Goal: Task Accomplishment & Management: Use online tool/utility

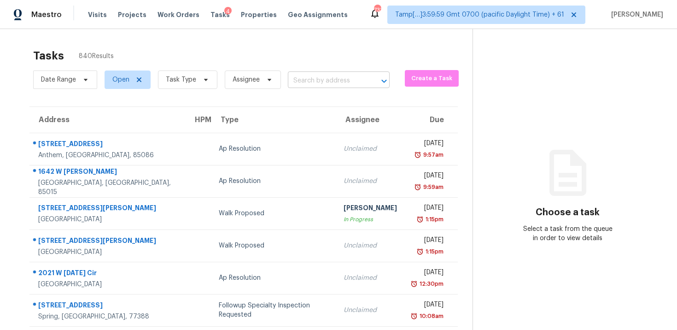
click at [329, 78] on input "text" at bounding box center [326, 81] width 76 height 14
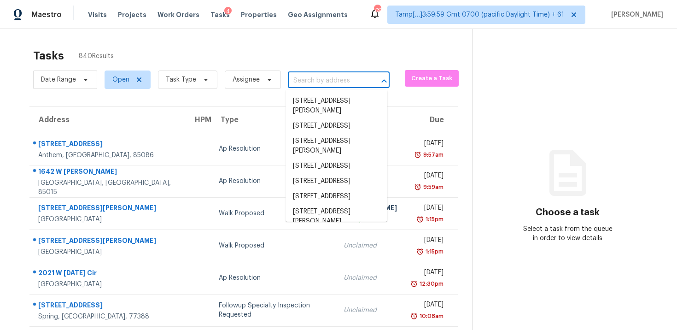
paste input "7821 N Overland Dr, Kansas City, MO 64151"
type input "7821 N Overland Dr, Kansas City, MO 64151"
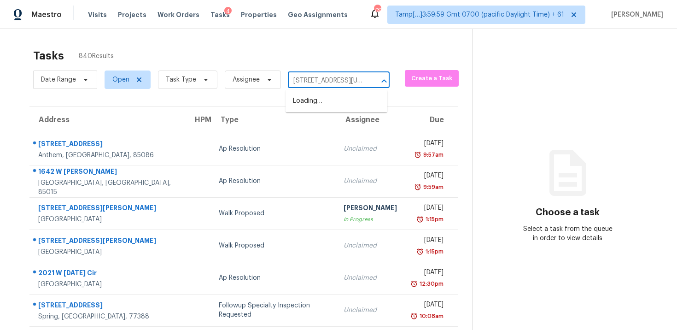
scroll to position [0, 58]
click at [340, 98] on li "7821 N Overland Dr, Kansas City, MO 64151" at bounding box center [337, 106] width 102 height 25
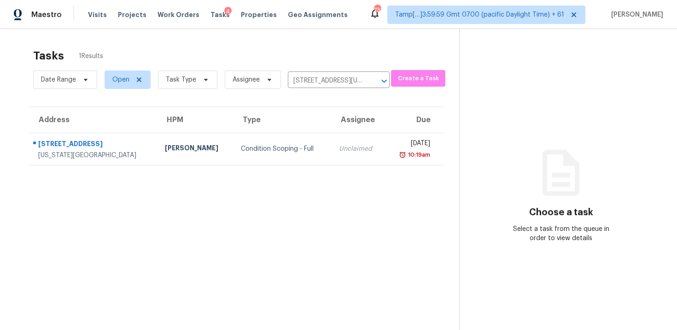
click at [385, 135] on td "Fri, Sep 26th 2025 10:19am" at bounding box center [414, 149] width 59 height 32
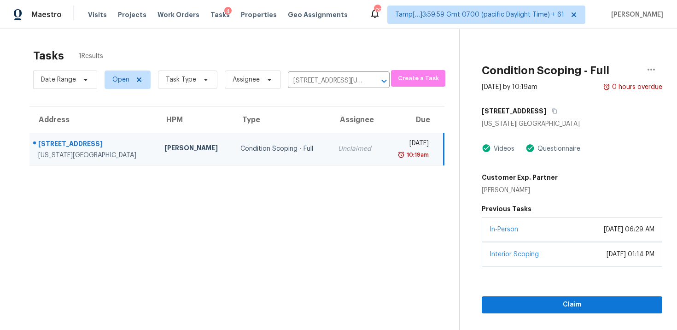
click at [569, 236] on div "In-Person March 04, 2025 at 06:29 AM" at bounding box center [572, 229] width 181 height 25
click at [581, 303] on span "Claim" at bounding box center [572, 305] width 166 height 12
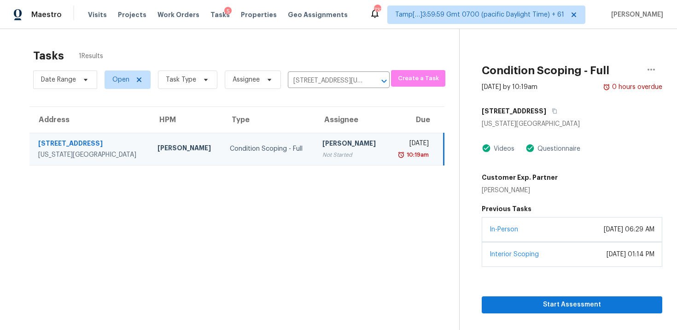
scroll to position [29, 0]
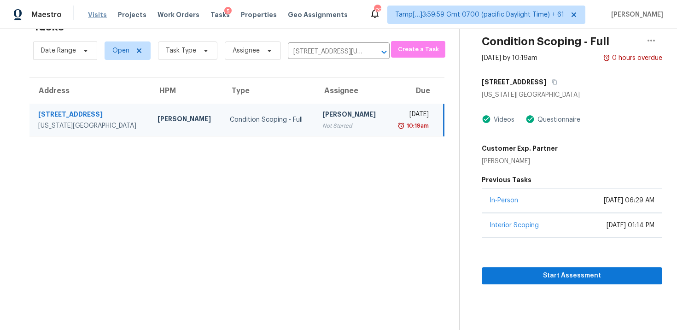
click at [96, 16] on span "Visits" at bounding box center [97, 14] width 19 height 9
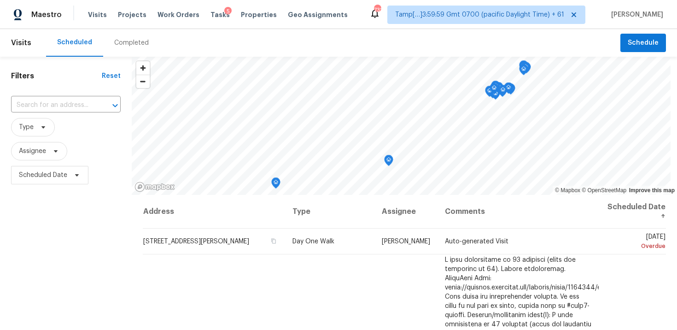
click at [127, 48] on div "Completed" at bounding box center [131, 43] width 57 height 28
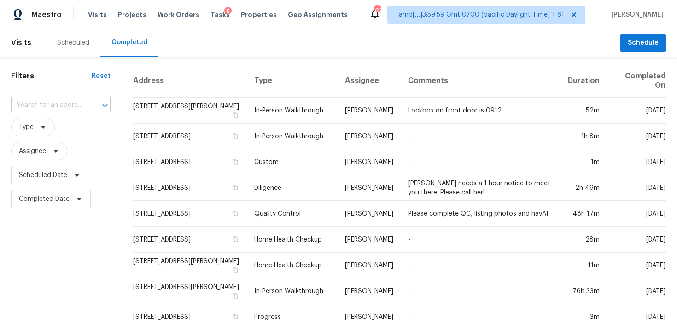
click at [54, 102] on input "text" at bounding box center [48, 105] width 74 height 14
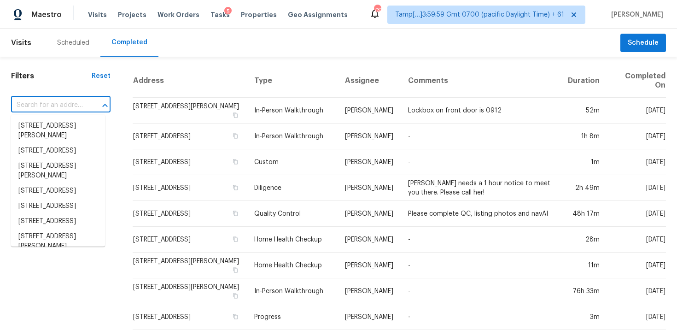
paste input "7821 N Overland Dr, Kansas City, MO 64151"
type input "7821 N Overland Dr, Kansas City, MO 64151"
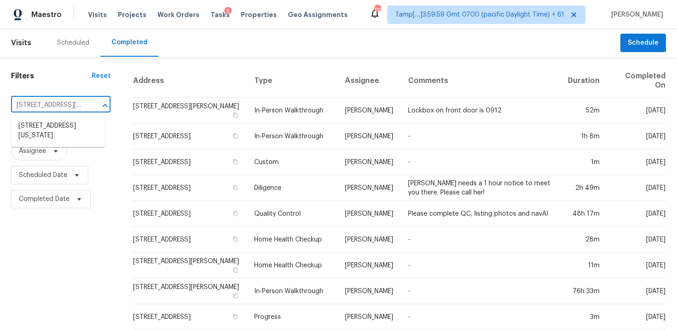
scroll to position [0, 65]
click at [66, 121] on li "7821 N Overland Dr, Kansas City, MO 64151" at bounding box center [58, 130] width 94 height 25
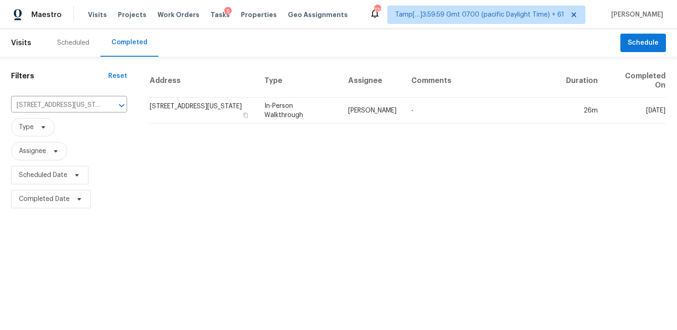
click at [167, 114] on td "7821 N Overland Dr, Kansas City, MO 64151" at bounding box center [203, 111] width 108 height 26
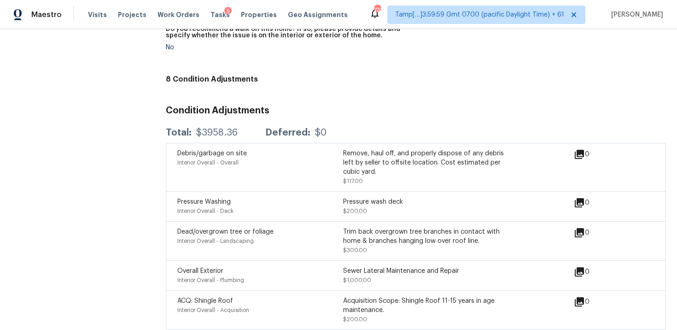
scroll to position [2449, 0]
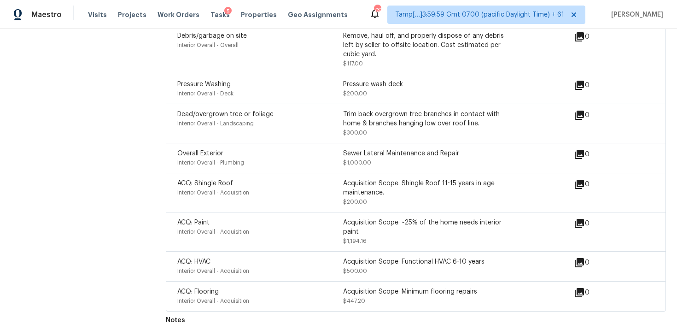
click at [223, 287] on div "ACQ: Flooring" at bounding box center [260, 291] width 166 height 9
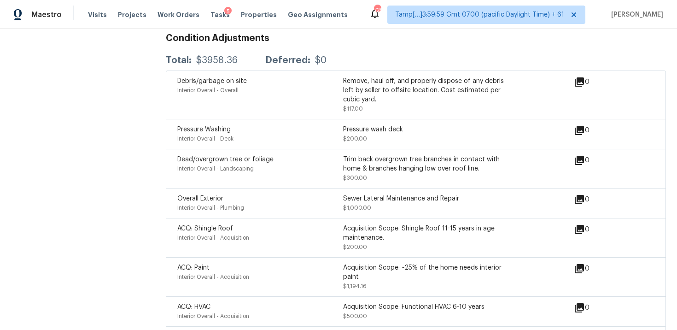
scroll to position [2380, 0]
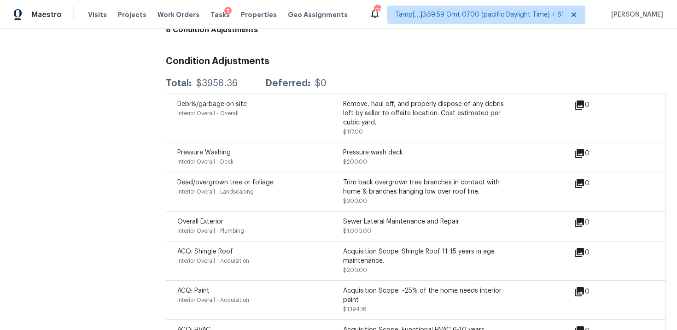
click at [344, 100] on div "Remove, haul off, and properly dispose of any debris left by seller to offsite …" at bounding box center [426, 114] width 166 height 28
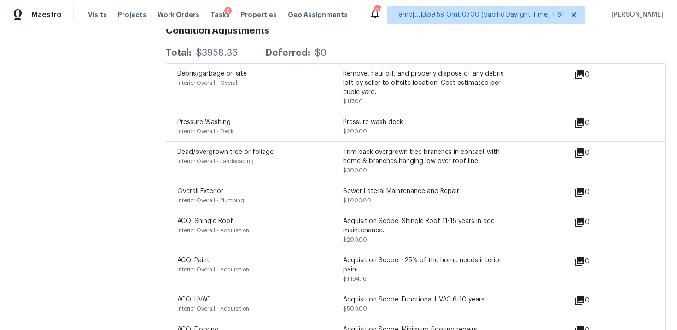
click at [359, 122] on div "Pressure wash deck $200.00" at bounding box center [426, 127] width 166 height 18
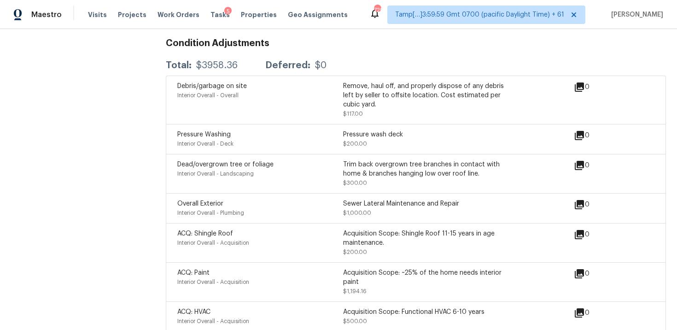
scroll to position [2394, 0]
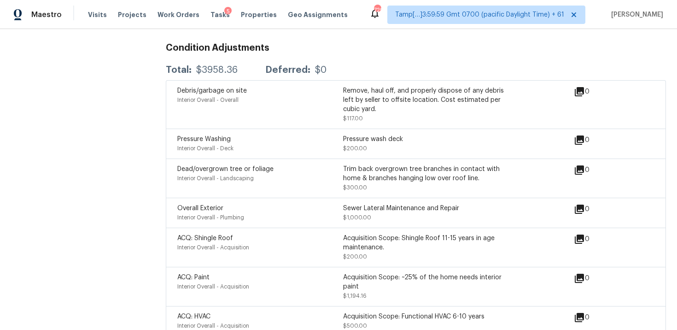
click at [394, 212] on div "Sewer Lateral Maintenance and Repair $1,000.00" at bounding box center [426, 213] width 166 height 18
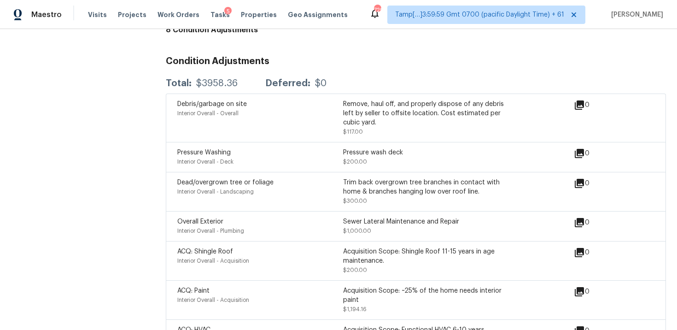
scroll to position [2449, 0]
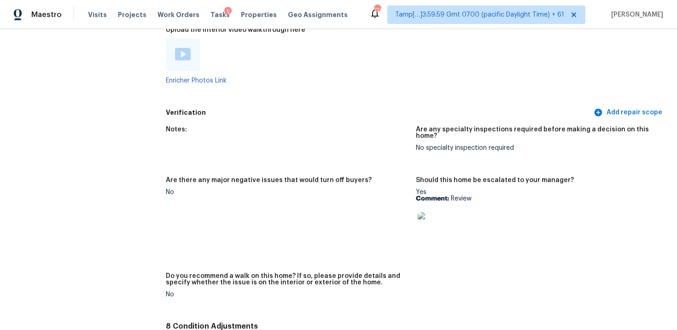
click at [326, 189] on div "No" at bounding box center [287, 192] width 243 height 6
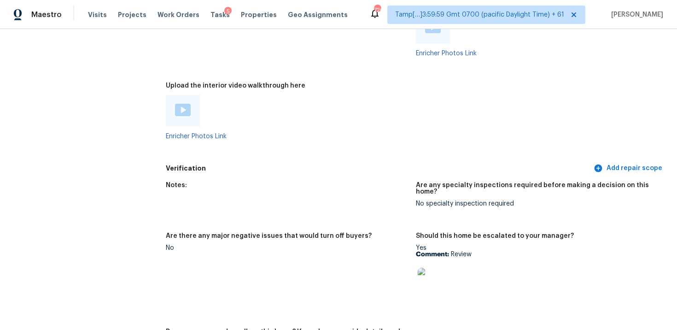
click at [189, 112] on img at bounding box center [183, 110] width 16 height 12
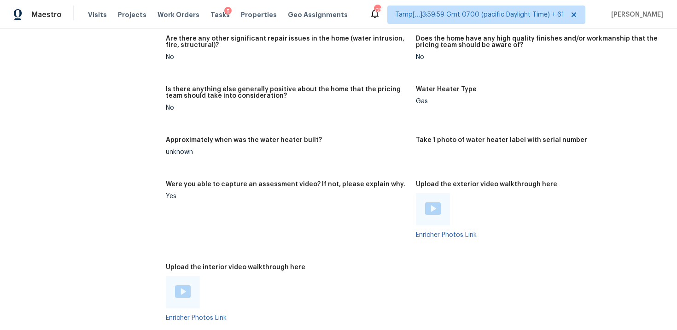
scroll to position [1897, 0]
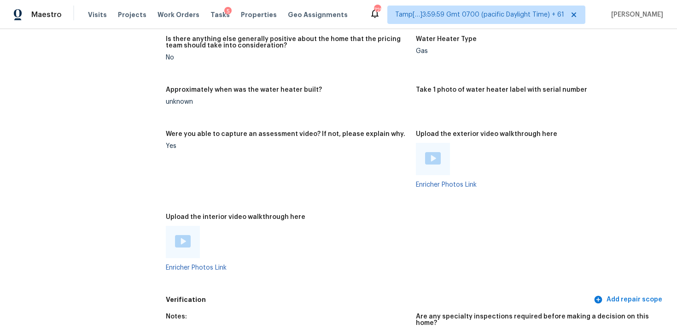
click at [186, 241] on img at bounding box center [183, 241] width 16 height 12
click at [389, 192] on figure "Were you able to capture an assessment video? If not, please explain why. Yes" at bounding box center [291, 167] width 250 height 72
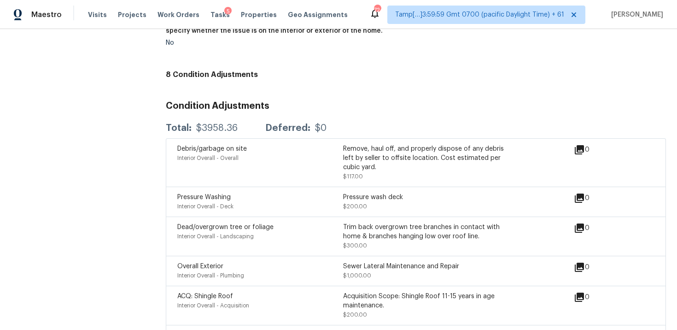
scroll to position [2449, 0]
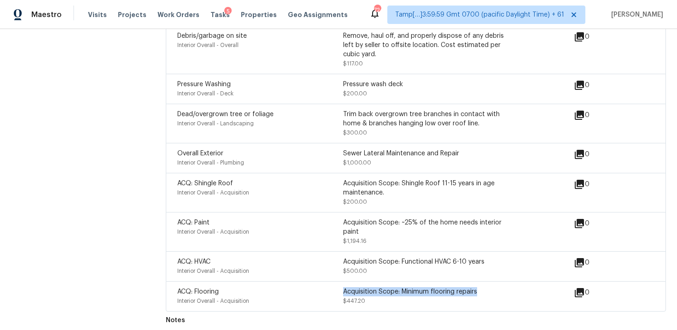
drag, startPoint x: 343, startPoint y: 287, endPoint x: 480, endPoint y: 287, distance: 136.4
click at [480, 287] on div "Acquisition Scope: Minimum flooring repairs" at bounding box center [426, 291] width 166 height 9
drag, startPoint x: 344, startPoint y: 264, endPoint x: 382, endPoint y: 263, distance: 38.7
click at [383, 264] on div "Acquisition Scope: Functional HVAC 6-10 years $500.00" at bounding box center [426, 266] width 166 height 18
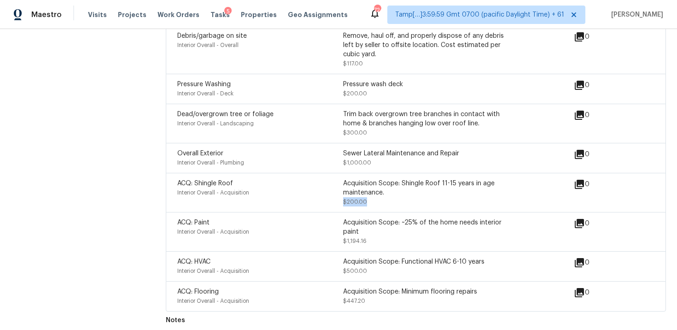
drag, startPoint x: 344, startPoint y: 197, endPoint x: 387, endPoint y: 193, distance: 43.1
click at [387, 193] on div "Acquisition Scope: Shingle Roof 11-15 years in age maintenance. $200.00" at bounding box center [426, 193] width 166 height 28
click at [386, 192] on div "Acquisition Scope: Shingle Roof 11-15 years in age maintenance. $200.00" at bounding box center [426, 193] width 166 height 28
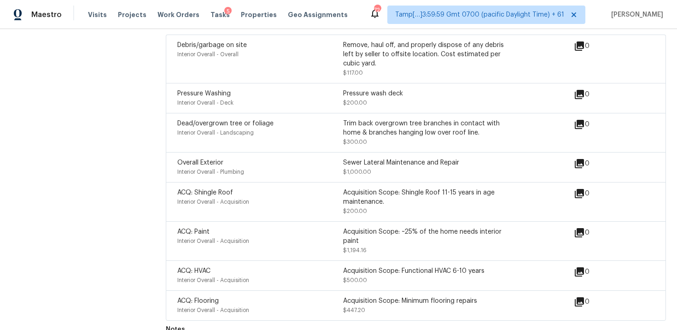
scroll to position [2439, 0]
drag, startPoint x: 345, startPoint y: 169, endPoint x: 383, endPoint y: 169, distance: 38.2
click at [383, 169] on div "Sewer Lateral Maintenance and Repair $1,000.00" at bounding box center [426, 168] width 166 height 18
click at [382, 168] on div "Sewer Lateral Maintenance and Repair $1,000.00" at bounding box center [426, 168] width 166 height 18
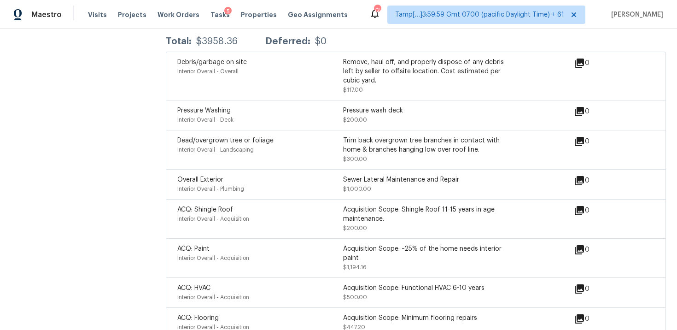
scroll to position [2415, 0]
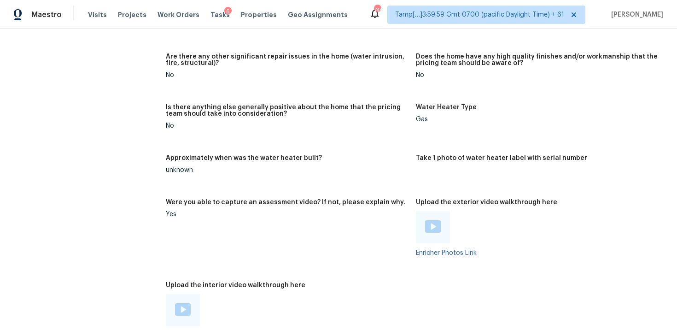
scroll to position [1830, 0]
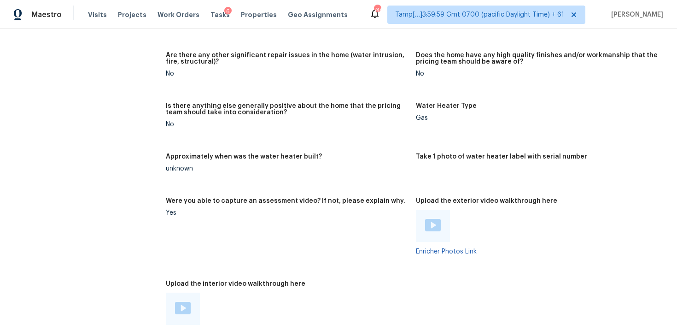
click at [421, 226] on div at bounding box center [433, 226] width 34 height 32
click at [435, 223] on img at bounding box center [433, 225] width 16 height 12
click at [368, 141] on figure "Is there anything else generally positive about the home that the pricing team …" at bounding box center [291, 123] width 250 height 40
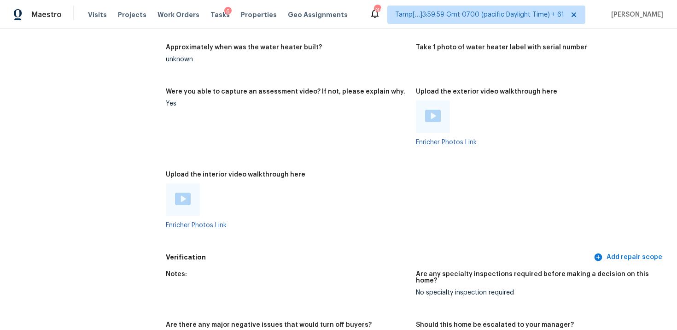
scroll to position [1966, 0]
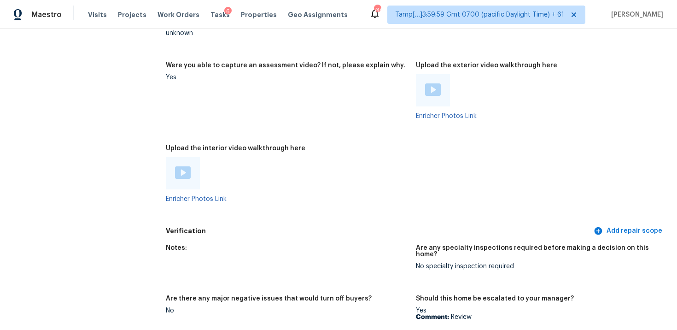
click at [187, 173] on img at bounding box center [183, 172] width 16 height 12
click at [349, 166] on div at bounding box center [287, 173] width 243 height 32
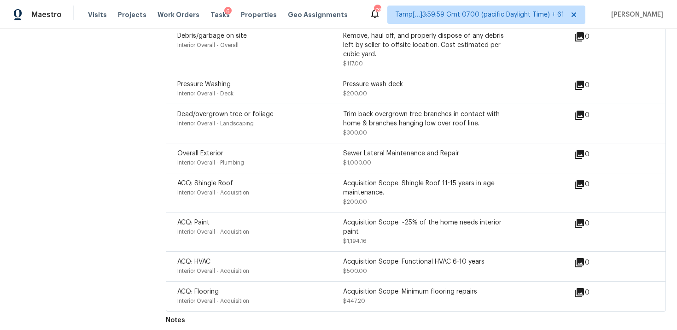
click at [353, 288] on div "Acquisition Scope: Minimum flooring repairs" at bounding box center [426, 291] width 166 height 9
click at [583, 219] on icon at bounding box center [579, 223] width 9 height 9
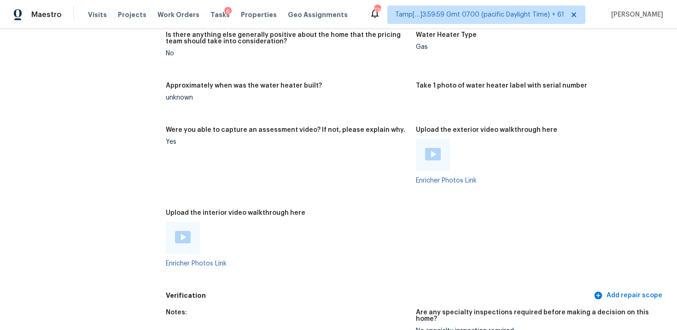
scroll to position [1792, 0]
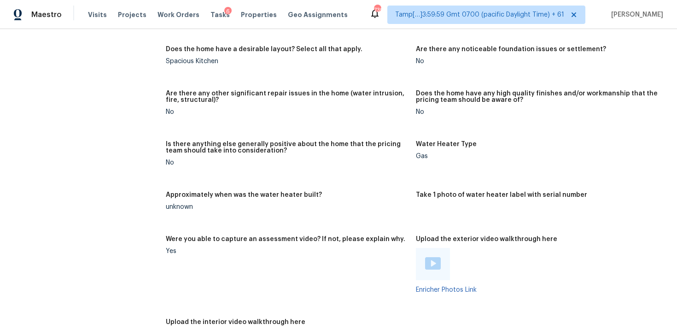
click at [423, 266] on div at bounding box center [433, 264] width 34 height 32
click at [429, 264] on img at bounding box center [433, 263] width 16 height 12
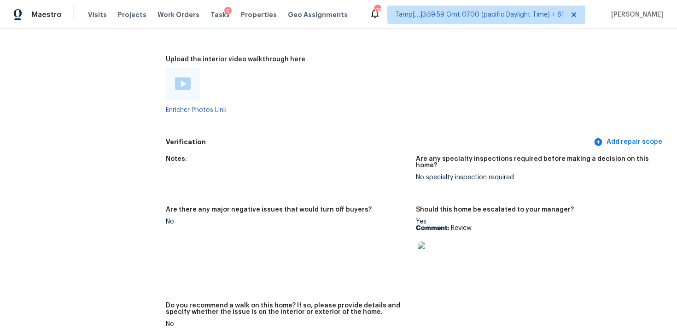
scroll to position [2059, 0]
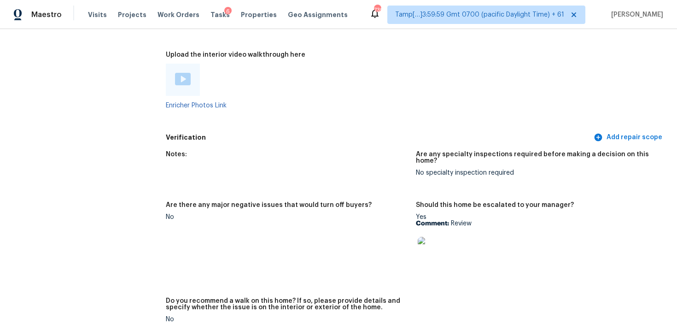
click at [188, 83] on img at bounding box center [183, 79] width 16 height 12
click at [370, 104] on div "Enricher Photos Link" at bounding box center [287, 86] width 243 height 45
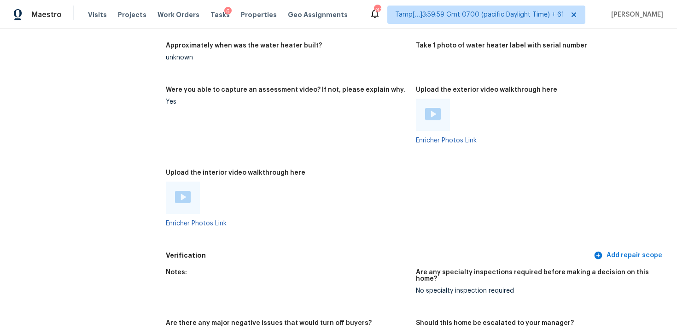
scroll to position [1844, 0]
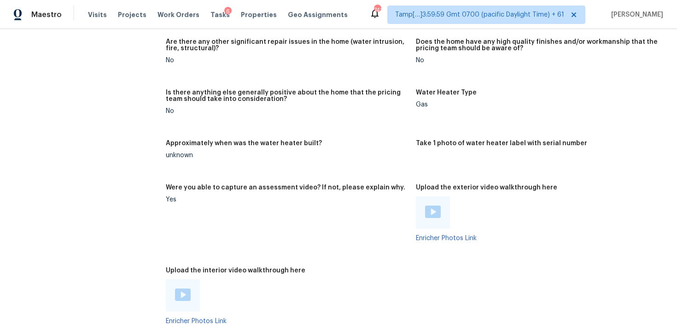
click at [186, 288] on img at bounding box center [183, 294] width 16 height 12
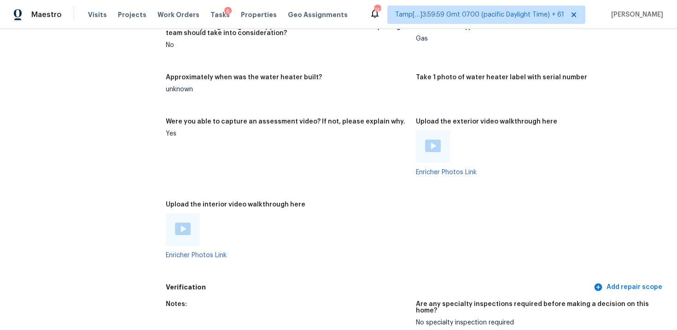
scroll to position [1918, 0]
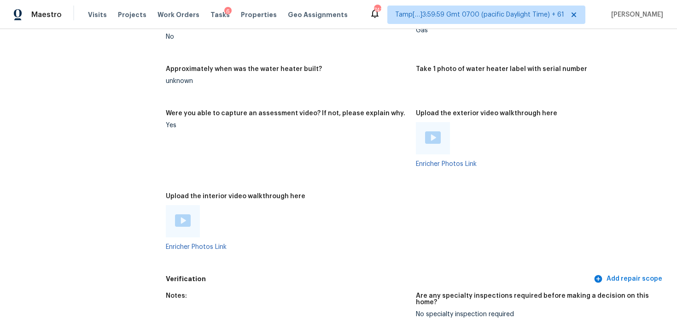
click at [207, 205] on div at bounding box center [287, 221] width 243 height 32
click at [429, 140] on img at bounding box center [433, 137] width 16 height 12
click at [435, 134] on img at bounding box center [433, 137] width 16 height 12
click at [184, 232] on div at bounding box center [183, 221] width 34 height 32
click at [181, 222] on img at bounding box center [183, 220] width 16 height 12
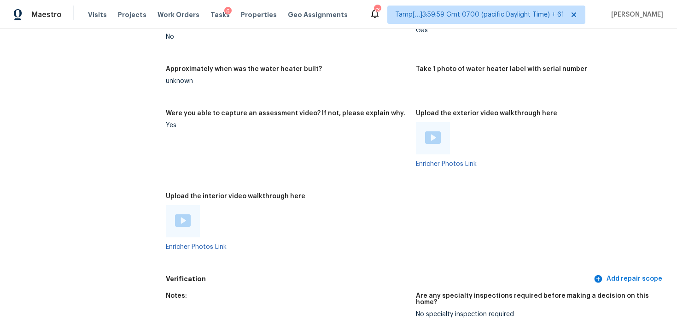
click at [386, 156] on figure "Were you able to capture an assessment video? If not, please explain why. Yes" at bounding box center [291, 146] width 250 height 72
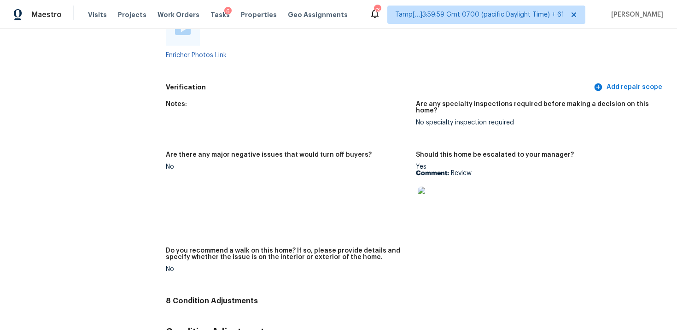
scroll to position [2080, 0]
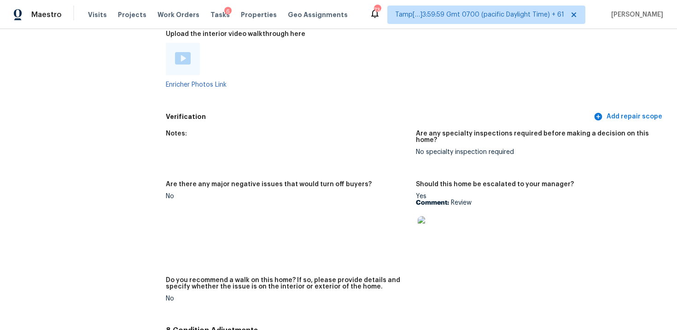
click at [357, 78] on div "Enricher Photos Link" at bounding box center [287, 65] width 243 height 45
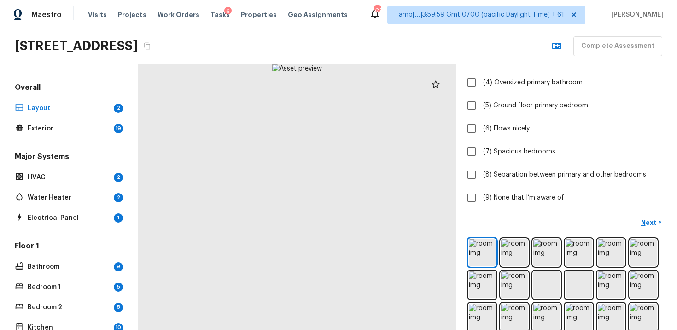
scroll to position [184, 0]
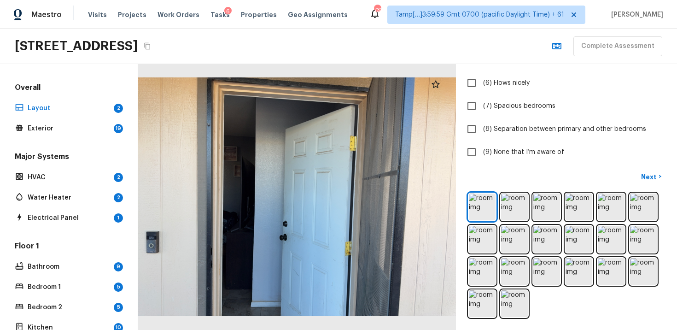
click at [151, 45] on icon "Copy Address" at bounding box center [147, 45] width 7 height 7
click at [512, 208] on img at bounding box center [514, 207] width 27 height 27
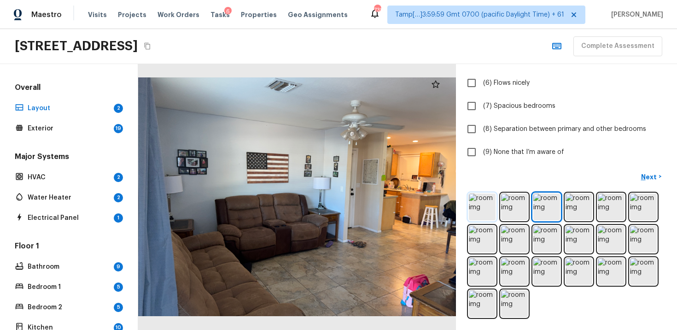
click at [486, 200] on img at bounding box center [482, 207] width 27 height 27
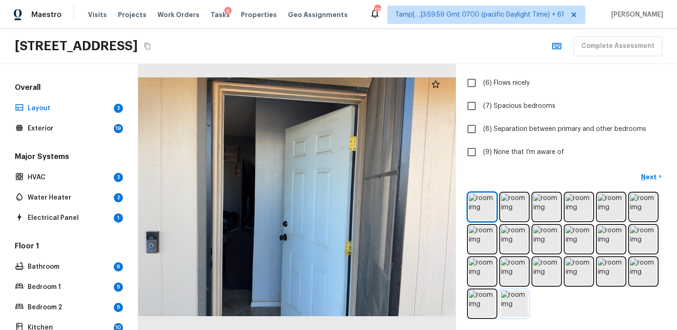
click at [510, 297] on img at bounding box center [514, 303] width 27 height 27
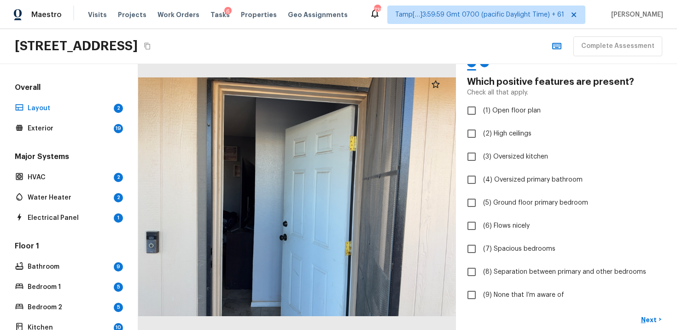
scroll to position [43, 0]
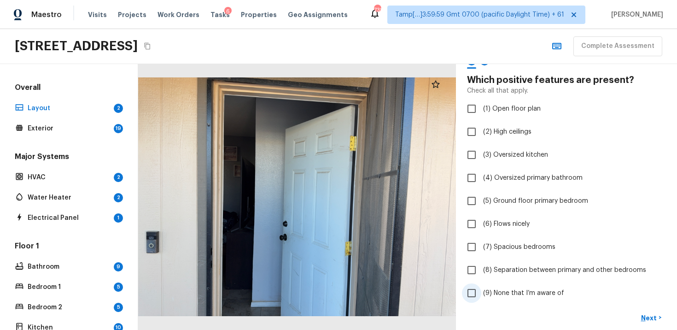
click at [532, 290] on span "(9) None that I’m aware of" at bounding box center [523, 292] width 81 height 9
click at [482, 290] on input "(9) None that I’m aware of" at bounding box center [471, 292] width 19 height 19
checkbox input "true"
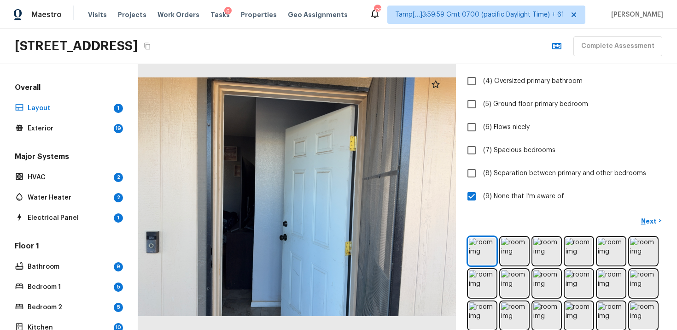
scroll to position [150, 0]
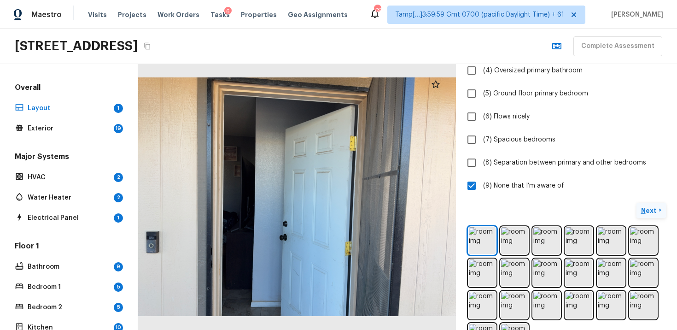
click at [658, 206] on p "Next" at bounding box center [650, 210] width 18 height 9
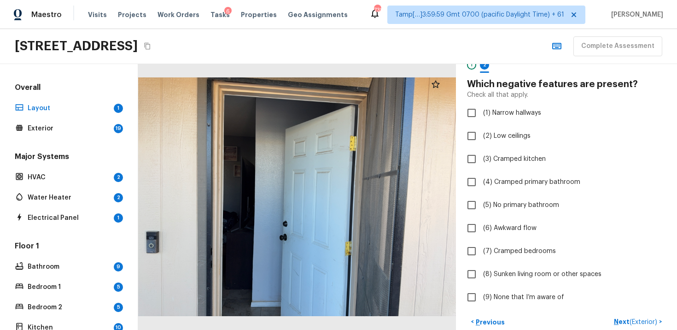
scroll to position [184, 0]
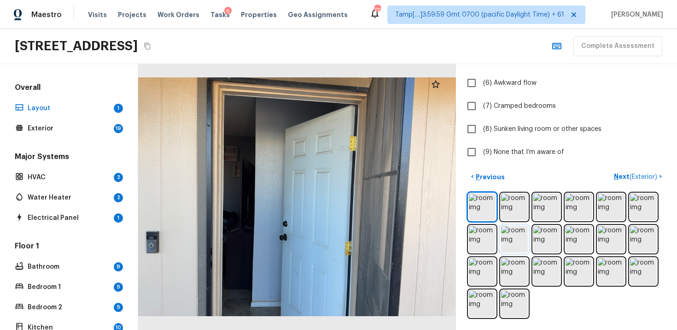
click at [523, 229] on img at bounding box center [514, 239] width 27 height 27
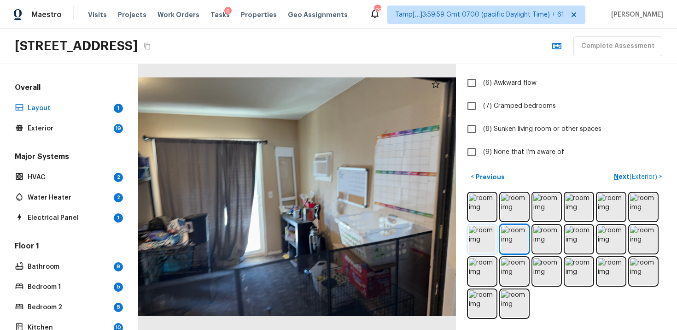
click at [472, 232] on img at bounding box center [482, 239] width 27 height 27
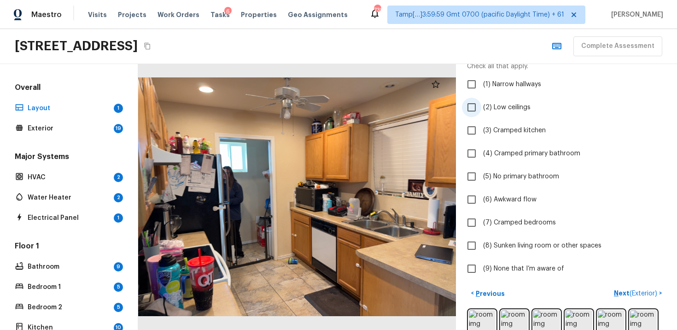
scroll to position [59, 0]
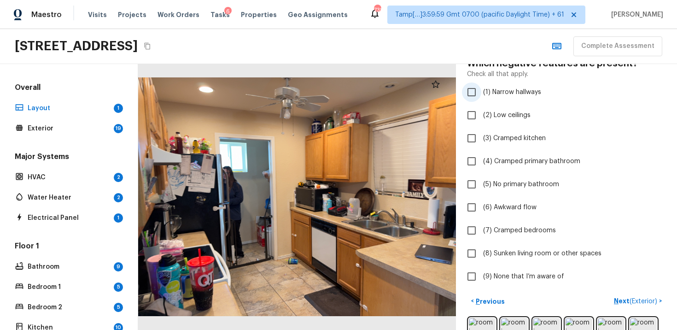
click at [475, 96] on input "(1) Narrow hallways" at bounding box center [471, 91] width 19 height 19
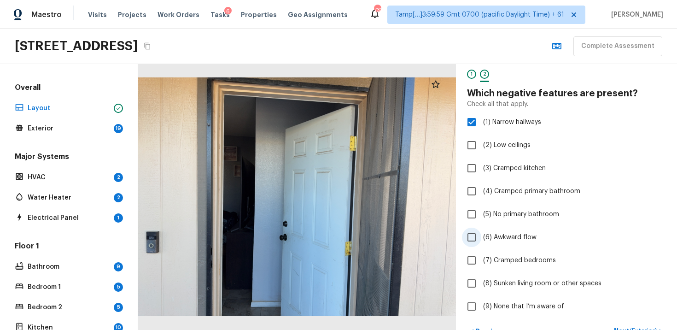
scroll to position [30, 0]
click at [473, 123] on input "(1) Narrow hallways" at bounding box center [471, 121] width 19 height 19
checkbox input "false"
click at [476, 171] on input "(3) Cramped kitchen" at bounding box center [471, 167] width 19 height 19
checkbox input "true"
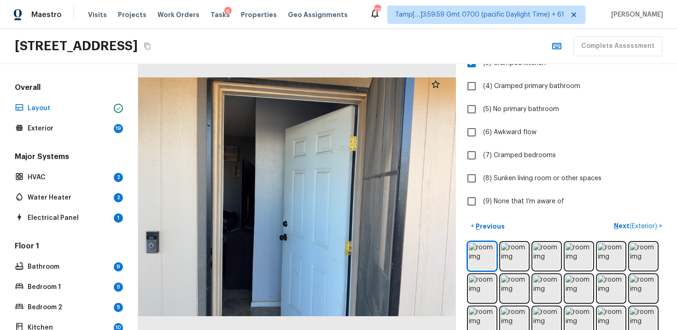
scroll to position [100, 0]
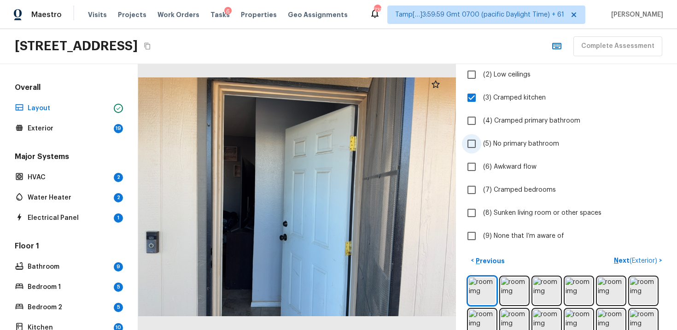
click at [481, 145] on input "(5) No primary bathroom" at bounding box center [471, 143] width 19 height 19
checkbox input "true"
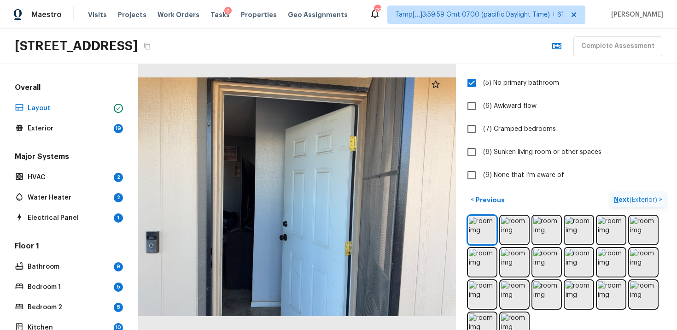
click at [626, 194] on button "Next ( Exterior ) >" at bounding box center [639, 199] width 56 height 15
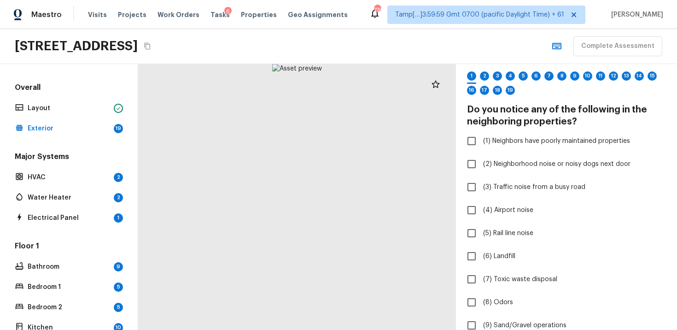
scroll to position [0, 0]
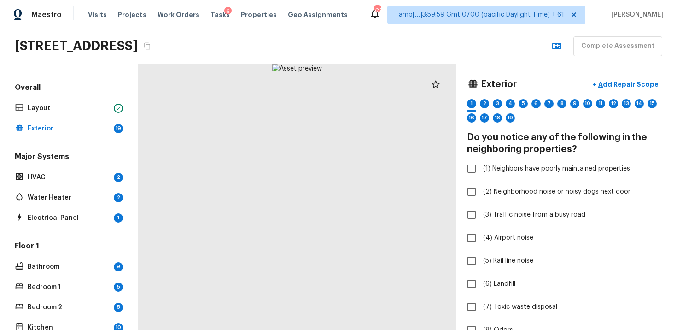
click at [153, 52] on div "1980 S Apache Dr, Apache Junction, AZ 85120" at bounding box center [84, 46] width 139 height 17
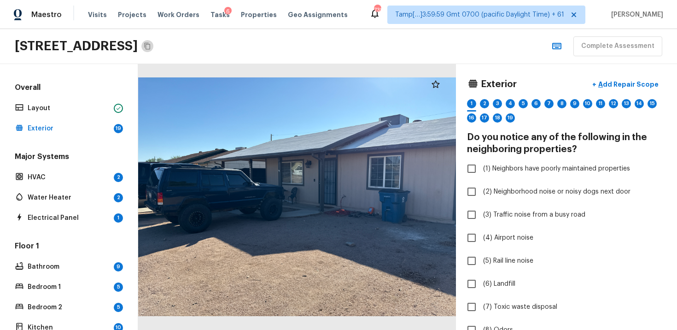
click at [151, 47] on icon "Copy Address" at bounding box center [147, 45] width 7 height 7
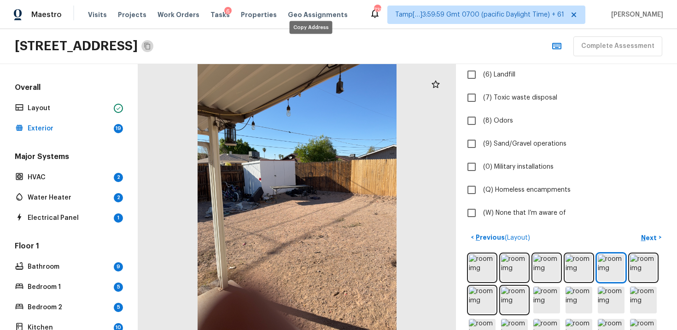
scroll to position [335, 0]
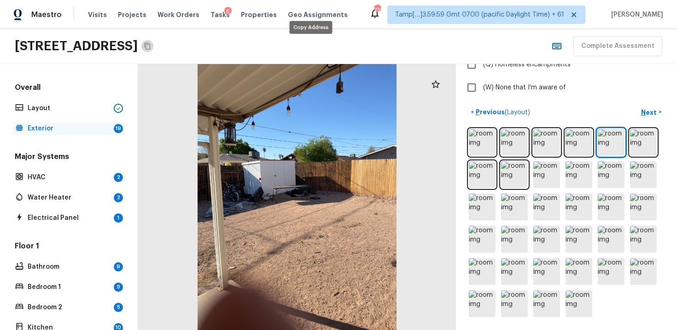
click at [88, 127] on p "Exterior" at bounding box center [69, 128] width 82 height 9
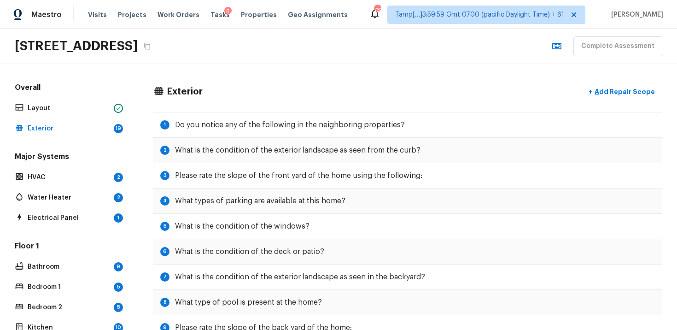
click at [70, 119] on div "Overall Layout Exterior 19" at bounding box center [69, 108] width 112 height 53
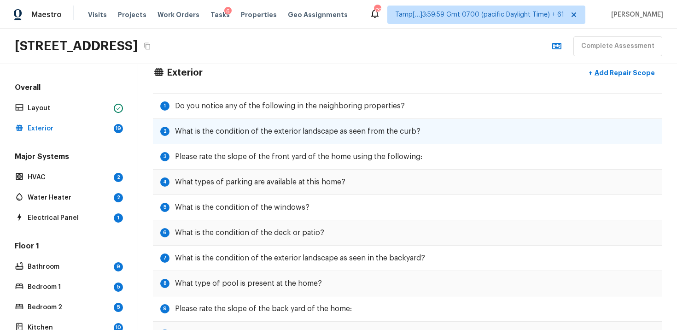
scroll to position [0, 0]
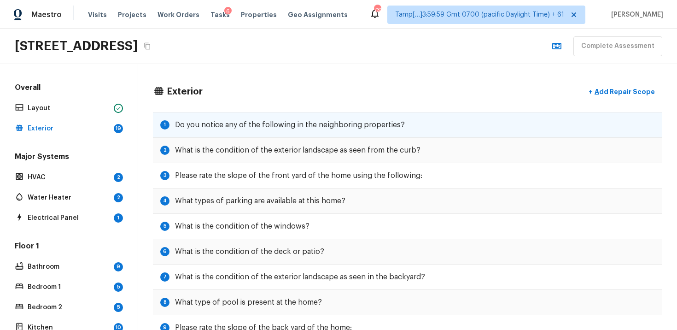
click at [231, 117] on div "1 Do you notice any of the following in the neighboring properties?" at bounding box center [408, 125] width 510 height 26
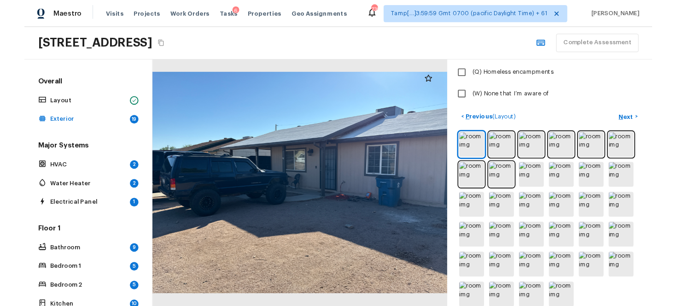
scroll to position [335, 0]
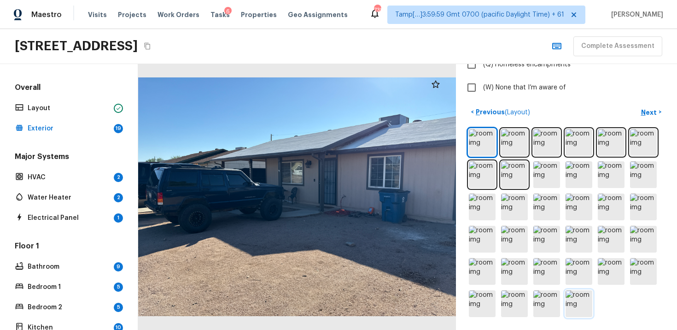
click at [576, 301] on img at bounding box center [579, 303] width 27 height 27
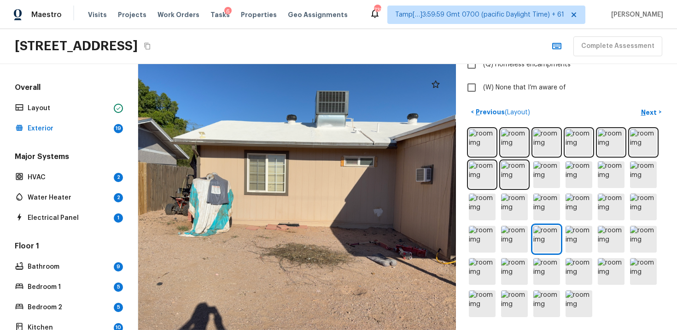
click at [340, 132] on div at bounding box center [293, 192] width 367 height 307
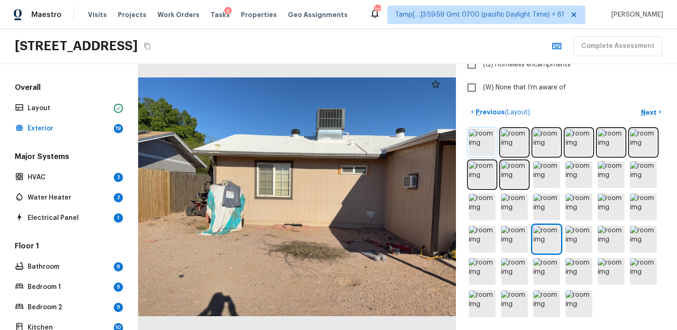
click at [481, 138] on img at bounding box center [482, 142] width 27 height 27
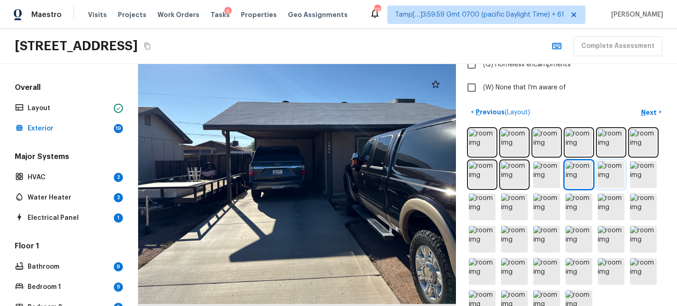
click at [620, 170] on img at bounding box center [611, 174] width 27 height 27
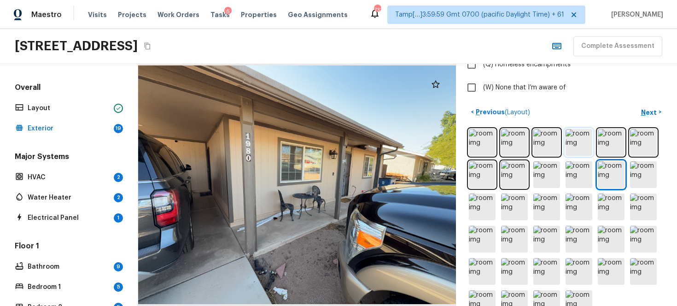
click at [584, 141] on img at bounding box center [579, 142] width 27 height 27
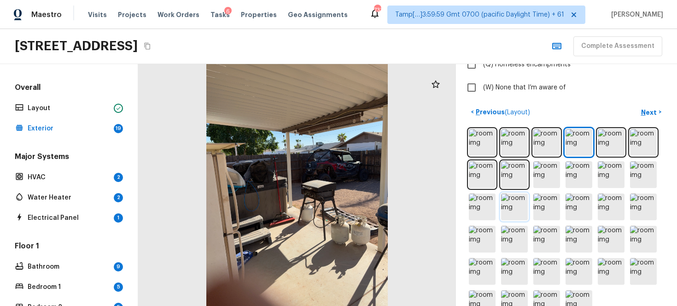
click at [508, 203] on img at bounding box center [514, 207] width 27 height 27
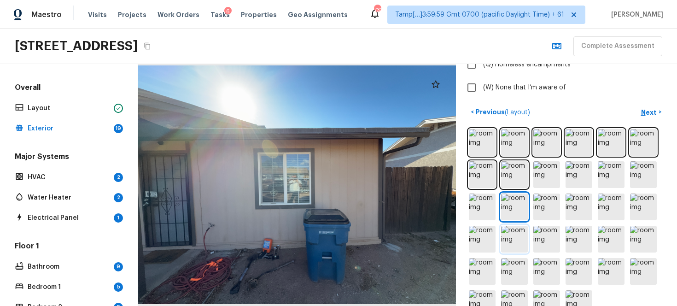
scroll to position [345, 0]
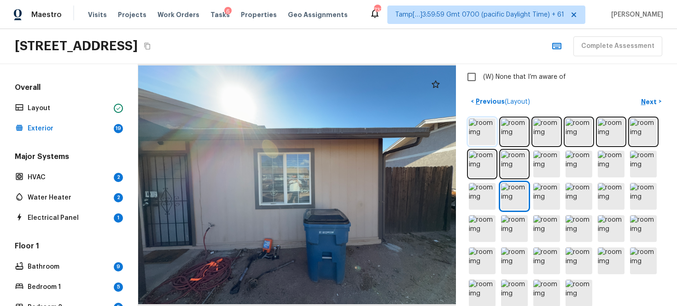
click at [479, 132] on img at bounding box center [482, 131] width 27 height 27
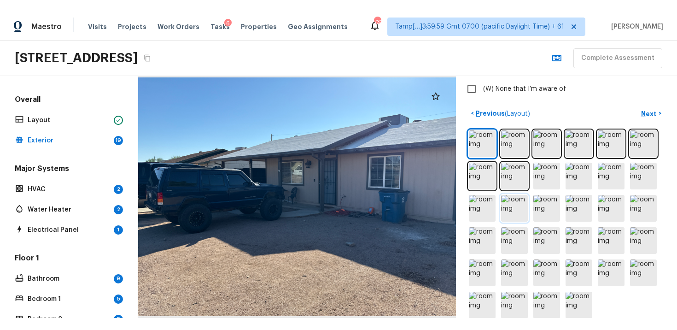
scroll to position [358, 0]
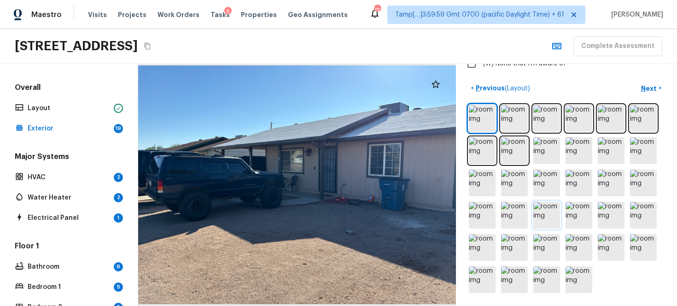
click at [551, 211] on img at bounding box center [547, 215] width 27 height 27
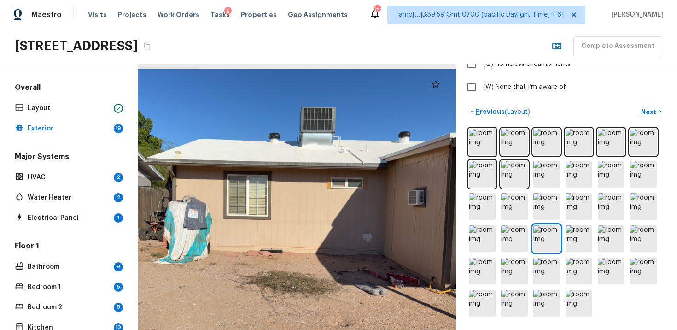
scroll to position [335, 0]
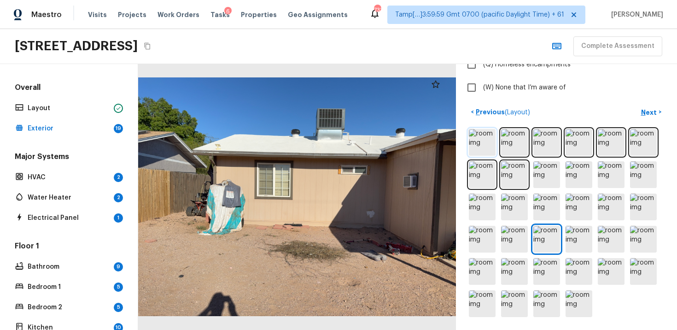
click at [480, 138] on img at bounding box center [482, 142] width 27 height 27
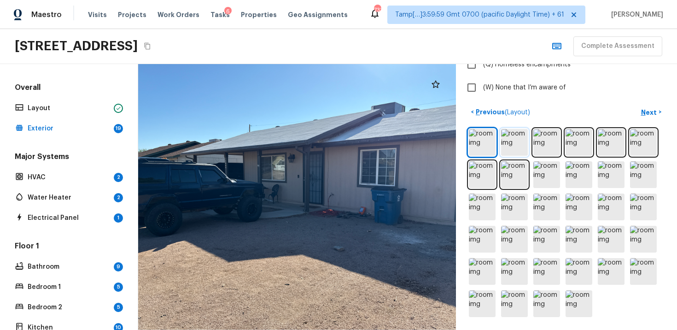
click at [521, 145] on img at bounding box center [514, 142] width 27 height 27
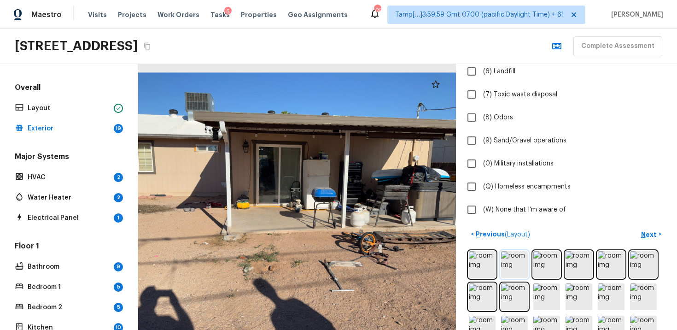
scroll to position [224, 0]
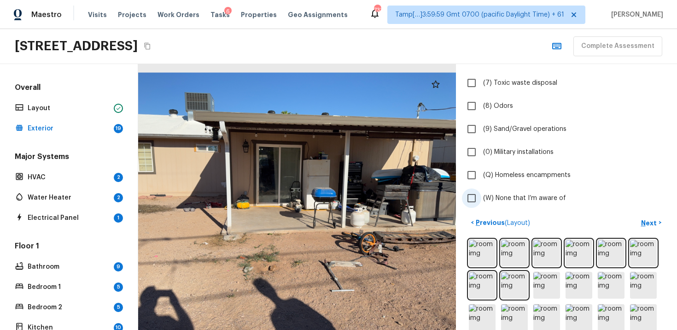
click at [494, 196] on span "(W) None that I’m aware of" at bounding box center [524, 198] width 83 height 9
click at [482, 196] on input "(W) None that I’m aware of" at bounding box center [471, 197] width 19 height 19
checkbox input "true"
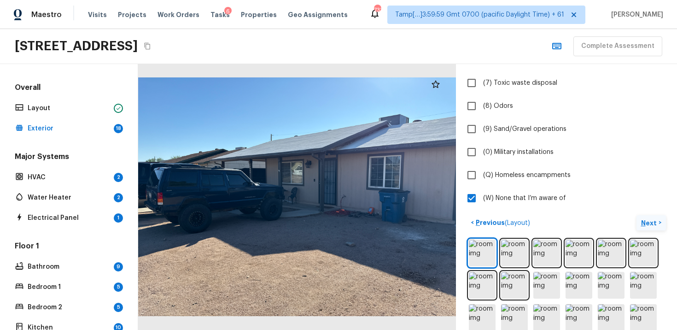
click at [651, 221] on p "Next" at bounding box center [650, 222] width 18 height 9
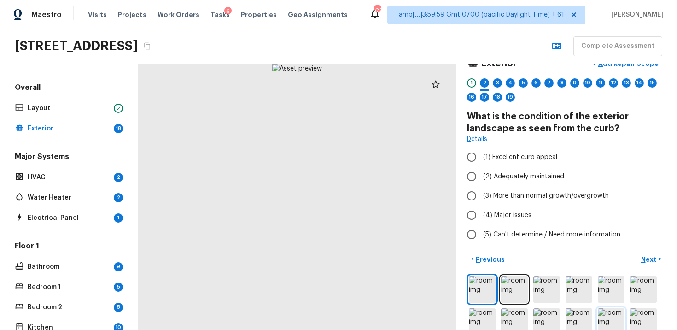
scroll to position [23, 0]
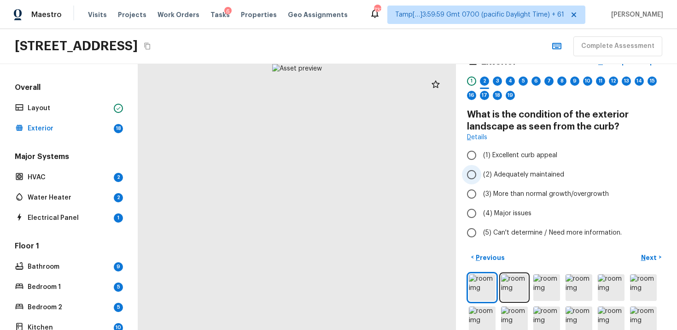
click at [559, 175] on span "(2) Adequately maintained" at bounding box center [523, 174] width 81 height 9
click at [482, 175] on input "(2) Adequately maintained" at bounding box center [471, 174] width 19 height 19
radio input "true"
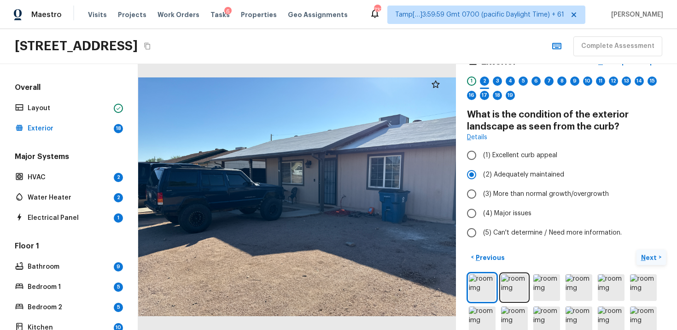
click at [644, 253] on p "Next" at bounding box center [650, 257] width 18 height 9
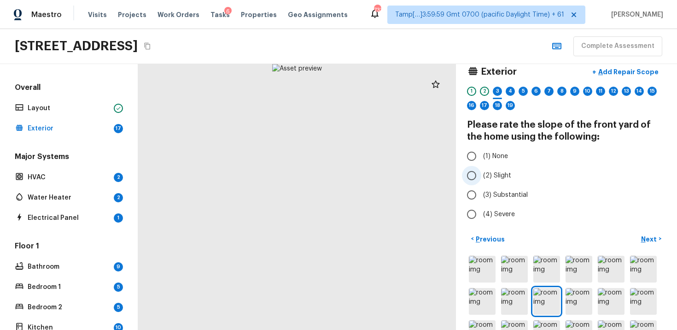
scroll to position [12, 0]
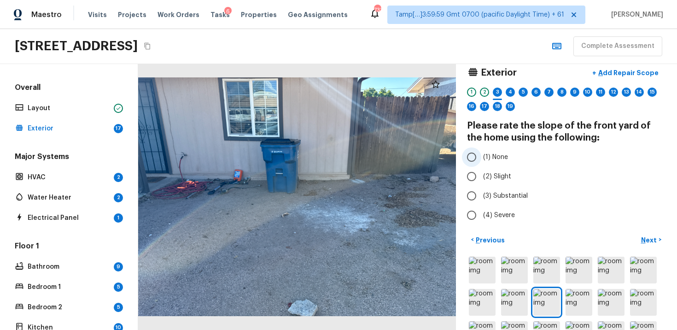
click at [487, 159] on span "(1) None" at bounding box center [495, 157] width 25 height 9
click at [482, 159] on input "(1) None" at bounding box center [471, 156] width 19 height 19
radio input "true"
click at [651, 237] on p "Next" at bounding box center [650, 239] width 18 height 9
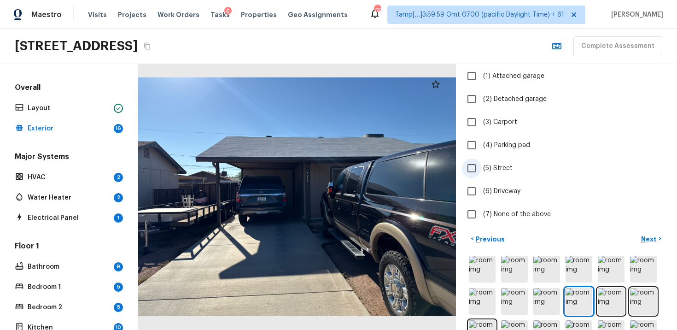
scroll to position [113, 0]
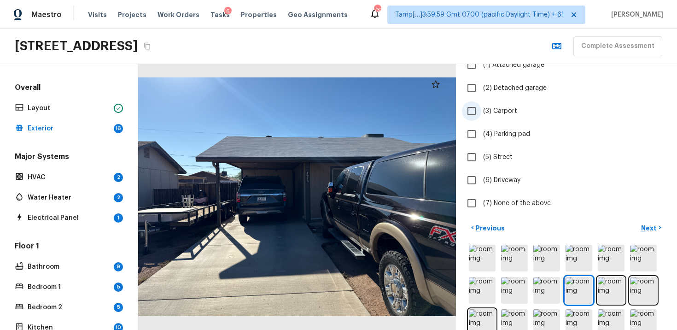
click at [468, 110] on input "(3) Carport" at bounding box center [471, 110] width 19 height 19
checkbox input "true"
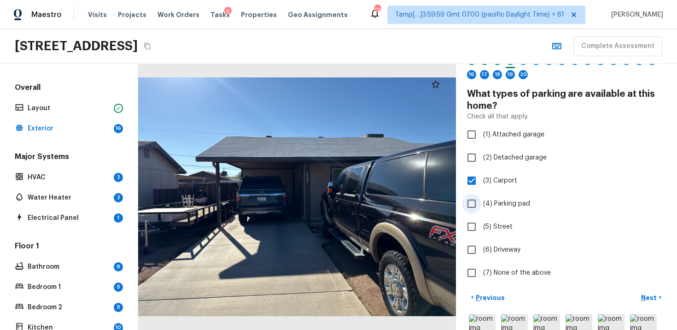
scroll to position [44, 0]
click at [512, 246] on span "(6) Driveway" at bounding box center [501, 248] width 37 height 9
click at [482, 246] on input "(6) Driveway" at bounding box center [471, 248] width 19 height 19
checkbox input "true"
click at [658, 290] on button "Next >" at bounding box center [651, 296] width 29 height 15
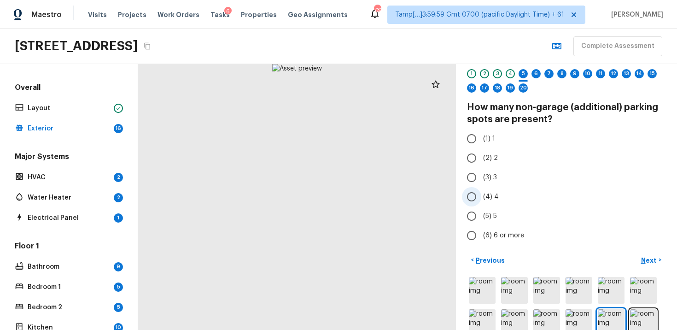
scroll to position [28, 0]
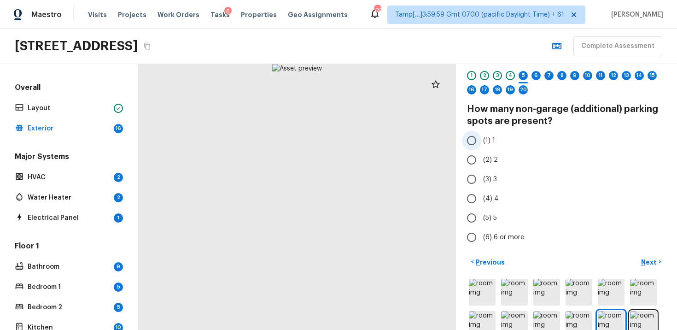
click at [485, 137] on span "(1) 1" at bounding box center [489, 140] width 12 height 9
click at [482, 137] on input "(1) 1" at bounding box center [471, 140] width 19 height 19
radio input "true"
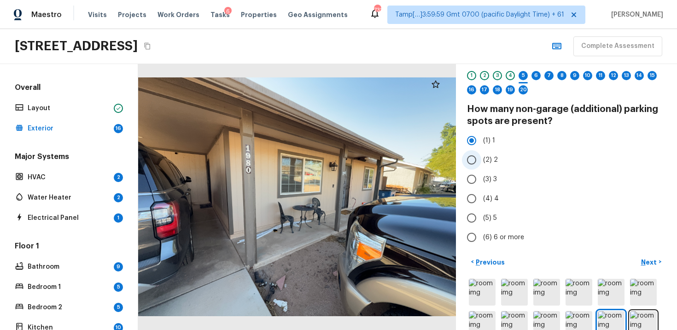
click at [487, 160] on span "(2) 2" at bounding box center [490, 159] width 15 height 9
click at [482, 160] on input "(2) 2" at bounding box center [471, 159] width 19 height 19
radio input "true"
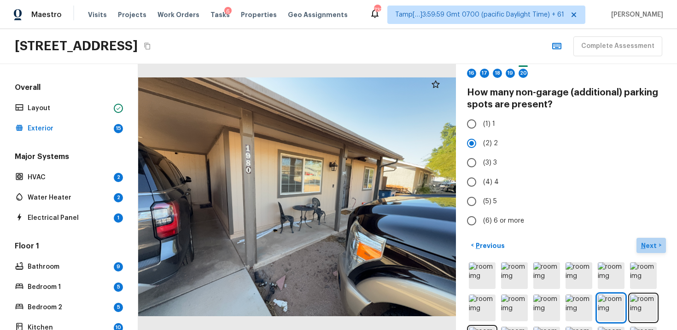
click at [652, 247] on p "Next" at bounding box center [650, 245] width 18 height 9
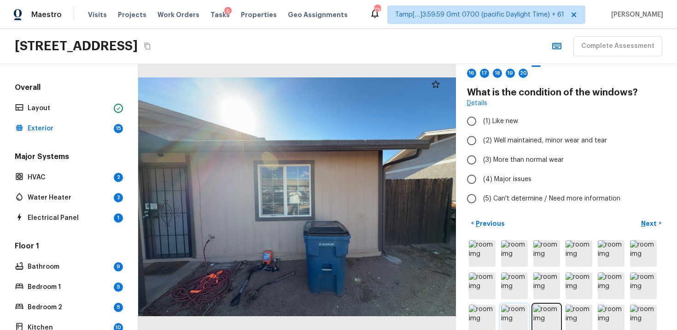
click at [520, 309] on img at bounding box center [514, 318] width 27 height 27
click at [545, 310] on img at bounding box center [547, 318] width 27 height 27
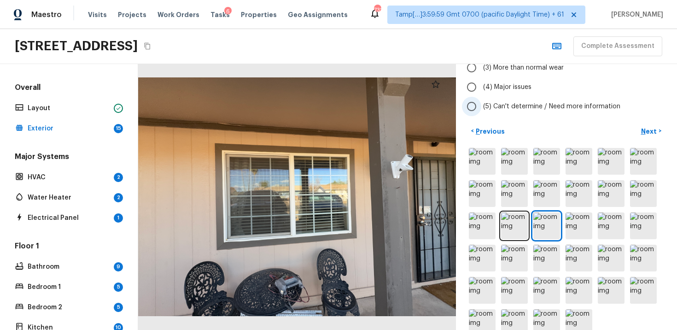
scroll to position [139, 0]
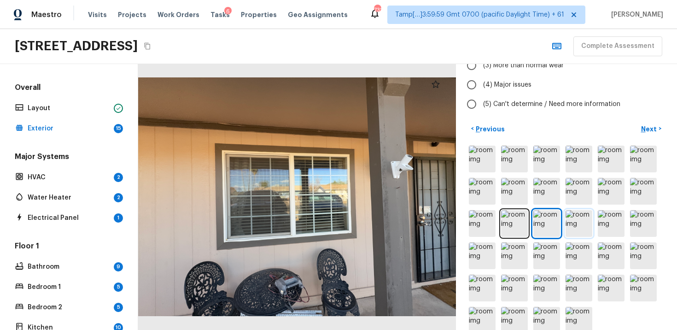
click at [584, 223] on img at bounding box center [579, 223] width 27 height 27
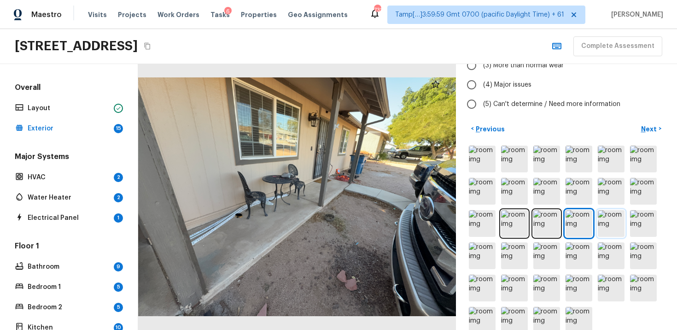
click at [601, 228] on img at bounding box center [611, 223] width 27 height 27
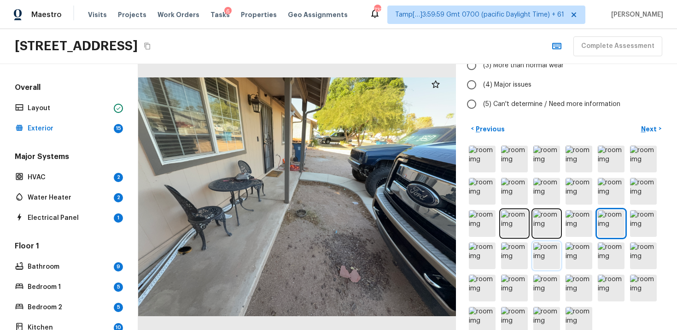
click at [555, 253] on img at bounding box center [547, 255] width 27 height 27
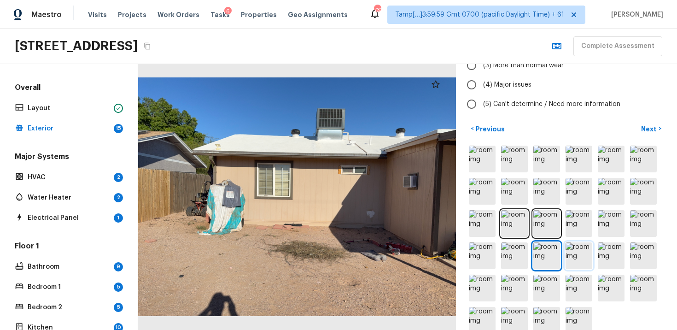
click at [579, 248] on img at bounding box center [579, 255] width 27 height 27
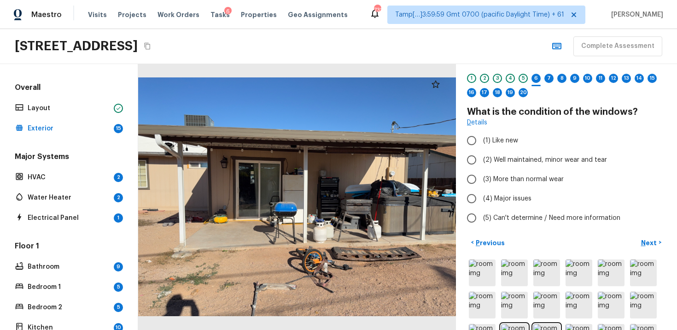
scroll to position [14, 0]
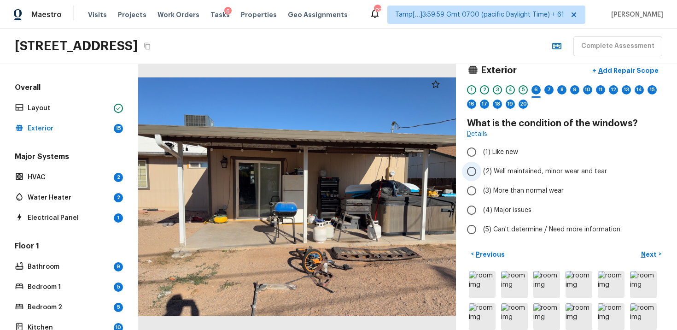
click at [494, 173] on span "(2) Well maintained, minor wear and tear" at bounding box center [545, 171] width 124 height 9
click at [482, 173] on input "(2) Well maintained, minor wear and tear" at bounding box center [471, 171] width 19 height 19
radio input "true"
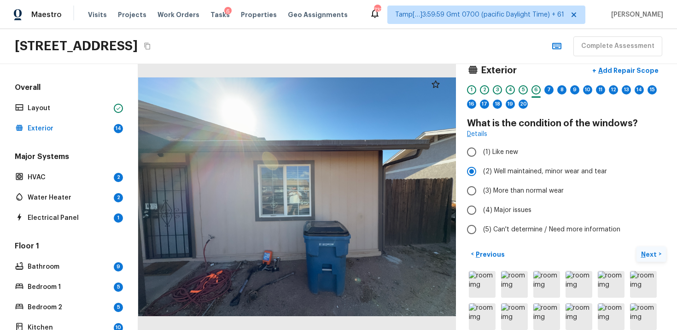
click at [654, 257] on p "Next" at bounding box center [650, 254] width 18 height 9
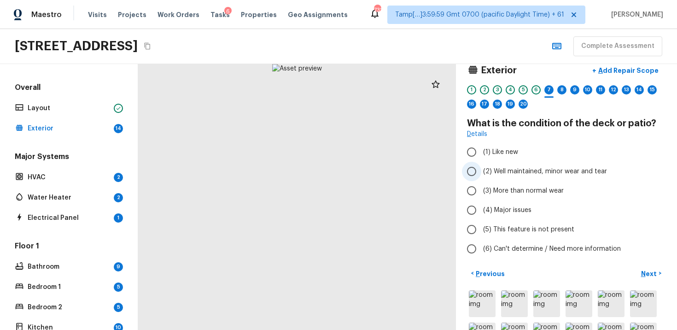
click at [536, 167] on span "(2) Well maintained, minor wear and tear" at bounding box center [545, 171] width 124 height 9
click at [482, 167] on input "(2) Well maintained, minor wear and tear" at bounding box center [471, 171] width 19 height 19
radio input "true"
click at [651, 274] on p "Next" at bounding box center [650, 273] width 18 height 9
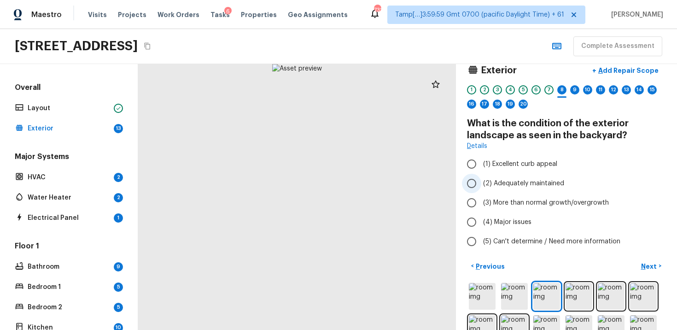
click at [476, 181] on input "(2) Adequately maintained" at bounding box center [471, 183] width 19 height 19
radio input "true"
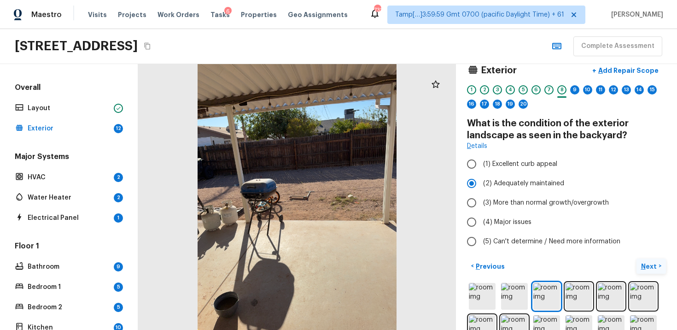
click at [643, 262] on p "Next" at bounding box center [650, 266] width 18 height 9
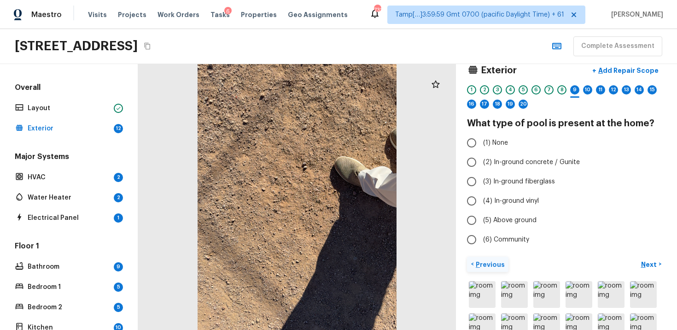
click at [499, 265] on p "Previous" at bounding box center [489, 264] width 31 height 9
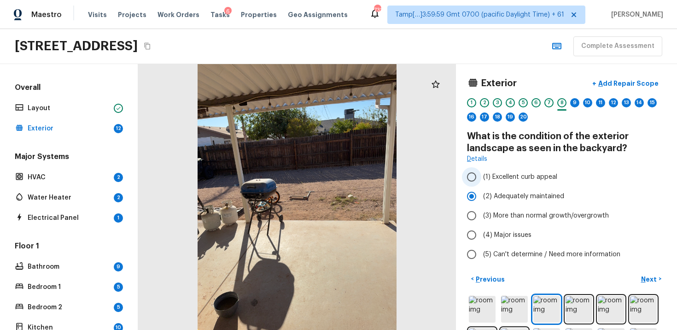
scroll to position [0, 0]
click at [623, 83] on p "Add Repair Scope" at bounding box center [628, 83] width 62 height 9
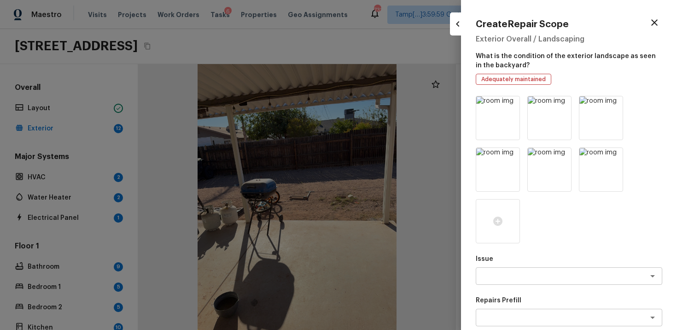
scroll to position [49, 0]
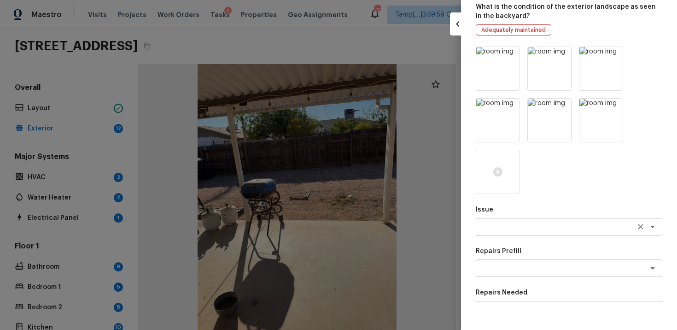
click at [521, 219] on div "x ​" at bounding box center [569, 227] width 187 height 18
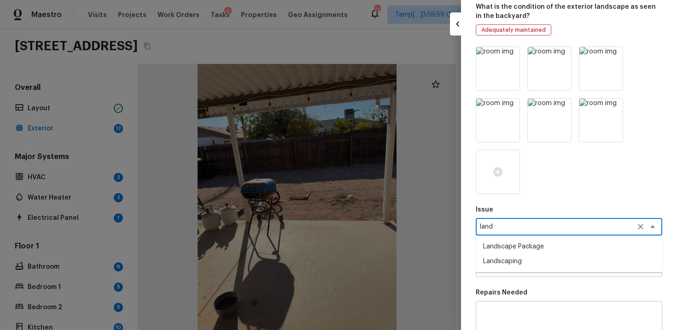
click at [526, 250] on li "Landscape Package" at bounding box center [569, 246] width 187 height 15
type textarea "Landscape Package"
click at [526, 264] on textarea at bounding box center [556, 268] width 153 height 9
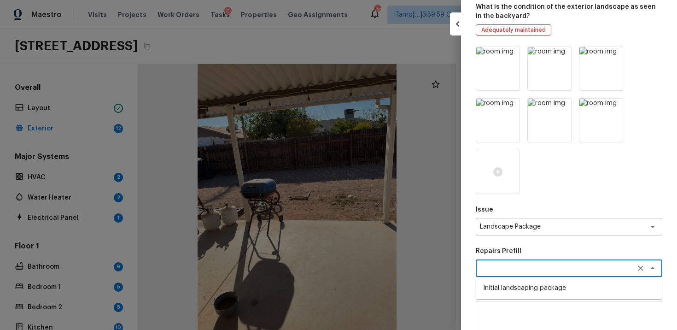
click at [528, 284] on li "Initial landscaping package" at bounding box center [569, 288] width 187 height 15
type textarea "Initial landscaping package"
type textarea "Mowing of grass up to 6" in height. Mow, edge along driveways & sidewalks, trim…"
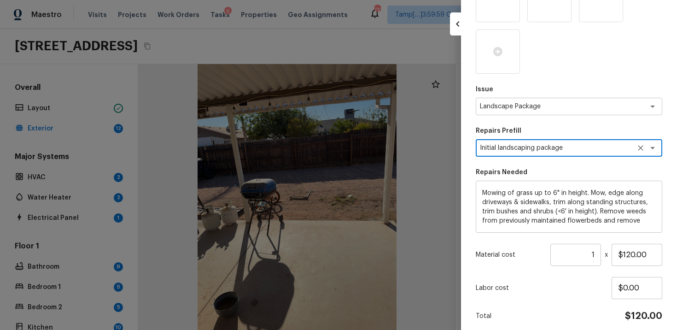
scroll to position [206, 0]
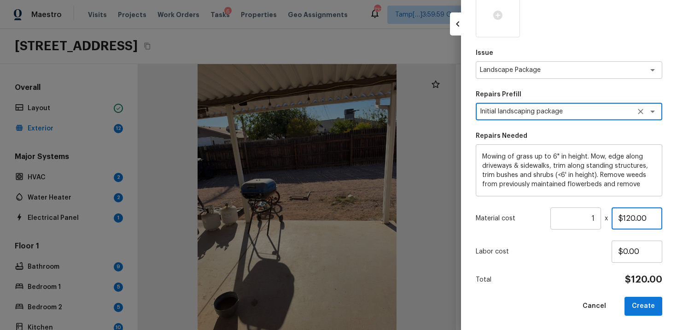
click at [635, 218] on input "$120.00" at bounding box center [637, 218] width 51 height 22
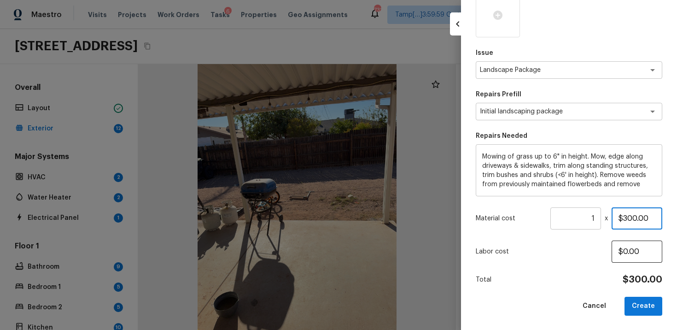
type input "$300.00"
click at [614, 260] on input "$0.00" at bounding box center [637, 252] width 51 height 22
click at [654, 300] on button "Create" at bounding box center [644, 306] width 38 height 19
type input "$0.00"
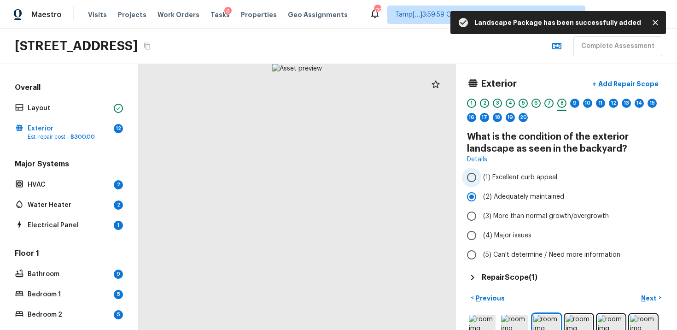
scroll to position [30, 0]
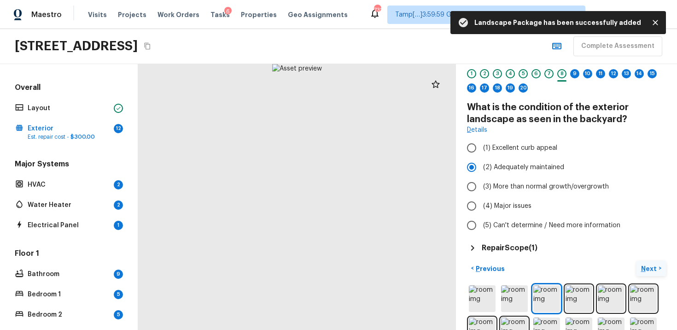
click at [646, 264] on p "Next" at bounding box center [650, 268] width 18 height 9
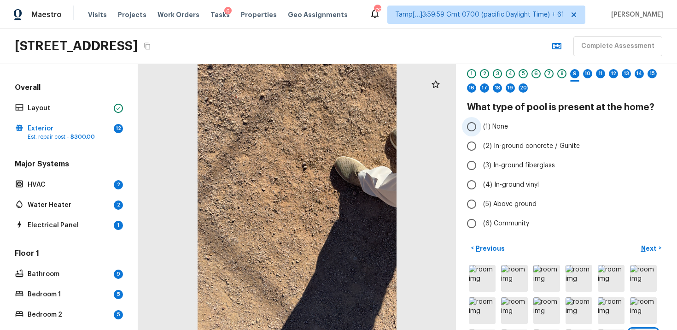
click at [481, 122] on input "(1) None" at bounding box center [471, 126] width 19 height 19
radio input "true"
click at [642, 238] on div "Exterior + Add Repair Scope 1 2 3 4 5 6 7 8 9 10 11 12 13 14 15 16 17 18 19 20 …" at bounding box center [566, 197] width 221 height 266
click at [648, 247] on p "Next" at bounding box center [650, 248] width 18 height 9
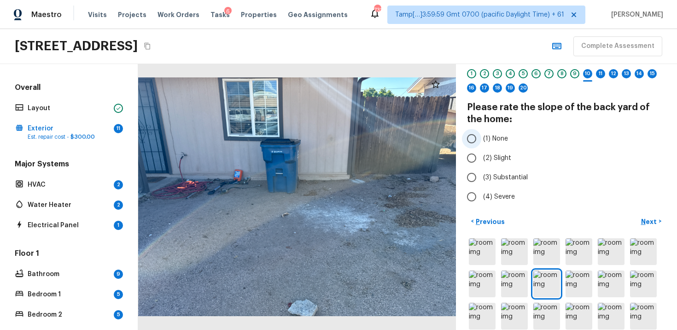
click at [472, 138] on input "(1) None" at bounding box center [471, 138] width 19 height 19
radio input "true"
click at [652, 221] on p "Next" at bounding box center [650, 221] width 18 height 9
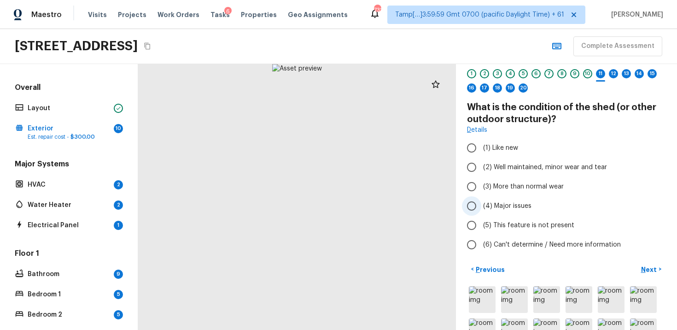
click at [479, 204] on input "(4) Major issues" at bounding box center [471, 205] width 19 height 19
radio input "true"
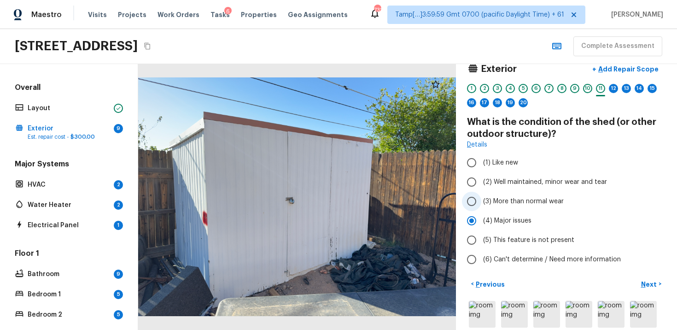
scroll to position [0, 0]
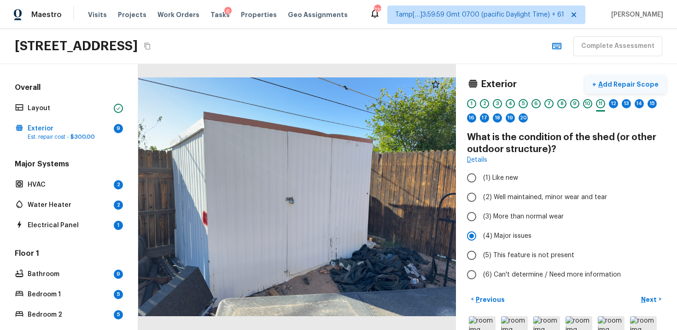
click at [640, 76] on button "+ Add Repair Scope" at bounding box center [625, 84] width 81 height 19
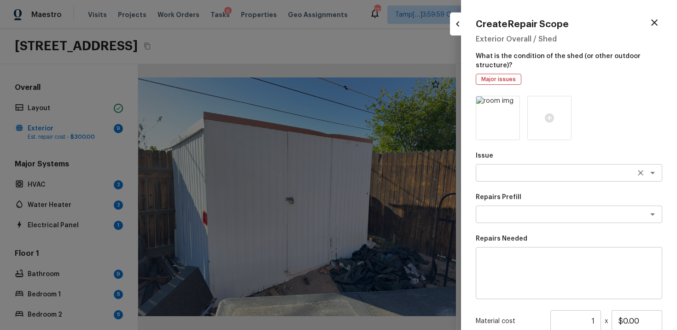
click at [522, 171] on textarea at bounding box center [556, 172] width 153 height 9
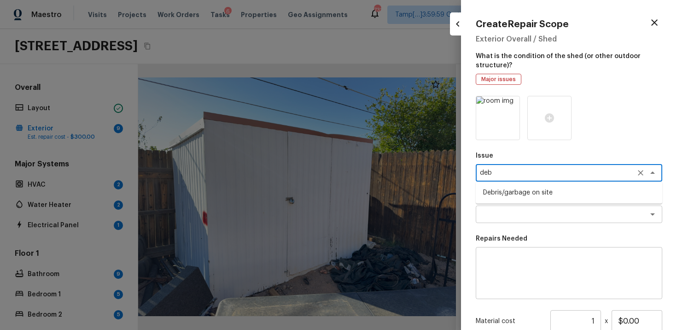
click at [521, 188] on li "Debris/garbage on site" at bounding box center [569, 192] width 187 height 15
type textarea "Debris/garbage on site"
click at [519, 212] on textarea at bounding box center [556, 214] width 153 height 9
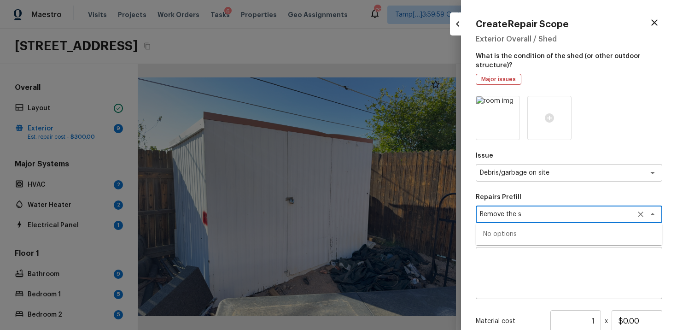
type textarea "Remove the"
click at [524, 228] on li "Remove debris/garbage" at bounding box center [569, 234] width 187 height 15
type textarea "Remove debris/garbage"
type textarea "Remove, haul off, and properly dispose of any debris left by seller to offsite …"
type input "$100.00"
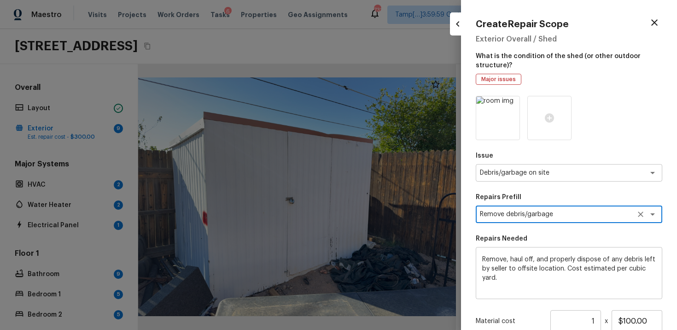
click at [524, 228] on div "Issue Debris/garbage on site x ​ Repairs Prefill Remove debris/garbage x ​ Repa…" at bounding box center [569, 257] width 187 height 323
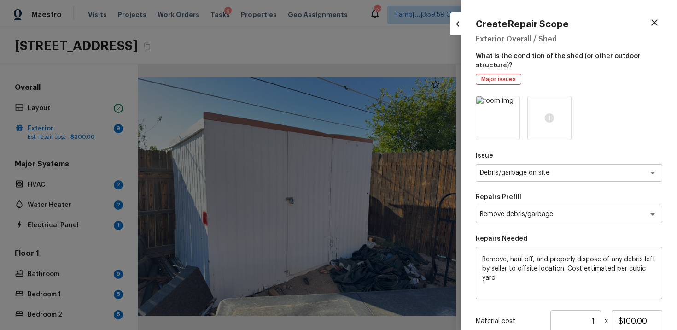
click at [527, 274] on textarea "Remove, haul off, and properly dispose of any debris left by seller to offsite …" at bounding box center [569, 273] width 174 height 37
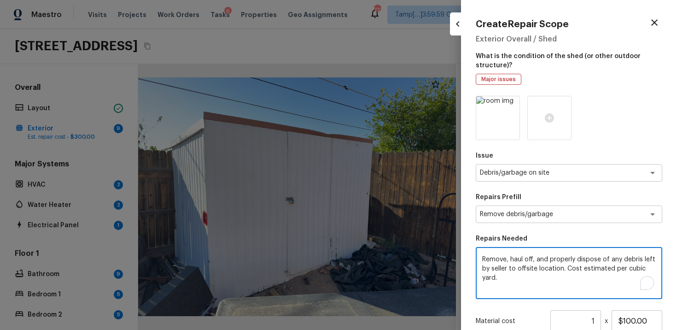
click at [527, 274] on textarea "Remove, haul off, and properly dispose of any debris left by seller to offsite …" at bounding box center [569, 273] width 174 height 37
click at [570, 259] on textarea "Remove the shed from the nackyard" at bounding box center [569, 273] width 174 height 37
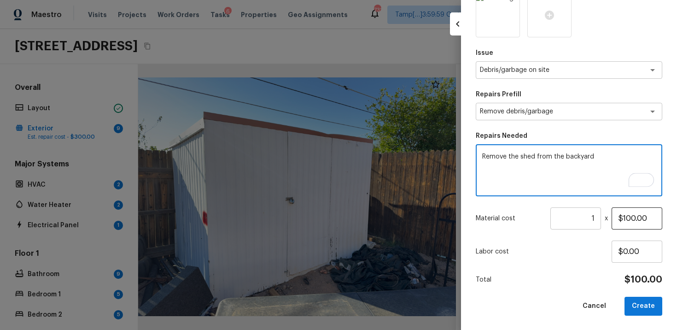
type textarea "Remove the shed from the backyard"
click at [635, 218] on input "$100.00" at bounding box center [637, 218] width 51 height 22
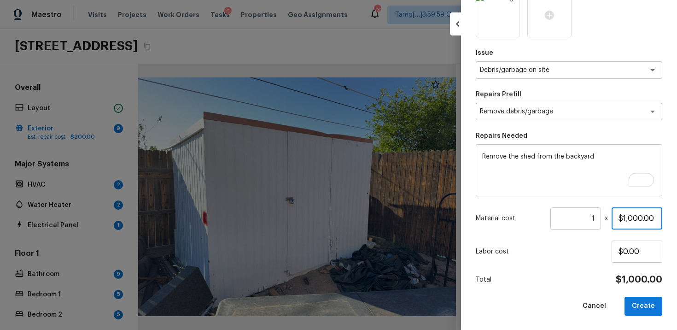
type input "$1,000.00"
click at [601, 265] on div "Issue Debris/garbage on site x ​ Repairs Prefill Remove debris/garbage x ​ Repa…" at bounding box center [569, 154] width 187 height 323
click at [647, 309] on button "Create" at bounding box center [644, 306] width 38 height 19
type input "$0.00"
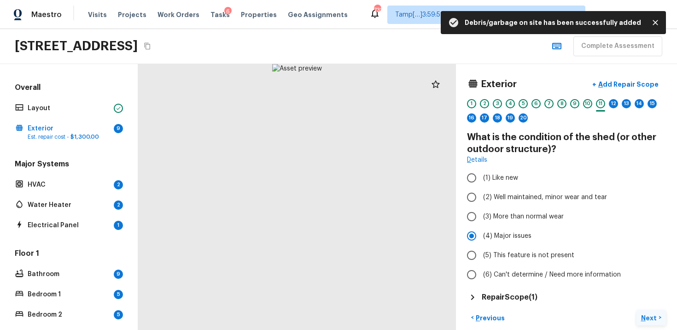
click at [647, 311] on button "Next >" at bounding box center [651, 317] width 29 height 15
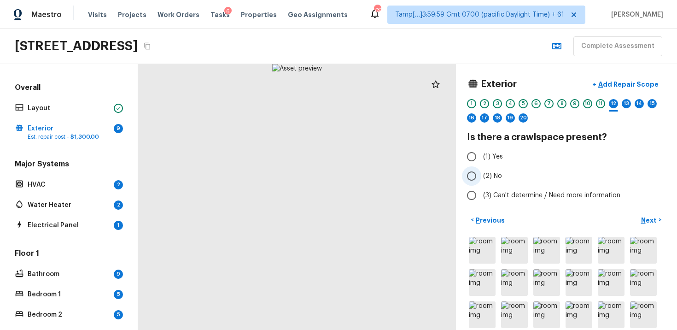
click at [485, 174] on span "(2) No" at bounding box center [492, 175] width 19 height 9
click at [482, 174] on input "(2) No" at bounding box center [471, 175] width 19 height 19
radio input "true"
click at [647, 221] on p "Next" at bounding box center [650, 220] width 18 height 9
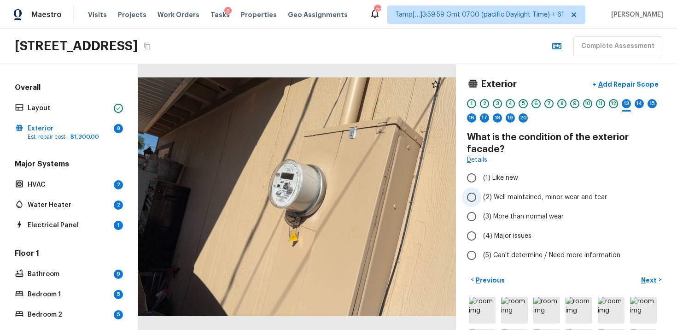
click at [477, 188] on input "(2) Well maintained, minor wear and tear" at bounding box center [471, 197] width 19 height 19
radio input "true"
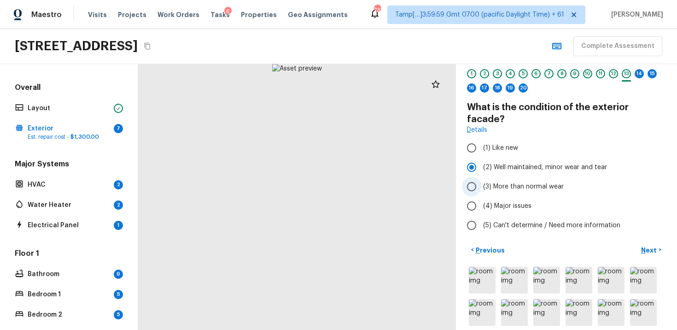
scroll to position [0, 0]
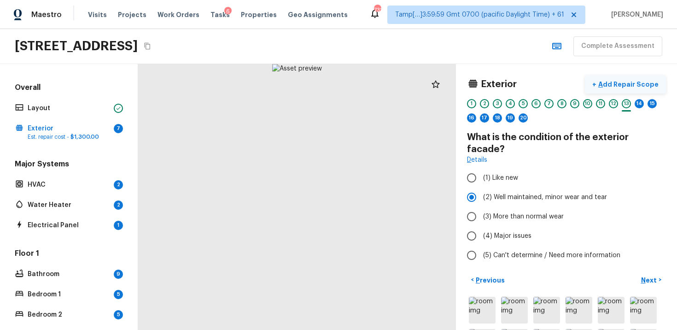
click at [612, 83] on p "Add Repair Scope" at bounding box center [628, 84] width 62 height 9
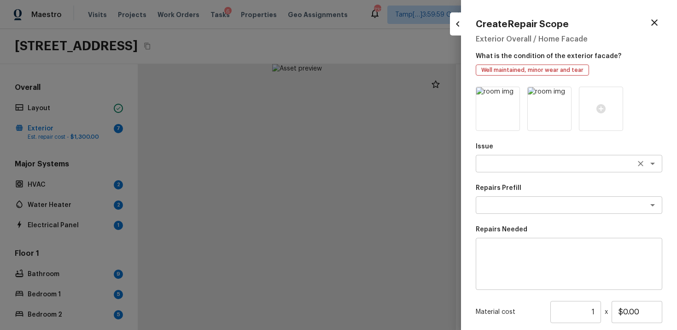
click at [552, 165] on textarea at bounding box center [556, 163] width 153 height 9
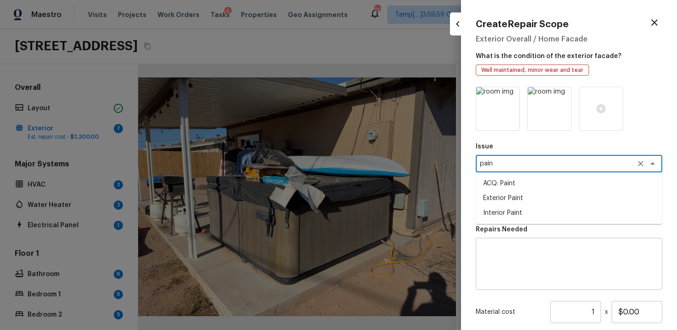
click at [537, 199] on li "Exterior Paint" at bounding box center [569, 198] width 187 height 15
type textarea "Exterior Paint"
click at [534, 206] on textarea at bounding box center [556, 204] width 153 height 9
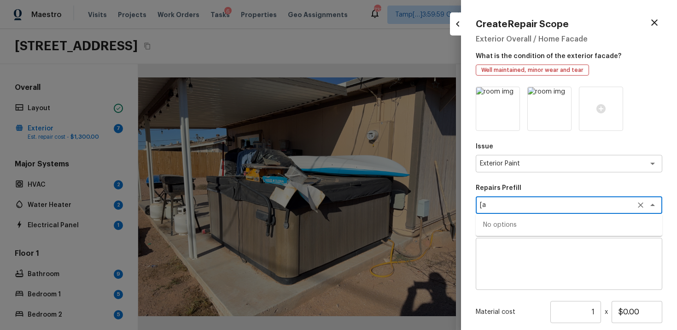
type textarea "["
click at [547, 223] on li "Partial Exterior Paint LABOR ONLY" at bounding box center [569, 224] width 187 height 15
type textarea "Partial Exterior Paint LABOR ONLY"
type textarea "Partial Exterior Paint - Prep, mask and paint the exterior of the home in the a…"
type input "$1.25"
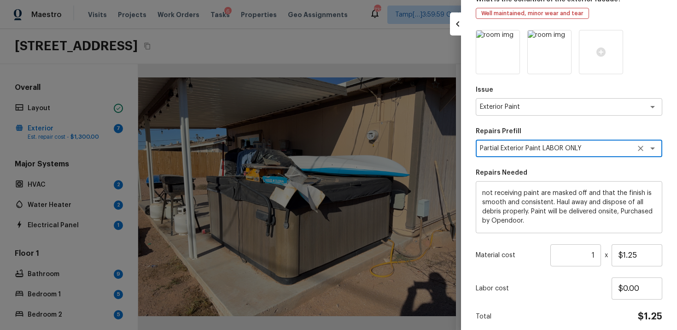
scroll to position [65, 0]
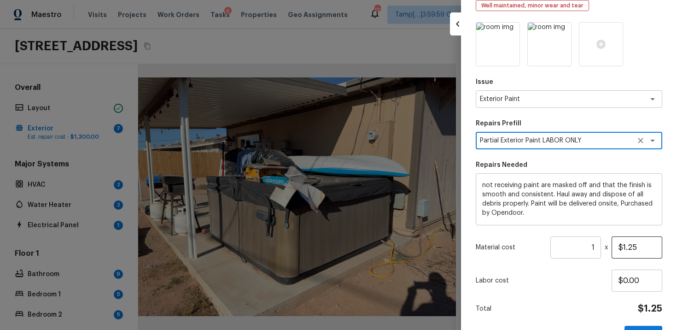
type textarea "Partial Exterior Paint LABOR ONLY"
click at [626, 248] on input "$1.25" at bounding box center [637, 247] width 51 height 22
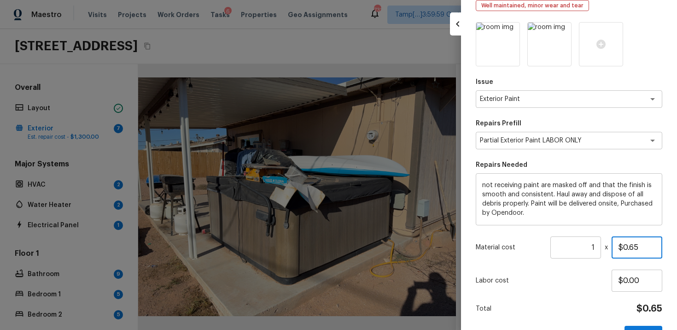
type input "$0.65"
click at [634, 259] on div "Issue Exterior Paint x ​ Repairs Prefill Partial Exterior Paint LABOR ONLY x ​ …" at bounding box center [569, 183] width 187 height 323
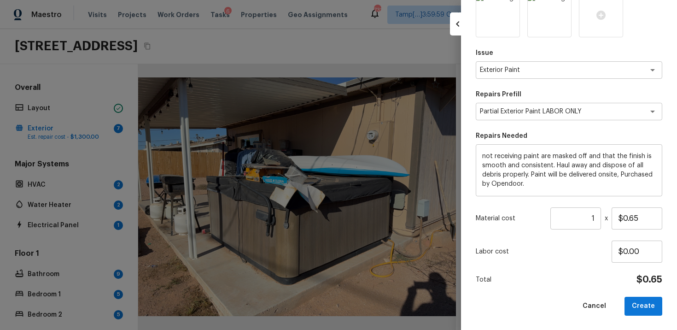
click at [597, 215] on input "1" at bounding box center [576, 218] width 51 height 22
click at [599, 243] on div "Labor cost $0.00" at bounding box center [569, 252] width 187 height 22
click at [597, 223] on input "1" at bounding box center [576, 218] width 51 height 22
paste input "1195"
type input "1195"
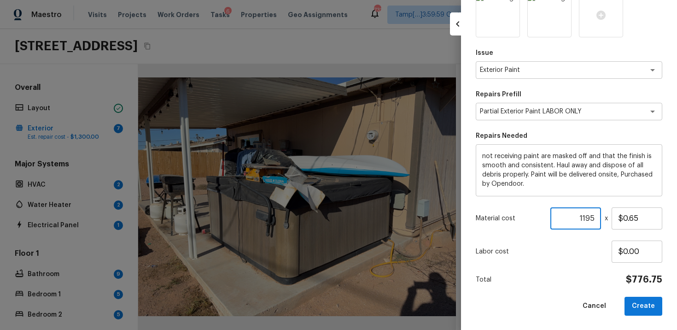
click at [604, 264] on div "Issue Exterior Paint x ​ Repairs Prefill Partial Exterior Paint LABOR ONLY x ​ …" at bounding box center [569, 154] width 187 height 323
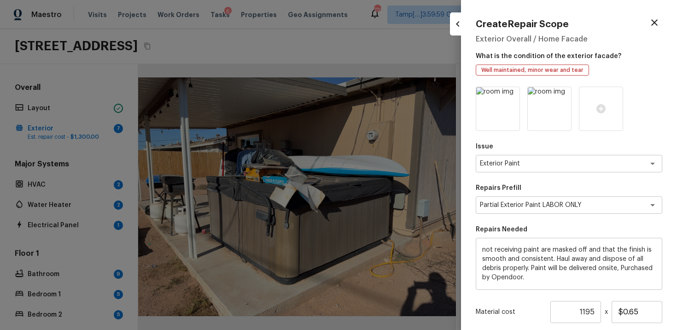
scroll to position [0, 0]
click at [514, 94] on icon at bounding box center [512, 96] width 8 height 8
click at [543, 112] on div at bounding box center [550, 109] width 44 height 44
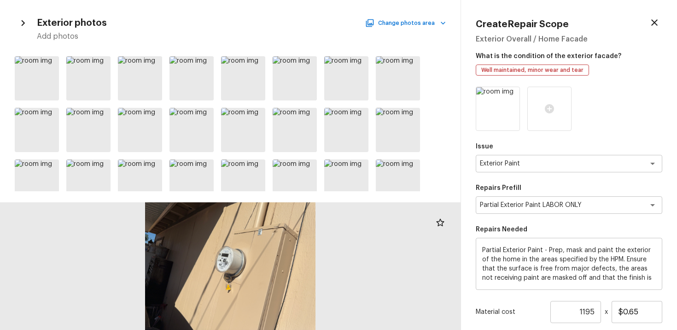
scroll to position [37, 0]
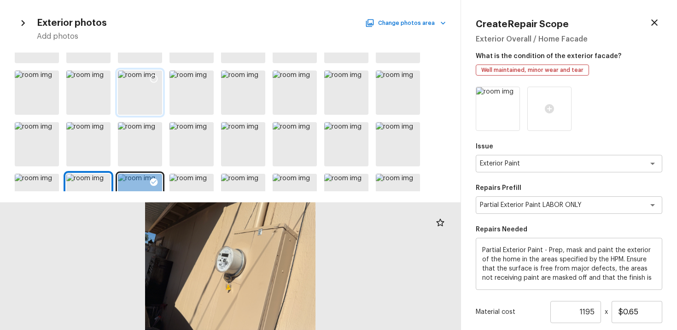
click at [146, 93] on div at bounding box center [140, 93] width 44 height 44
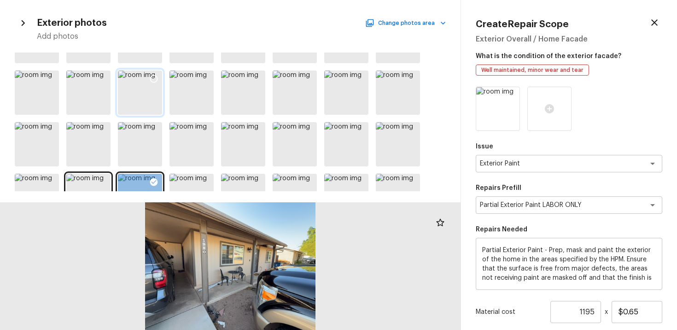
click at [150, 81] on icon at bounding box center [153, 78] width 9 height 9
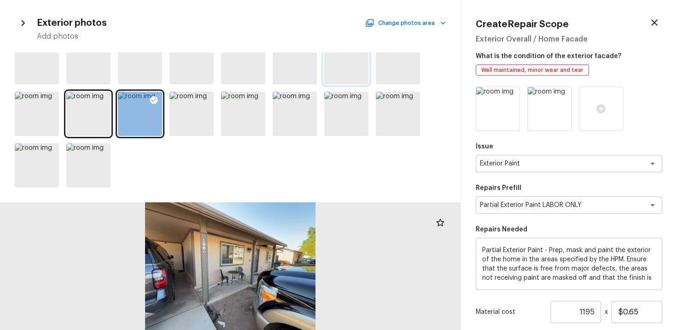
scroll to position [90, 0]
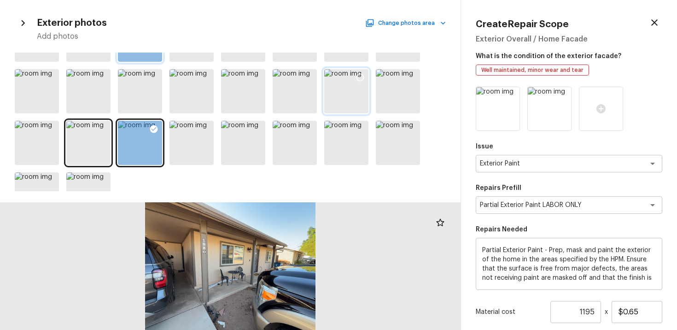
click at [358, 74] on icon at bounding box center [361, 78] width 8 height 8
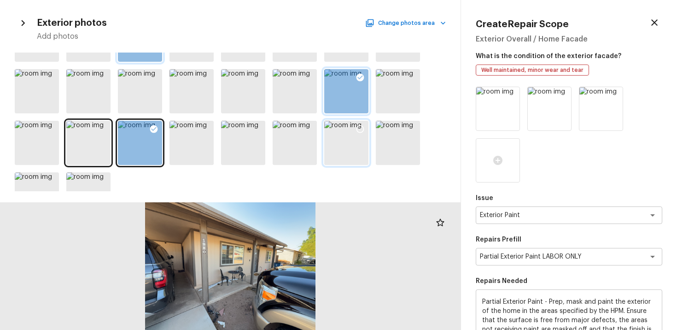
scroll to position [119, 0]
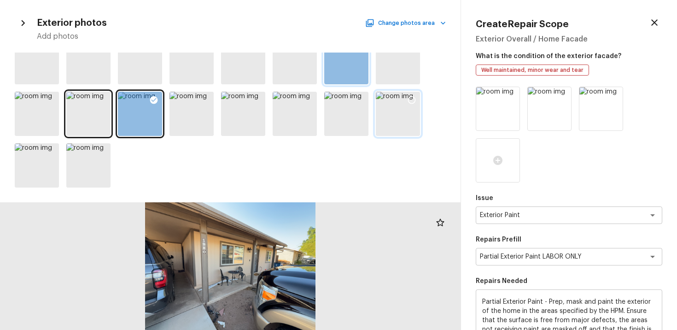
click at [407, 107] on div at bounding box center [412, 101] width 17 height 19
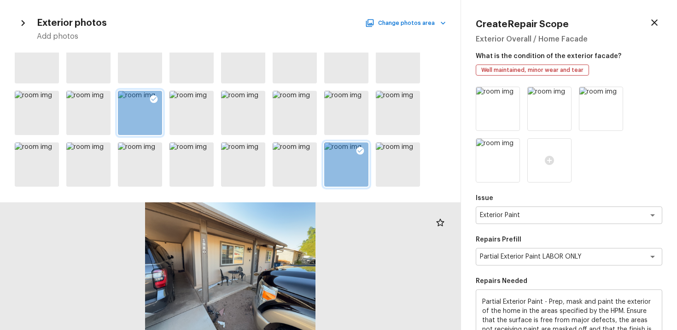
scroll to position [15, 0]
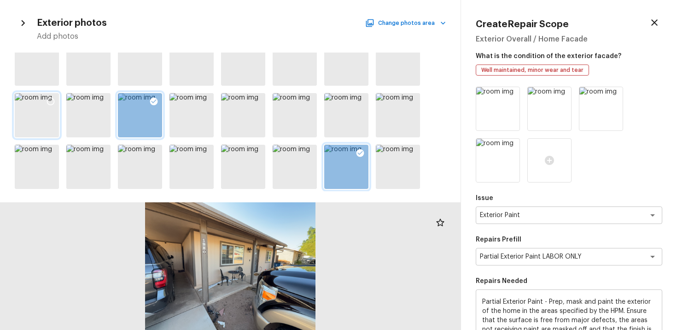
click at [57, 96] on div at bounding box center [50, 102] width 17 height 19
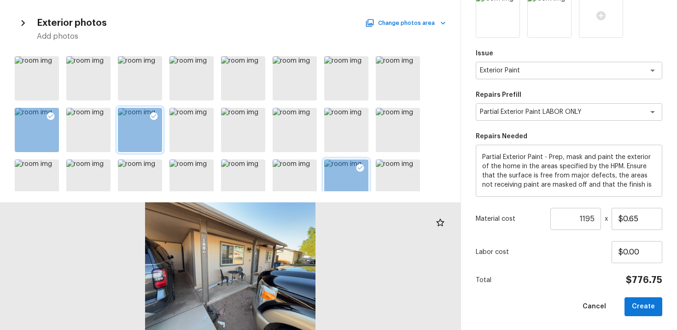
scroll to position [145, 0]
click at [646, 307] on button "Create" at bounding box center [644, 306] width 38 height 19
type input "1"
type input "$0.00"
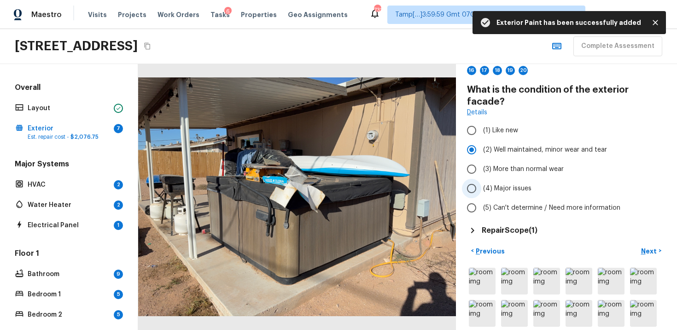
scroll to position [50, 0]
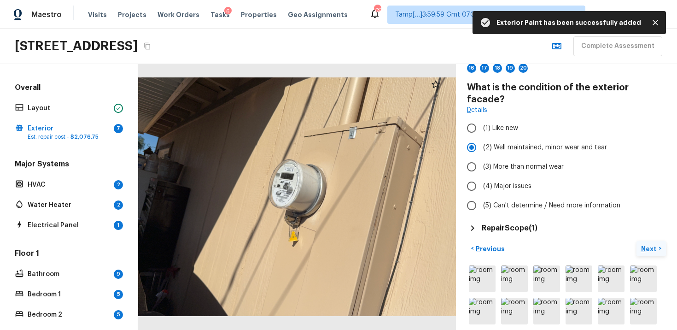
click at [646, 244] on p "Next" at bounding box center [650, 248] width 18 height 9
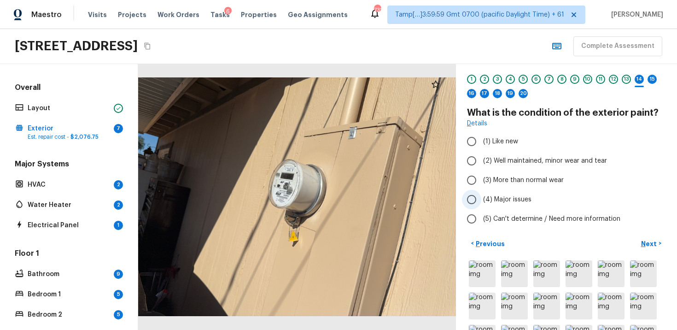
scroll to position [27, 0]
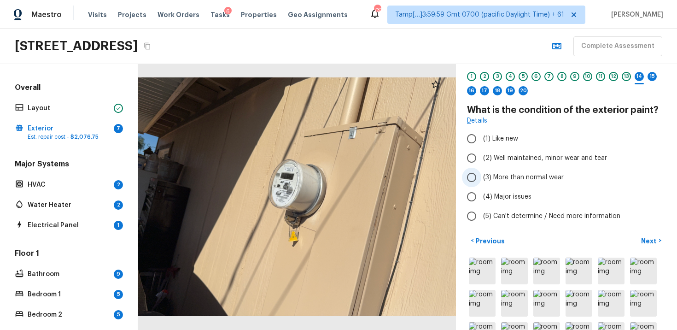
click at [509, 177] on span "(3) More than normal wear" at bounding box center [523, 177] width 81 height 9
click at [482, 177] on input "(3) More than normal wear" at bounding box center [471, 177] width 19 height 19
radio input "true"
click at [647, 240] on p "Next" at bounding box center [650, 240] width 18 height 9
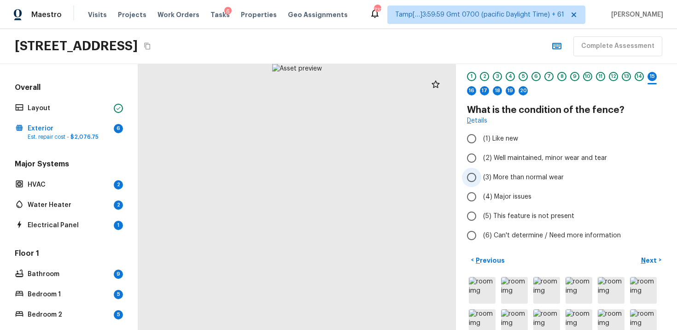
click at [482, 169] on label "(3) More than normal wear" at bounding box center [560, 177] width 197 height 19
click at [482, 169] on input "(3) More than normal wear" at bounding box center [471, 177] width 19 height 19
radio input "true"
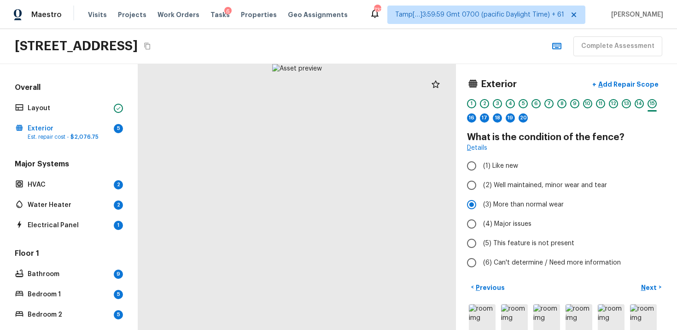
scroll to position [2, 0]
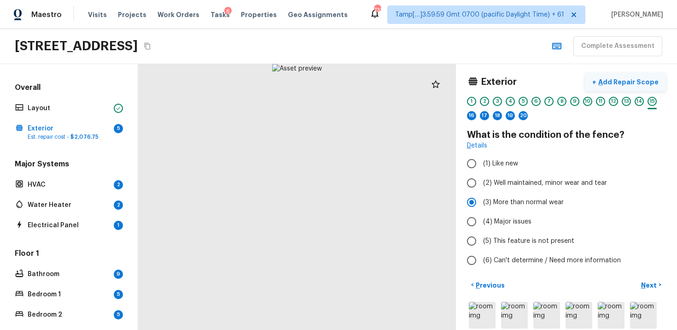
click at [635, 76] on button "+ Add Repair Scope" at bounding box center [625, 82] width 81 height 19
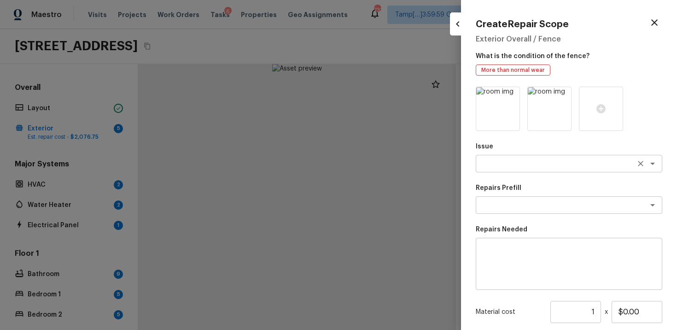
scroll to position [39, 0]
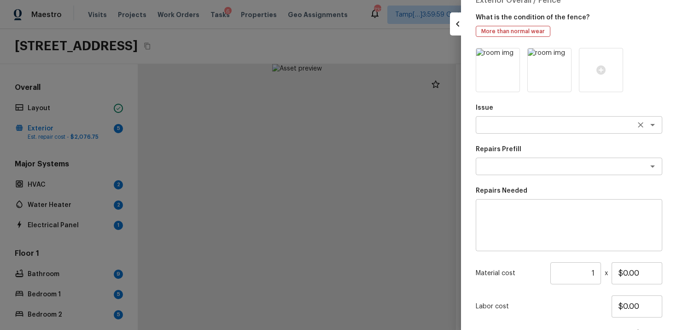
click at [547, 119] on div "x ​" at bounding box center [569, 125] width 187 height 18
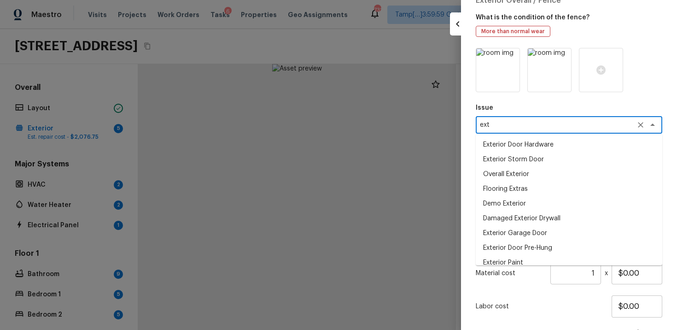
type textarea "exte"
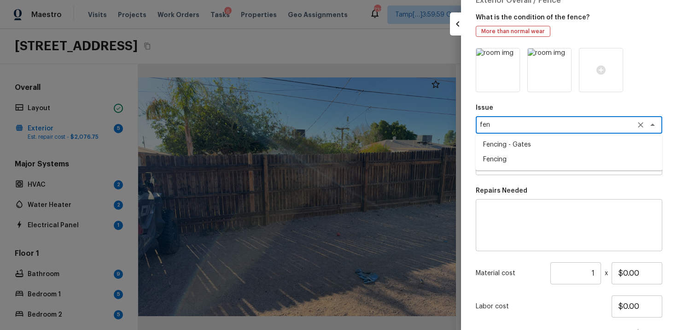
click at [520, 163] on li "Fencing" at bounding box center [569, 159] width 187 height 15
type textarea "Fencing"
click at [520, 163] on textarea at bounding box center [556, 166] width 153 height 9
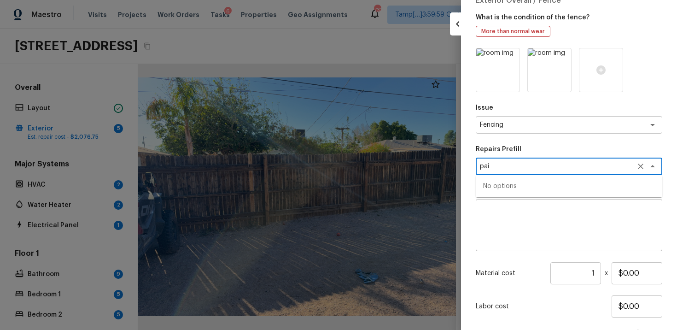
type textarea "pai"
click at [515, 221] on textarea at bounding box center [569, 225] width 174 height 37
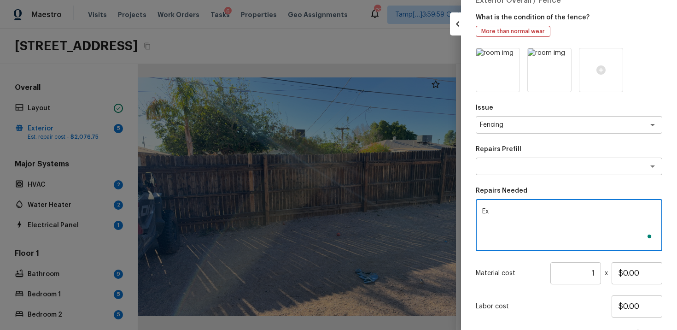
type textarea "E"
type textarea "Backyard fence partial repair and repaint"
click at [623, 270] on input "$0.00" at bounding box center [637, 273] width 51 height 22
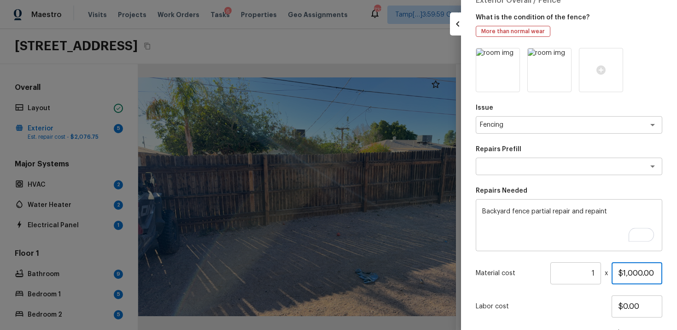
type input "$1,000.00"
click at [574, 310] on p "Labor cost" at bounding box center [544, 306] width 136 height 9
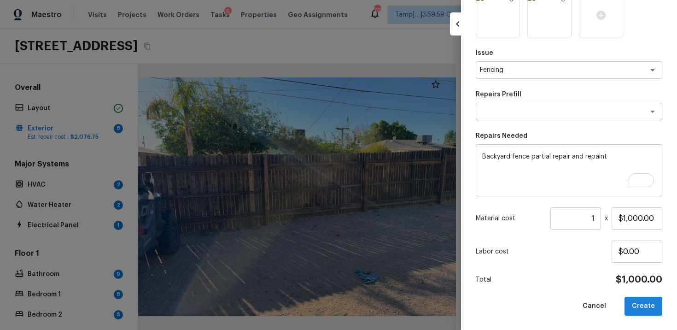
click at [650, 306] on button "Create" at bounding box center [644, 306] width 38 height 19
type input "$0.00"
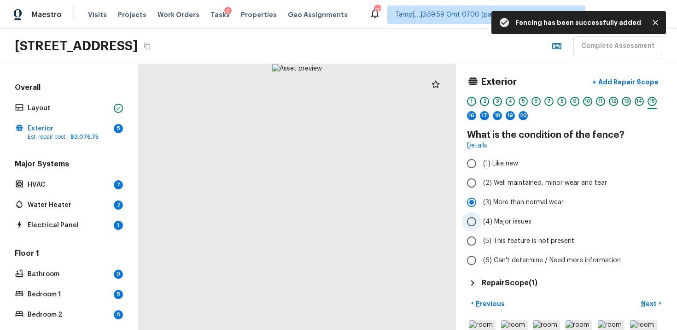
scroll to position [0, 0]
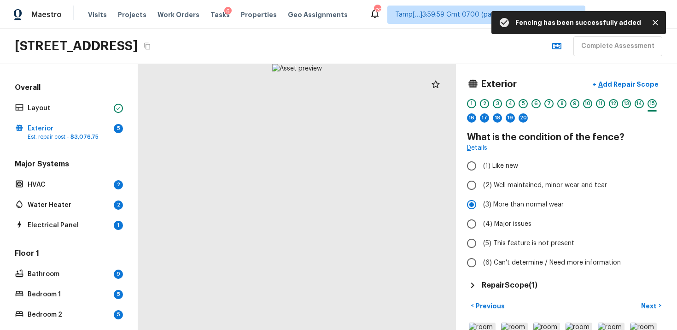
click at [473, 125] on div at bounding box center [471, 124] width 9 height 1
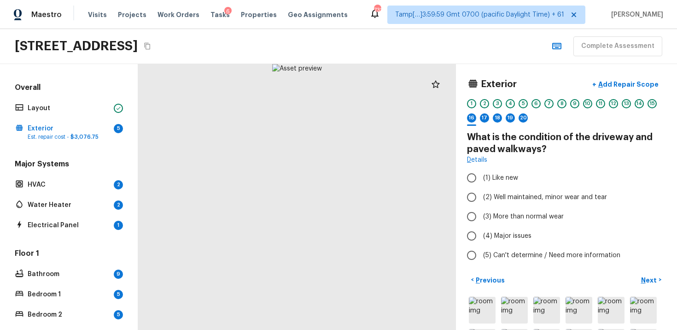
scroll to position [51, 0]
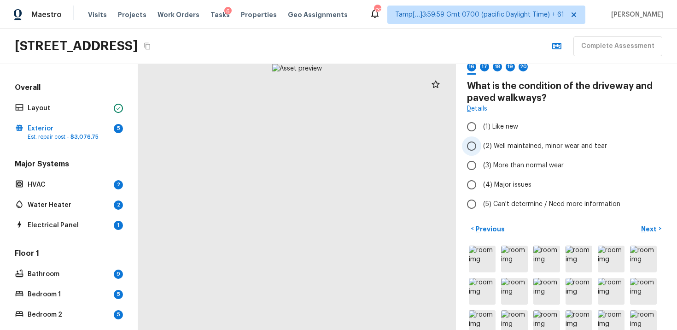
click at [479, 149] on input "(2) Well maintained, minor wear and tear" at bounding box center [471, 145] width 19 height 19
radio input "true"
click at [652, 227] on p "Next" at bounding box center [650, 228] width 18 height 9
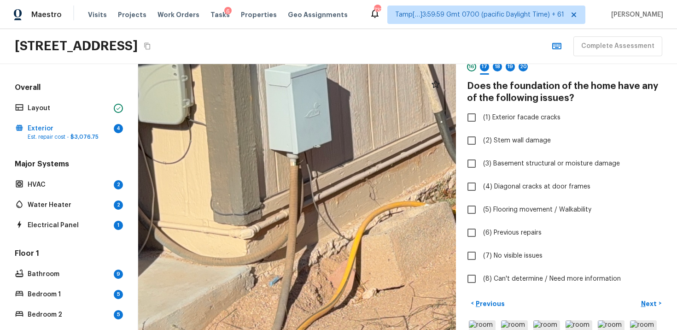
drag, startPoint x: 348, startPoint y: 206, endPoint x: 222, endPoint y: 253, distance: 134.6
click at [225, 251] on div at bounding box center [490, 172] width 1532 height 1281
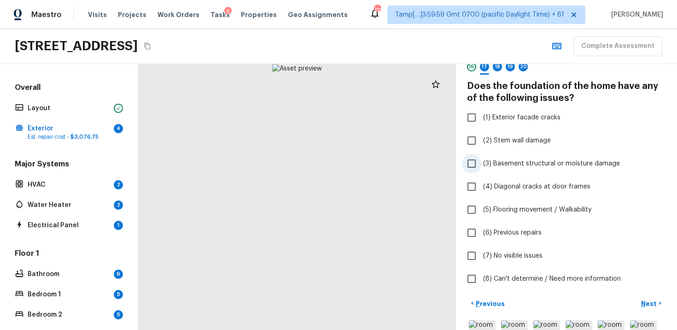
click at [475, 154] on input "(3) Basement structural or moisture damage" at bounding box center [471, 163] width 19 height 19
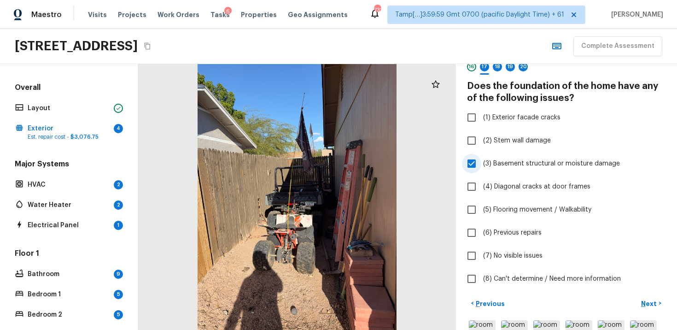
click at [475, 159] on input "(3) Basement structural or moisture damage" at bounding box center [471, 163] width 19 height 19
checkbox input "false"
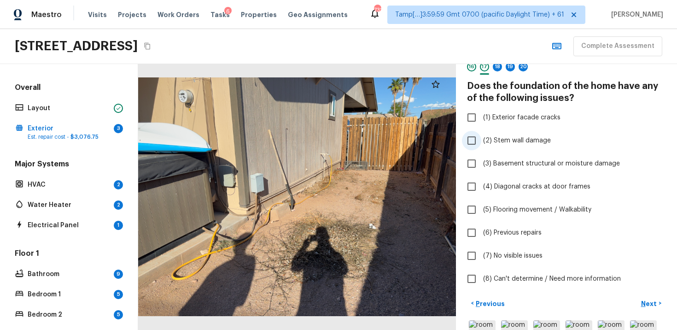
click at [473, 141] on input "(2) Stem wall damage" at bounding box center [471, 140] width 19 height 19
checkbox input "true"
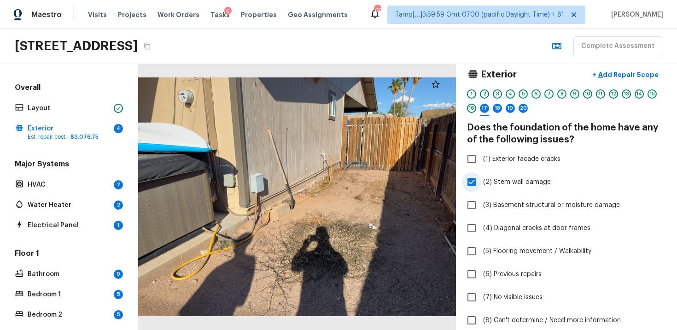
scroll to position [0, 0]
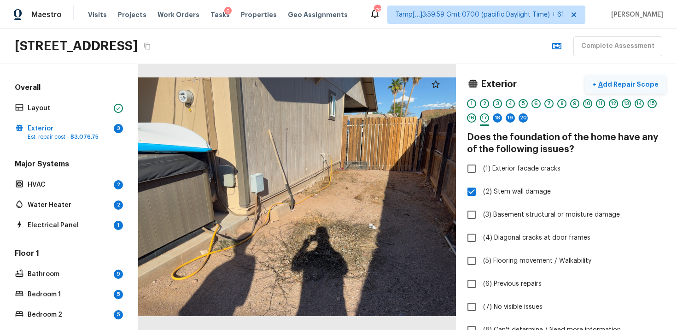
click at [614, 82] on p "Add Repair Scope" at bounding box center [628, 84] width 62 height 9
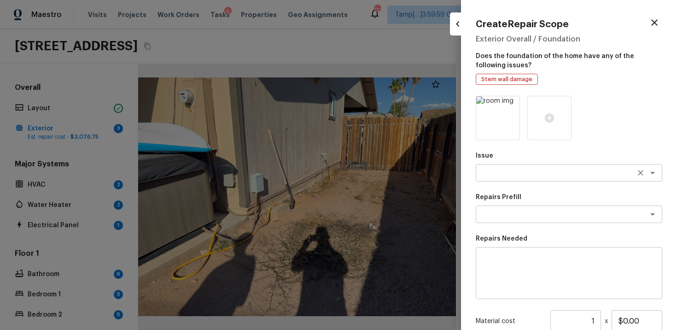
click at [521, 174] on textarea at bounding box center [556, 172] width 153 height 9
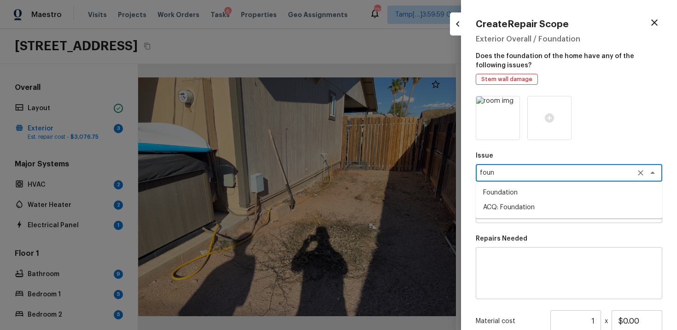
click at [526, 204] on li "ACQ: Foundation" at bounding box center [569, 207] width 187 height 15
click at [526, 209] on div "x ​" at bounding box center [569, 215] width 187 height 18
type textarea "ACQ: Foundation"
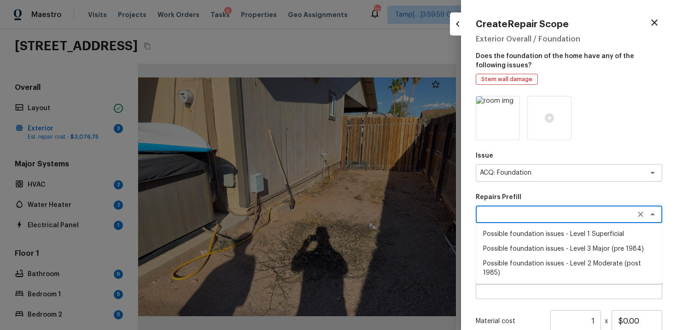
click at [536, 234] on li "Possible foundation issues - Level 1 Superficial" at bounding box center [569, 234] width 187 height 15
type textarea "Possible foundation issues - Level 1 Superficial"
type textarea "Possible foundation issues - Level 1 - Superficial. Disclaimer: This is NOT a t…"
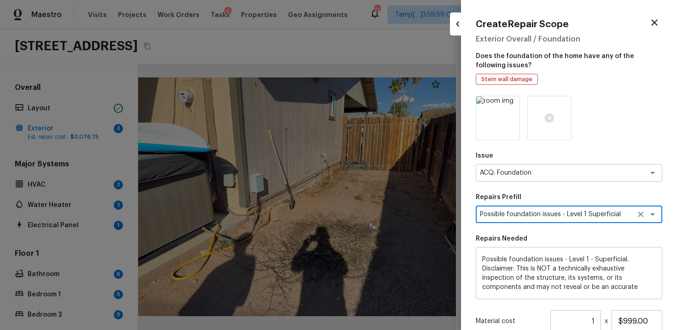
scroll to position [103, 0]
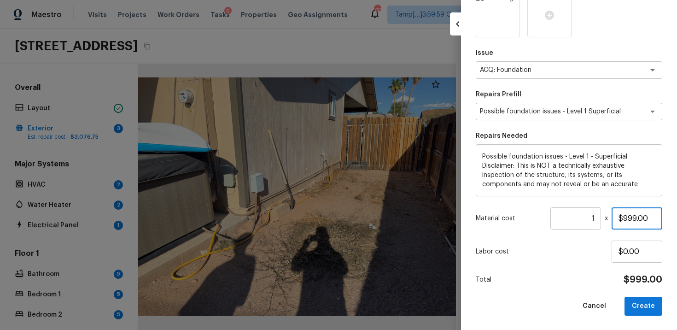
click at [637, 217] on input "$999.00" at bounding box center [637, 218] width 51 height 22
type input "$1.00"
click at [605, 293] on div "Issue ACQ: Foundation x ​ Repairs Prefill Possible foundation issues - Level 1 …" at bounding box center [569, 154] width 187 height 323
click at [641, 308] on button "Create" at bounding box center [644, 306] width 38 height 19
type input "$0.00"
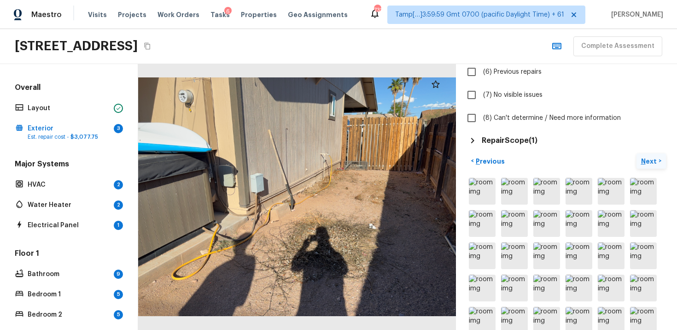
scroll to position [217, 0]
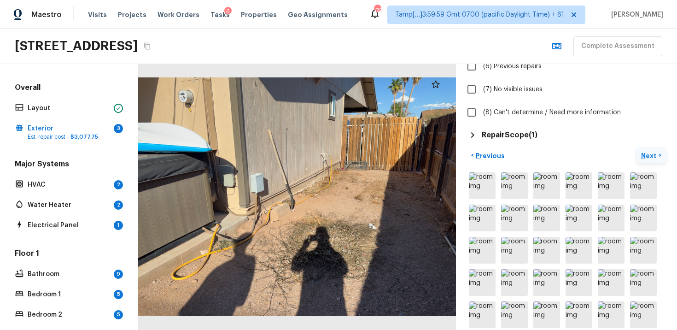
click at [649, 149] on button "Next >" at bounding box center [651, 155] width 29 height 15
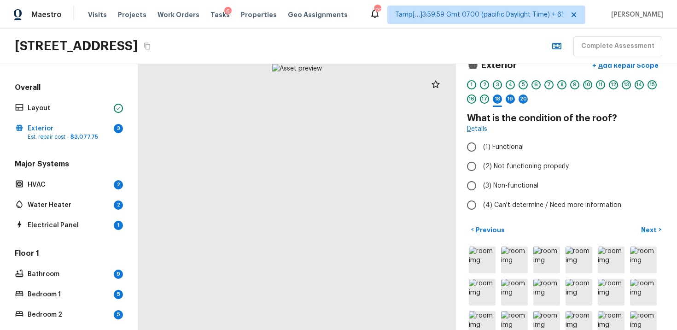
scroll to position [0, 0]
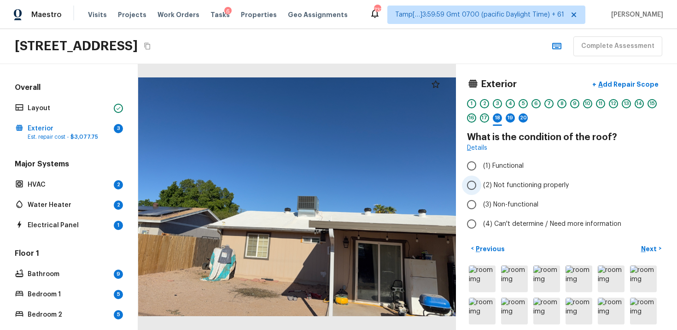
click at [467, 187] on input "(2) Not functioning properly" at bounding box center [471, 185] width 19 height 19
radio input "true"
click at [539, 221] on span "(4) Can't determine / Need more information" at bounding box center [552, 223] width 138 height 9
click at [482, 221] on input "(4) Can't determine / Need more information" at bounding box center [471, 223] width 19 height 19
radio input "true"
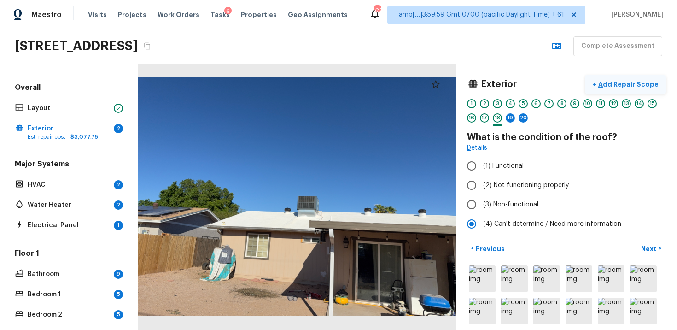
click at [613, 81] on p "Add Repair Scope" at bounding box center [628, 84] width 62 height 9
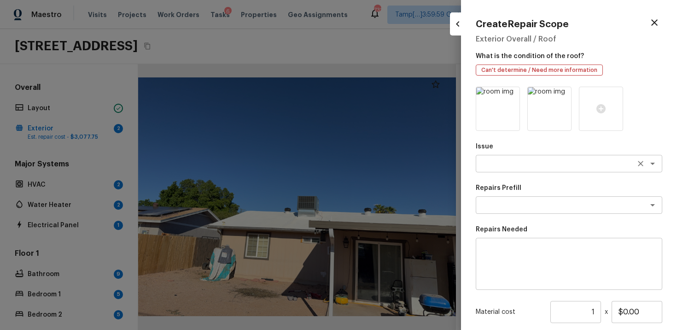
click at [516, 157] on div "x ​" at bounding box center [569, 164] width 187 height 18
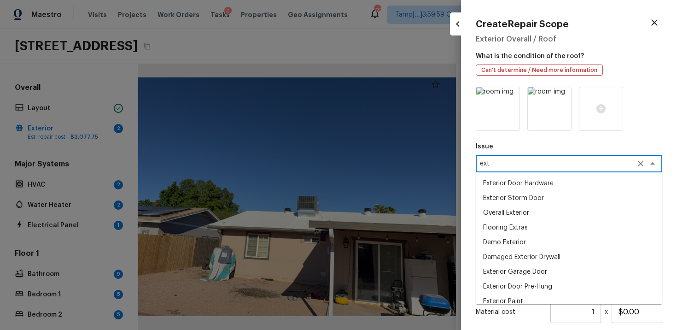
type textarea "exte"
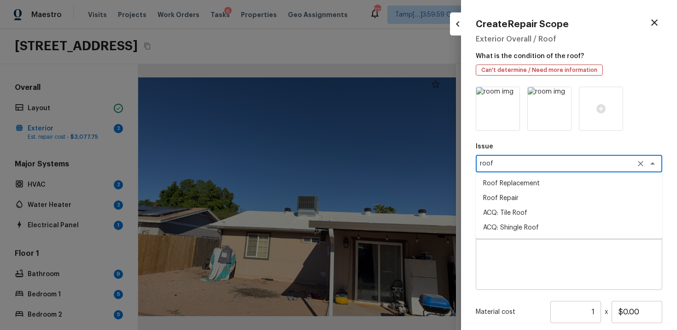
click at [524, 195] on li "Roof Repair" at bounding box center [569, 198] width 187 height 15
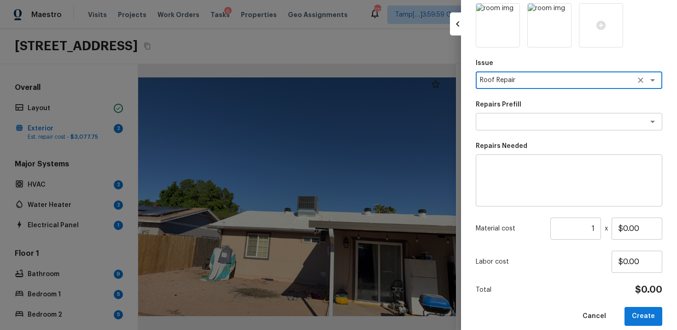
scroll to position [86, 0]
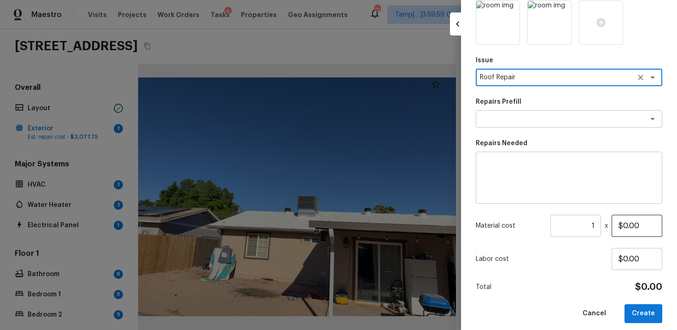
type textarea "Roof Repair"
click at [627, 223] on input "$0.00" at bounding box center [637, 226] width 51 height 22
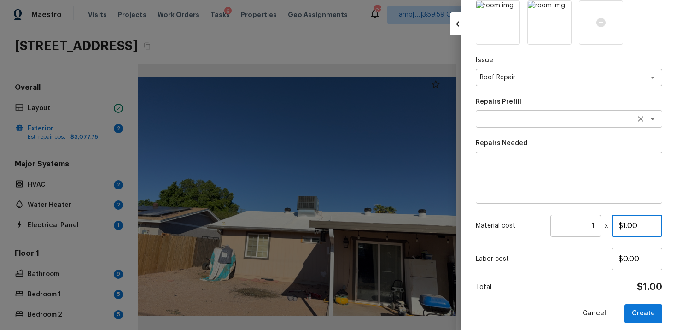
type input "$1.00"
click at [551, 120] on textarea at bounding box center [556, 118] width 153 height 9
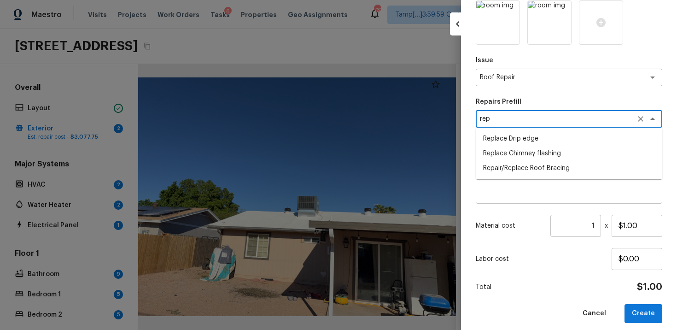
type textarea "rep"
click at [545, 195] on textarea at bounding box center [569, 177] width 174 height 37
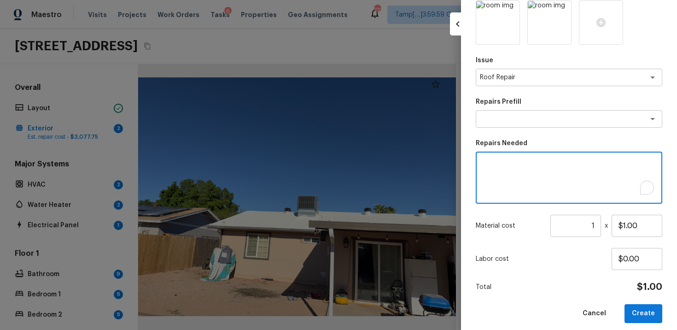
scroll to position [94, 0]
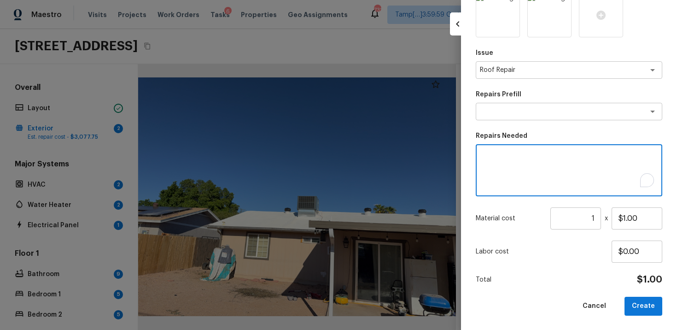
click at [543, 235] on div "Issue Roof Repair x ​ Repairs Prefill x ​ Repairs Needed x ​ Material cost 1 ​ …" at bounding box center [569, 154] width 187 height 323
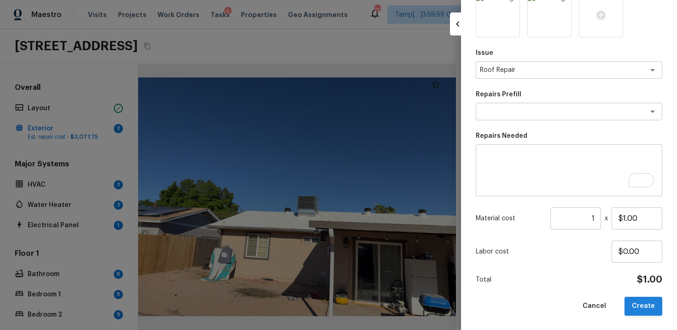
click at [642, 311] on button "Create" at bounding box center [644, 306] width 38 height 19
type input "$0.00"
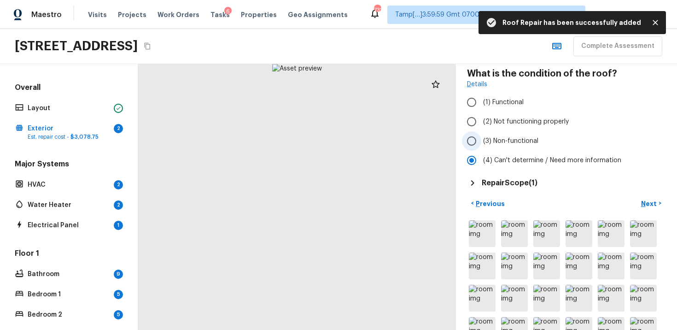
scroll to position [107, 0]
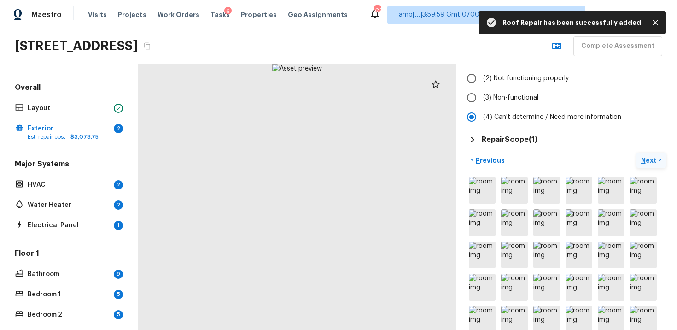
click at [644, 159] on p "Next" at bounding box center [650, 160] width 18 height 9
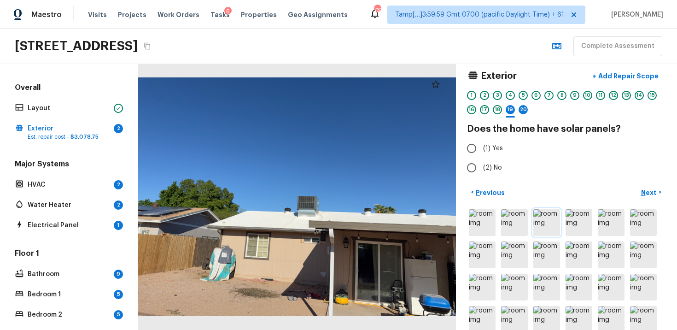
scroll to position [0, 0]
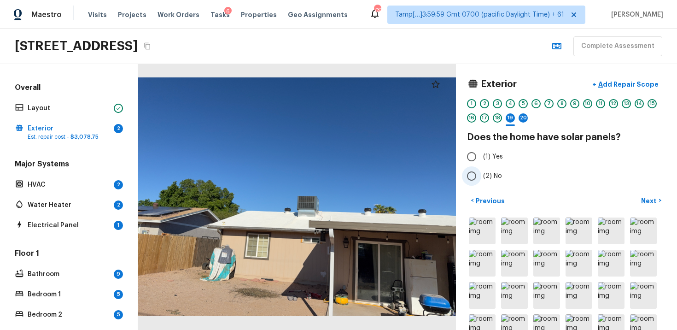
click at [487, 171] on label "(2) No" at bounding box center [560, 175] width 197 height 19
click at [482, 171] on input "(2) No" at bounding box center [471, 175] width 19 height 19
radio input "true"
click at [648, 199] on p "Next" at bounding box center [650, 200] width 18 height 9
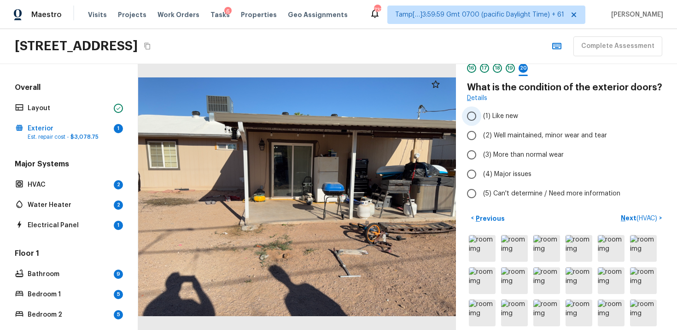
scroll to position [50, 0]
click at [480, 258] on img at bounding box center [482, 248] width 27 height 27
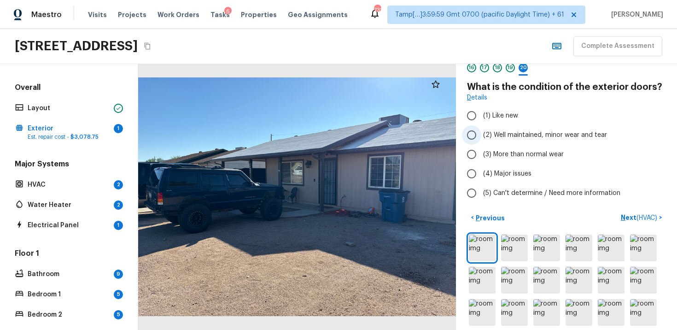
click at [483, 138] on span "(2) Well maintained, minor wear and tear" at bounding box center [545, 134] width 124 height 9
click at [482, 138] on input "(2) Well maintained, minor wear and tear" at bounding box center [471, 134] width 19 height 19
radio input "true"
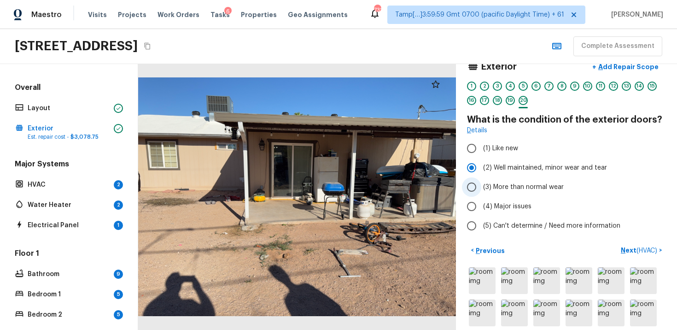
scroll to position [0, 0]
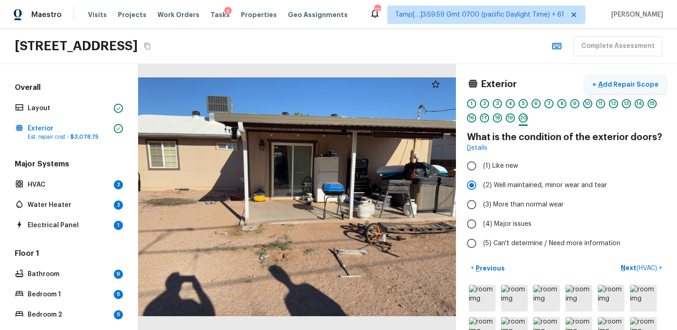
click at [623, 90] on button "+ Add Repair Scope" at bounding box center [625, 84] width 81 height 19
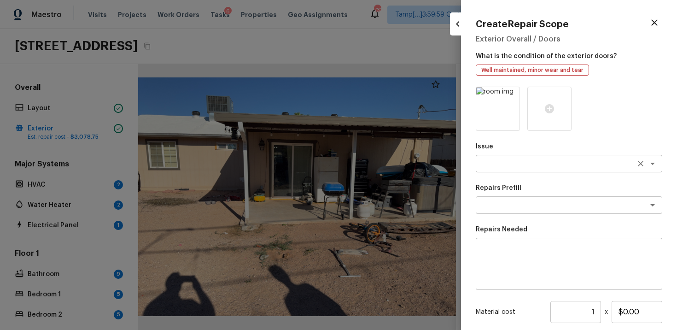
click at [517, 170] on div "x ​" at bounding box center [569, 164] width 187 height 18
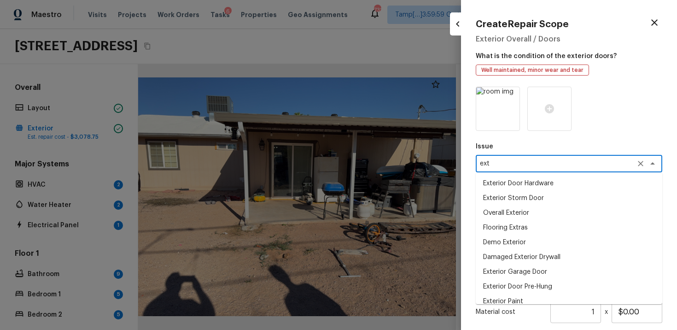
type textarea "exte"
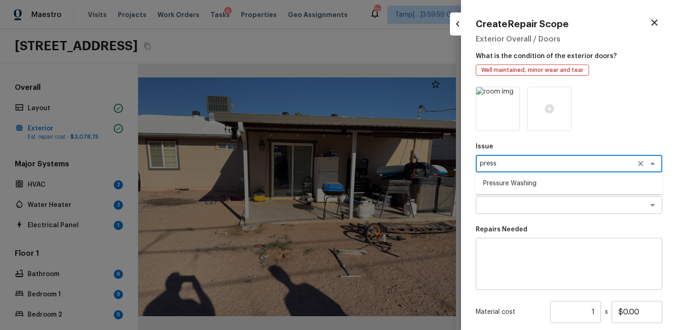
click at [517, 185] on li "Pressure Washing" at bounding box center [569, 183] width 187 height 15
type textarea "Pressure Washing"
click at [520, 204] on textarea at bounding box center [556, 204] width 153 height 9
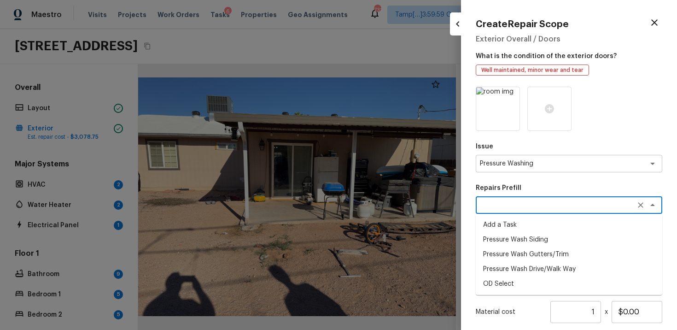
click at [520, 233] on li "Pressure Wash Siding" at bounding box center [569, 239] width 187 height 15
type textarea "Pressure Wash Siding"
type textarea "Protect areas as needed for pressure washing. Pressure wash the siding on the h…"
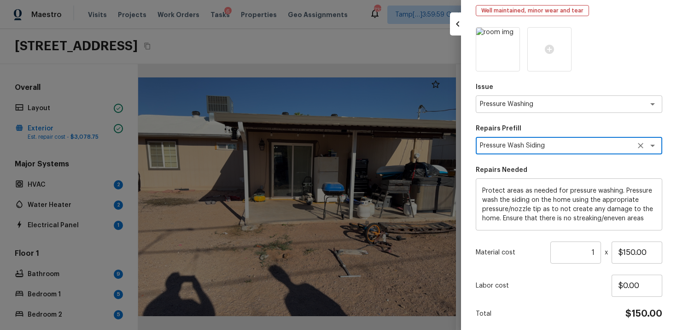
scroll to position [72, 0]
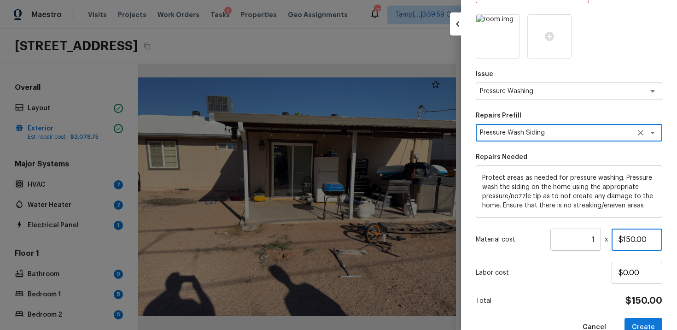
click at [635, 237] on input "$150.00" at bounding box center [637, 240] width 51 height 22
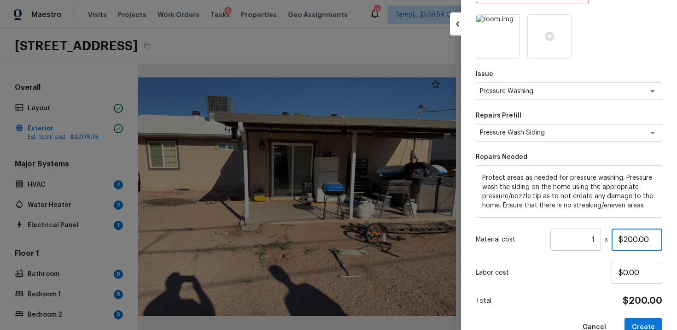
type input "$200.00"
click at [623, 252] on div "Issue Pressure Washing x ​ Repairs Prefill Pressure Wash Siding x ​ Repairs Nee…" at bounding box center [569, 175] width 187 height 323
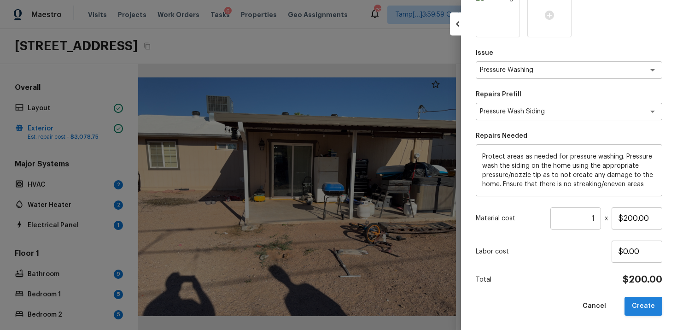
click at [647, 306] on button "Create" at bounding box center [644, 306] width 38 height 19
type input "$0.00"
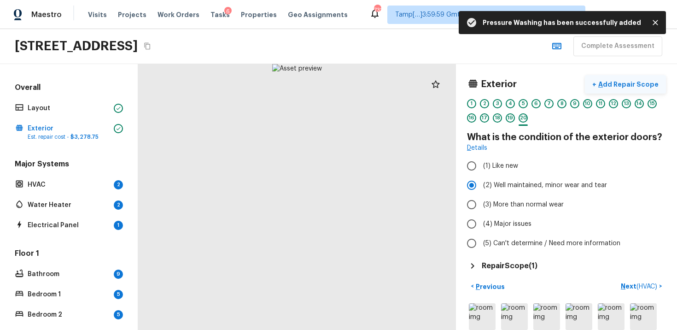
click at [633, 84] on p "Add Repair Scope" at bounding box center [628, 84] width 62 height 9
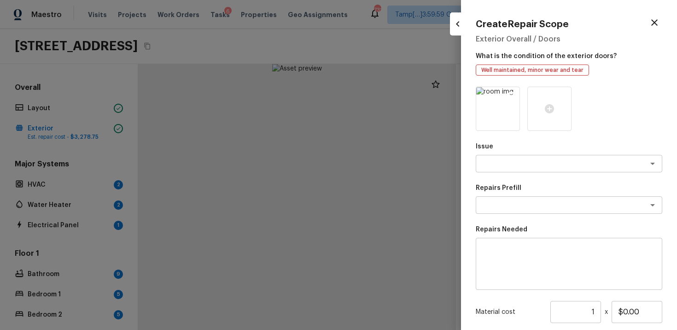
click at [514, 95] on icon at bounding box center [512, 96] width 8 height 8
click at [502, 108] on icon at bounding box center [498, 108] width 9 height 9
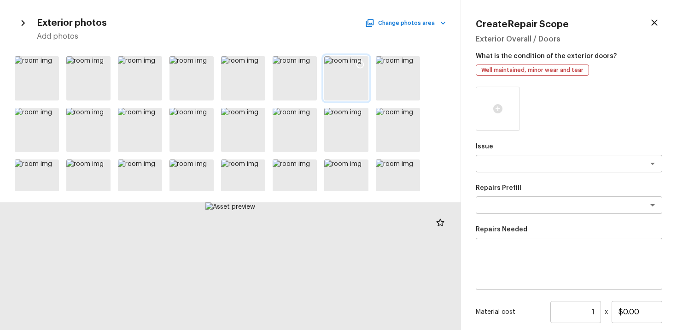
click at [358, 68] on icon at bounding box center [360, 64] width 9 height 9
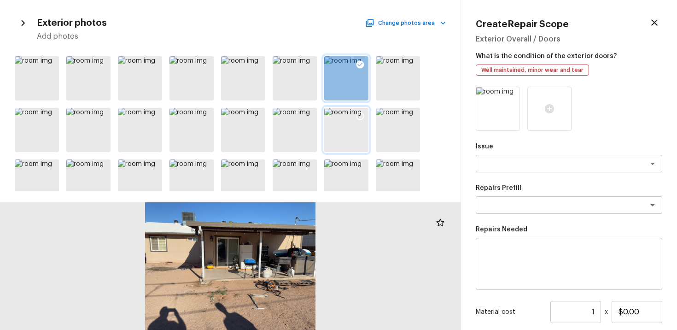
click at [351, 123] on div at bounding box center [346, 130] width 44 height 44
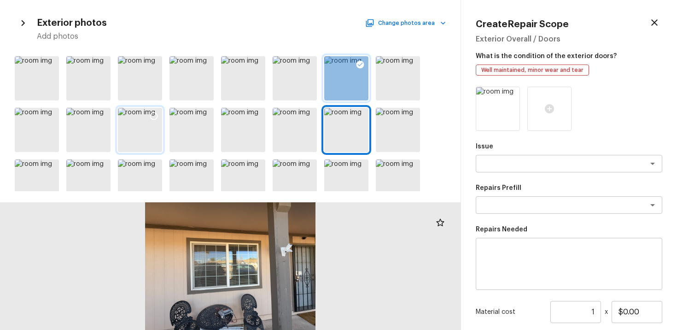
click at [137, 132] on div at bounding box center [140, 130] width 44 height 44
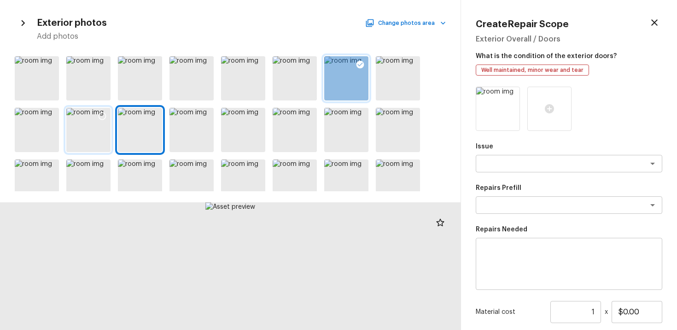
click at [88, 126] on div at bounding box center [88, 130] width 44 height 44
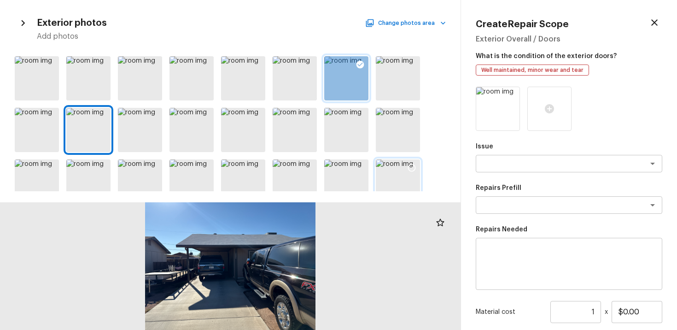
click at [389, 178] on div at bounding box center [398, 181] width 44 height 44
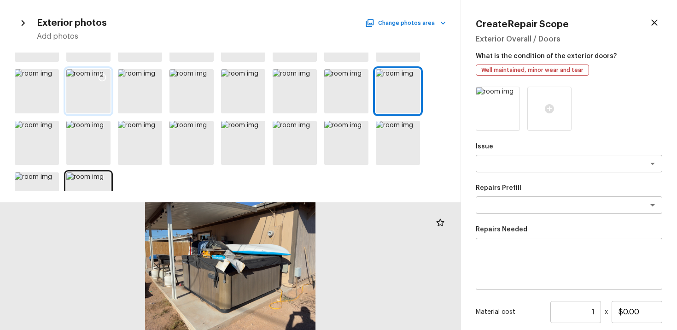
scroll to position [119, 0]
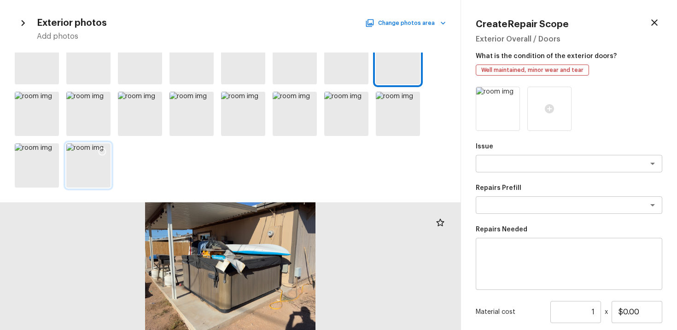
click at [84, 161] on div at bounding box center [88, 165] width 44 height 44
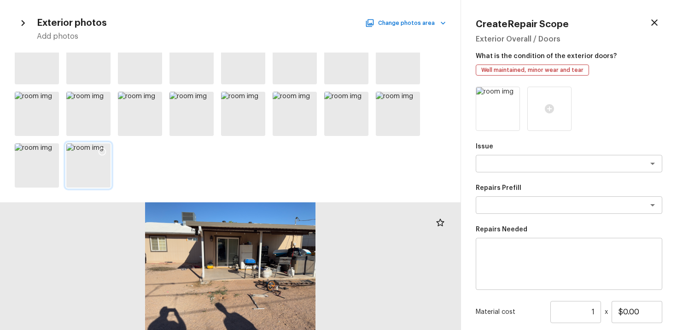
click at [100, 147] on icon at bounding box center [102, 151] width 9 height 9
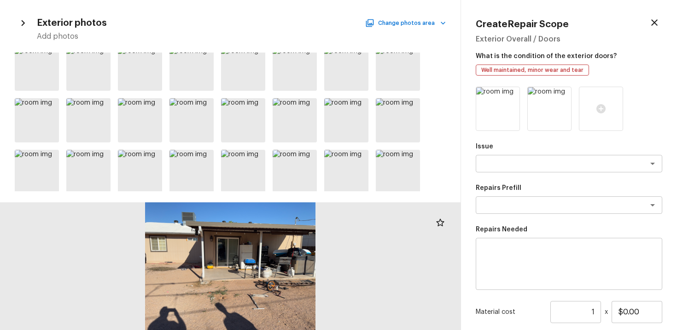
scroll to position [59, 0]
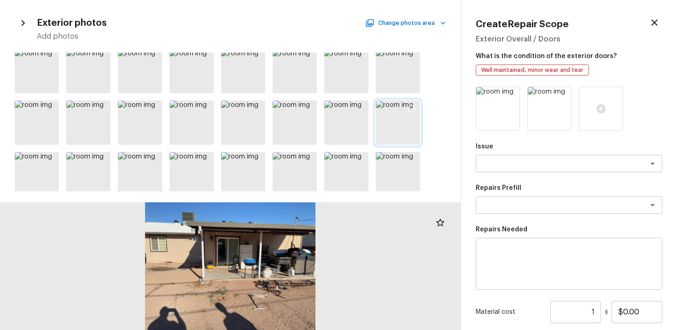
click at [411, 108] on icon at bounding box center [411, 108] width 9 height 9
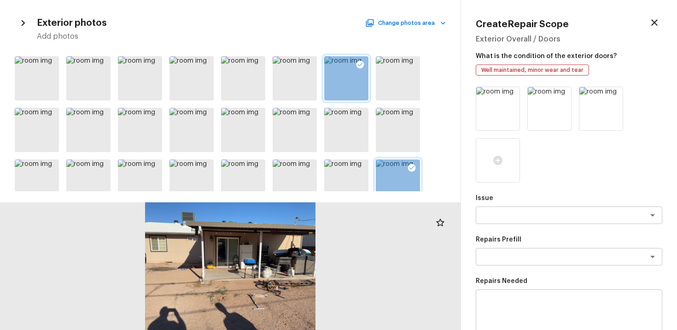
scroll to position [74, 0]
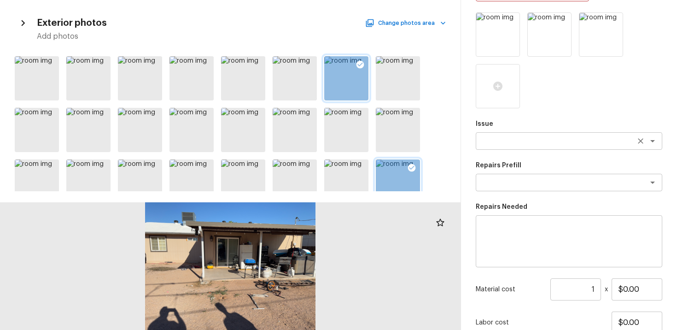
click at [545, 147] on div "x ​" at bounding box center [569, 141] width 187 height 18
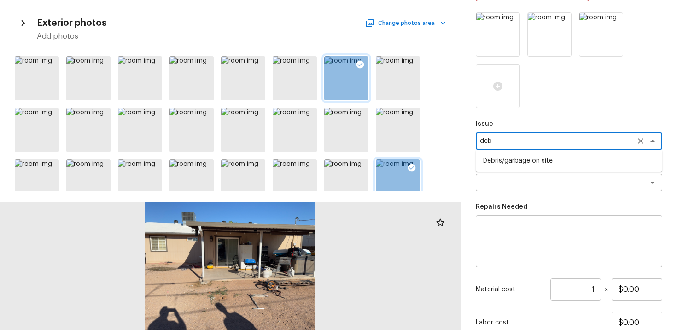
click at [548, 158] on li "Debris/garbage on site" at bounding box center [569, 160] width 187 height 15
click at [536, 187] on div "x ​" at bounding box center [569, 183] width 187 height 18
type textarea "Debris/garbage on site"
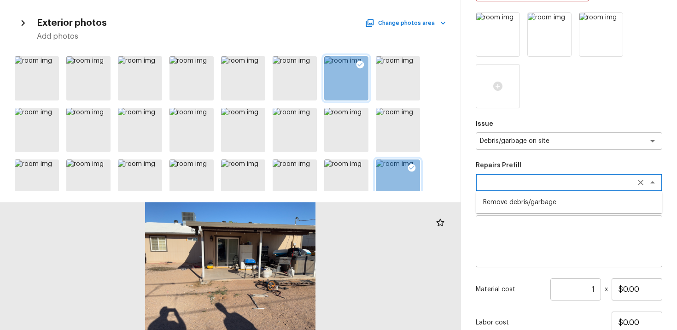
click at [536, 202] on li "Remove debris/garbage" at bounding box center [569, 202] width 187 height 15
type textarea "Remove debris/garbage"
type textarea "Remove, haul off, and properly dispose of any debris left by seller to offsite …"
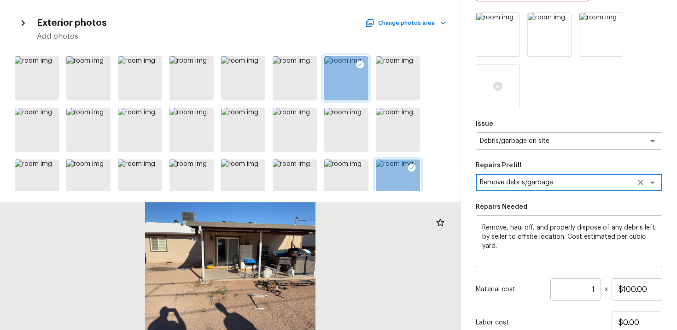
click at [530, 230] on textarea "Remove, haul off, and properly dispose of any debris left by seller to offsite …" at bounding box center [569, 241] width 174 height 37
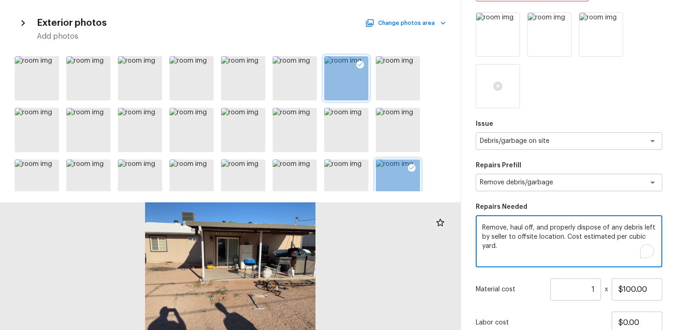
scroll to position [145, 0]
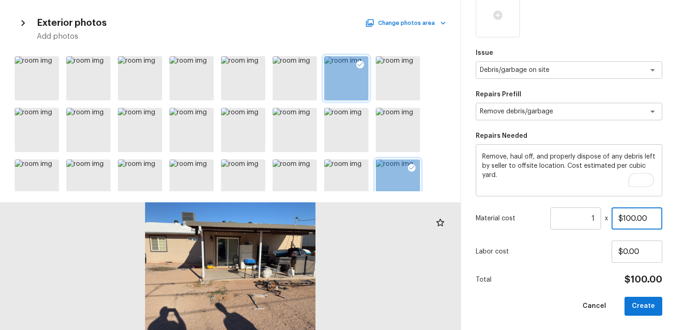
click at [635, 214] on input "$100.00" at bounding box center [637, 218] width 51 height 22
type input "$1,000.00"
click at [501, 175] on textarea "Remove, haul off, and properly dispose of any debris left by seller to offsite …" at bounding box center [569, 170] width 174 height 37
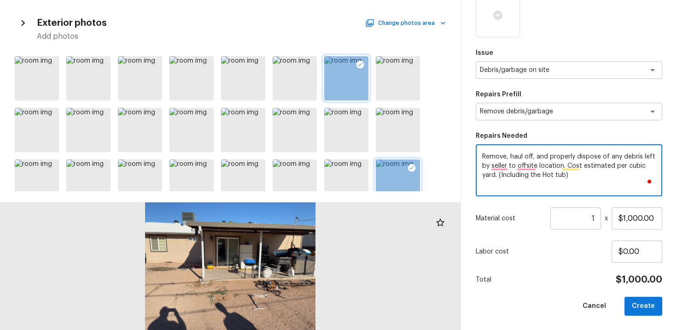
type textarea "Remove, haul off, and properly dispose of any debris left by seller to offsite …"
click at [526, 251] on p "Labor cost" at bounding box center [544, 251] width 136 height 9
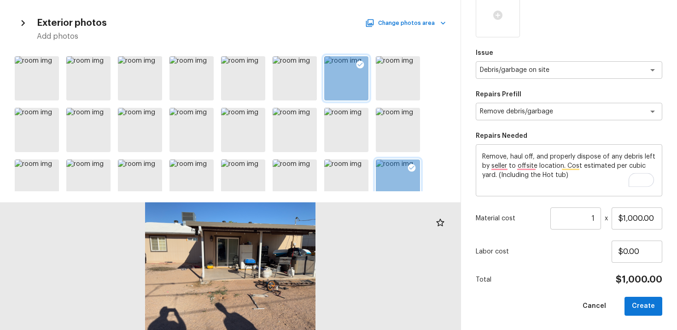
click at [656, 295] on div "Issue Debris/garbage on site x ​ Repairs Prefill Remove debris/garbage x ​ Repa…" at bounding box center [569, 128] width 187 height 374
click at [653, 300] on button "Create" at bounding box center [644, 306] width 38 height 19
type input "$0.00"
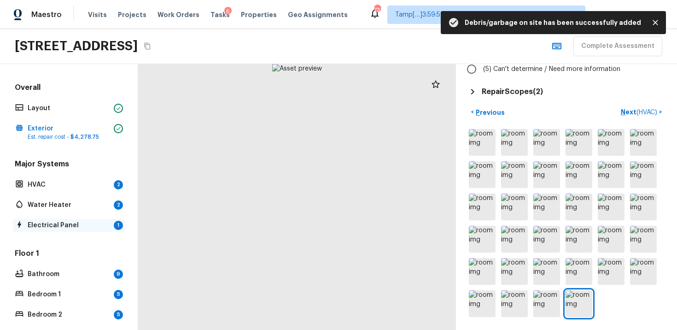
scroll to position [174, 0]
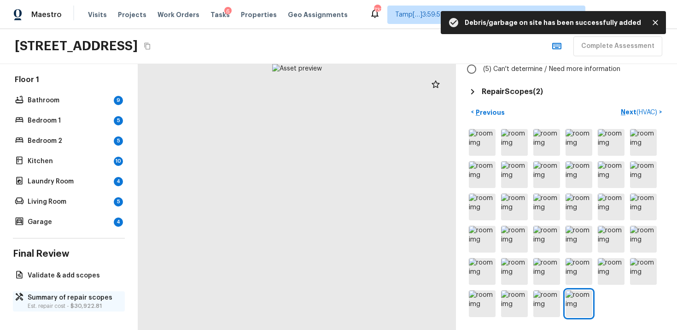
click at [66, 301] on p "Summary of repair scopes" at bounding box center [74, 297] width 92 height 9
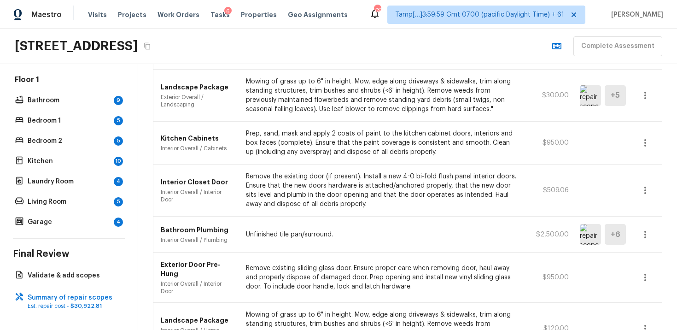
scroll to position [414, 0]
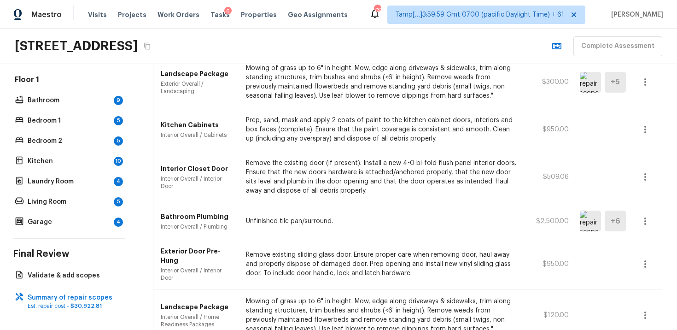
click at [646, 126] on icon "button" at bounding box center [646, 129] width 2 height 7
click at [644, 136] on li "Edit" at bounding box center [648, 143] width 43 height 28
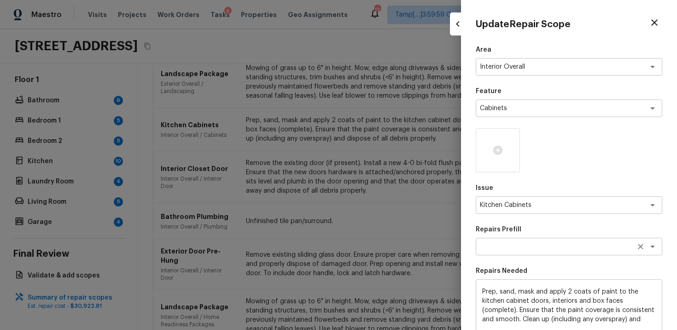
scroll to position [135, 0]
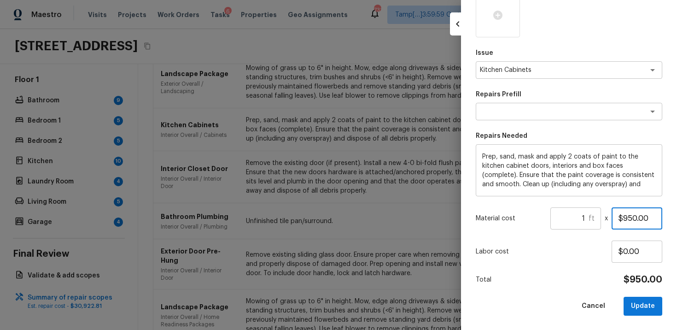
click at [637, 215] on input "$950.00" at bounding box center [637, 218] width 51 height 22
type input "$0.00"
click at [623, 290] on div "Area Interior Overall x ​ Feature Cabinets x ​ Issue Kitchen Cabinets x ​ Repai…" at bounding box center [569, 112] width 187 height 405
click at [646, 303] on button "Update" at bounding box center [643, 306] width 39 height 19
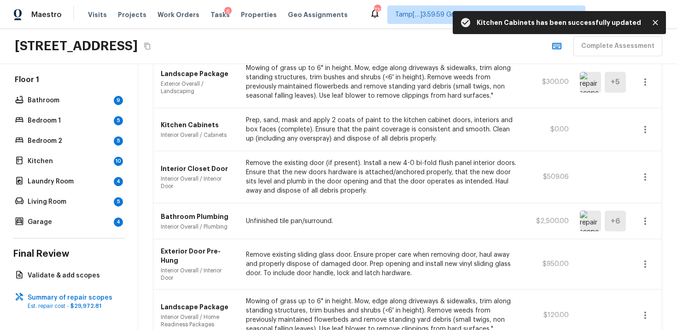
scroll to position [396, 0]
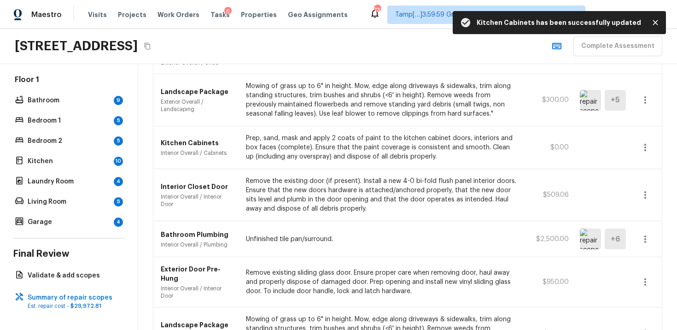
click at [649, 189] on icon "button" at bounding box center [645, 194] width 11 height 11
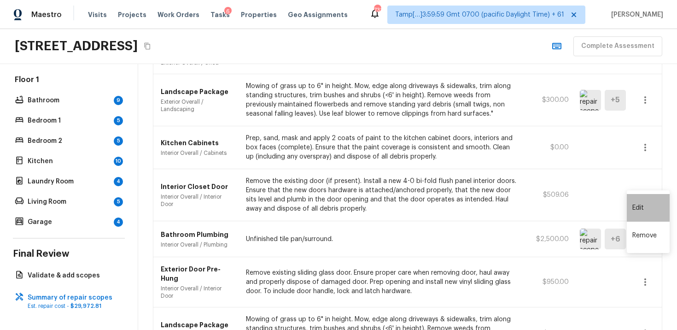
click at [642, 206] on li "Edit" at bounding box center [648, 208] width 43 height 28
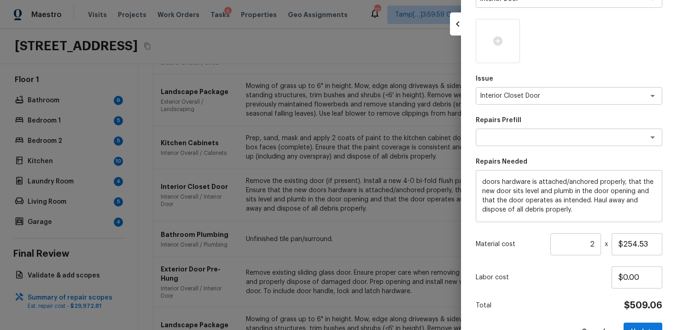
scroll to position [135, 0]
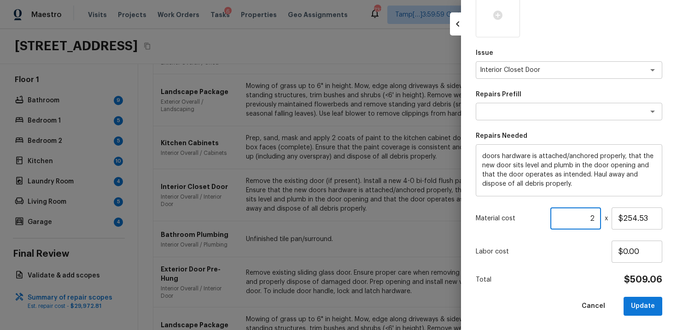
click at [598, 222] on input "2" at bounding box center [576, 218] width 51 height 22
click at [578, 275] on div "Total $0.00" at bounding box center [569, 280] width 187 height 12
click at [641, 305] on button "Update" at bounding box center [643, 306] width 39 height 19
type input "1"
type input "$0.00"
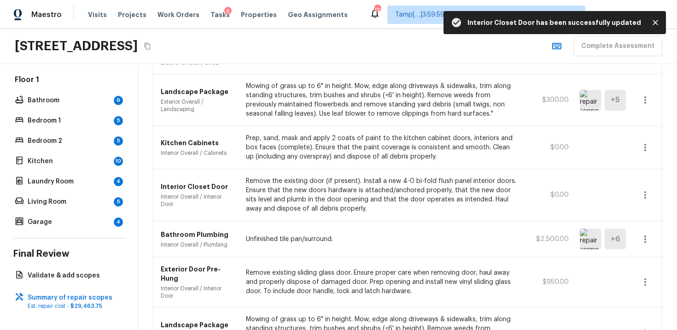
scroll to position [429, 0]
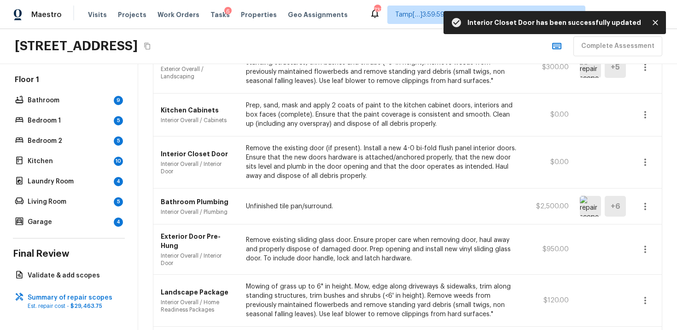
click at [650, 201] on icon "button" at bounding box center [645, 206] width 11 height 11
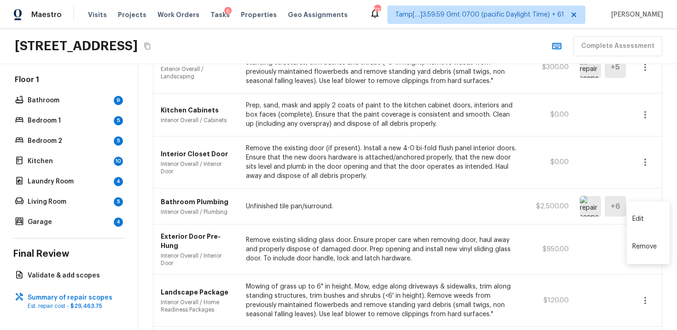
click at [646, 209] on li "Edit" at bounding box center [648, 219] width 43 height 28
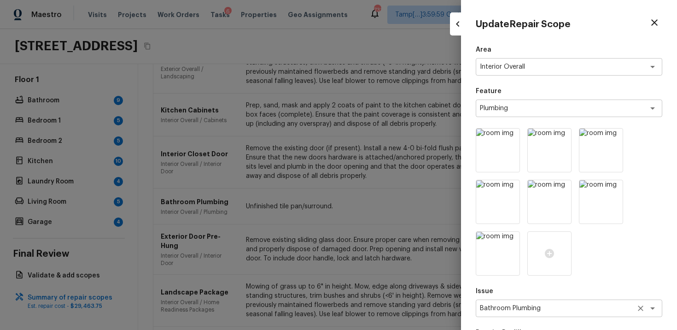
click at [549, 302] on div "Bathroom Plumbing x ​" at bounding box center [569, 309] width 187 height 18
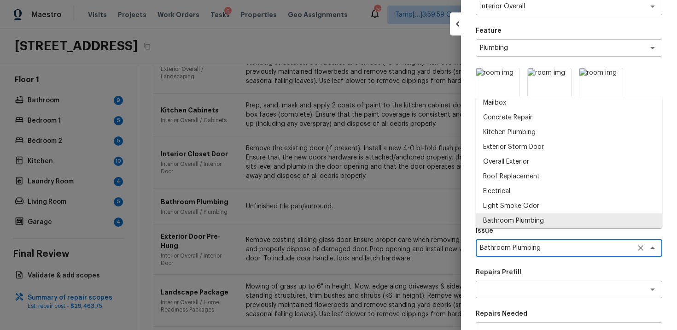
scroll to position [238, 0]
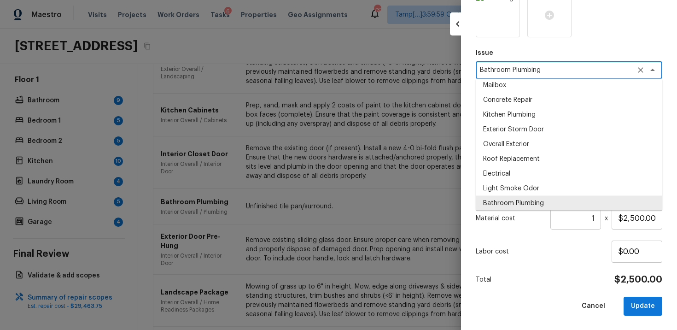
click at [598, 216] on input "1" at bounding box center [576, 218] width 51 height 22
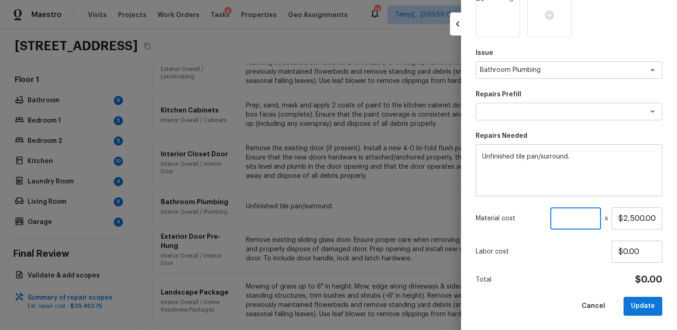
click at [583, 255] on p "Labor cost" at bounding box center [544, 251] width 136 height 9
click at [638, 300] on button "Update" at bounding box center [643, 306] width 39 height 19
type input "1"
type input "$0.00"
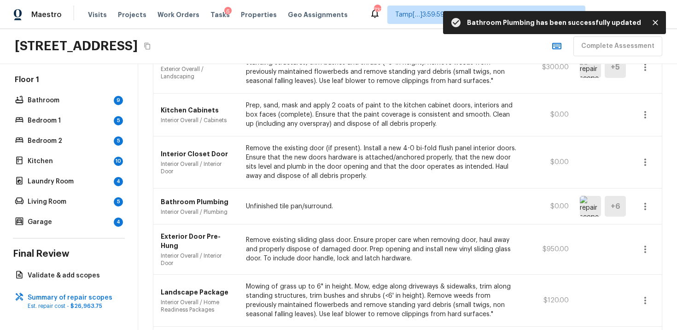
scroll to position [457, 0]
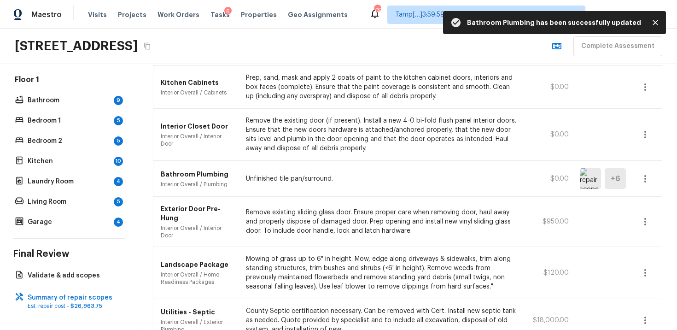
click at [644, 212] on button "button" at bounding box center [645, 221] width 18 height 18
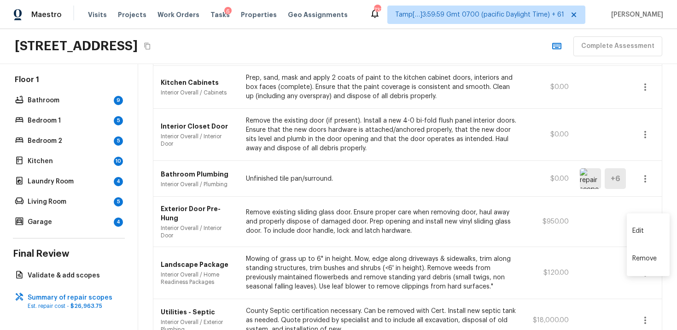
click at [646, 220] on li "Edit" at bounding box center [648, 231] width 43 height 28
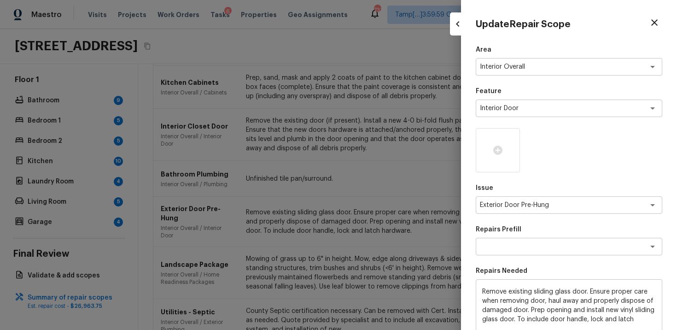
scroll to position [135, 0]
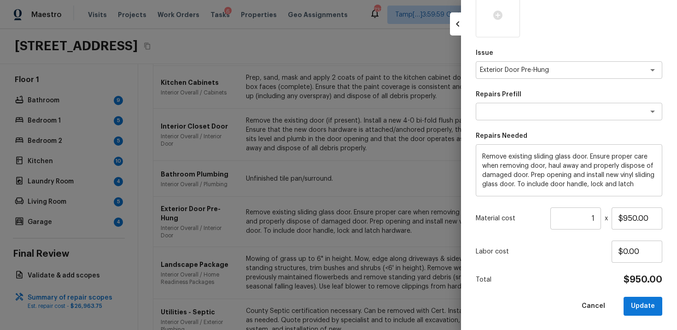
click at [595, 219] on input "1" at bounding box center [576, 218] width 51 height 22
click at [591, 238] on div "Area Interior Overall x ​ Feature Interior Door x ​ Issue Exterior Door Pre-Hun…" at bounding box center [569, 112] width 187 height 405
click at [641, 293] on div "Area Interior Overall x ​ Feature Interior Door x ​ Issue Exterior Door Pre-Hun…" at bounding box center [569, 112] width 187 height 405
click at [641, 307] on button "Update" at bounding box center [643, 306] width 39 height 19
type input "1"
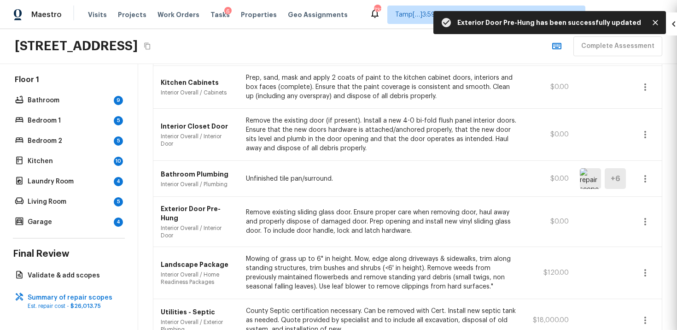
type input "$0.00"
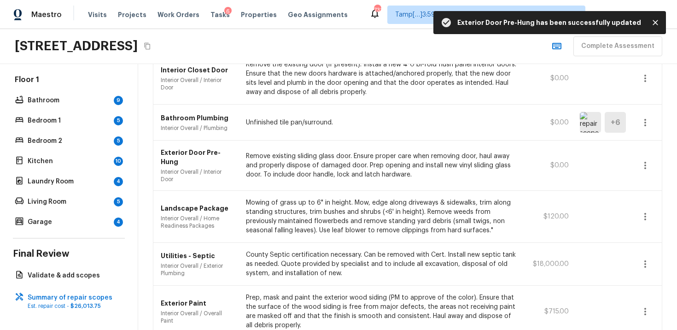
scroll to position [515, 0]
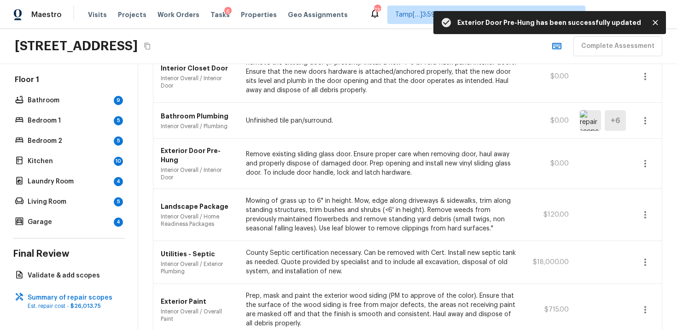
click at [645, 209] on icon "button" at bounding box center [645, 214] width 11 height 11
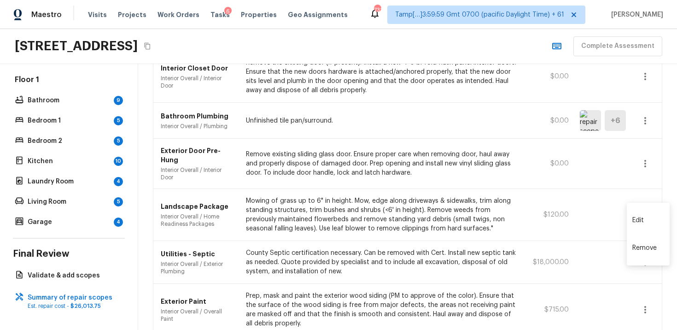
click at [646, 212] on li "Edit" at bounding box center [648, 220] width 43 height 28
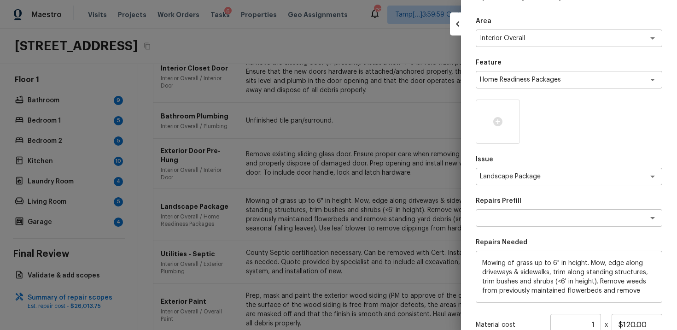
scroll to position [135, 0]
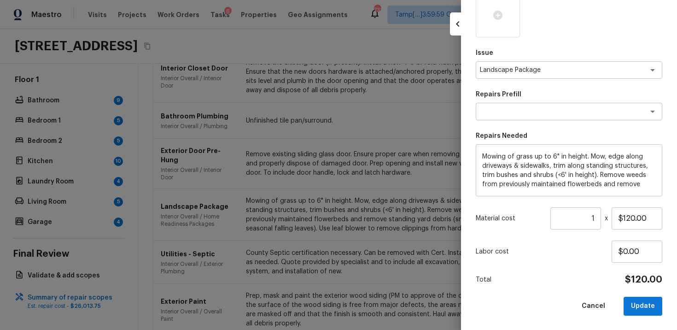
click at [596, 218] on input "1" at bounding box center [576, 218] width 51 height 22
click at [560, 269] on div "Area Interior Overall x ​ Feature Home Readiness Packages x ​ Issue Landscape P…" at bounding box center [569, 112] width 187 height 405
click at [623, 297] on div "Cancel Update" at bounding box center [569, 306] width 187 height 19
click at [636, 299] on button "Update" at bounding box center [643, 306] width 39 height 19
type input "1"
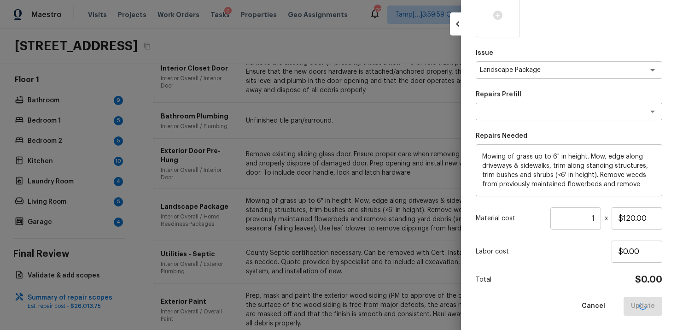
type input "$0.00"
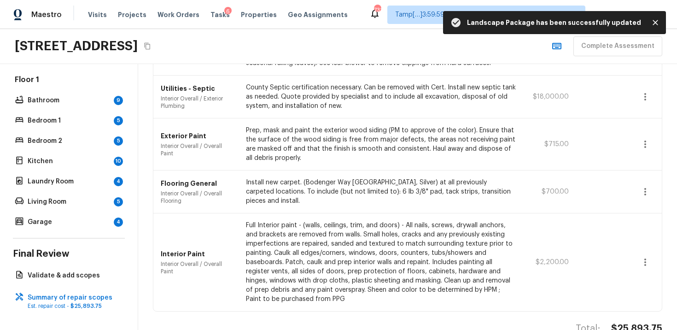
scroll to position [682, 0]
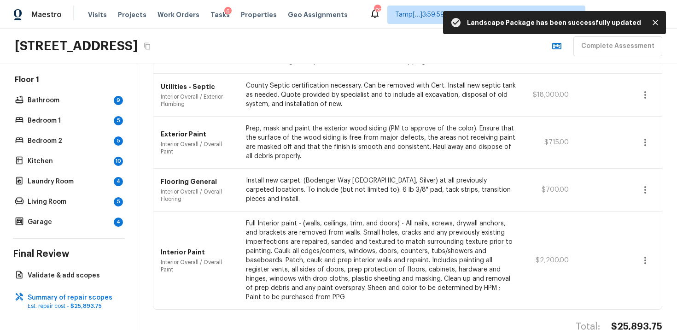
click at [646, 257] on icon "button" at bounding box center [646, 260] width 2 height 7
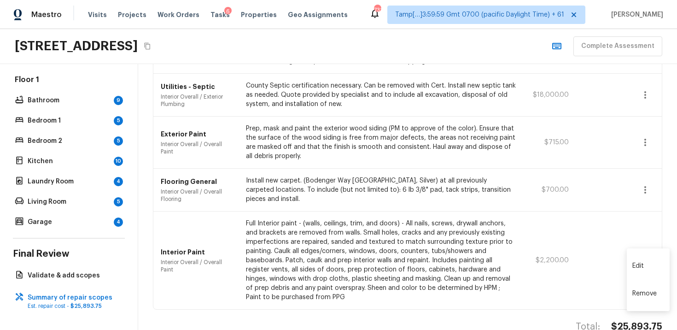
click at [647, 259] on li "Edit" at bounding box center [648, 266] width 43 height 28
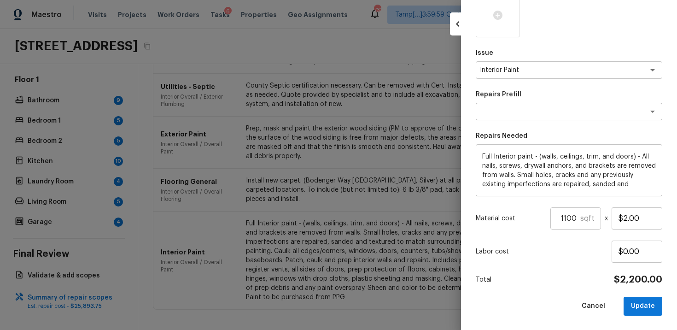
scroll to position [135, 0]
click at [642, 221] on input "$2.00" at bounding box center [637, 218] width 51 height 22
type input "$0.00"
click at [613, 284] on div "Total $0.00" at bounding box center [569, 280] width 187 height 12
click at [645, 305] on button "Update" at bounding box center [643, 306] width 39 height 19
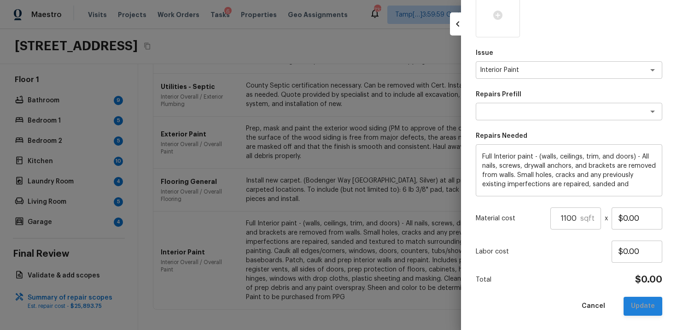
type input "1"
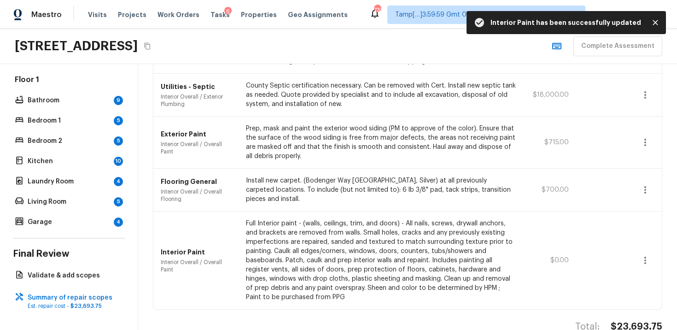
scroll to position [663, 0]
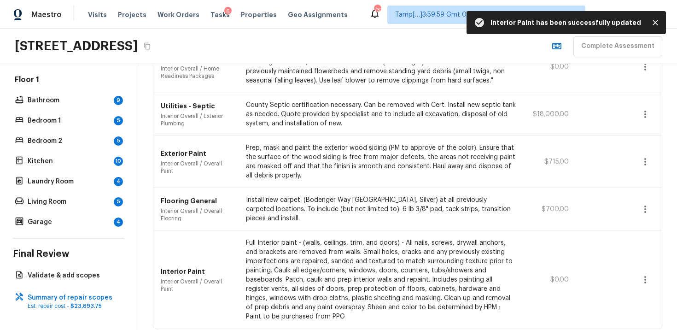
click at [645, 200] on button "button" at bounding box center [645, 209] width 18 height 18
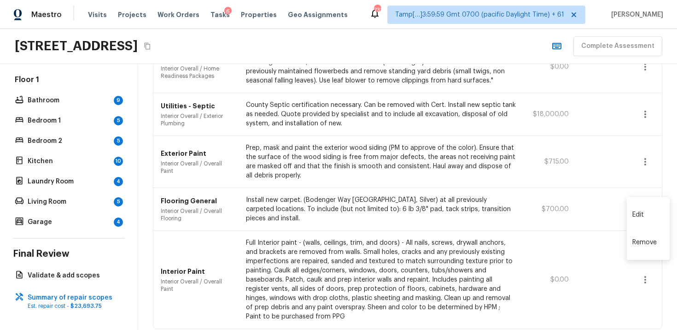
click at [650, 209] on li "Edit" at bounding box center [648, 215] width 43 height 28
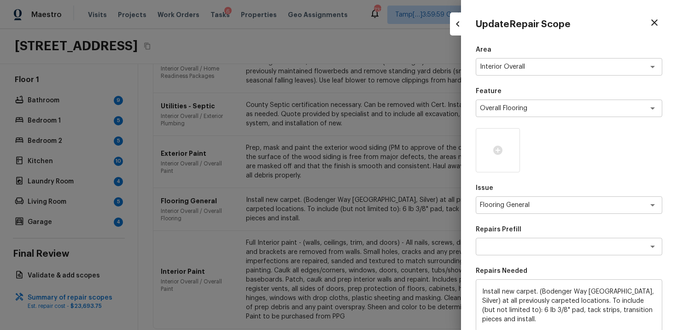
scroll to position [135, 0]
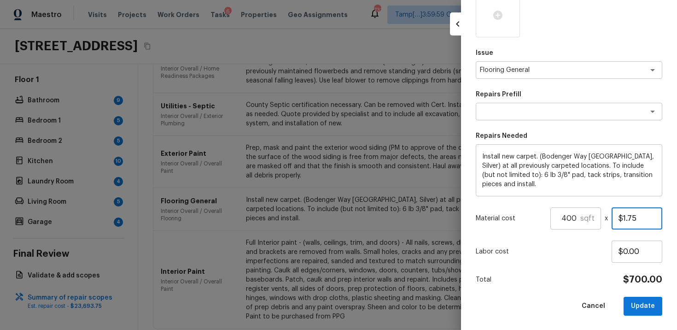
click at [640, 222] on input "$1.75" at bounding box center [637, 218] width 51 height 22
type input "$0.00"
click at [568, 243] on div "Labor cost $0.00" at bounding box center [569, 252] width 187 height 22
click at [636, 302] on button "Update" at bounding box center [643, 306] width 39 height 19
type input "1"
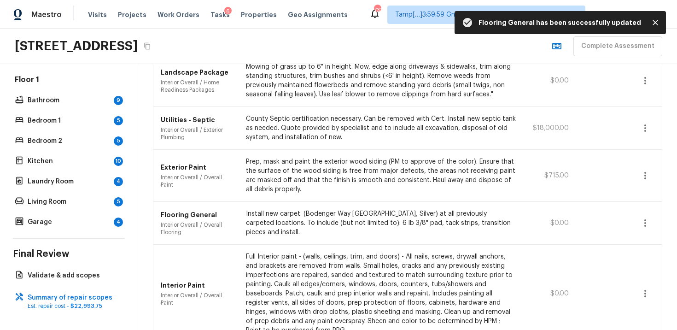
scroll to position [631, 0]
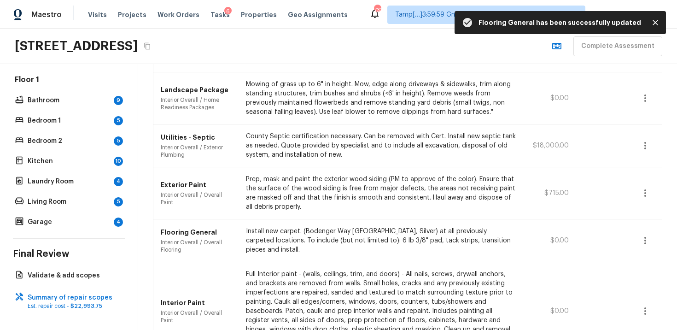
click at [644, 188] on icon "button" at bounding box center [645, 193] width 11 height 11
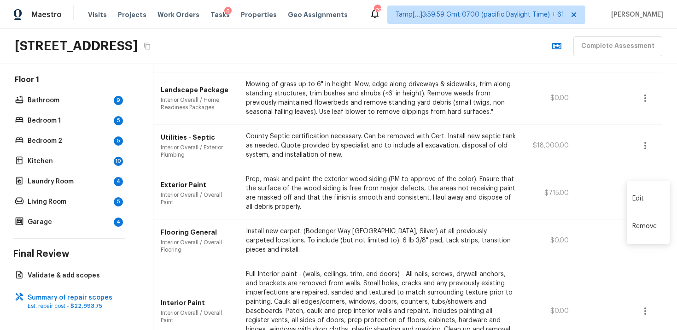
click at [641, 196] on li "Edit" at bounding box center [648, 199] width 43 height 28
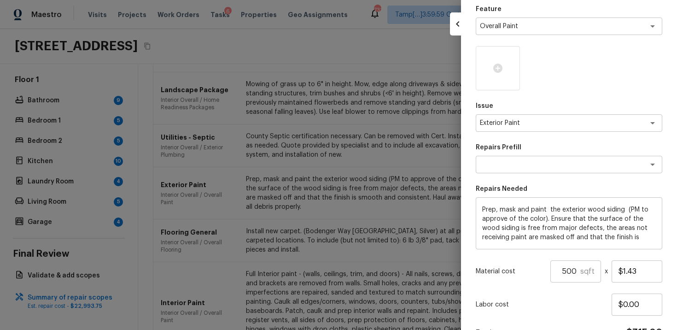
scroll to position [135, 0]
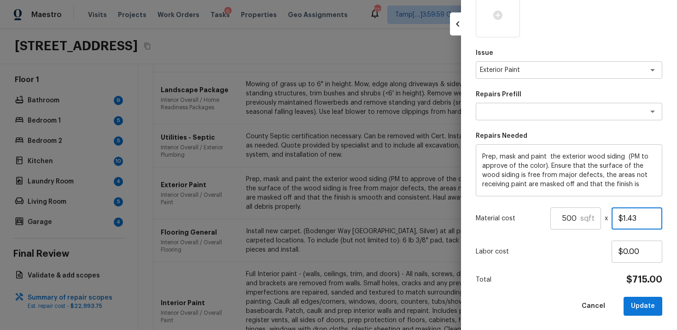
click at [648, 215] on input "$1.43" at bounding box center [637, 218] width 51 height 22
type input "$0.00"
click at [599, 248] on p "Labor cost" at bounding box center [544, 251] width 136 height 9
click at [650, 293] on div "Area Interior Overall x ​ Feature Overall Paint x ​ Issue Exterior Paint x ​ Re…" at bounding box center [569, 112] width 187 height 405
click at [648, 306] on button "Update" at bounding box center [643, 306] width 39 height 19
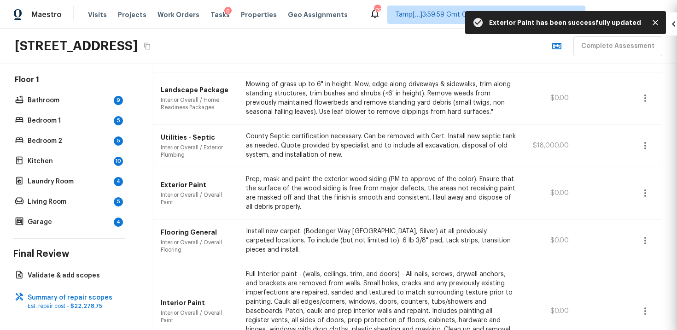
type input "1"
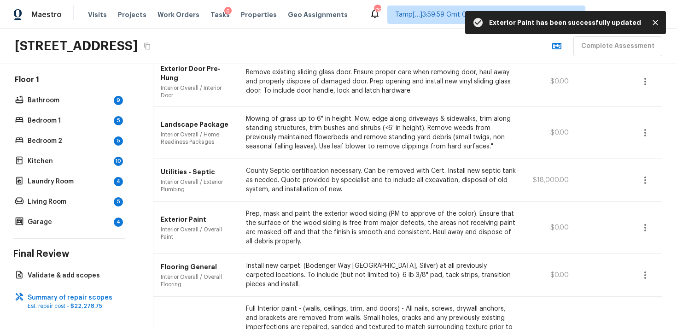
scroll to position [592, 0]
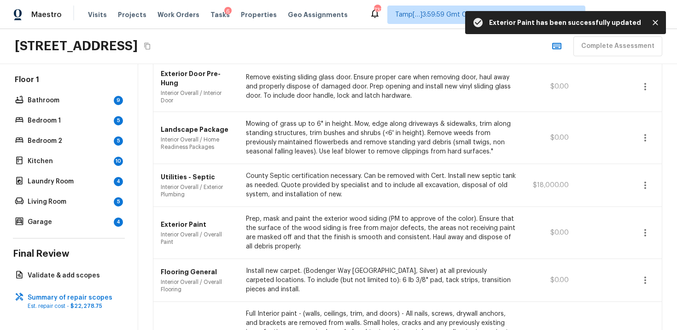
click at [645, 180] on icon "button" at bounding box center [645, 185] width 11 height 11
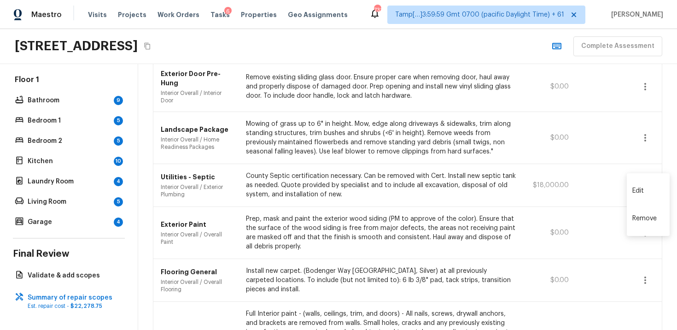
click at [647, 189] on li "Edit" at bounding box center [648, 191] width 43 height 28
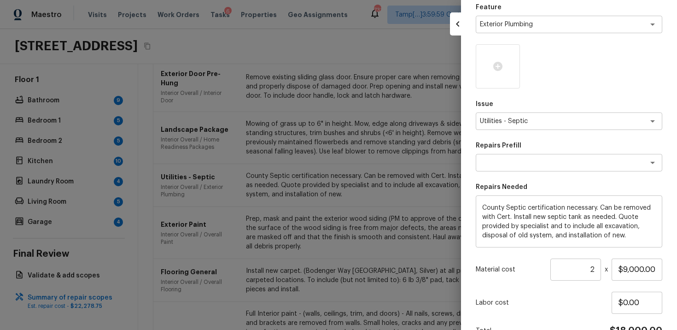
scroll to position [135, 0]
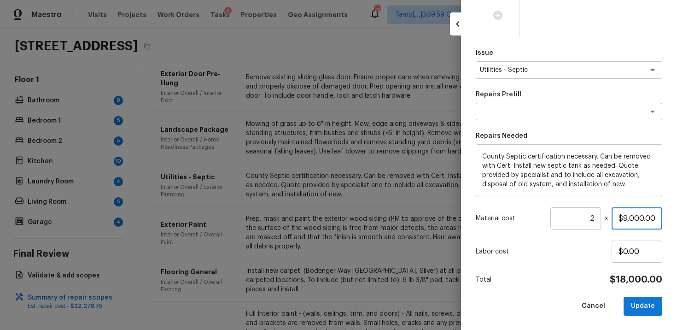
click at [645, 217] on input "$9,000.00" at bounding box center [637, 218] width 51 height 22
type input "$0.00"
click at [638, 297] on button "Update" at bounding box center [643, 306] width 39 height 19
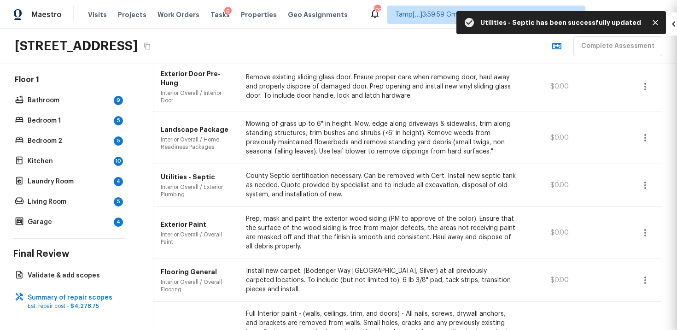
type input "1"
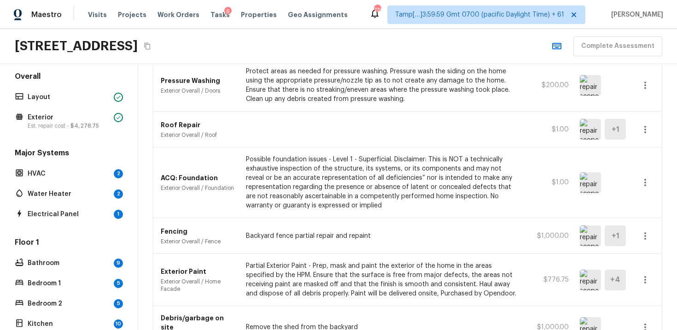
scroll to position [126, 0]
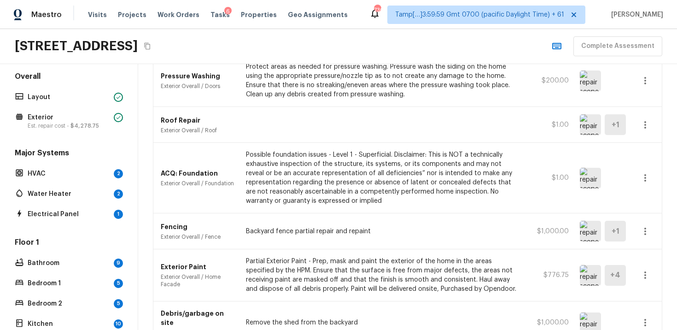
click at [282, 155] on p "Possible foundation issues - Level 1 - Superficial. Disclaimer: This is NOT a t…" at bounding box center [381, 177] width 270 height 55
click at [81, 177] on p "HVAC" at bounding box center [69, 173] width 82 height 9
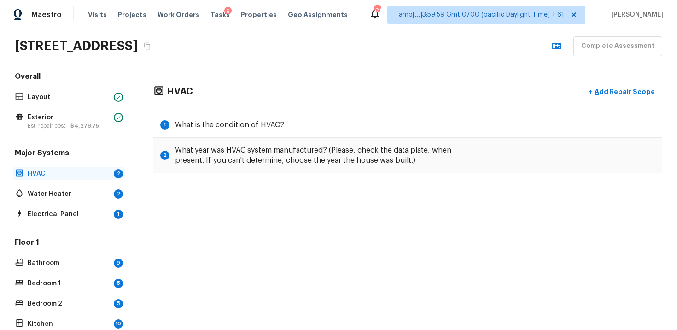
scroll to position [0, 0]
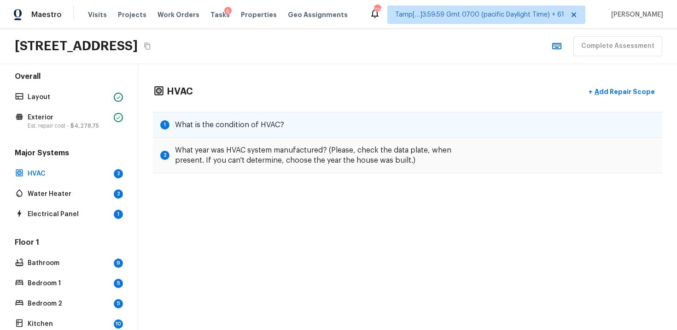
click at [240, 127] on h5 "What is the condition of HVAC?" at bounding box center [229, 125] width 109 height 10
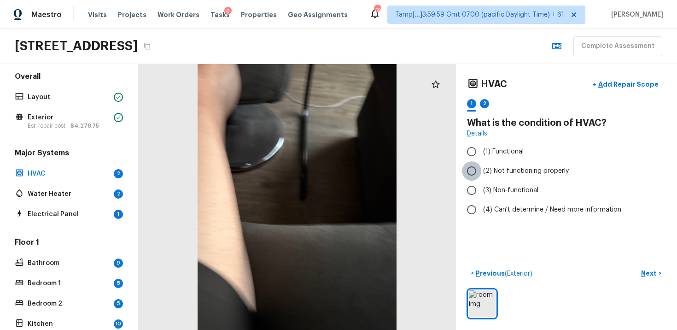
click at [480, 176] on input "(2) Not functioning properly" at bounding box center [471, 170] width 19 height 19
radio input "true"
click at [474, 146] on input "(1) Functional" at bounding box center [471, 151] width 19 height 19
radio input "true"
click at [653, 267] on button "Next >" at bounding box center [651, 273] width 29 height 15
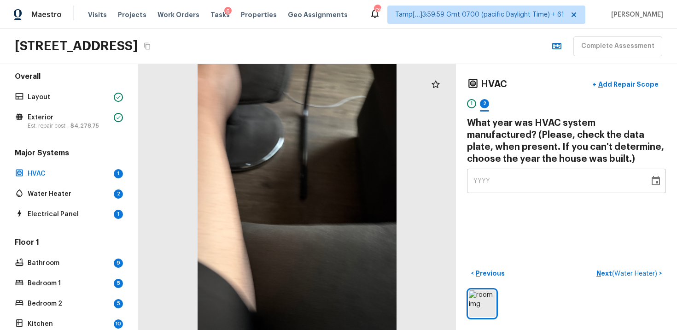
click at [537, 187] on div "YYYY" at bounding box center [559, 181] width 170 height 24
type input "0018"
type input "0199"
click at [481, 178] on span "0085" at bounding box center [483, 181] width 18 height 6
type input "1859"
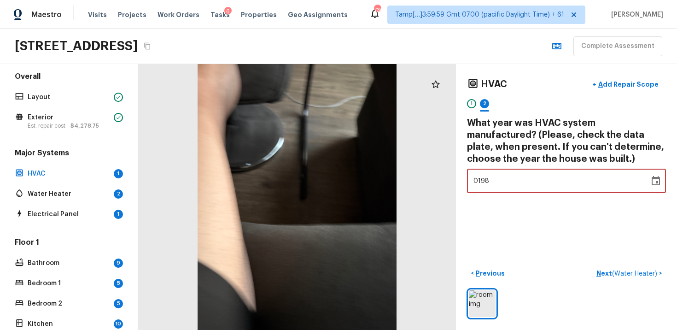
type input "1985"
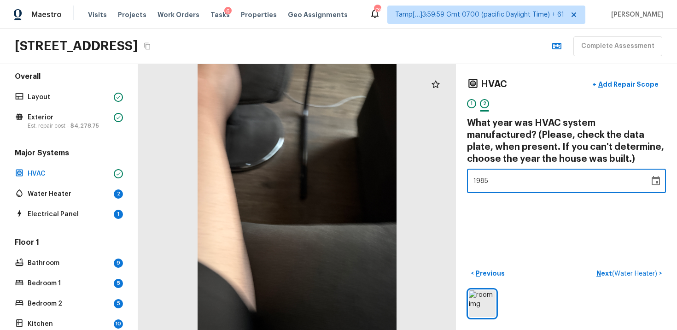
click at [520, 228] on div "HVAC + Add Repair Scope 1 2 What year was HVAC system manufactured? (Please, ch…" at bounding box center [566, 197] width 221 height 266
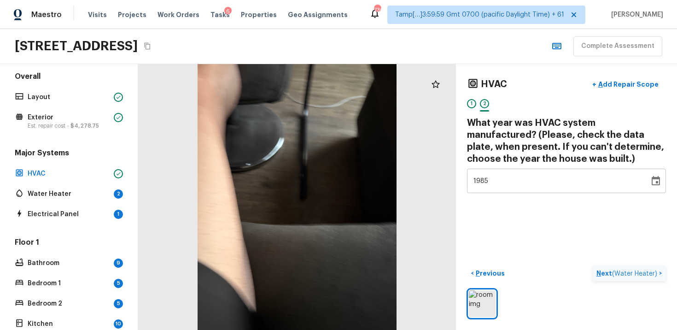
click at [620, 272] on span "( Water Heater )" at bounding box center [634, 273] width 45 height 6
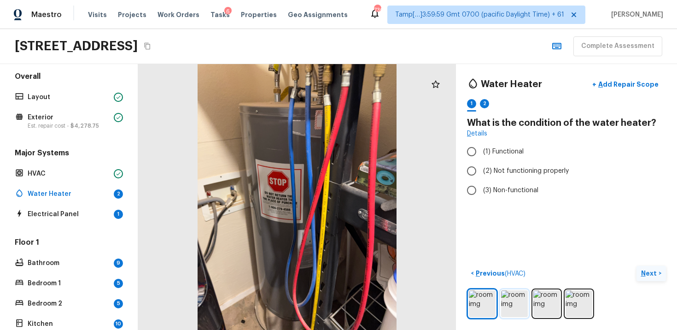
click at [510, 305] on img at bounding box center [514, 303] width 27 height 27
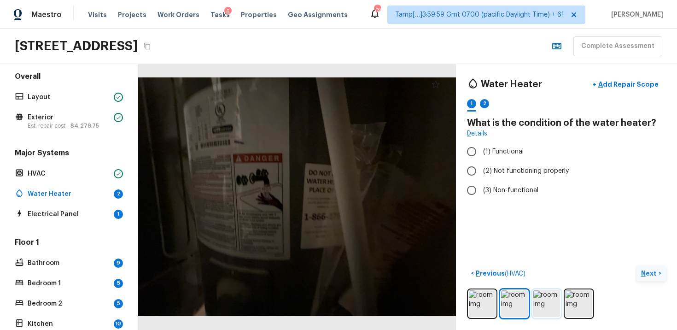
click at [550, 300] on img at bounding box center [547, 303] width 27 height 27
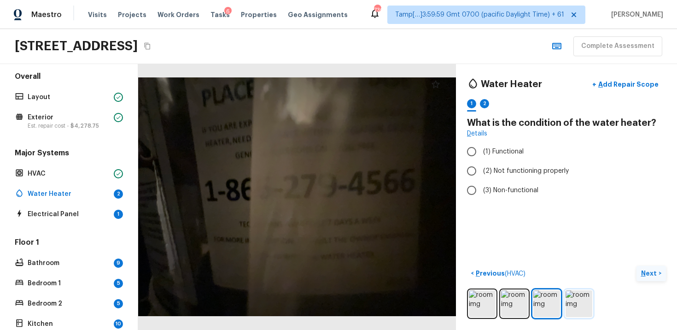
click at [589, 308] on img at bounding box center [579, 303] width 27 height 27
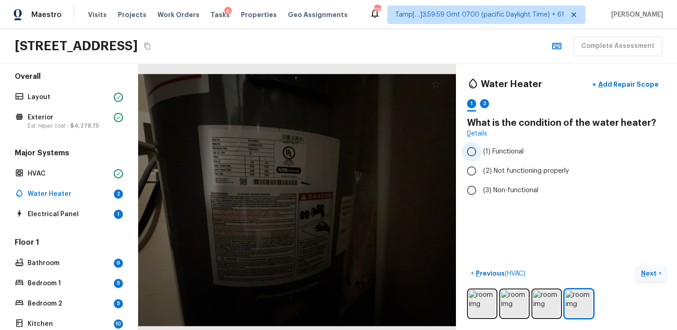
click at [463, 148] on input "(1) Functional" at bounding box center [471, 151] width 19 height 19
radio input "true"
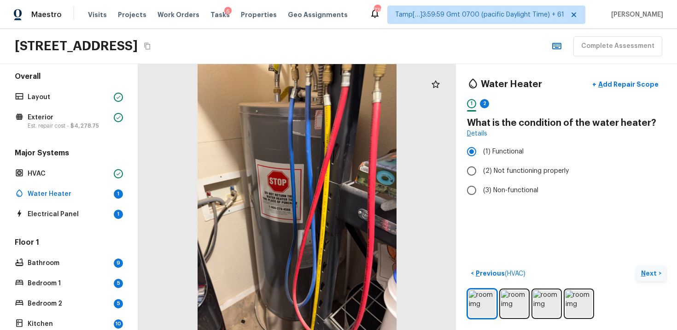
click at [665, 277] on button "Next >" at bounding box center [651, 273] width 29 height 15
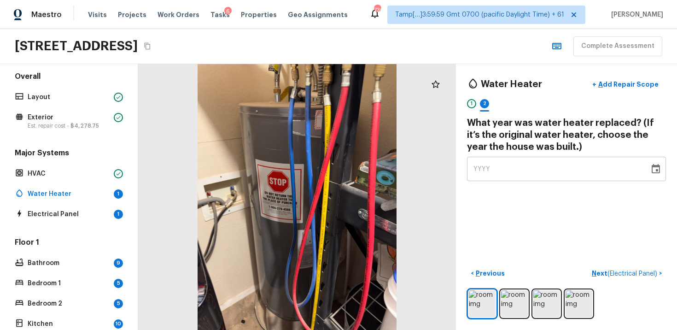
click at [549, 166] on div "YYYY" at bounding box center [559, 169] width 170 height 24
type input "1985"
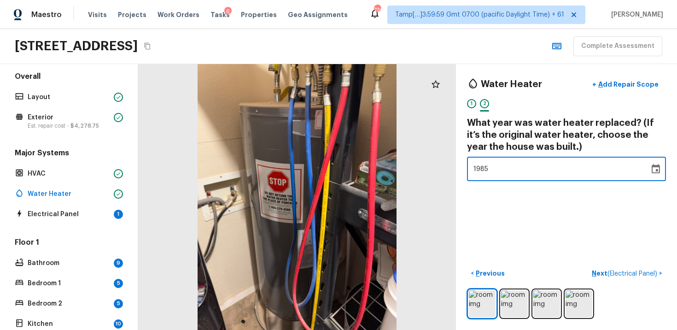
click at [555, 185] on div "Water Heater + Add Repair Scope 1 2 What year was water heater replaced? (If it…" at bounding box center [566, 197] width 221 height 266
click at [622, 283] on div "< Previous Next ( Electrical Panel ) >" at bounding box center [566, 292] width 199 height 53
click at [619, 278] on button "Next ( Electrical Panel ) >" at bounding box center [627, 273] width 78 height 15
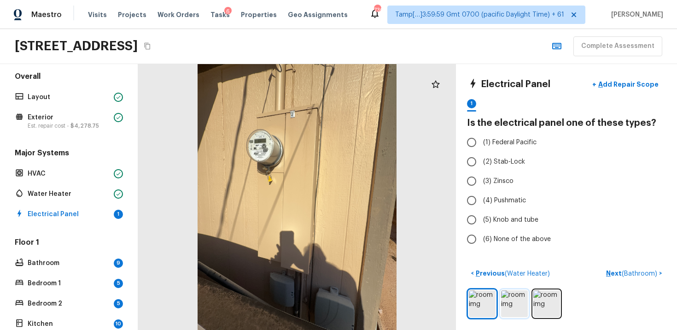
click at [504, 294] on img at bounding box center [514, 303] width 27 height 27
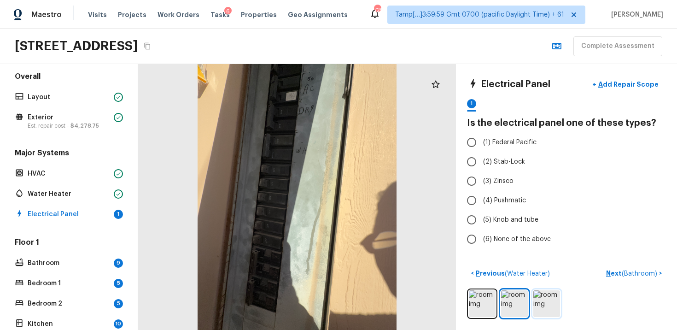
click at [546, 297] on img at bounding box center [547, 303] width 27 height 27
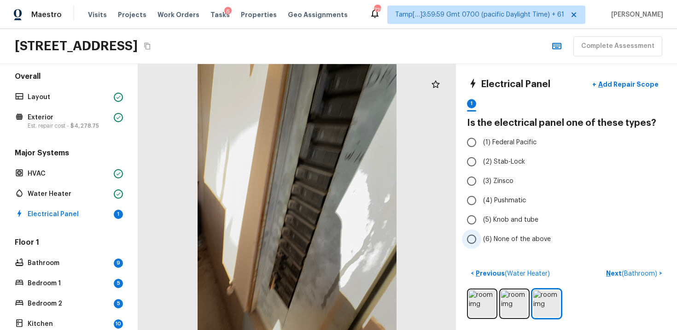
click at [498, 235] on span "(6) None of the above" at bounding box center [517, 239] width 68 height 9
click at [482, 235] on input "(6) None of the above" at bounding box center [471, 238] width 19 height 19
radio input "true"
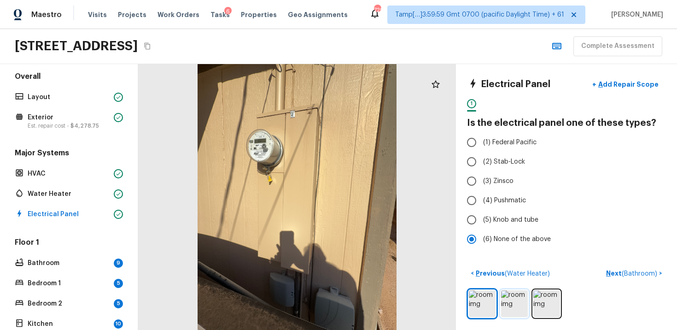
click at [511, 309] on img at bounding box center [514, 303] width 27 height 27
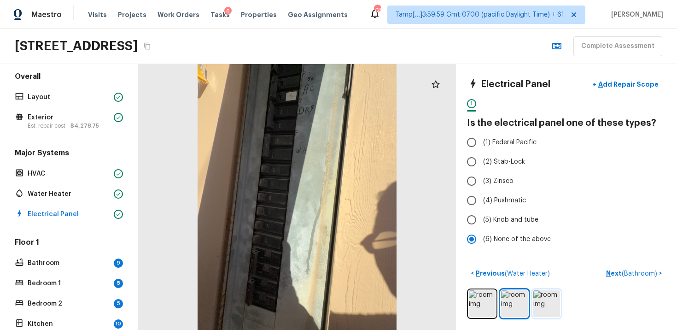
click at [551, 301] on img at bounding box center [547, 303] width 27 height 27
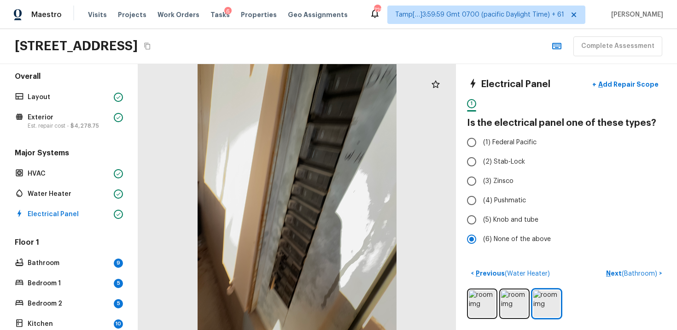
click at [622, 271] on p "Next ( Bathroom )" at bounding box center [632, 274] width 53 height 10
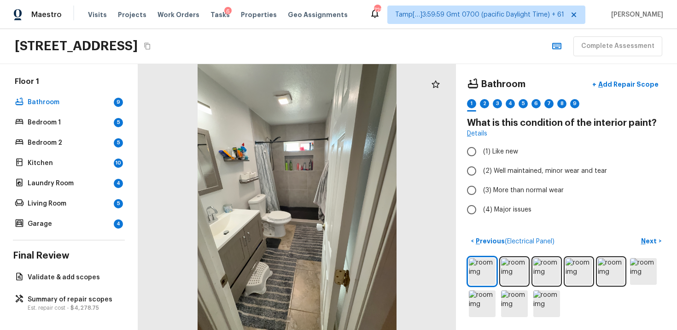
scroll to position [167, 0]
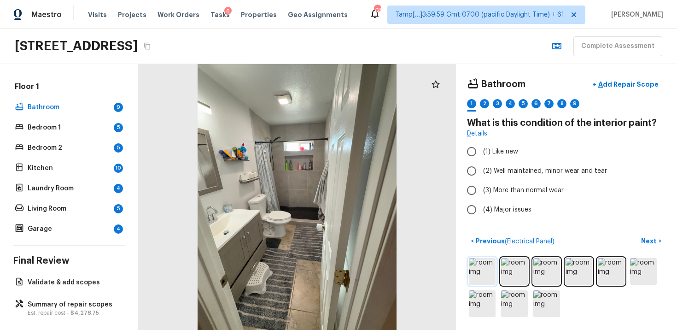
click at [492, 270] on img at bounding box center [482, 271] width 27 height 27
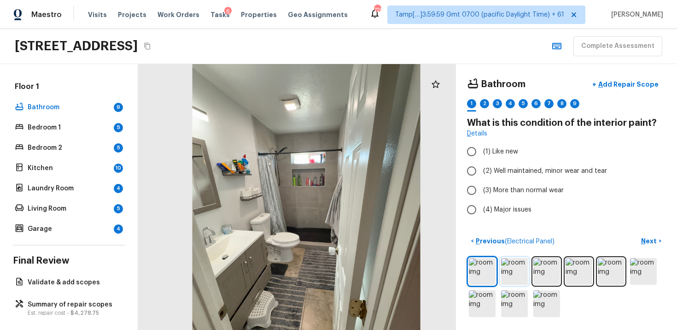
click at [512, 259] on img at bounding box center [514, 271] width 27 height 27
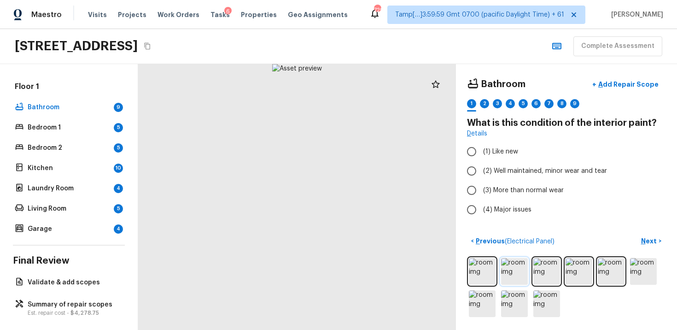
click at [512, 259] on img at bounding box center [514, 271] width 27 height 27
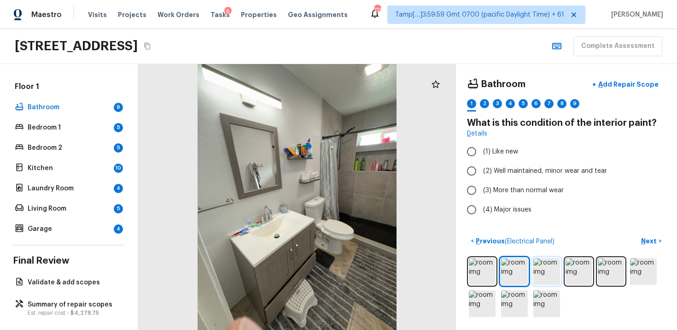
click at [535, 261] on img at bounding box center [547, 271] width 27 height 27
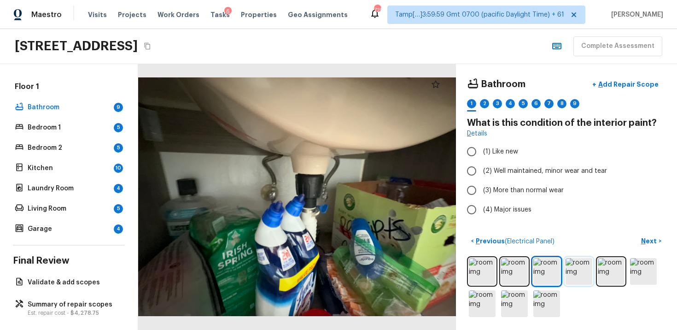
click at [570, 268] on img at bounding box center [579, 271] width 27 height 27
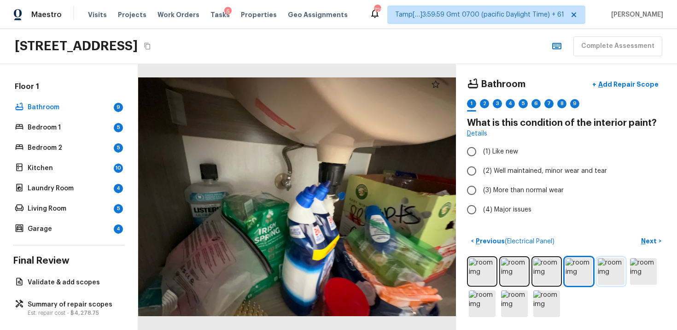
click at [610, 268] on img at bounding box center [611, 271] width 27 height 27
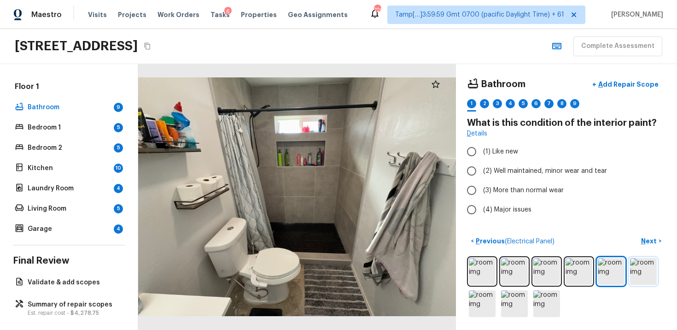
click at [642, 270] on img at bounding box center [643, 271] width 27 height 27
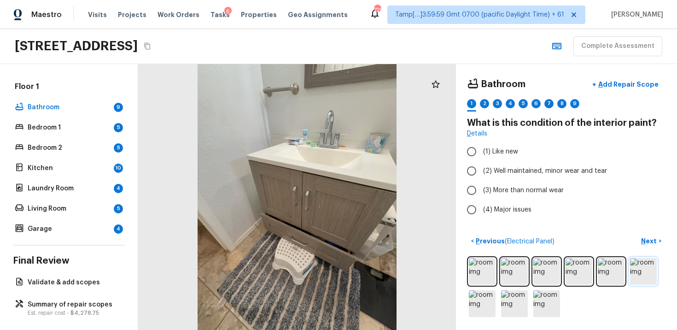
click at [643, 267] on img at bounding box center [643, 271] width 27 height 27
click at [488, 301] on img at bounding box center [482, 303] width 27 height 27
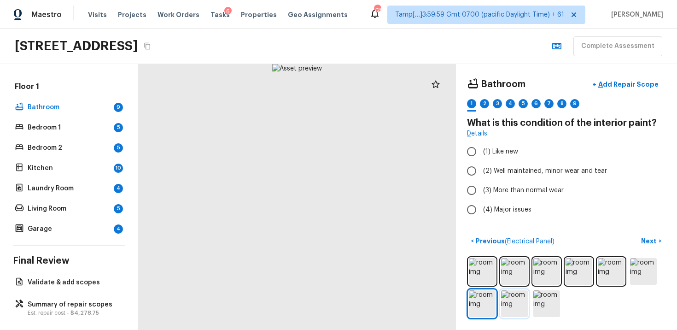
click at [517, 314] on img at bounding box center [514, 303] width 27 height 27
click at [556, 294] on img at bounding box center [547, 303] width 27 height 27
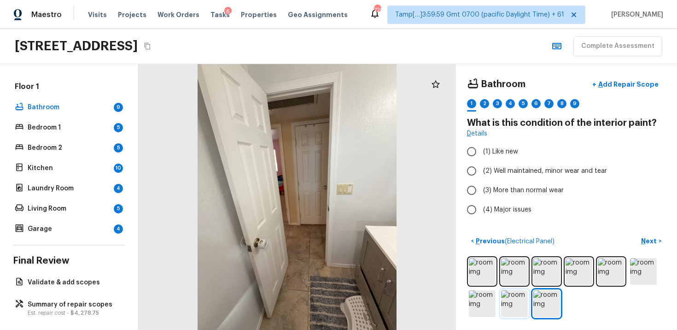
click at [518, 293] on img at bounding box center [514, 303] width 27 height 27
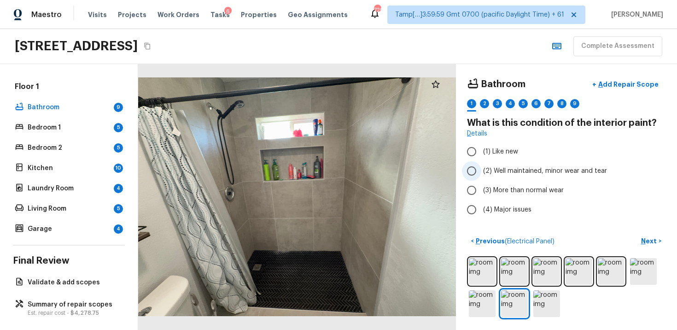
click at [464, 174] on input "(2) Well maintained, minor wear and tear" at bounding box center [471, 170] width 19 height 19
radio input "true"
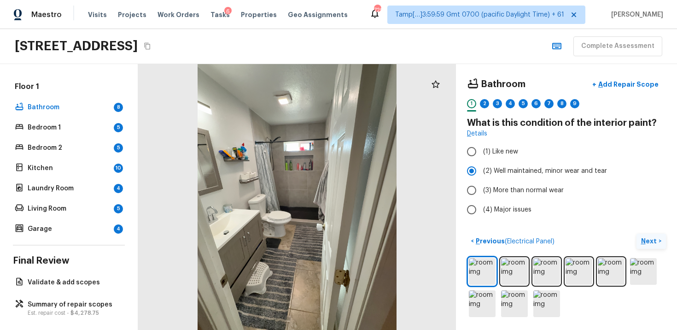
click at [653, 244] on p "Next" at bounding box center [650, 240] width 18 height 9
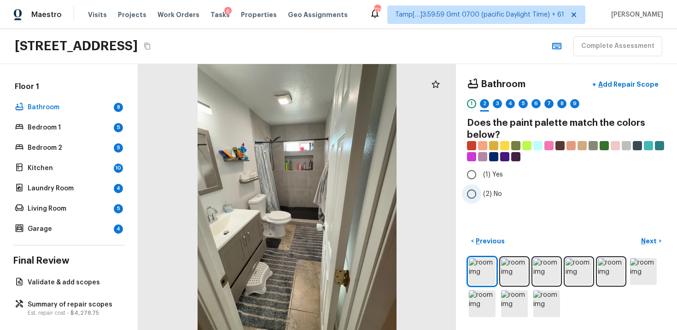
click at [495, 191] on span "(2) No" at bounding box center [492, 193] width 19 height 9
click at [482, 191] on input "(2) No" at bounding box center [471, 193] width 19 height 19
radio input "true"
click at [650, 238] on p "Next" at bounding box center [650, 240] width 18 height 9
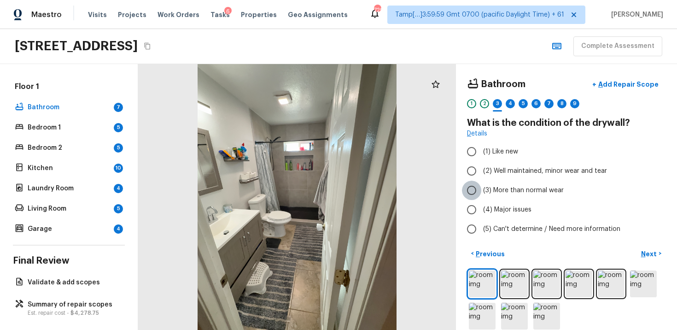
click at [478, 188] on input "(3) More than normal wear" at bounding box center [471, 190] width 19 height 19
radio input "true"
click at [499, 167] on span "(2) Well maintained, minor wear and tear" at bounding box center [545, 170] width 124 height 9
click at [482, 167] on input "(2) Well maintained, minor wear and tear" at bounding box center [471, 170] width 19 height 19
radio input "true"
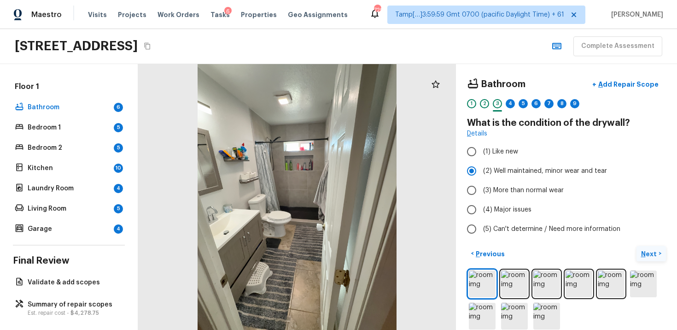
click at [656, 248] on button "Next >" at bounding box center [651, 253] width 29 height 15
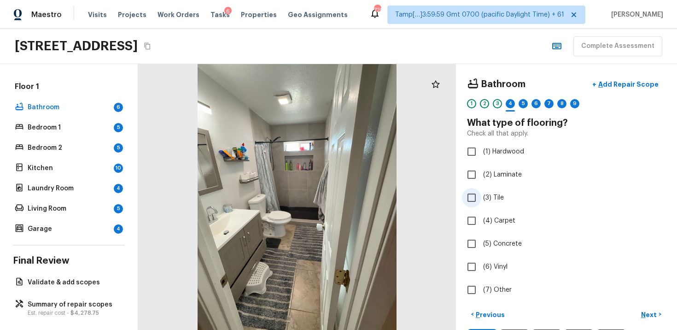
click at [473, 191] on input "(3) Tile" at bounding box center [471, 197] width 19 height 19
checkbox input "true"
click at [653, 317] on p "Next" at bounding box center [650, 314] width 18 height 9
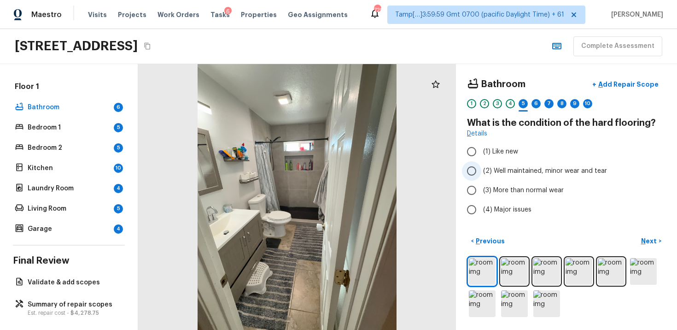
click at [491, 170] on span "(2) Well maintained, minor wear and tear" at bounding box center [545, 170] width 124 height 9
click at [482, 170] on input "(2) Well maintained, minor wear and tear" at bounding box center [471, 170] width 19 height 19
radio input "true"
click at [651, 236] on p "Next" at bounding box center [650, 240] width 18 height 9
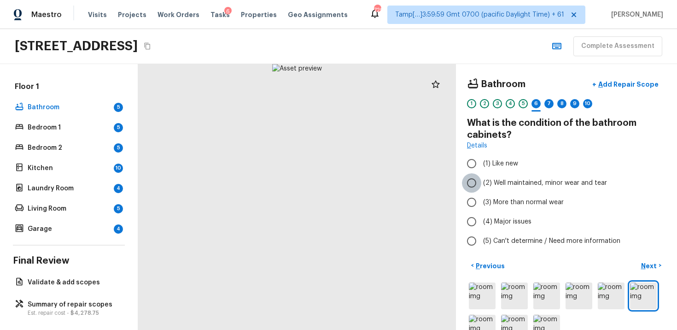
click at [463, 181] on input "(2) Well maintained, minor wear and tear" at bounding box center [471, 182] width 19 height 19
radio input "true"
click at [647, 268] on p "Next" at bounding box center [650, 265] width 18 height 9
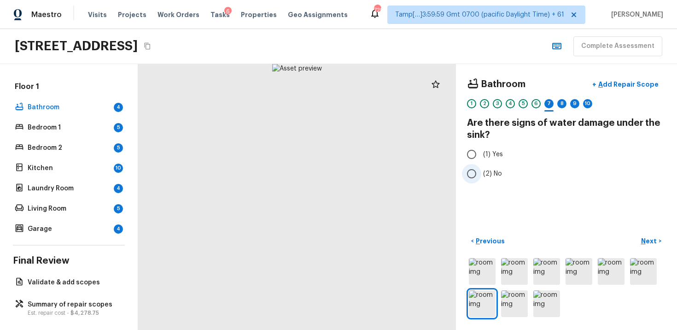
click at [481, 172] on input "(2) No" at bounding box center [471, 173] width 19 height 19
radio input "true"
click at [649, 235] on button "Next >" at bounding box center [651, 241] width 29 height 15
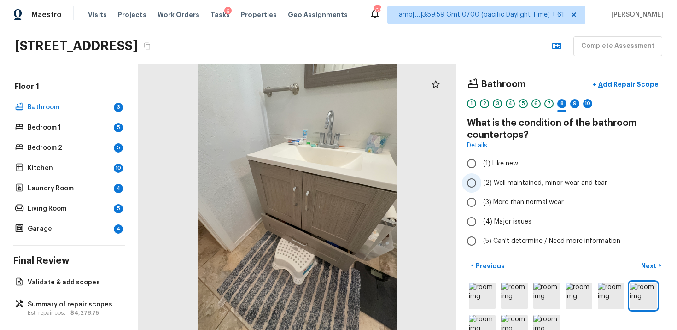
click at [483, 186] on span "(2) Well maintained, minor wear and tear" at bounding box center [545, 182] width 124 height 9
click at [482, 186] on input "(2) Well maintained, minor wear and tear" at bounding box center [471, 182] width 19 height 19
radio input "true"
click at [643, 262] on p "Next" at bounding box center [650, 265] width 18 height 9
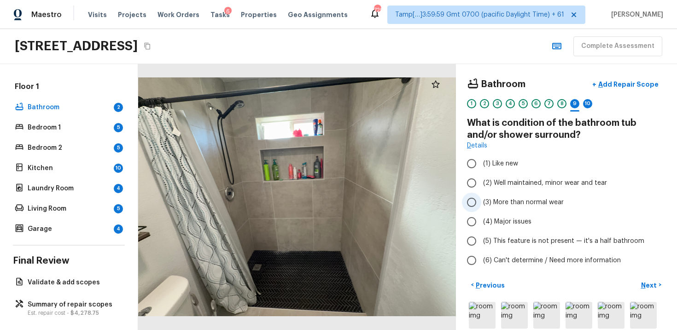
click at [474, 194] on input "(3) More than normal wear" at bounding box center [471, 202] width 19 height 19
radio input "true"
click at [631, 80] on p "Add Repair Scope" at bounding box center [628, 84] width 62 height 9
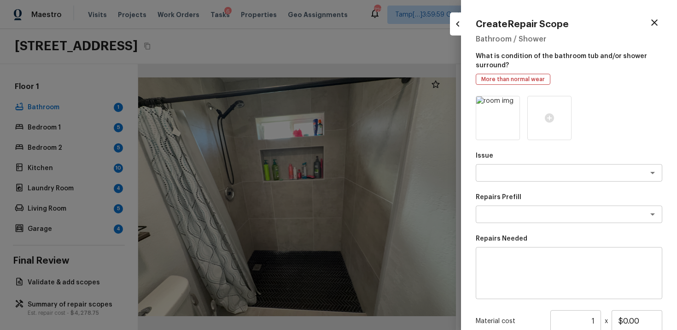
click at [545, 160] on div "Issue x ​" at bounding box center [569, 166] width 187 height 30
click at [544, 166] on div "x ​" at bounding box center [569, 173] width 187 height 18
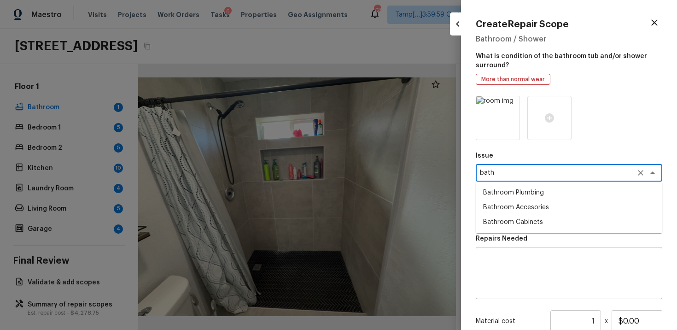
click at [531, 194] on li "Bathroom Plumbing" at bounding box center [569, 192] width 187 height 15
click at [517, 223] on div "x ​" at bounding box center [569, 215] width 187 height 18
type textarea "Bathroom Plumbing"
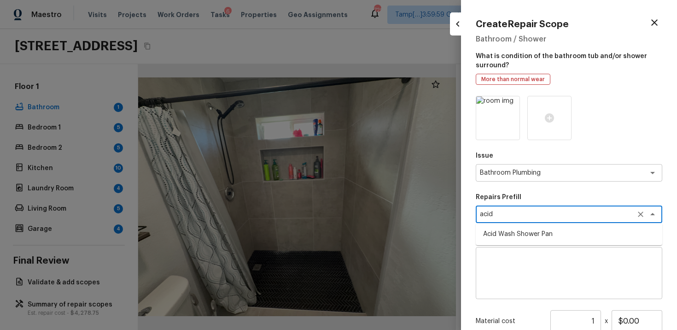
click at [540, 229] on li "Acid Wash Shower Pan" at bounding box center [569, 234] width 187 height 15
type textarea "Acid Wash Shower Pan"
type textarea "Prep and acid wash/deep clean the shower pan."
type input "$50.00"
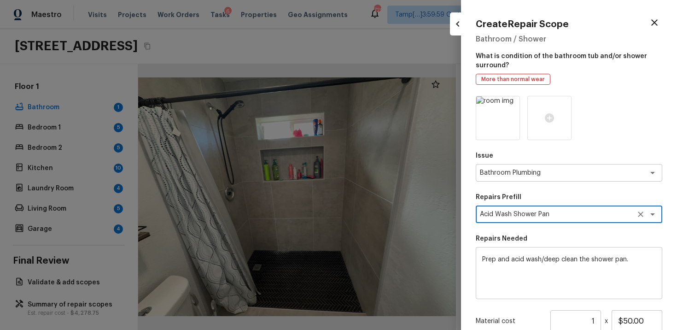
scroll to position [103, 0]
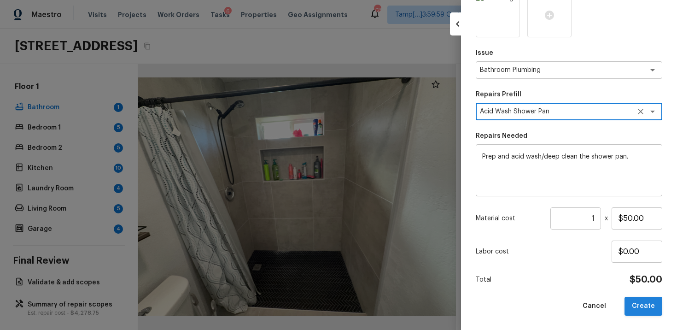
type textarea "Acid Wash Shower Pan"
click at [642, 313] on button "Create" at bounding box center [644, 306] width 38 height 19
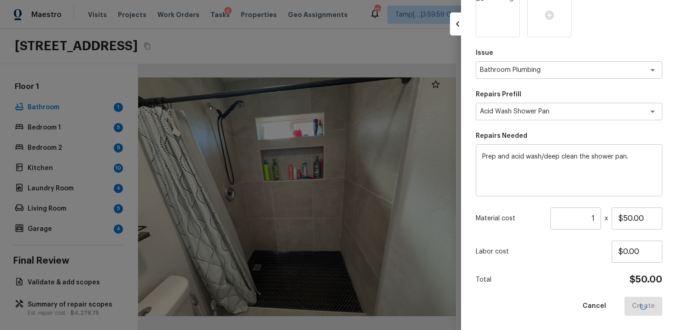
type input "$0.00"
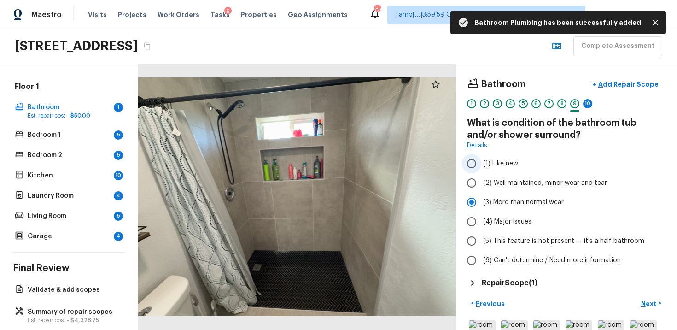
scroll to position [46, 0]
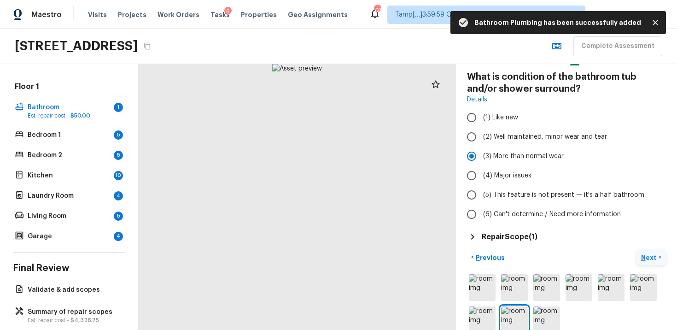
click at [653, 259] on p "Next" at bounding box center [650, 257] width 18 height 9
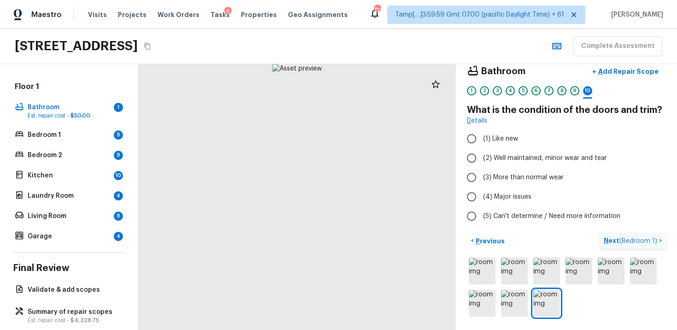
scroll to position [12, 0]
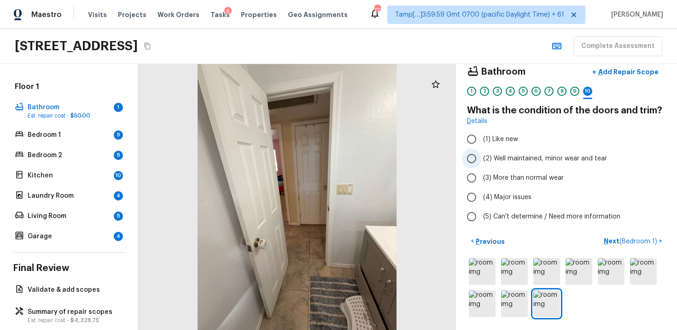
click at [495, 156] on span "(2) Well maintained, minor wear and tear" at bounding box center [545, 158] width 124 height 9
click at [482, 156] on input "(2) Well maintained, minor wear and tear" at bounding box center [471, 158] width 19 height 19
radio input "true"
click at [634, 241] on span "( Bedroom 1 )" at bounding box center [639, 241] width 38 height 6
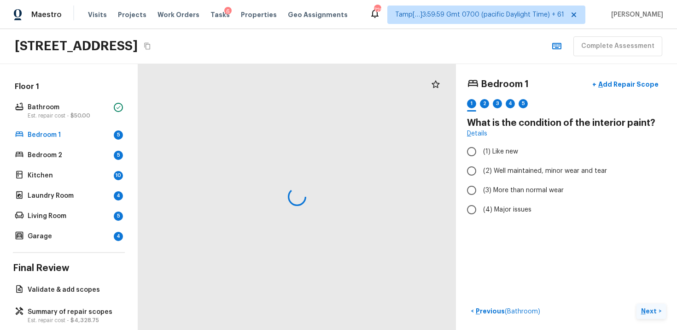
scroll to position [0, 0]
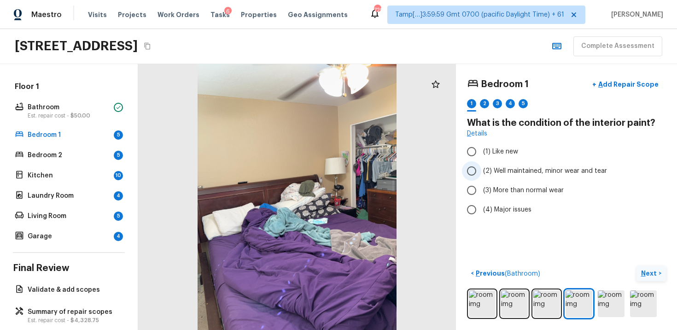
click at [471, 175] on input "(2) Well maintained, minor wear and tear" at bounding box center [471, 170] width 19 height 19
radio input "true"
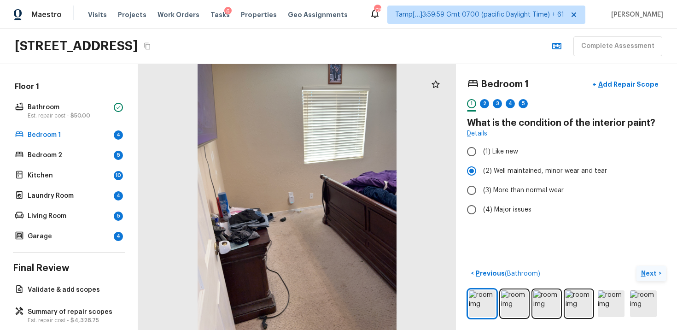
click at [639, 268] on button "Next >" at bounding box center [651, 273] width 29 height 15
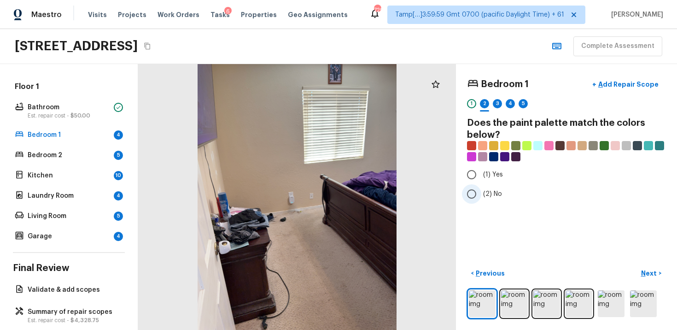
click at [488, 188] on label "(2) No" at bounding box center [560, 193] width 197 height 19
click at [482, 188] on input "(2) No" at bounding box center [471, 193] width 19 height 19
radio input "true"
click at [653, 273] on p "Next" at bounding box center [650, 273] width 18 height 9
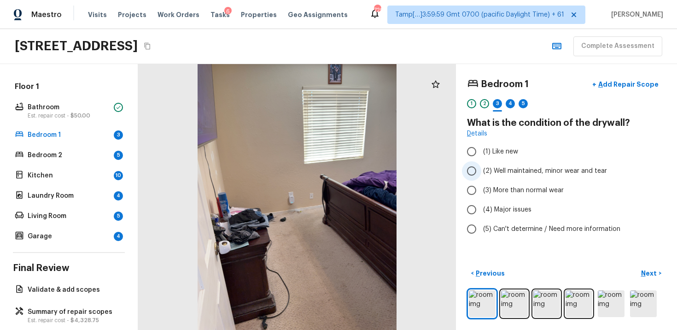
click at [476, 174] on input "(2) Well maintained, minor wear and tear" at bounding box center [471, 170] width 19 height 19
radio input "true"
click at [642, 273] on p "Next" at bounding box center [650, 273] width 18 height 9
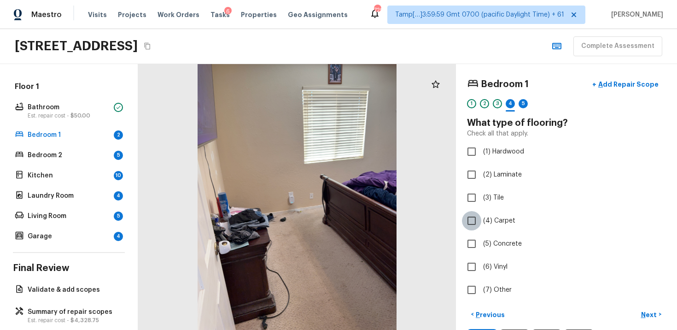
click at [479, 220] on input "(4) Carpet" at bounding box center [471, 220] width 19 height 19
checkbox input "true"
click at [646, 308] on button "Next >" at bounding box center [651, 314] width 29 height 15
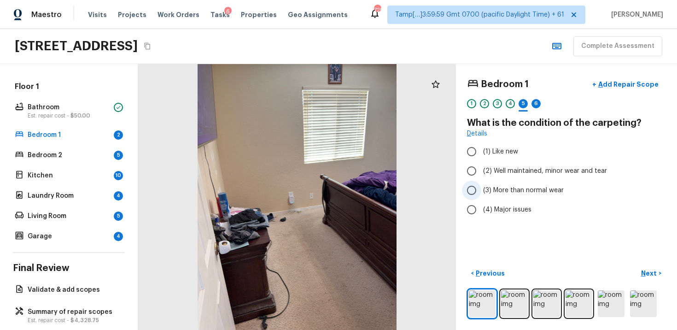
click at [485, 196] on label "(3) More than normal wear" at bounding box center [560, 190] width 197 height 19
click at [482, 196] on input "(3) More than normal wear" at bounding box center [471, 190] width 19 height 19
radio input "true"
click at [651, 276] on p "Next" at bounding box center [650, 273] width 18 height 9
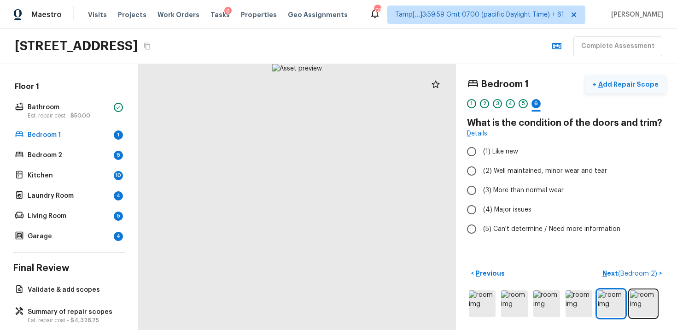
click at [609, 86] on p "Add Repair Scope" at bounding box center [628, 84] width 62 height 9
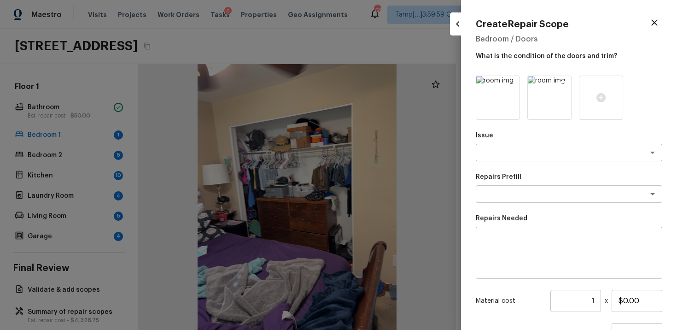
click at [571, 79] on div at bounding box center [550, 98] width 44 height 44
click at [558, 82] on icon at bounding box center [562, 84] width 9 height 9
click at [532, 150] on textarea at bounding box center [556, 152] width 153 height 9
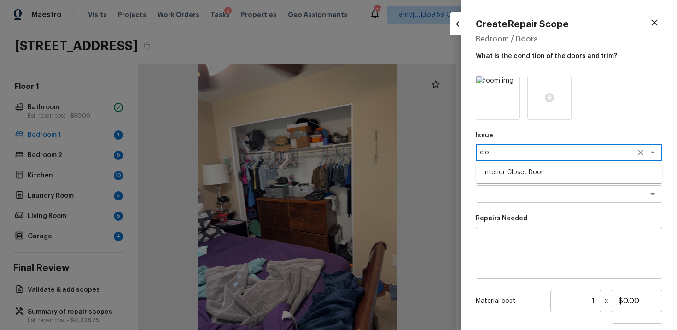
click at [537, 169] on li "Interior Closet Door" at bounding box center [569, 172] width 187 height 15
click at [532, 202] on div "x ​" at bounding box center [569, 194] width 187 height 18
type textarea "Interior Closet Door"
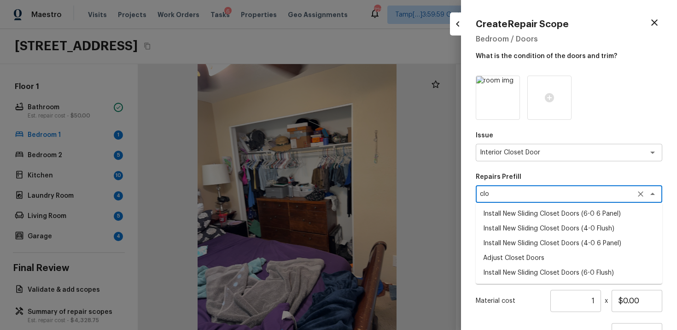
click at [537, 220] on li "Install New Sliding Closet Doors (6-0 6 Panel)" at bounding box center [569, 213] width 187 height 15
type textarea "Install New Sliding Closet Doors (6-0 6 Panel)"
type textarea "Remove the existing door (if present). Install a new 6-0 bi-fold 6 panel interi…"
type input "$271.27"
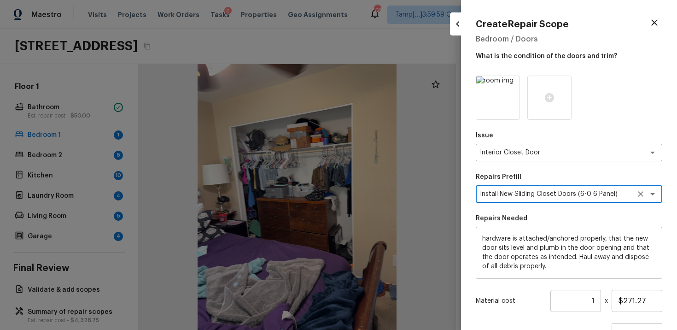
scroll to position [82, 0]
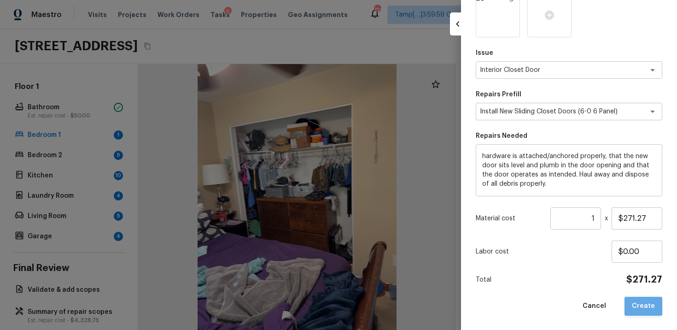
click at [648, 309] on button "Create" at bounding box center [644, 306] width 38 height 19
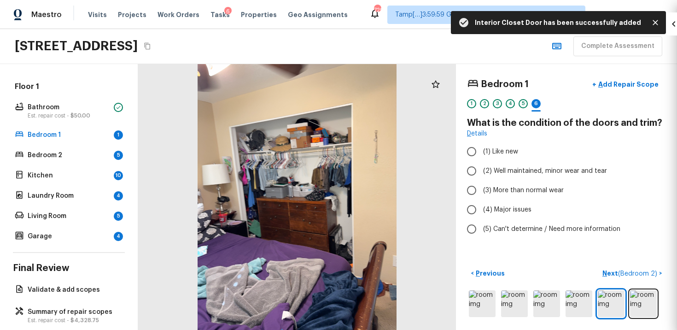
scroll to position [0, 0]
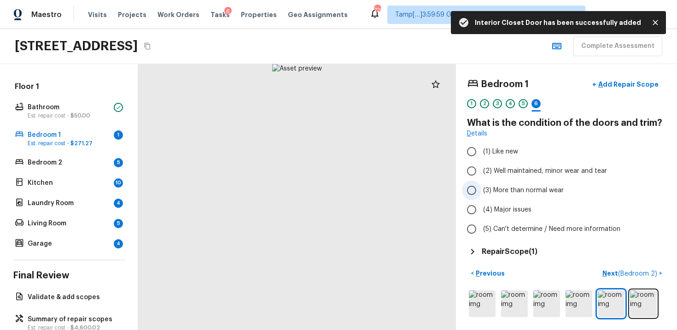
click at [508, 192] on span "(3) More than normal wear" at bounding box center [523, 190] width 81 height 9
click at [482, 192] on input "(3) More than normal wear" at bounding box center [471, 190] width 19 height 19
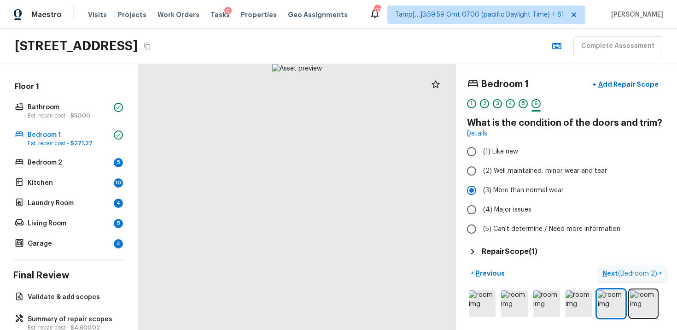
click at [621, 266] on button "Next ( Bedroom 2 ) >" at bounding box center [632, 273] width 67 height 15
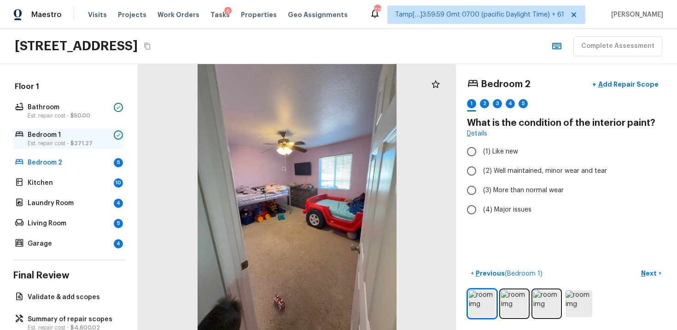
click at [114, 135] on div at bounding box center [118, 134] width 9 height 9
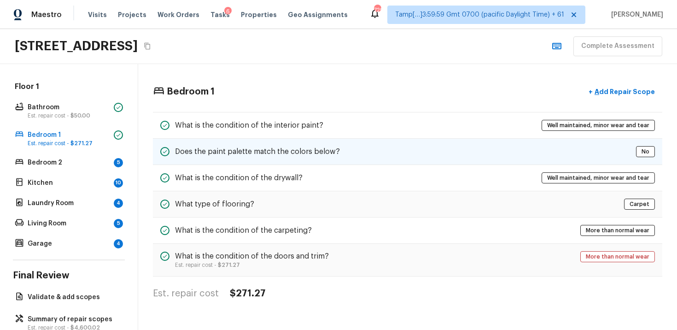
click at [358, 156] on div "Does the paint palette match the colors below? No" at bounding box center [408, 152] width 510 height 26
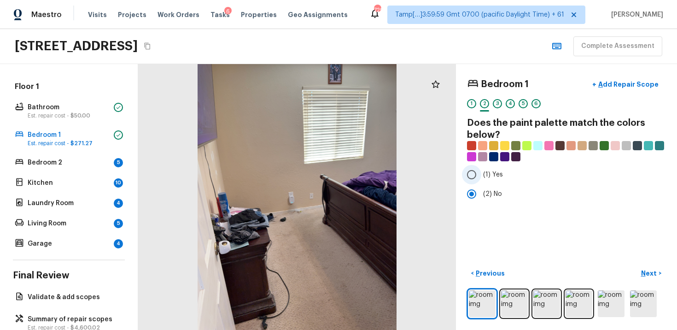
click at [481, 171] on input "(1) Yes" at bounding box center [471, 174] width 19 height 19
click at [646, 269] on p "Next" at bounding box center [650, 273] width 18 height 9
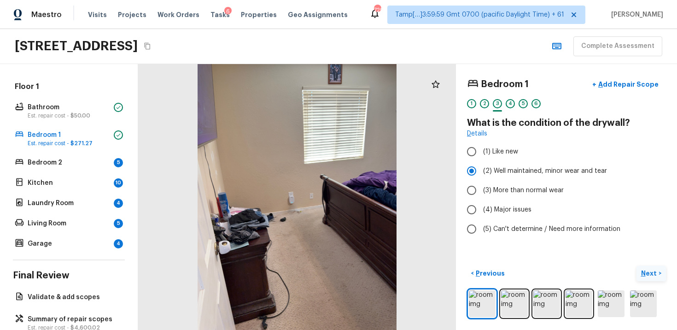
click at [646, 269] on p "Next" at bounding box center [650, 273] width 18 height 9
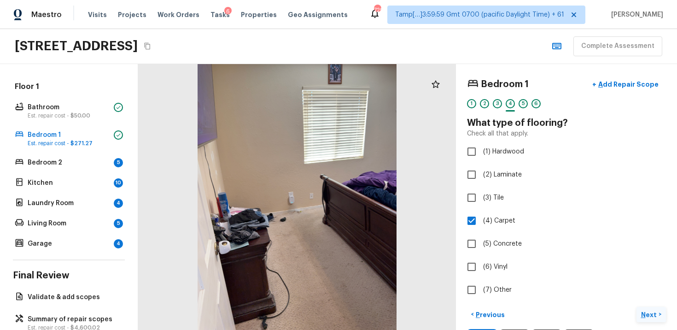
click at [646, 269] on label "(6) Vinyl" at bounding box center [560, 266] width 197 height 19
click at [482, 269] on input "(6) Vinyl" at bounding box center [471, 266] width 19 height 19
click at [616, 274] on label "(6) Vinyl" at bounding box center [560, 266] width 197 height 19
click at [482, 274] on input "(6) Vinyl" at bounding box center [471, 266] width 19 height 19
click at [110, 165] on div "Bedroom 2 5" at bounding box center [69, 162] width 112 height 13
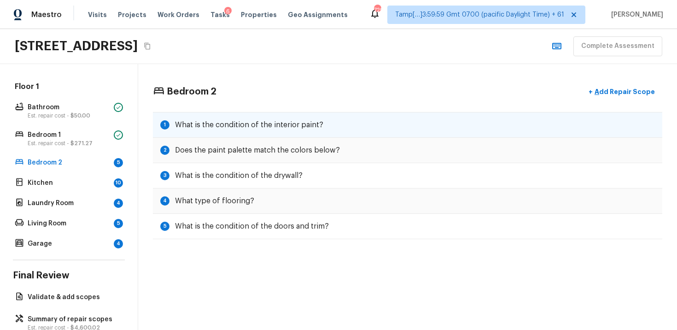
click at [296, 124] on h5 "What is the condition of the interior paint?" at bounding box center [249, 125] width 148 height 10
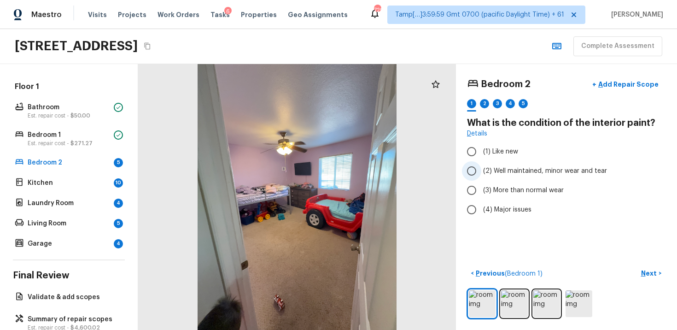
click at [496, 174] on span "(2) Well maintained, minor wear and tear" at bounding box center [545, 170] width 124 height 9
click at [482, 174] on input "(2) Well maintained, minor wear and tear" at bounding box center [471, 170] width 19 height 19
click at [646, 269] on p "Next" at bounding box center [650, 273] width 18 height 9
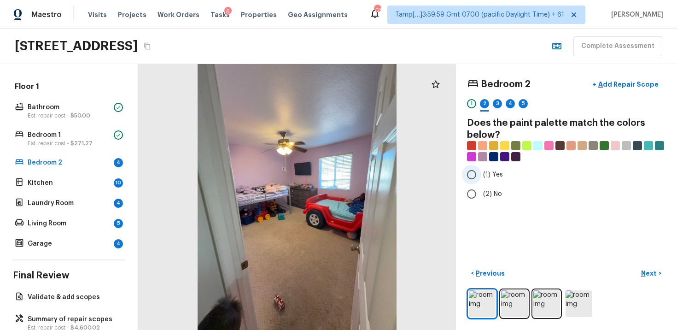
click at [479, 171] on input "(1) Yes" at bounding box center [471, 174] width 19 height 19
click at [641, 274] on button "Next >" at bounding box center [651, 273] width 29 height 15
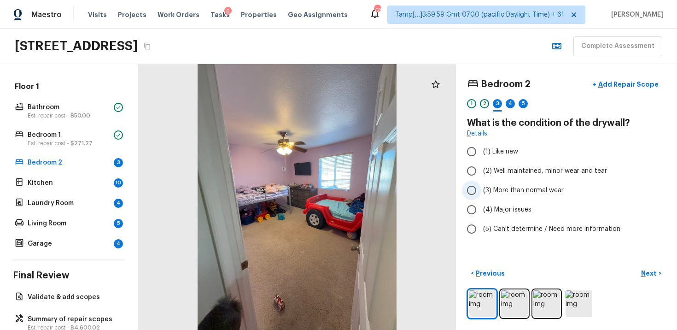
click at [471, 181] on input "(3) More than normal wear" at bounding box center [471, 190] width 19 height 19
click at [471, 170] on input "(2) Well maintained, minor wear and tear" at bounding box center [471, 170] width 19 height 19
click at [656, 269] on p "Next" at bounding box center [650, 273] width 18 height 9
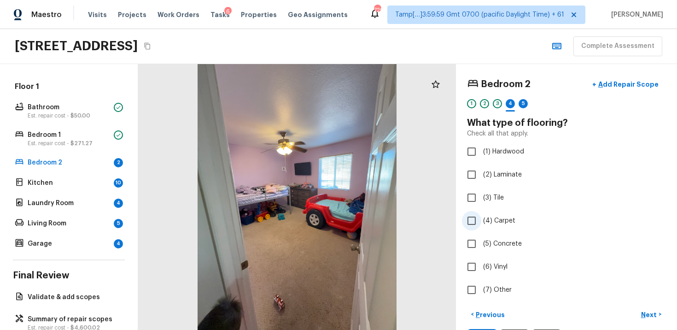
click at [480, 217] on input "(4) Carpet" at bounding box center [471, 220] width 19 height 19
click at [659, 316] on button "Next >" at bounding box center [651, 314] width 29 height 15
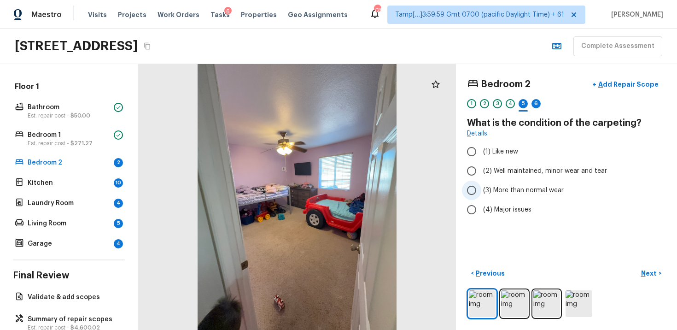
click at [507, 184] on label "(3) More than normal wear" at bounding box center [560, 190] width 197 height 19
click at [482, 184] on input "(3) More than normal wear" at bounding box center [471, 190] width 19 height 19
click at [652, 270] on p "Next" at bounding box center [650, 273] width 18 height 9
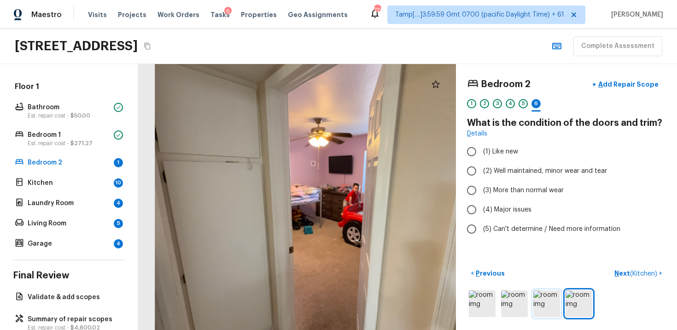
click at [556, 296] on img at bounding box center [547, 303] width 27 height 27
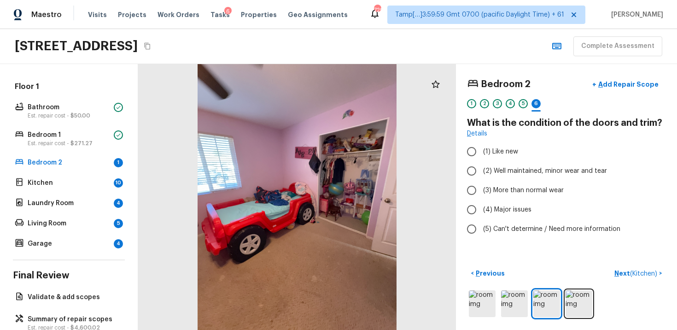
scroll to position [188, 0]
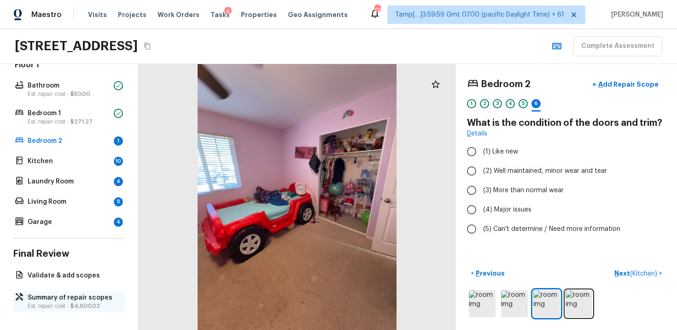
click at [65, 295] on p "Summary of repair scopes" at bounding box center [74, 297] width 92 height 9
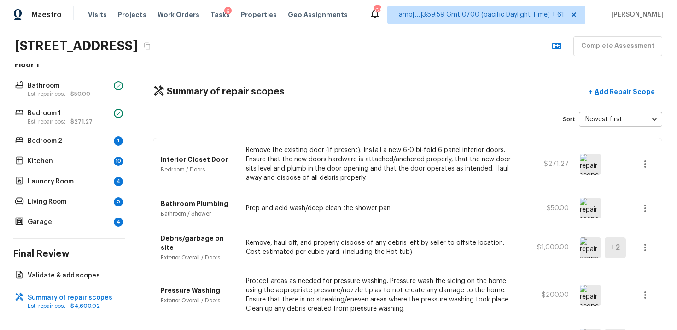
click at [648, 163] on icon "button" at bounding box center [645, 164] width 11 height 11
click at [644, 184] on li "Edit" at bounding box center [648, 191] width 43 height 28
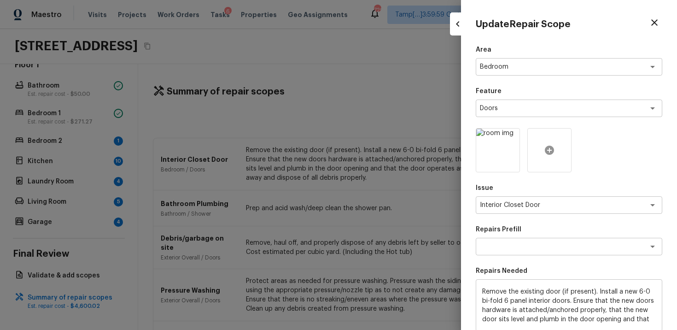
click at [537, 149] on div at bounding box center [550, 150] width 44 height 44
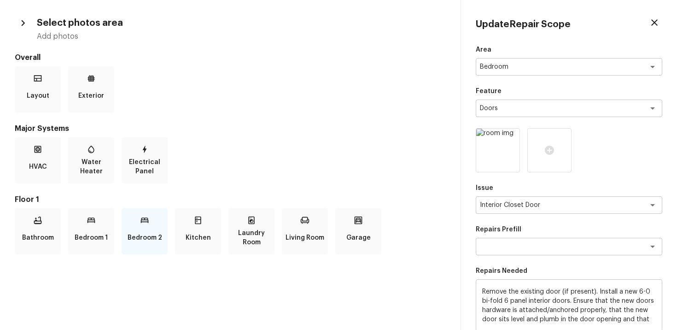
click at [149, 221] on div "Bedroom 2" at bounding box center [145, 231] width 46 height 46
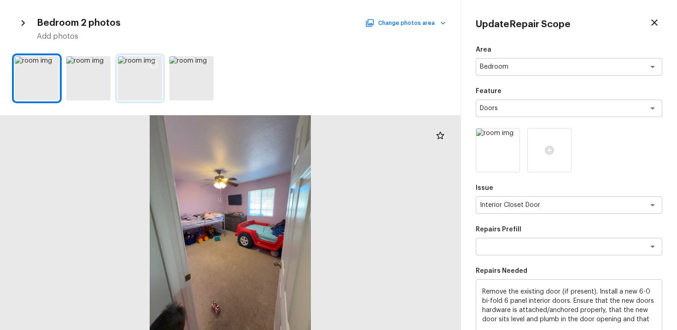
click at [161, 64] on div at bounding box center [154, 65] width 17 height 19
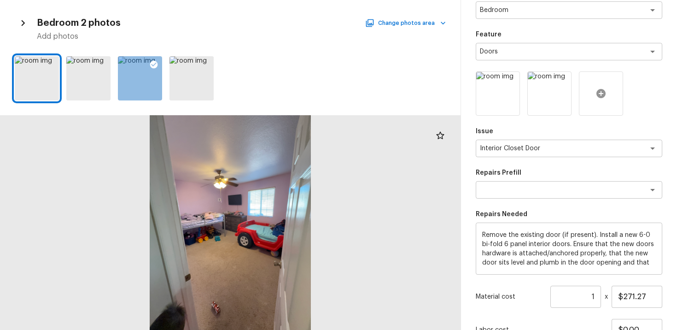
scroll to position [135, 0]
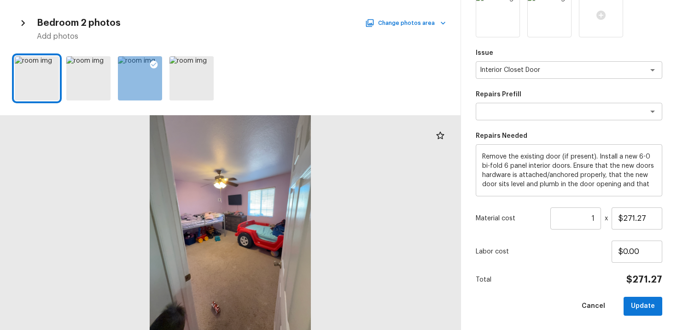
click at [599, 217] on input "1" at bounding box center [576, 218] width 51 height 22
click at [600, 254] on p "Labor cost" at bounding box center [544, 251] width 136 height 9
click at [657, 316] on div "Update Repair Scope Area Bedroom x ​ Feature Doors x ​ Issue Interior Closet Do…" at bounding box center [569, 165] width 216 height 330
click at [653, 309] on button "Update" at bounding box center [643, 306] width 39 height 19
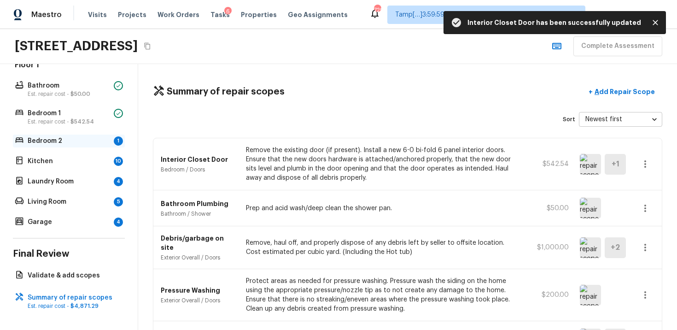
click at [104, 135] on div "Bedroom 2 1" at bounding box center [69, 141] width 112 height 13
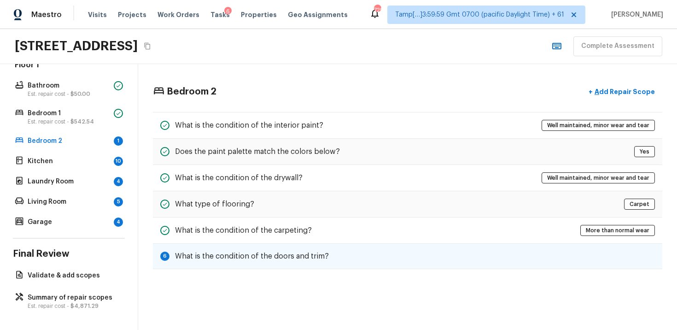
click at [356, 254] on div "6 What is the condition of the doors and trim?" at bounding box center [408, 256] width 510 height 25
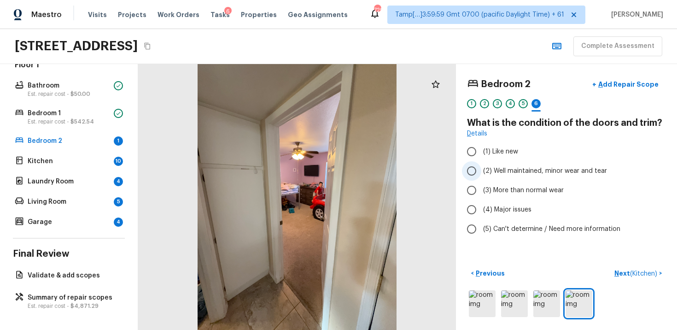
click at [479, 171] on input "(2) Well maintained, minor wear and tear" at bounding box center [471, 170] width 19 height 19
click at [629, 269] on p "Next ( Kitchen )" at bounding box center [637, 274] width 45 height 10
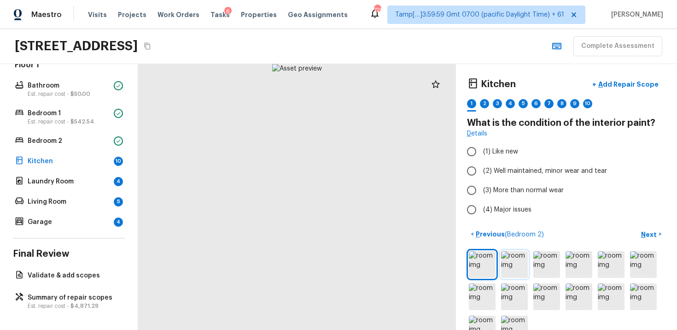
scroll to position [25, 0]
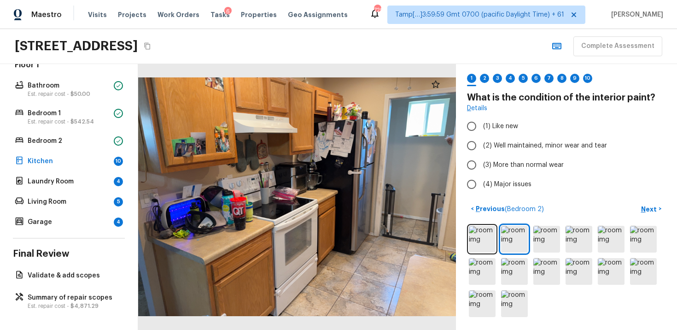
click at [353, 261] on div at bounding box center [297, 197] width 318 height 266
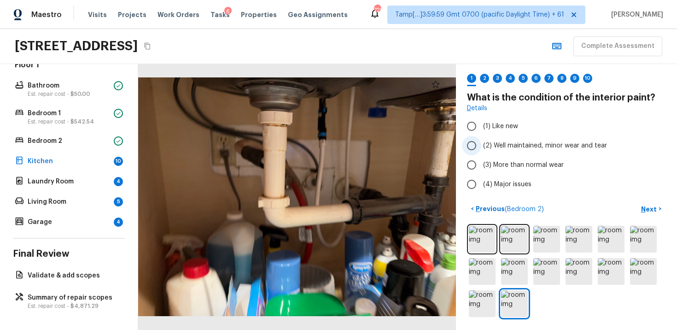
click at [512, 144] on span "(2) Well maintained, minor wear and tear" at bounding box center [545, 145] width 124 height 9
click at [482, 144] on input "(2) Well maintained, minor wear and tear" at bounding box center [471, 145] width 19 height 19
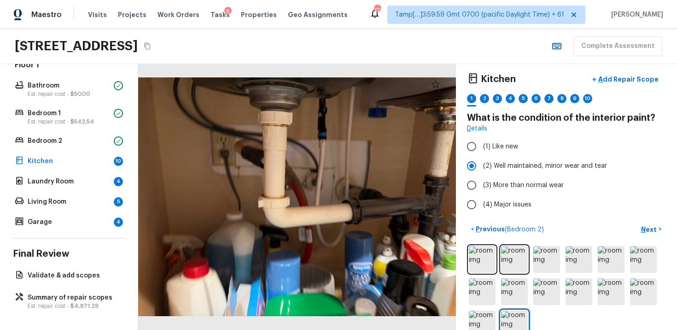
scroll to position [0, 0]
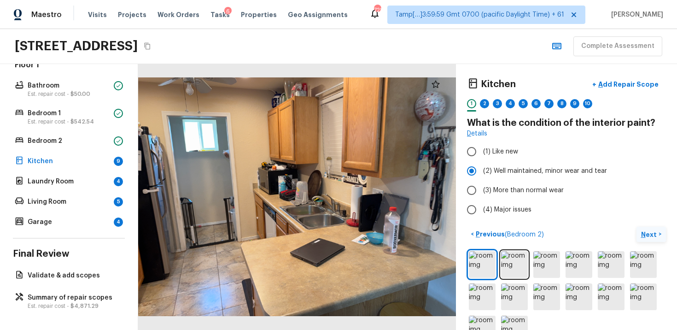
click at [643, 233] on p "Next" at bounding box center [650, 234] width 18 height 9
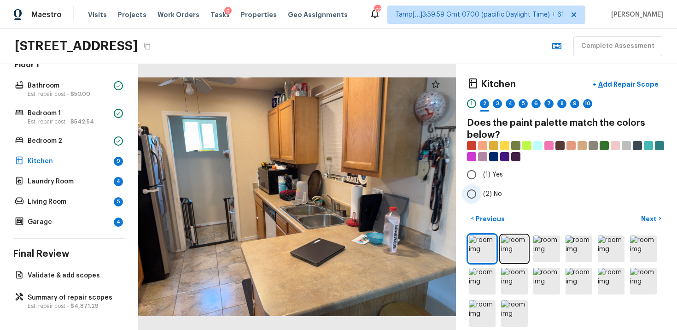
click at [466, 193] on input "(2) No" at bounding box center [471, 193] width 19 height 19
click at [650, 217] on p "Next" at bounding box center [650, 218] width 18 height 9
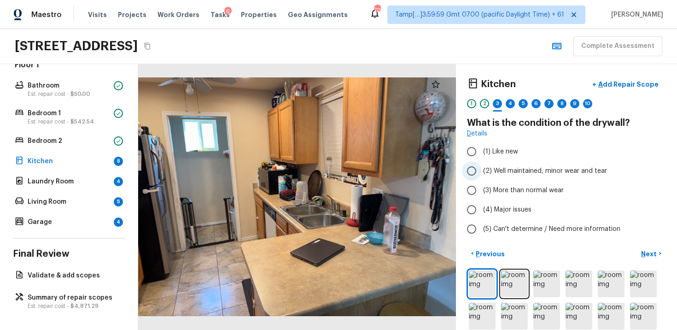
click at [491, 179] on label "(2) Well maintained, minor wear and tear" at bounding box center [560, 170] width 197 height 19
click at [482, 179] on input "(2) Well maintained, minor wear and tear" at bounding box center [471, 170] width 19 height 19
click at [639, 243] on div "Kitchen + Add Repair Scope 1 2 3 4 5 6 7 8 9 10 What is the condition of the dr…" at bounding box center [566, 197] width 221 height 266
click at [646, 247] on button "Next >" at bounding box center [651, 253] width 29 height 15
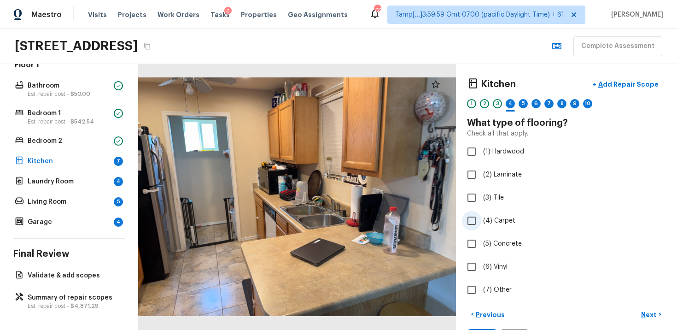
click at [467, 219] on input "(4) Carpet" at bounding box center [471, 220] width 19 height 19
click at [468, 199] on input "(3) Tile" at bounding box center [471, 197] width 19 height 19
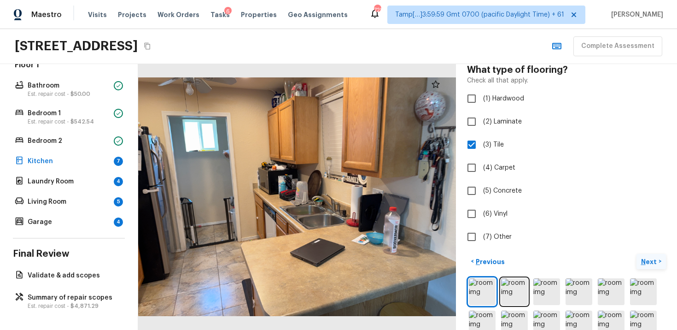
click at [652, 260] on p "Next" at bounding box center [650, 261] width 18 height 9
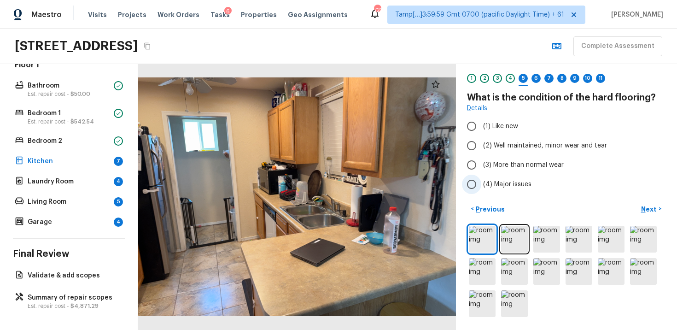
scroll to position [5, 0]
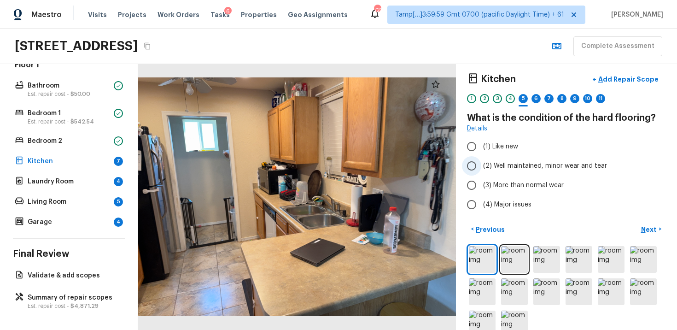
click at [470, 168] on input "(2) Well maintained, minor wear and tear" at bounding box center [471, 165] width 19 height 19
click at [652, 225] on p "Next" at bounding box center [650, 229] width 18 height 9
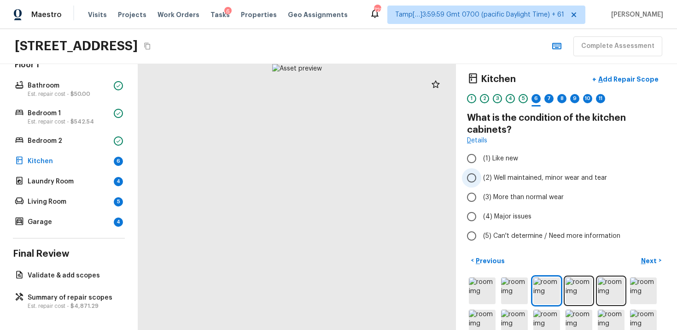
click at [493, 174] on span "(2) Well maintained, minor wear and tear" at bounding box center [545, 177] width 124 height 9
click at [482, 174] on input "(2) Well maintained, minor wear and tear" at bounding box center [471, 177] width 19 height 19
click at [649, 262] on p "Next" at bounding box center [650, 260] width 18 height 9
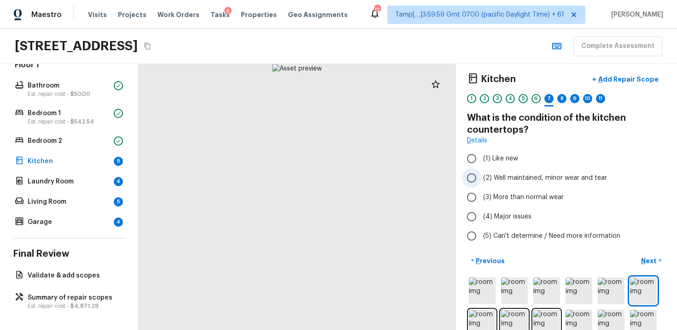
click at [470, 176] on input "(2) Well maintained, minor wear and tear" at bounding box center [471, 177] width 19 height 19
click at [658, 259] on p "Next" at bounding box center [650, 260] width 18 height 9
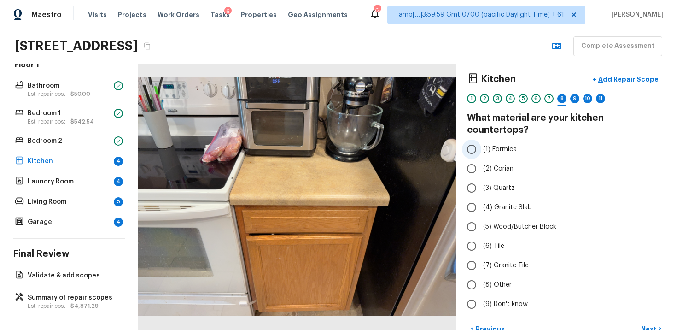
click at [479, 140] on input "(1) Formica" at bounding box center [471, 149] width 19 height 19
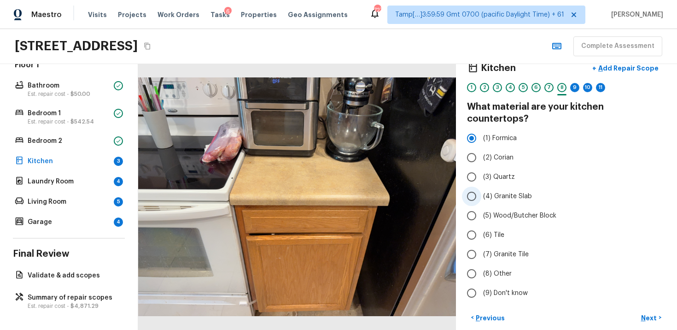
scroll to position [8, 0]
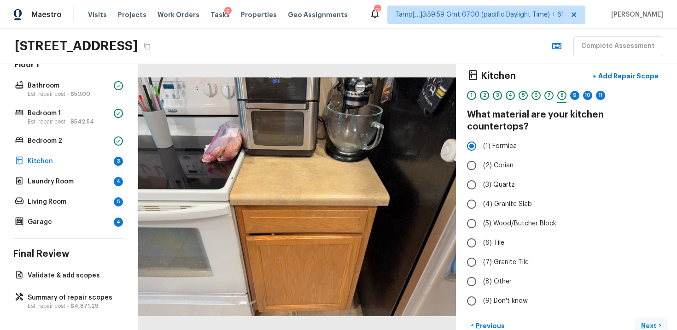
click at [660, 318] on button "Next >" at bounding box center [651, 325] width 29 height 15
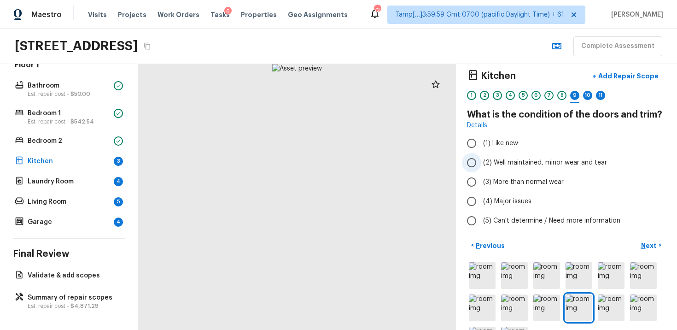
click at [470, 166] on input "(2) Well maintained, minor wear and tear" at bounding box center [471, 162] width 19 height 19
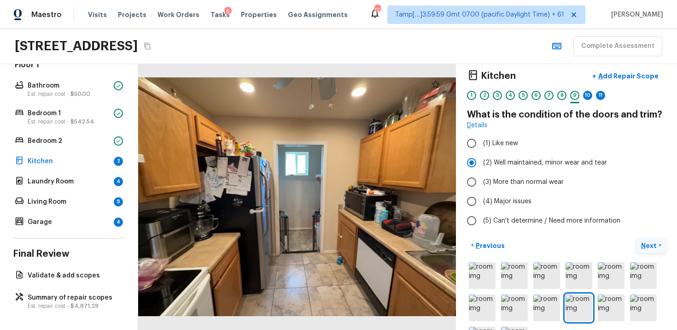
click at [651, 240] on button "Next >" at bounding box center [651, 245] width 29 height 15
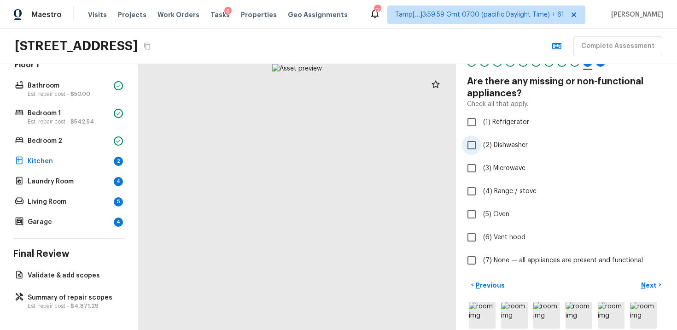
scroll to position [44, 0]
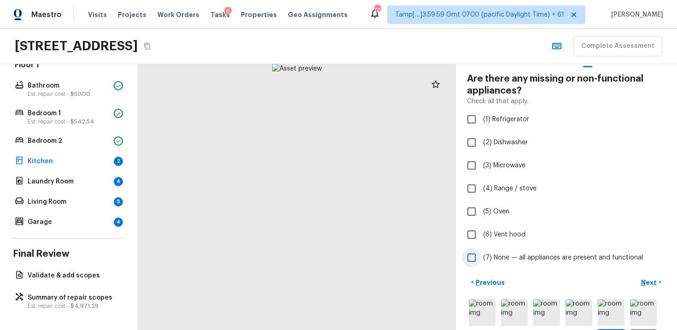
click at [509, 249] on label "(7) None — all appliances are present and functional" at bounding box center [560, 257] width 197 height 19
click at [482, 249] on input "(7) None — all appliances are present and functional" at bounding box center [471, 257] width 19 height 19
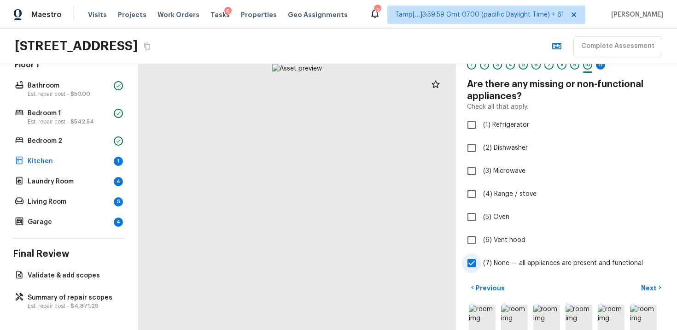
scroll to position [38, 0]
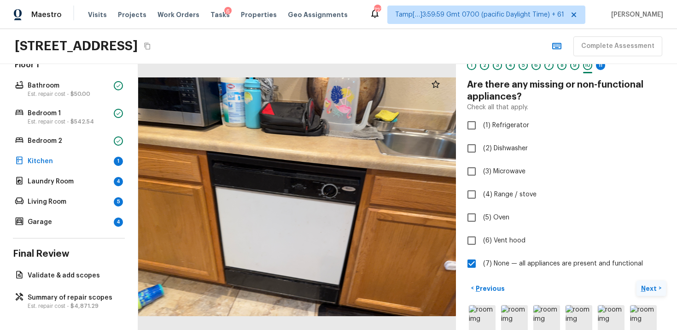
click at [644, 287] on p "Next" at bounding box center [650, 288] width 18 height 9
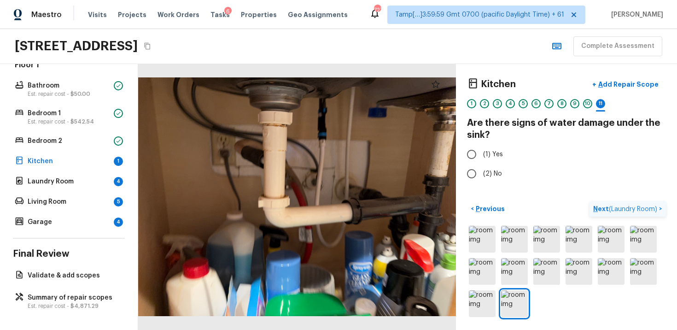
scroll to position [0, 0]
click at [499, 169] on span "(2) No" at bounding box center [492, 173] width 19 height 9
click at [482, 169] on input "(2) No" at bounding box center [471, 173] width 19 height 19
click at [606, 206] on p "Next ( Laundry Room )" at bounding box center [626, 209] width 66 height 10
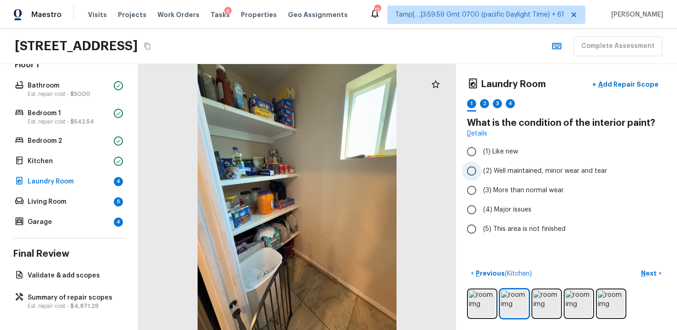
click at [488, 162] on label "(2) Well maintained, minor wear and tear" at bounding box center [560, 170] width 197 height 19
click at [482, 162] on input "(2) Well maintained, minor wear and tear" at bounding box center [471, 170] width 19 height 19
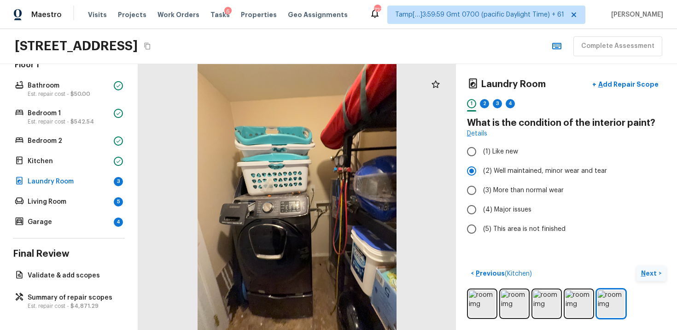
click at [648, 270] on p "Next" at bounding box center [650, 273] width 18 height 9
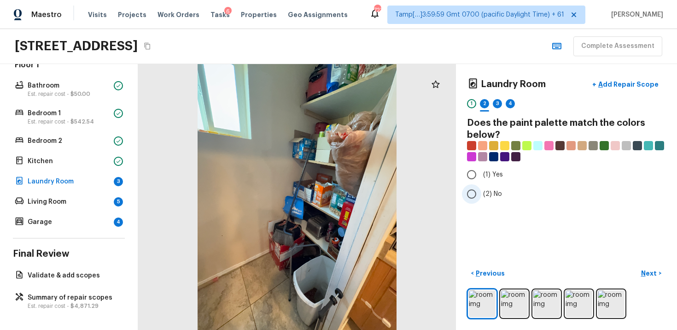
click at [488, 195] on span "(2) No" at bounding box center [492, 193] width 19 height 9
click at [482, 195] on input "(2) No" at bounding box center [471, 193] width 19 height 19
click at [659, 269] on button "Next >" at bounding box center [651, 273] width 29 height 15
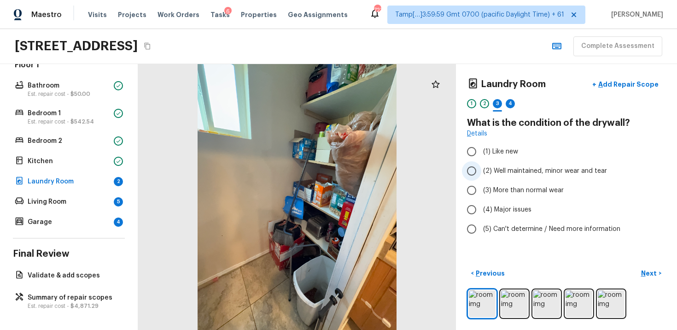
click at [495, 167] on span "(2) Well maintained, minor wear and tear" at bounding box center [545, 170] width 124 height 9
click at [482, 167] on input "(2) Well maintained, minor wear and tear" at bounding box center [471, 170] width 19 height 19
click at [649, 267] on button "Next >" at bounding box center [651, 273] width 29 height 15
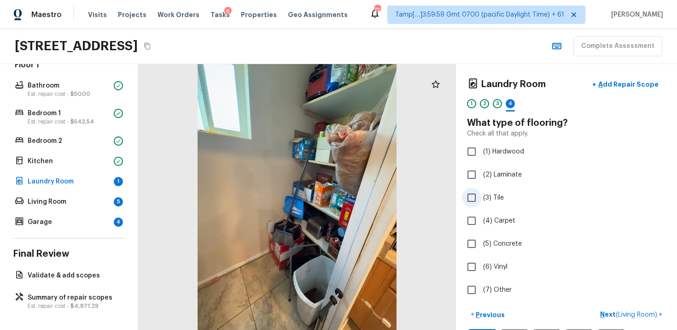
click at [486, 198] on span "(3) Tile" at bounding box center [493, 197] width 21 height 9
click at [482, 198] on input "(3) Tile" at bounding box center [471, 197] width 19 height 19
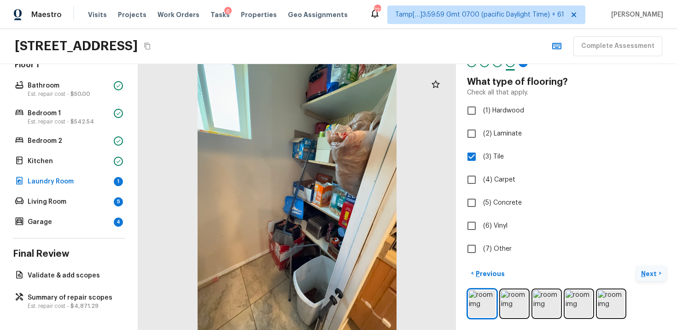
click at [654, 271] on p "Next" at bounding box center [650, 273] width 18 height 9
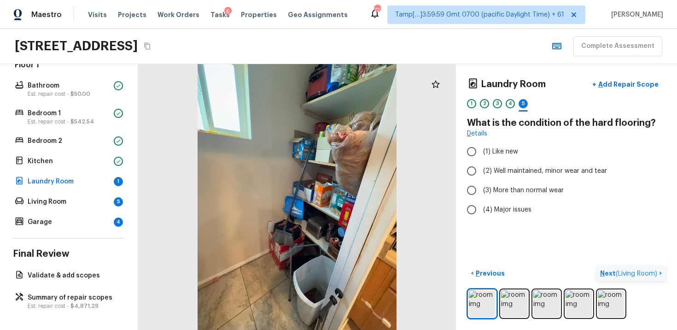
scroll to position [0, 0]
click at [476, 170] on input "(2) Well maintained, minor wear and tear" at bounding box center [471, 170] width 19 height 19
click at [633, 270] on span "( Living Room )" at bounding box center [636, 273] width 41 height 6
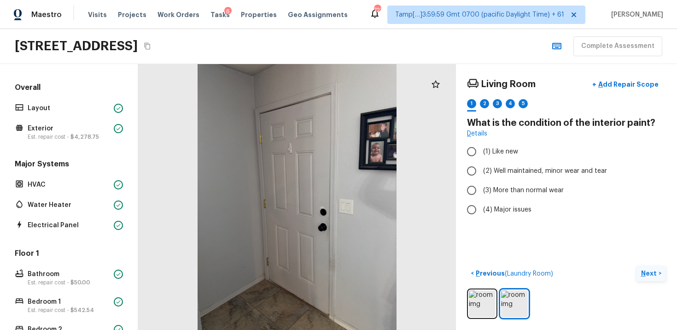
click at [64, 98] on div "Overall Layout Exterior Est. repair cost - $4,278.75" at bounding box center [69, 112] width 112 height 60
click at [72, 108] on p "Layout" at bounding box center [69, 108] width 82 height 9
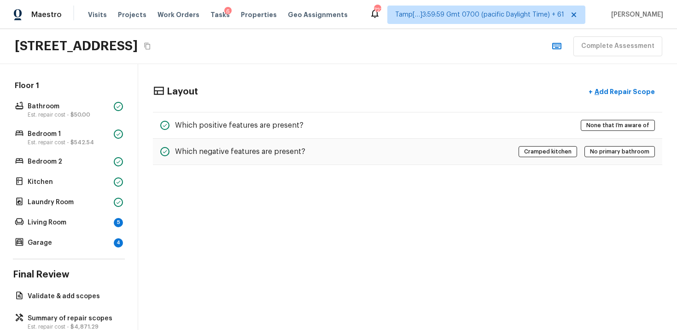
scroll to position [188, 0]
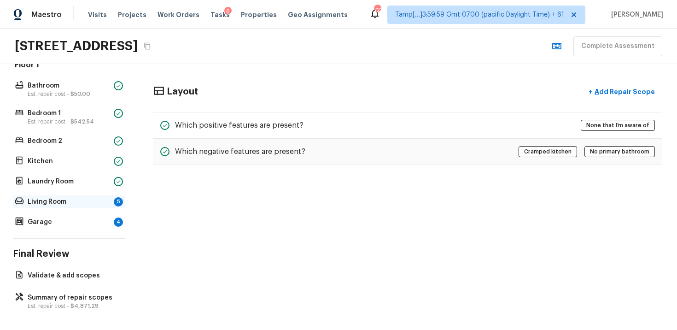
click at [96, 198] on p "Living Room" at bounding box center [69, 201] width 82 height 9
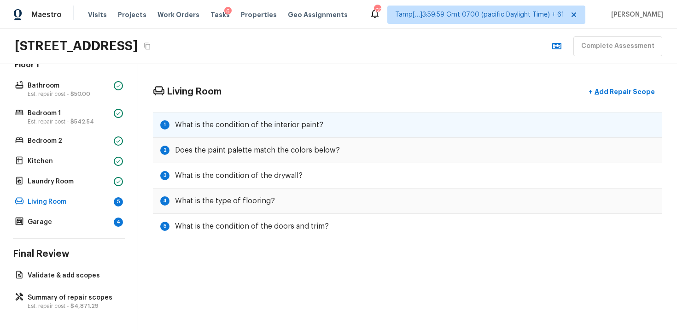
click at [315, 123] on h5 "What is the condition of the interior paint?" at bounding box center [249, 125] width 148 height 10
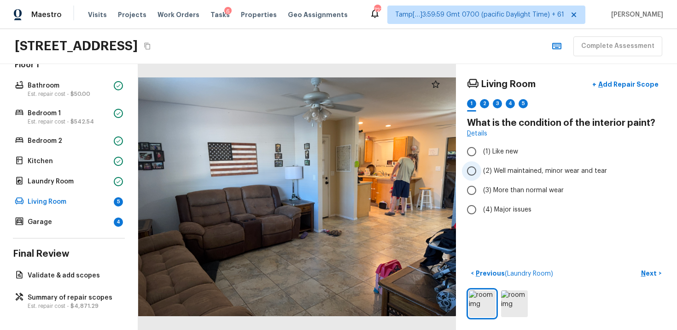
click at [478, 167] on input "(2) Well maintained, minor wear and tear" at bounding box center [471, 170] width 19 height 19
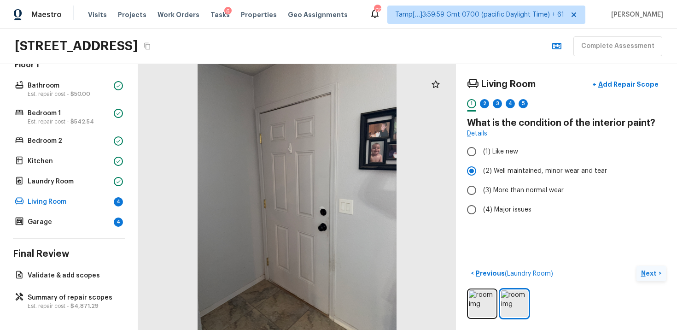
click at [646, 272] on p "Next" at bounding box center [650, 273] width 18 height 9
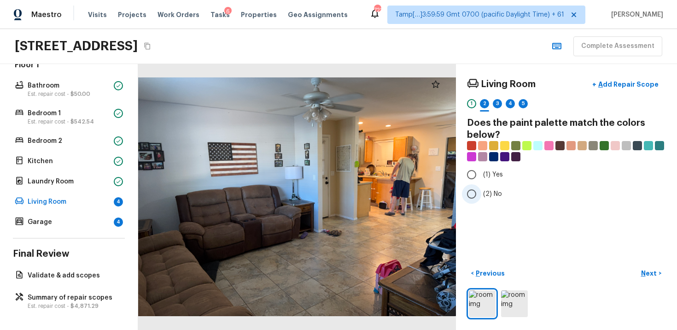
click at [492, 194] on span "(2) No" at bounding box center [492, 193] width 19 height 9
click at [482, 194] on input "(2) No" at bounding box center [471, 193] width 19 height 19
click at [649, 268] on button "Next >" at bounding box center [651, 273] width 29 height 15
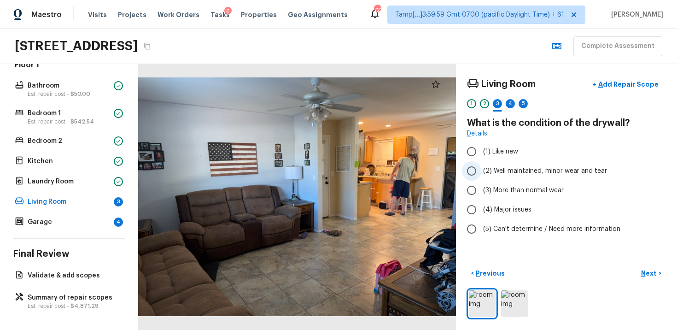
click at [496, 169] on span "(2) Well maintained, minor wear and tear" at bounding box center [545, 170] width 124 height 9
click at [482, 169] on input "(2) Well maintained, minor wear and tear" at bounding box center [471, 170] width 19 height 19
click at [646, 273] on p "Next" at bounding box center [650, 273] width 18 height 9
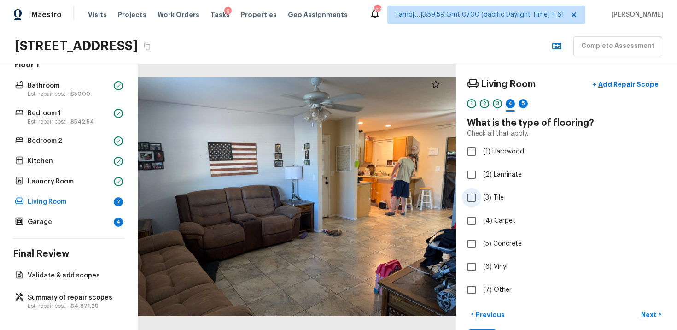
click at [476, 200] on input "(3) Tile" at bounding box center [471, 197] width 19 height 19
click at [645, 309] on button "Next >" at bounding box center [651, 314] width 29 height 15
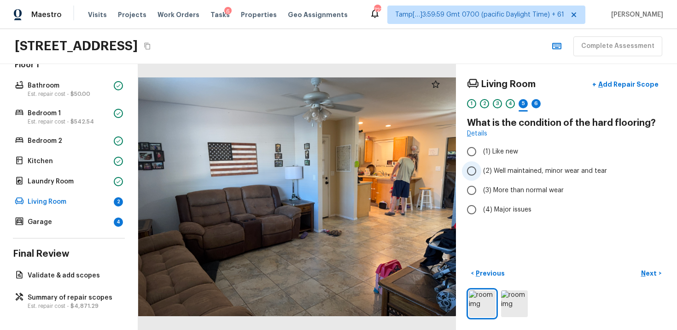
click at [483, 165] on label "(2) Well maintained, minor wear and tear" at bounding box center [560, 170] width 197 height 19
click at [482, 165] on input "(2) Well maintained, minor wear and tear" at bounding box center [471, 170] width 19 height 19
click at [651, 270] on p "Next" at bounding box center [650, 273] width 18 height 9
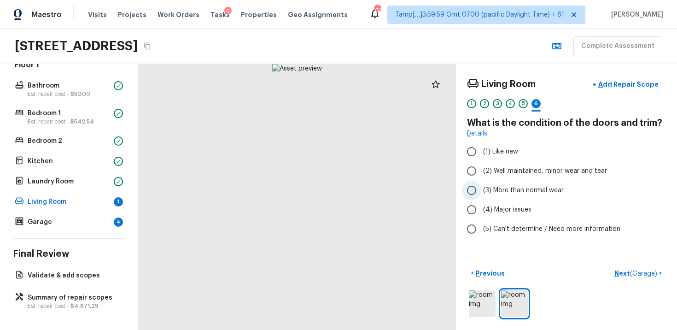
click at [493, 185] on label "(3) More than normal wear" at bounding box center [560, 190] width 197 height 19
click at [482, 185] on input "(3) More than normal wear" at bounding box center [471, 190] width 19 height 19
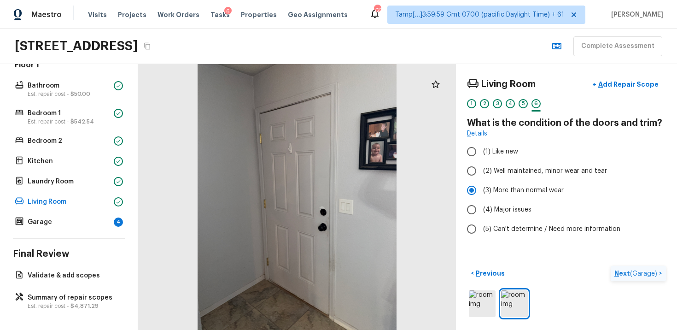
click at [627, 266] on button "Next ( Garage ) >" at bounding box center [638, 273] width 55 height 15
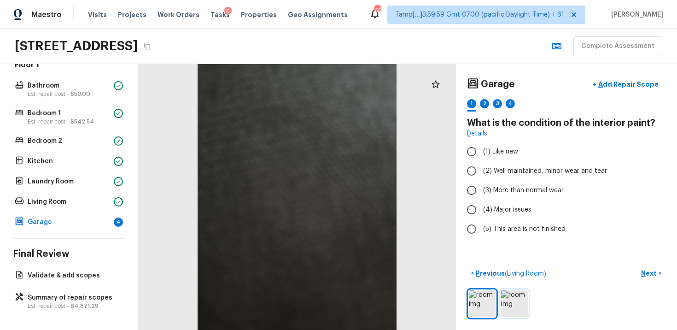
click at [515, 301] on img at bounding box center [514, 303] width 27 height 27
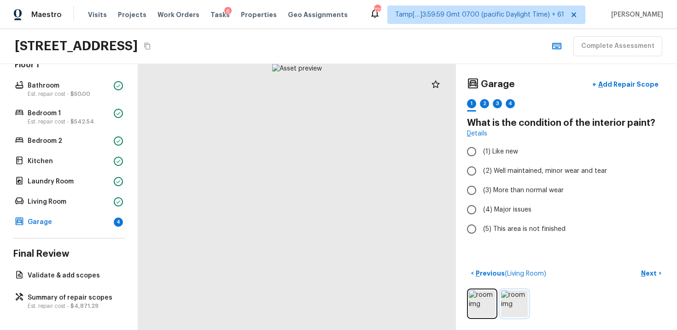
click at [515, 301] on img at bounding box center [514, 303] width 27 height 27
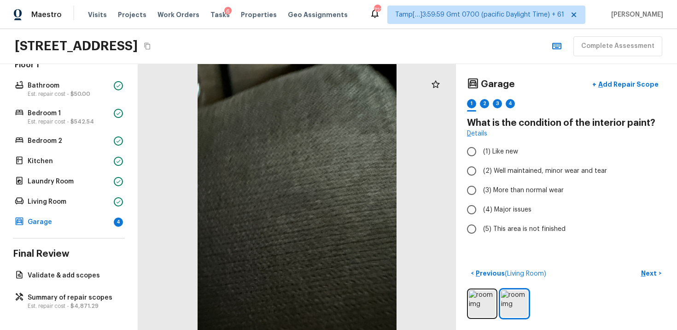
click at [484, 289] on div at bounding box center [566, 303] width 199 height 30
click at [524, 296] on img at bounding box center [514, 303] width 27 height 27
click at [490, 226] on span "(5) This area is not finished" at bounding box center [524, 228] width 82 height 9
click at [482, 226] on input "(5) This area is not finished" at bounding box center [471, 228] width 19 height 19
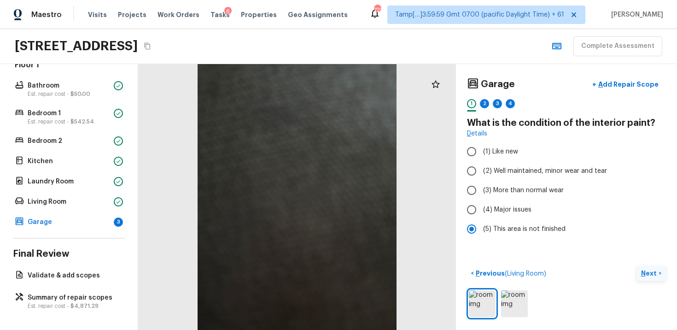
click at [646, 273] on p "Next" at bounding box center [650, 273] width 18 height 9
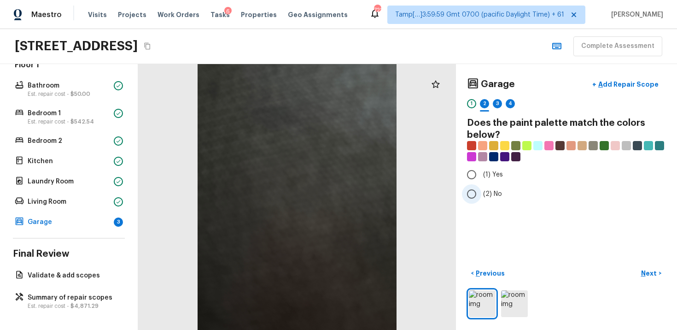
click at [493, 188] on label "(2) No" at bounding box center [560, 193] width 197 height 19
click at [482, 188] on input "(2) No" at bounding box center [471, 193] width 19 height 19
click at [653, 271] on p "Next" at bounding box center [650, 273] width 18 height 9
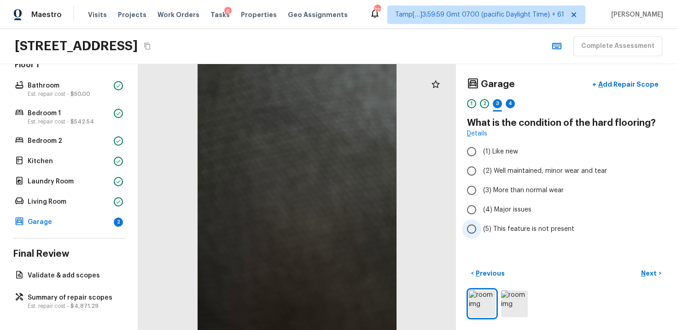
click at [495, 237] on label "(5) This feature is not present" at bounding box center [560, 228] width 197 height 19
click at [482, 237] on input "(5) This feature is not present" at bounding box center [471, 228] width 19 height 19
click at [663, 271] on button "Next >" at bounding box center [651, 273] width 29 height 15
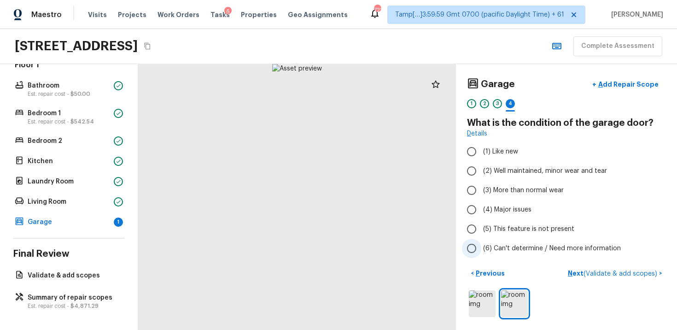
click at [541, 250] on span "(6) Can't determine / Need more information" at bounding box center [552, 248] width 138 height 9
click at [482, 250] on input "(6) Can't determine / Need more information" at bounding box center [471, 248] width 19 height 19
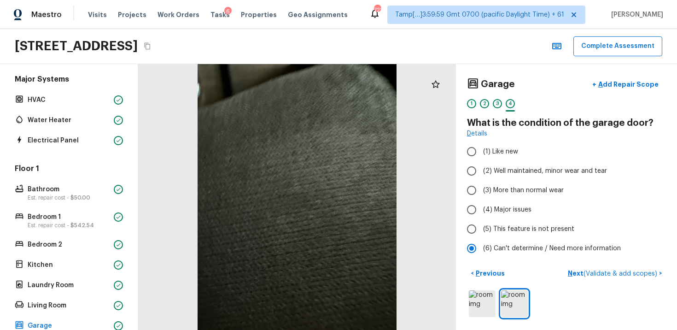
scroll to position [0, 0]
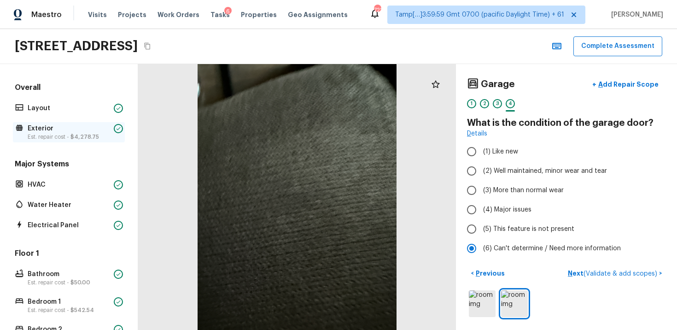
click at [84, 138] on span "$4,278.75" at bounding box center [85, 137] width 29 height 6
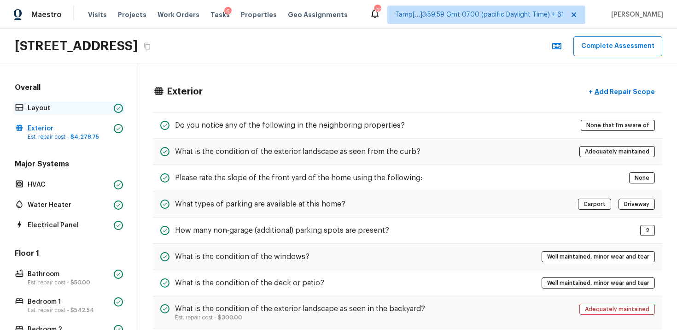
click at [90, 111] on p "Layout" at bounding box center [69, 108] width 82 height 9
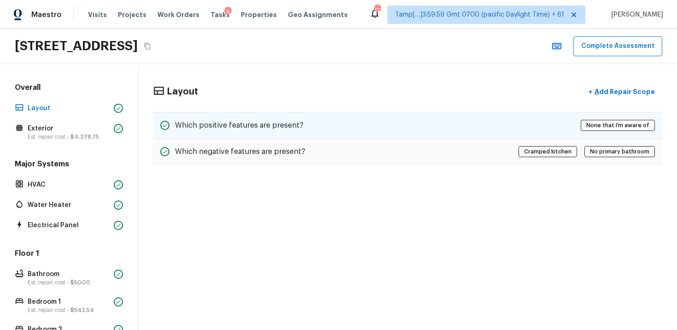
click at [194, 127] on h5 "Which positive features are present?" at bounding box center [239, 125] width 129 height 10
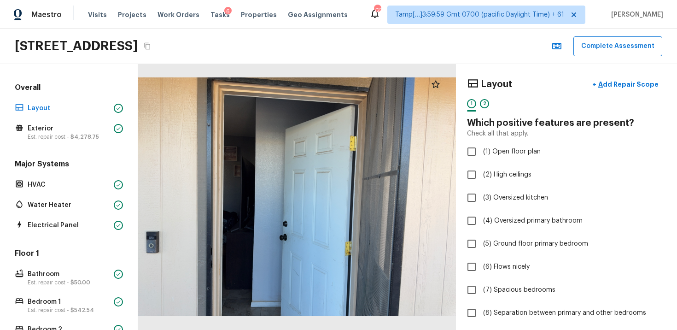
scroll to position [184, 0]
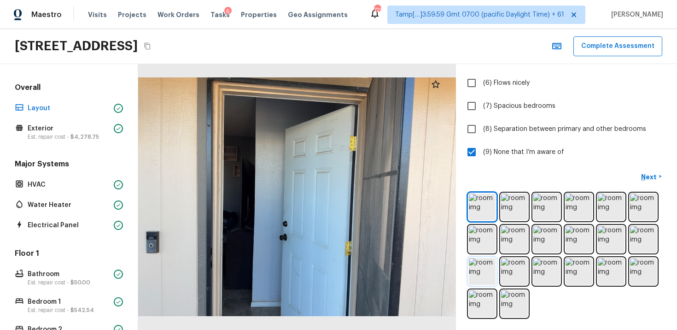
click at [492, 272] on img at bounding box center [482, 271] width 27 height 27
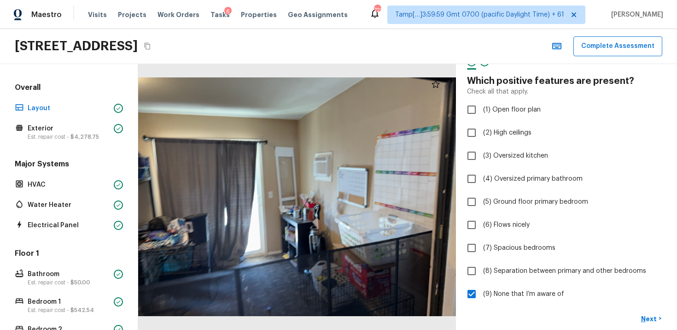
scroll to position [0, 0]
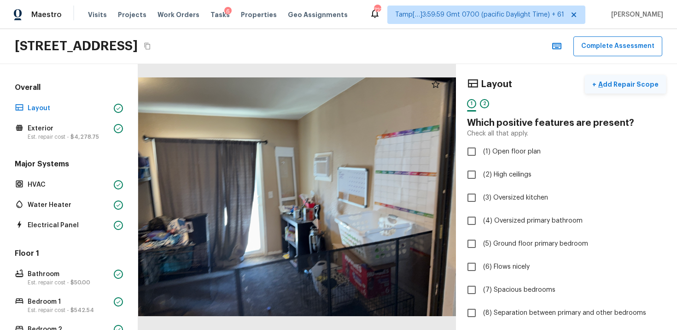
click at [632, 85] on p "Add Repair Scope" at bounding box center [628, 84] width 62 height 9
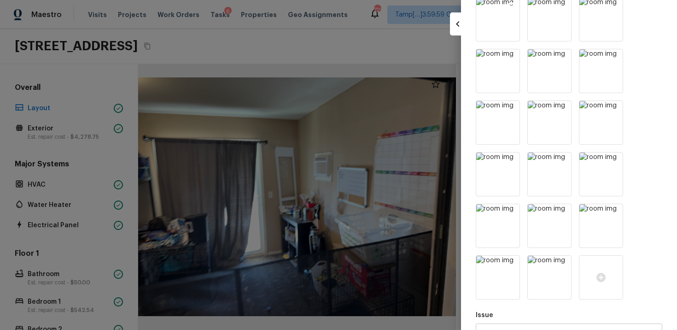
scroll to position [180, 0]
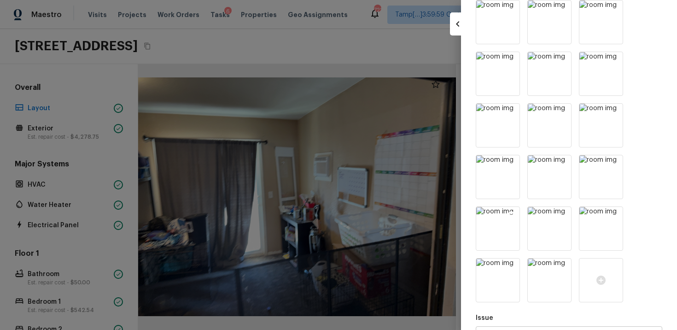
click at [511, 214] on icon at bounding box center [511, 215] width 9 height 9
click at [558, 214] on icon at bounding box center [562, 215] width 9 height 9
click at [511, 214] on icon at bounding box center [511, 215] width 9 height 9
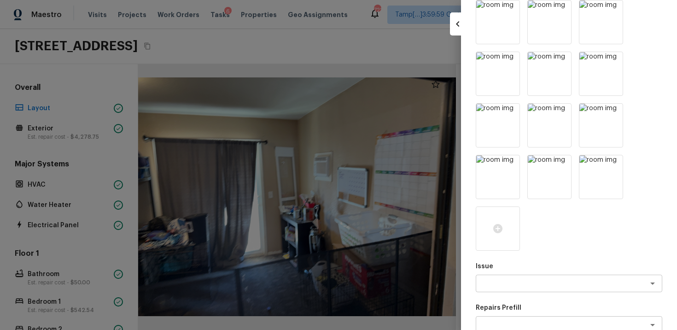
click at [511, 214] on div at bounding box center [498, 228] width 44 height 44
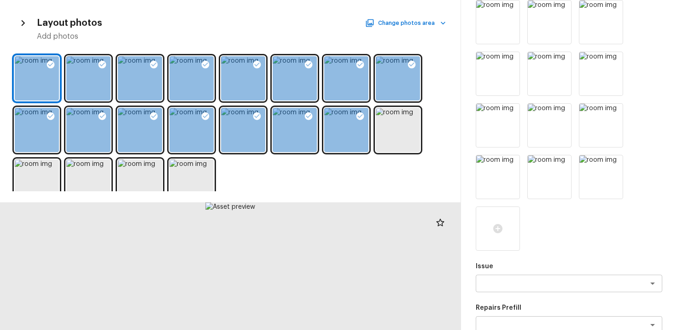
click at [511, 214] on div at bounding box center [498, 228] width 44 height 44
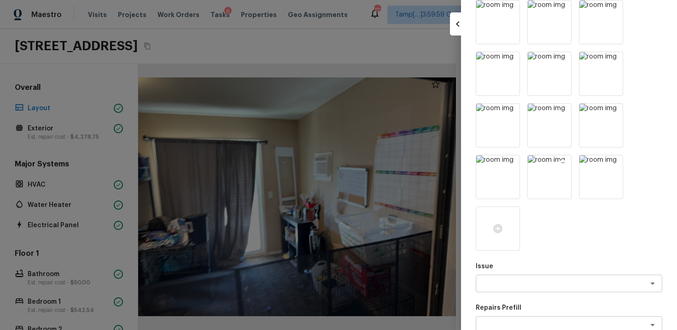
click at [569, 163] on img at bounding box center [549, 176] width 43 height 43
click at [565, 161] on icon at bounding box center [563, 164] width 8 height 8
click at [614, 114] on icon at bounding box center [615, 112] width 8 height 8
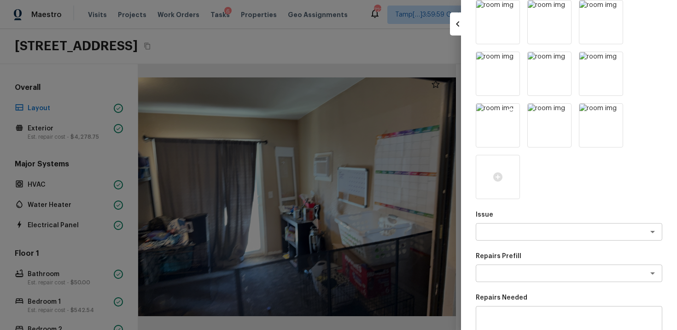
click at [515, 113] on icon at bounding box center [511, 111] width 9 height 9
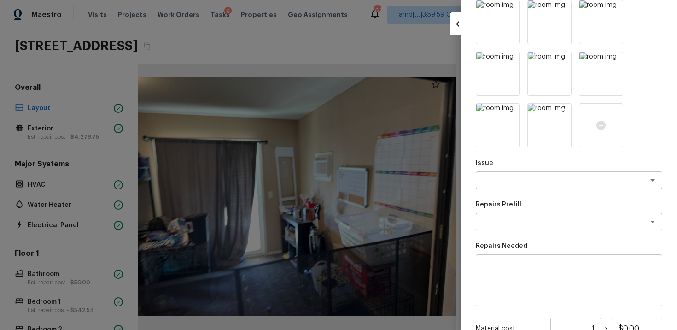
click at [557, 111] on img at bounding box center [549, 125] width 43 height 43
click at [558, 110] on img at bounding box center [549, 125] width 43 height 43
click at [558, 108] on img at bounding box center [549, 125] width 43 height 43
click at [564, 109] on icon at bounding box center [563, 112] width 8 height 8
click at [564, 61] on icon at bounding box center [562, 60] width 9 height 9
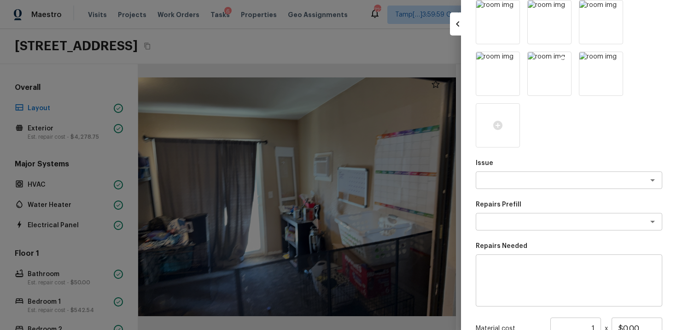
click at [564, 61] on icon at bounding box center [562, 60] width 9 height 9
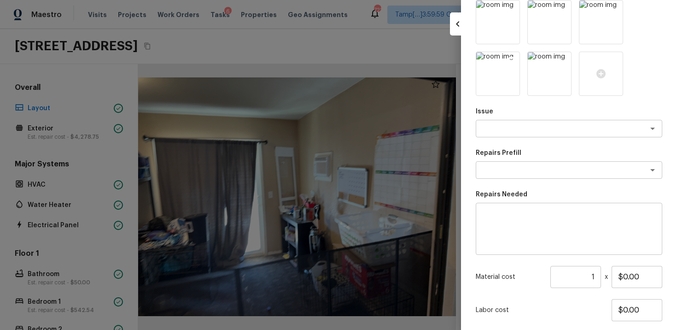
click at [510, 58] on icon at bounding box center [512, 61] width 8 height 8
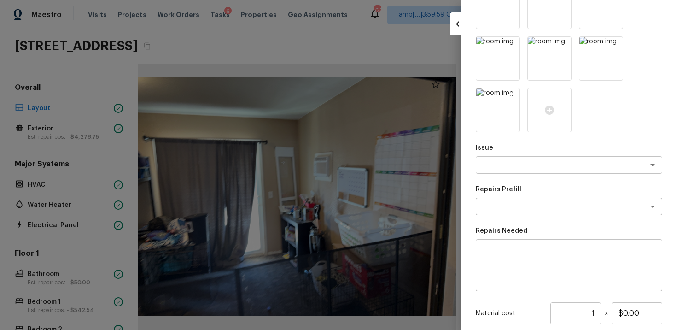
scroll to position [117, 0]
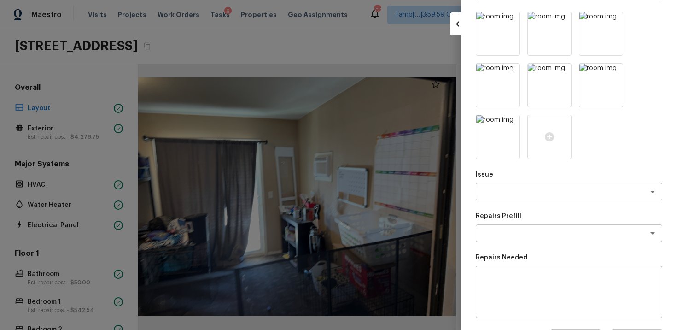
click at [511, 66] on img at bounding box center [497, 85] width 43 height 43
click at [511, 70] on icon at bounding box center [512, 72] width 8 height 8
click at [514, 16] on icon at bounding box center [511, 20] width 9 height 9
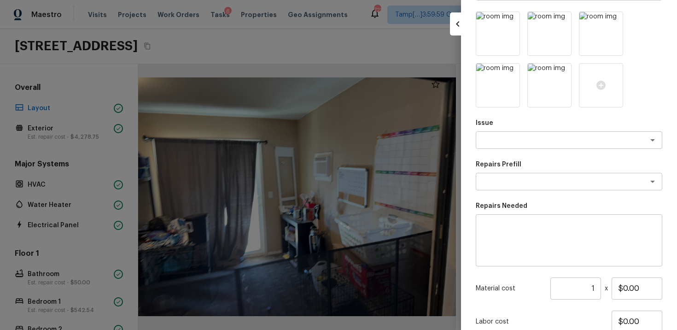
click at [514, 16] on icon at bounding box center [511, 20] width 9 height 9
click at [512, 22] on icon at bounding box center [511, 20] width 9 height 9
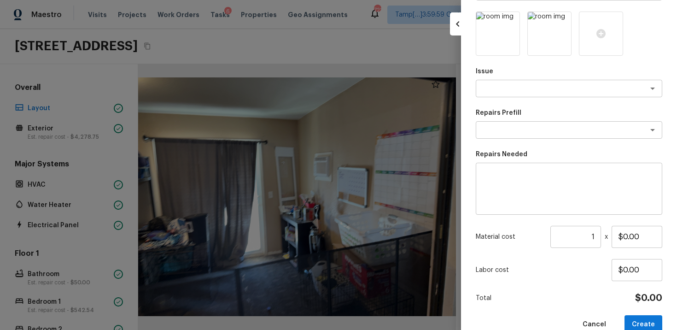
click at [512, 22] on icon at bounding box center [511, 20] width 9 height 9
click at [523, 94] on div "x ​" at bounding box center [569, 89] width 187 height 18
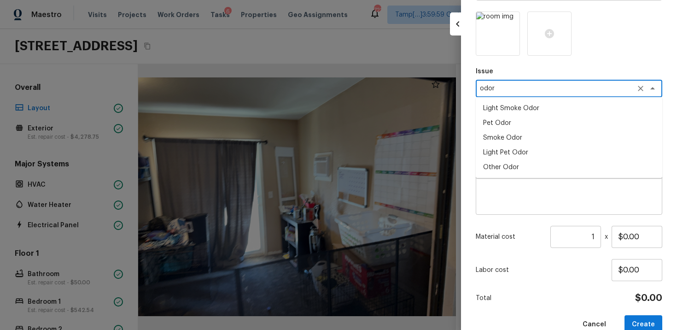
click at [521, 147] on li "Light Pet Odor" at bounding box center [569, 152] width 187 height 15
click at [525, 130] on textarea at bounding box center [556, 129] width 153 height 9
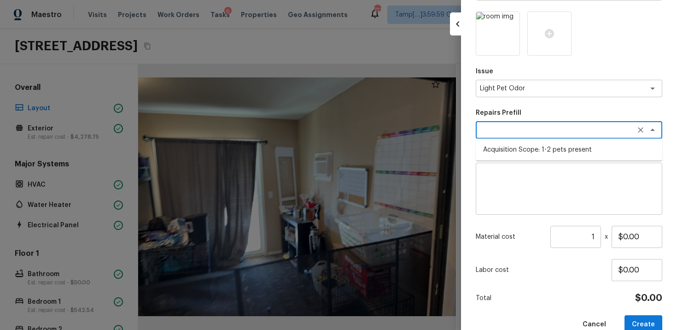
click at [526, 146] on li "Acquisition Scope: 1-2 pets present" at bounding box center [569, 149] width 187 height 15
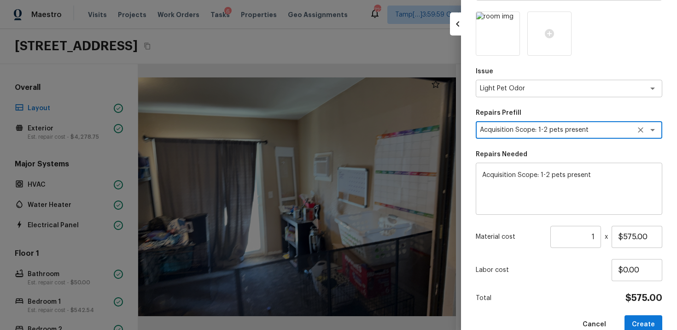
scroll to position [135, 0]
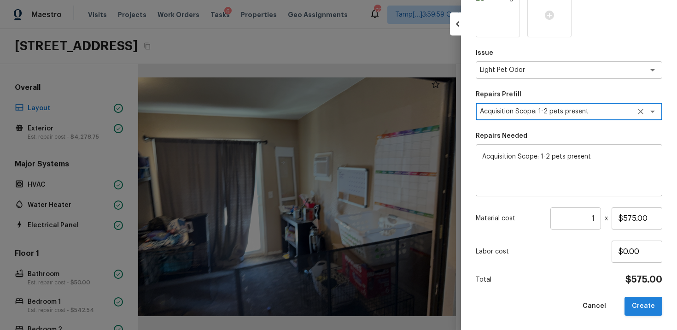
click at [648, 298] on button "Create" at bounding box center [644, 306] width 38 height 19
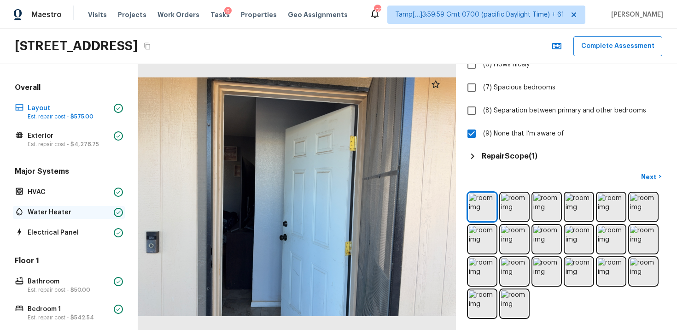
scroll to position [196, 0]
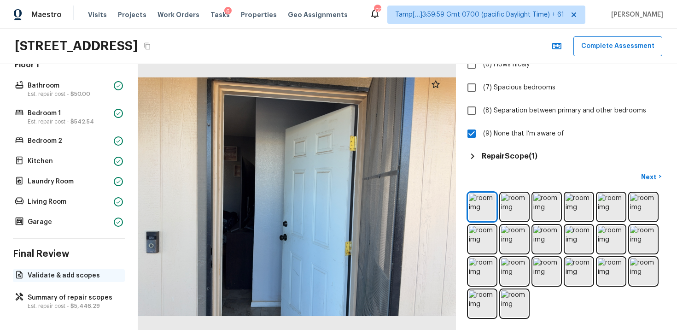
click at [77, 276] on p "Validate & add scopes" at bounding box center [74, 275] width 92 height 9
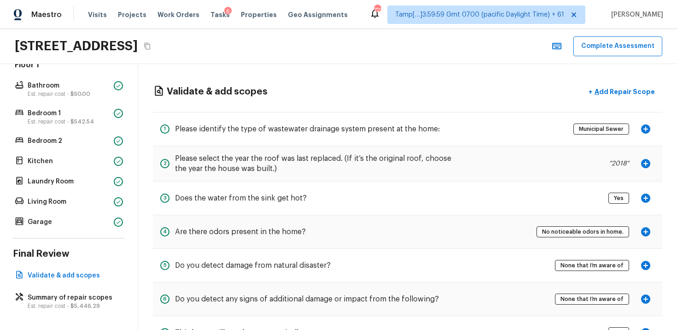
scroll to position [38, 0]
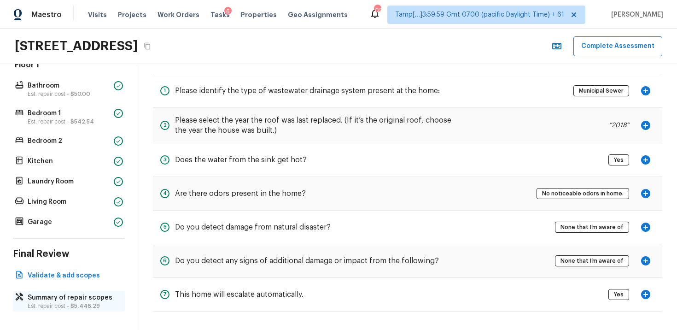
click at [96, 306] on span "$5,446.29" at bounding box center [85, 306] width 29 height 6
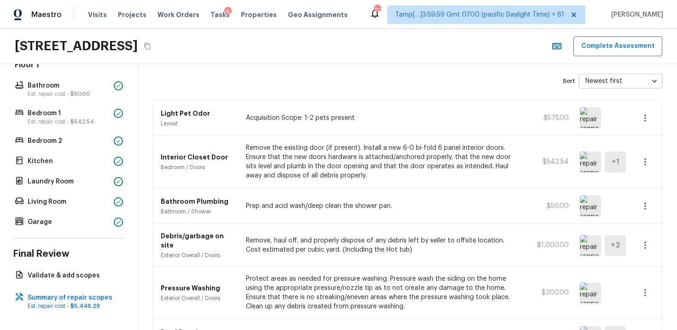
click at [646, 116] on icon "button" at bounding box center [645, 117] width 11 height 11
click at [526, 152] on div at bounding box center [338, 165] width 677 height 330
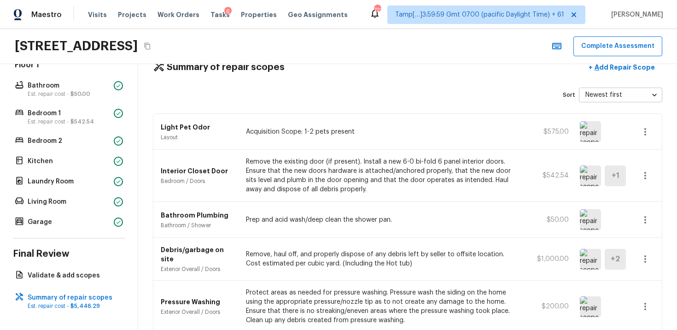
scroll to position [0, 0]
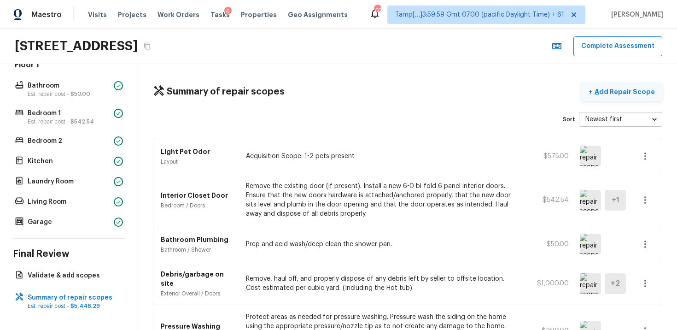
click at [628, 93] on p "Add Repair Scope" at bounding box center [624, 91] width 62 height 9
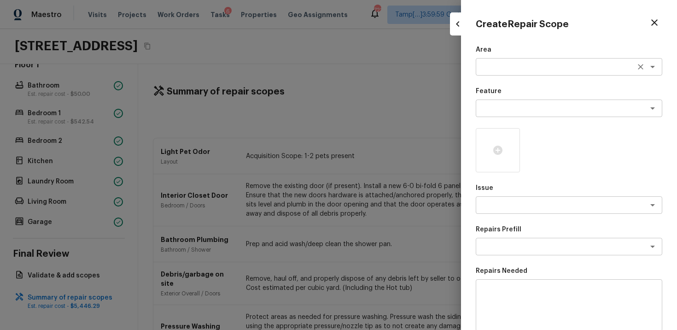
click at [487, 72] on div "x ​" at bounding box center [569, 67] width 187 height 18
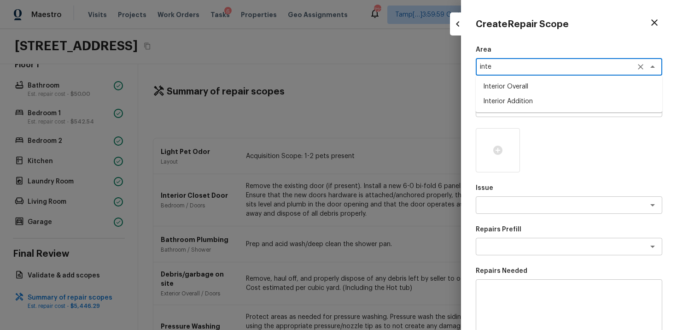
click at [503, 85] on li "Interior Overall" at bounding box center [569, 86] width 187 height 15
click at [503, 85] on div "Area Interior Overall x ​ Feature x ​ Issue x ​ Repairs Prefill x ​ Repairs Nee…" at bounding box center [569, 247] width 187 height 405
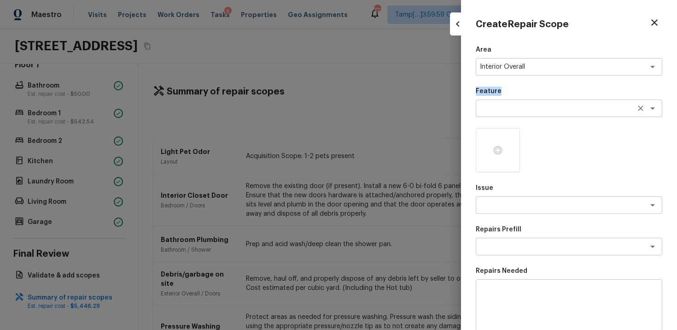
click at [505, 108] on textarea at bounding box center [556, 108] width 153 height 9
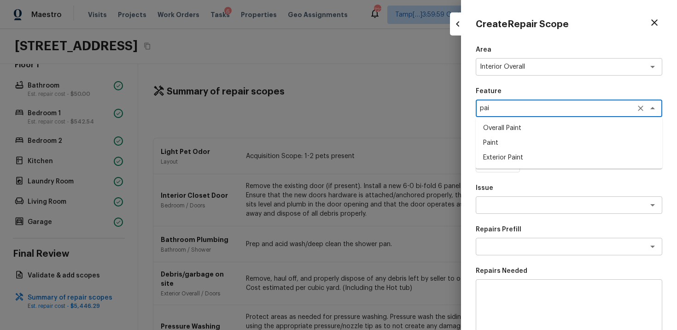
click at [508, 129] on li "Overall Paint" at bounding box center [569, 128] width 187 height 15
click at [513, 207] on textarea at bounding box center [556, 204] width 153 height 9
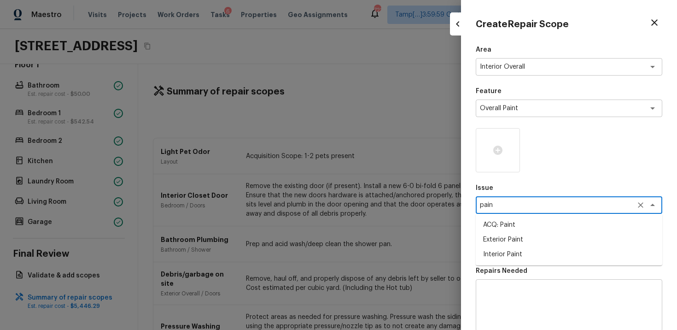
click at [518, 223] on li "ACQ: Paint" at bounding box center [569, 224] width 187 height 15
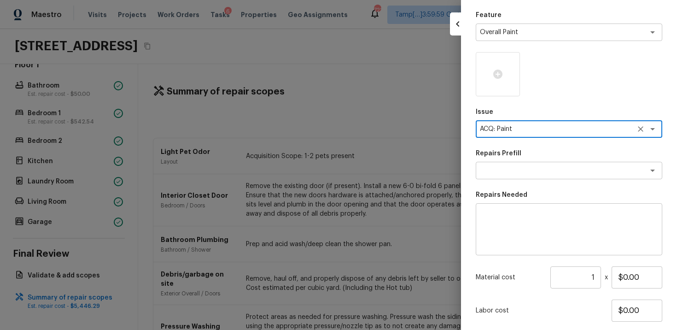
scroll to position [80, 0]
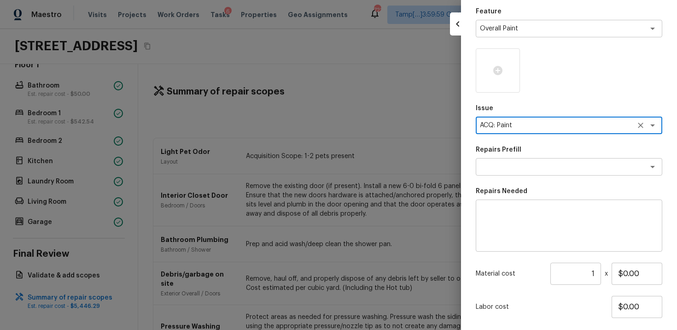
click at [515, 176] on div "Area Interior Overall x ​ Feature Overall Paint x ​ Issue ACQ: Paint x ​ Repair…" at bounding box center [569, 167] width 187 height 405
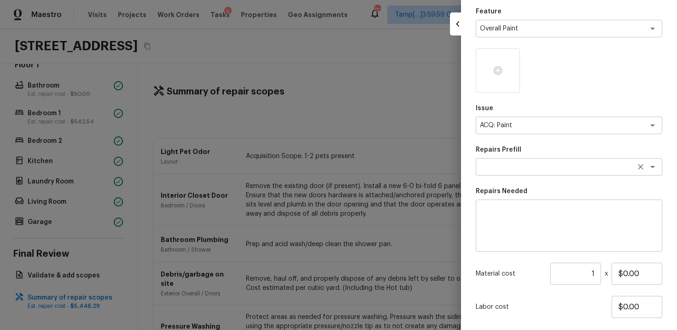
click at [517, 159] on div "x ​" at bounding box center [569, 167] width 187 height 18
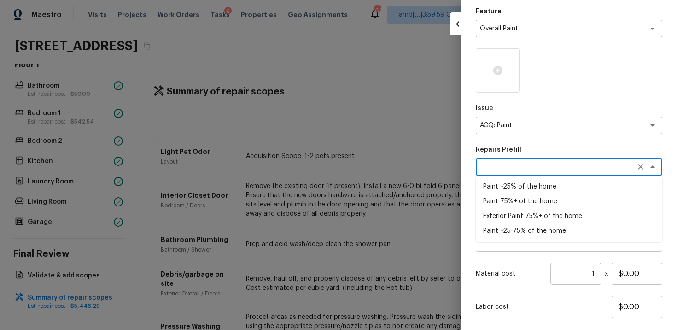
click at [527, 230] on li "Paint ~25-75% of the home" at bounding box center [569, 230] width 187 height 15
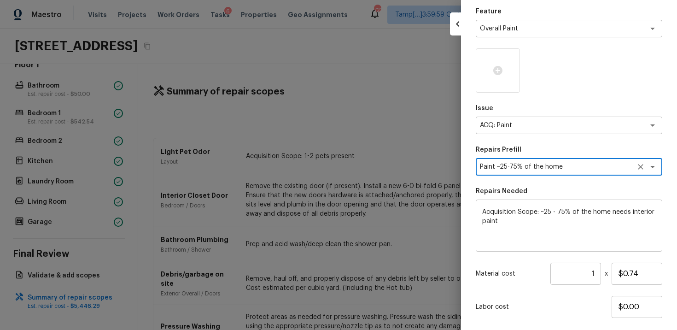
scroll to position [135, 0]
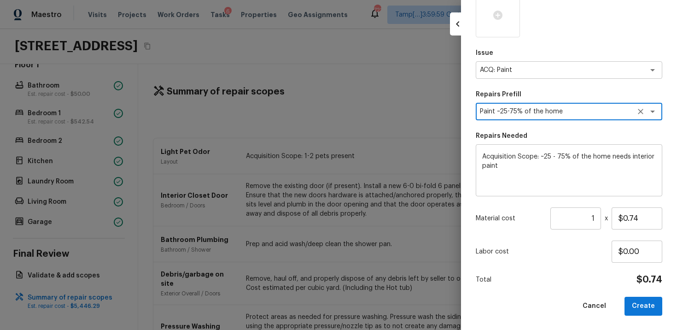
click at [595, 218] on input "1" at bounding box center [576, 218] width 51 height 22
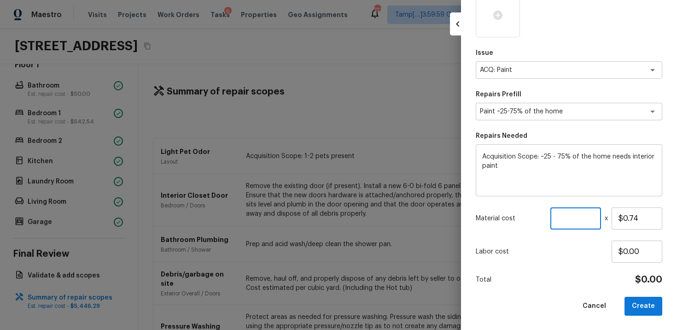
paste input "1195"
click at [597, 253] on p "Labor cost" at bounding box center [544, 251] width 136 height 9
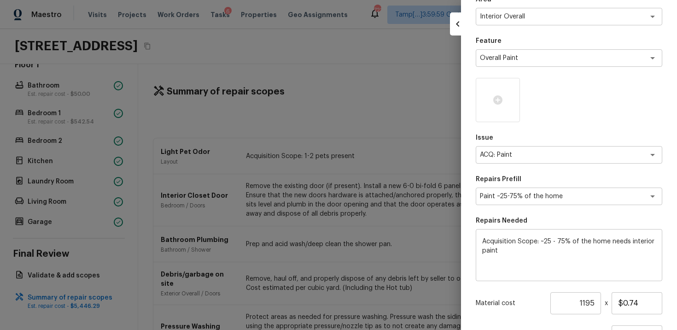
scroll to position [23, 0]
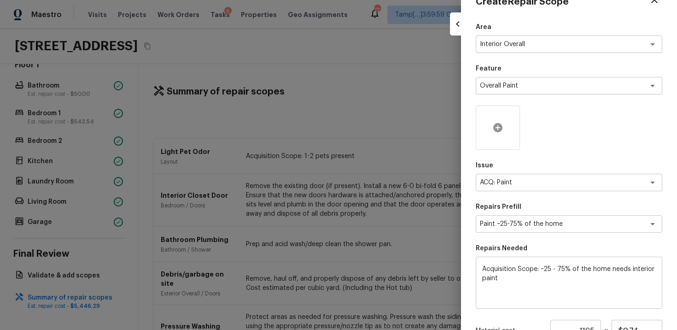
click at [499, 121] on div at bounding box center [498, 128] width 44 height 44
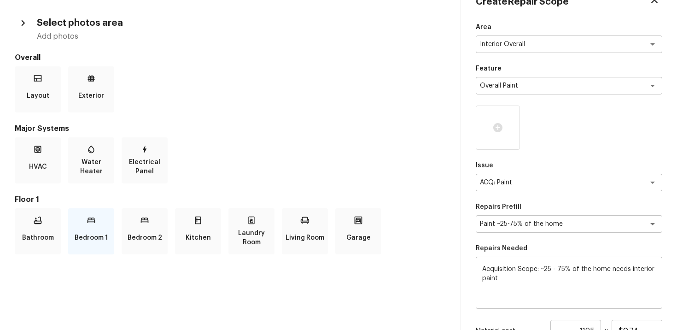
click at [97, 234] on p "Bedroom 1" at bounding box center [91, 238] width 33 height 18
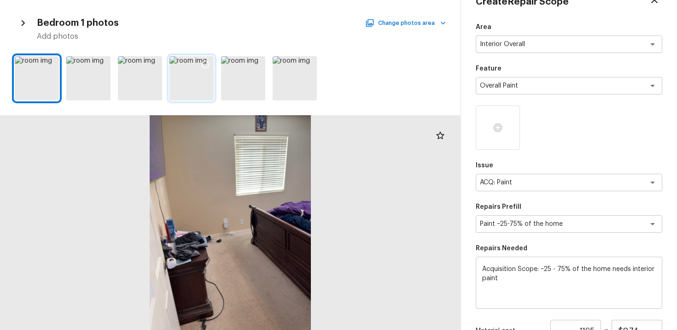
click at [201, 65] on icon at bounding box center [205, 64] width 9 height 9
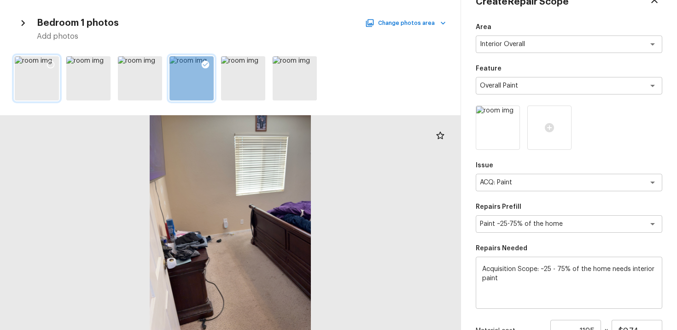
click at [53, 58] on div at bounding box center [50, 65] width 17 height 19
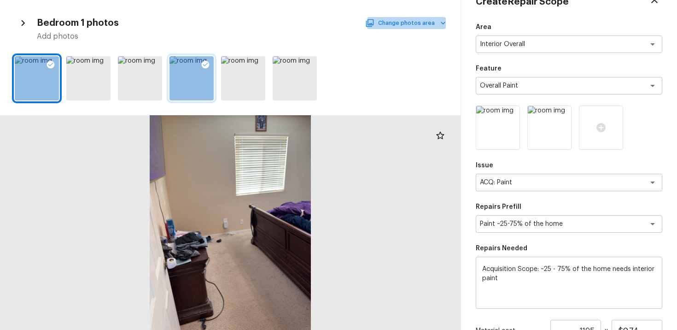
click at [420, 25] on button "Change photos area" at bounding box center [406, 23] width 79 height 12
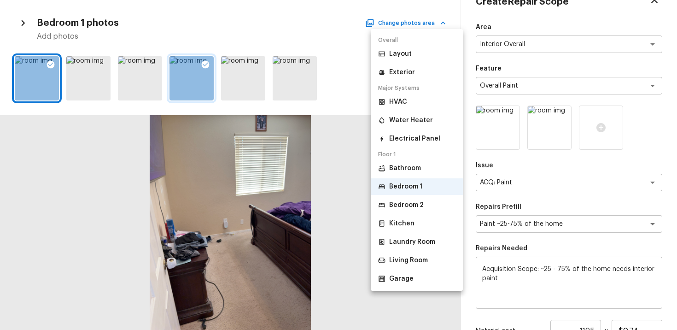
click at [417, 199] on li "Bedroom 2" at bounding box center [417, 205] width 92 height 17
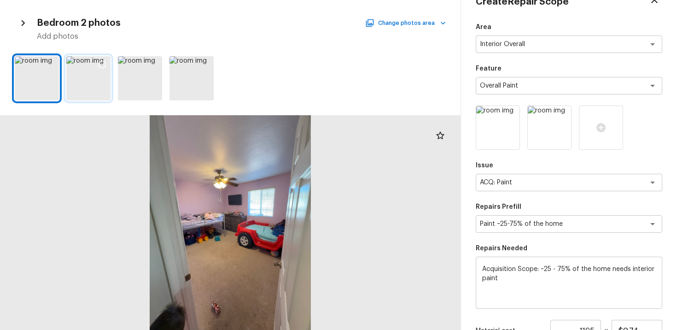
click at [98, 63] on icon at bounding box center [102, 64] width 9 height 9
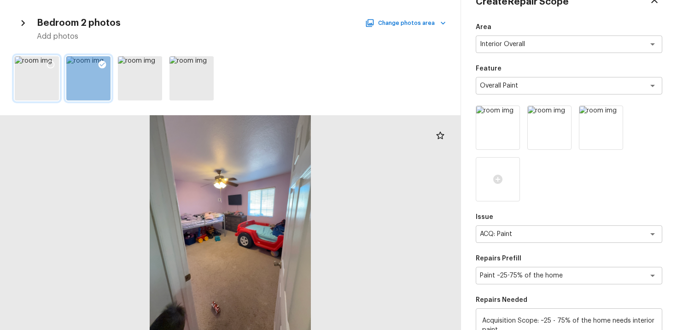
click at [51, 62] on icon at bounding box center [50, 64] width 9 height 9
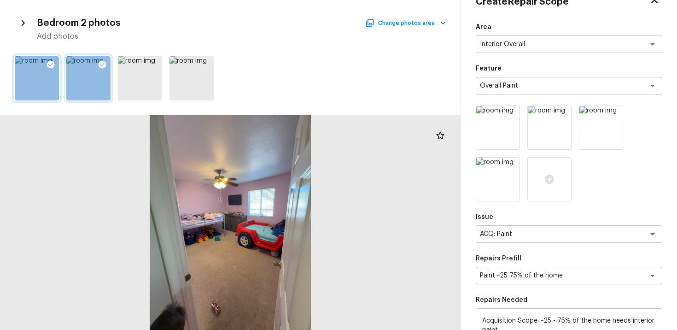
click at [404, 25] on button "Change photos area" at bounding box center [406, 23] width 79 height 12
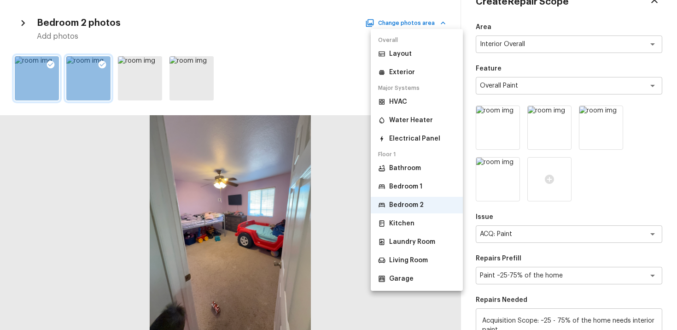
click at [406, 254] on li "Living Room" at bounding box center [417, 260] width 92 height 17
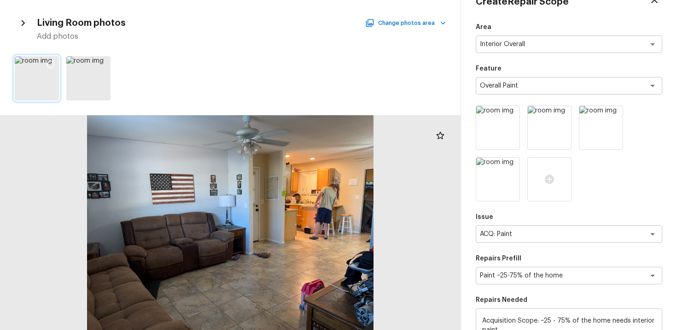
click at [53, 61] on icon at bounding box center [50, 64] width 9 height 9
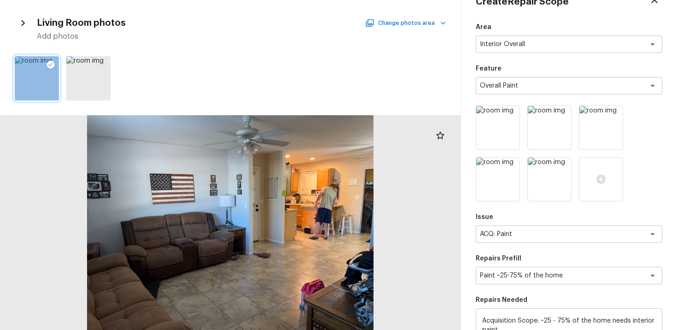
click at [421, 21] on button "Change photos area" at bounding box center [406, 23] width 79 height 12
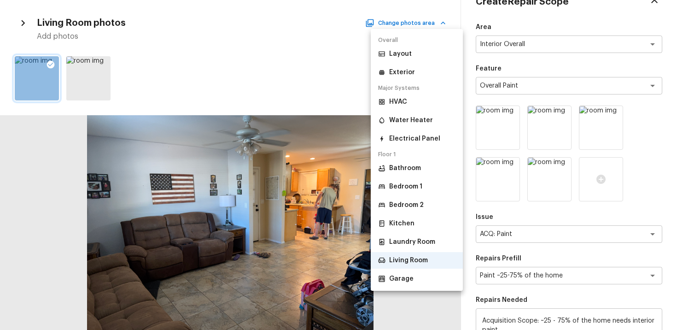
click at [415, 56] on li "Layout" at bounding box center [417, 54] width 92 height 17
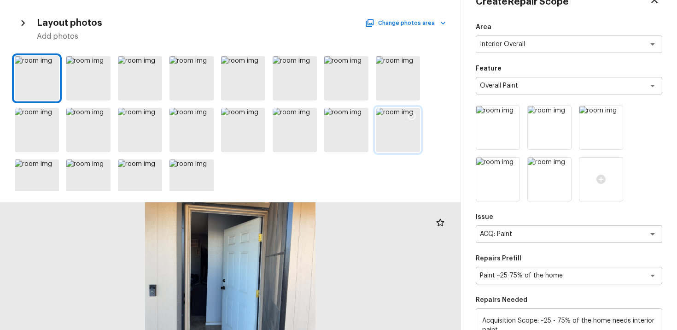
click at [406, 115] on div at bounding box center [412, 117] width 17 height 19
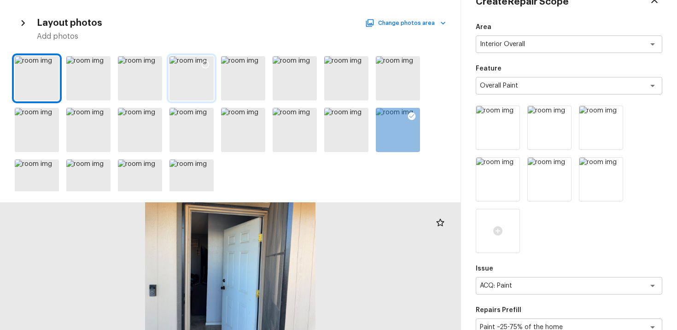
click at [207, 62] on icon at bounding box center [206, 65] width 8 height 8
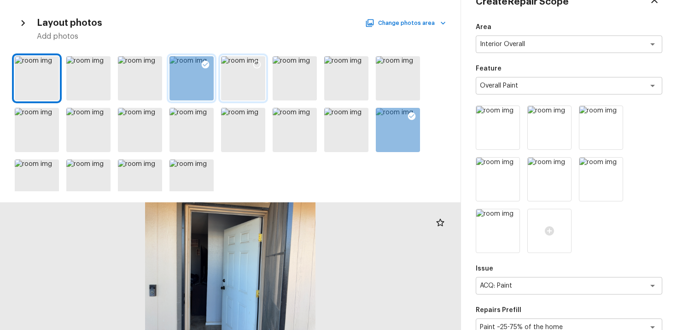
click at [258, 61] on icon at bounding box center [257, 64] width 9 height 9
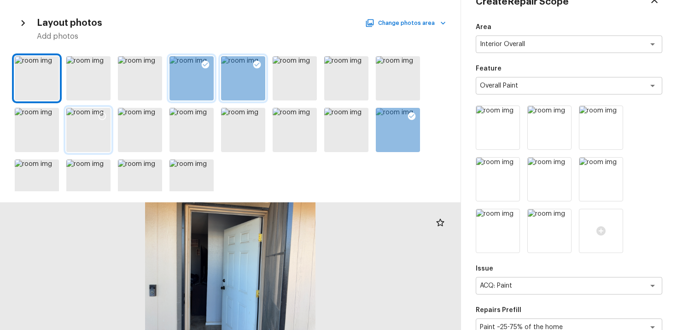
click at [107, 113] on div at bounding box center [102, 117] width 17 height 19
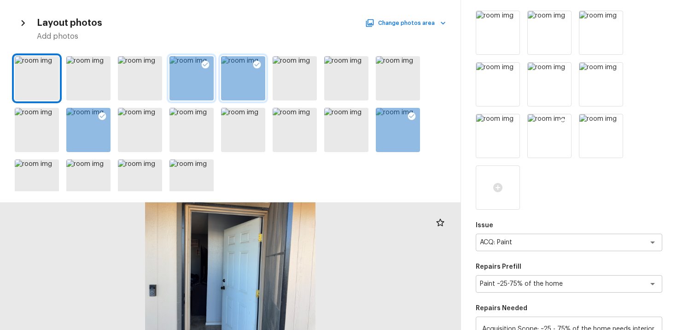
scroll to position [181, 0]
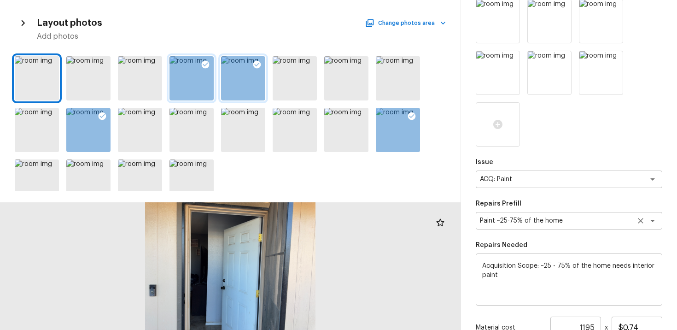
click at [585, 222] on textarea "Paint ~25-75% of the home" at bounding box center [556, 220] width 153 height 9
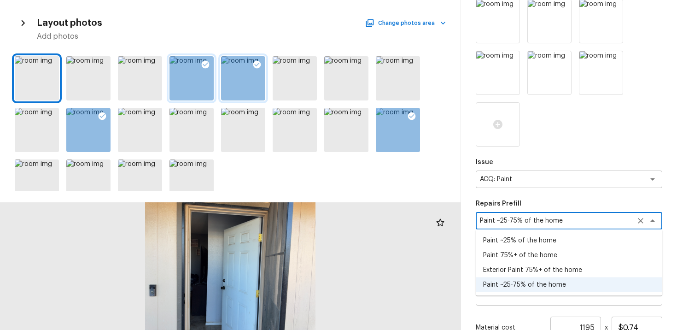
click at [573, 260] on li "Paint 75%+ of the home" at bounding box center [569, 255] width 187 height 15
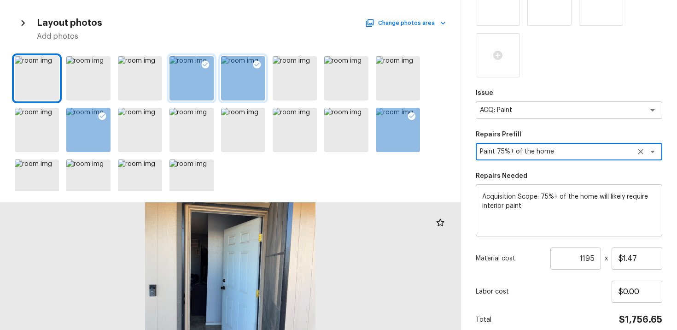
scroll to position [270, 0]
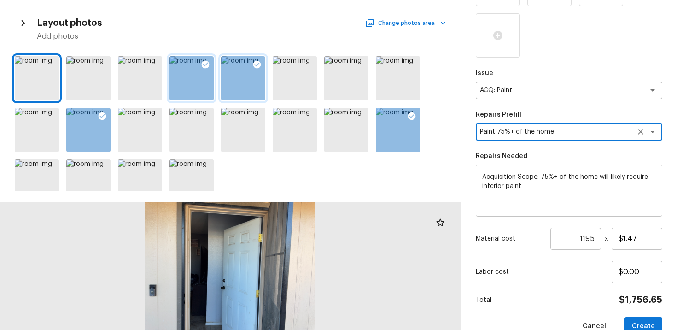
click at [582, 271] on p "Labor cost" at bounding box center [544, 271] width 136 height 9
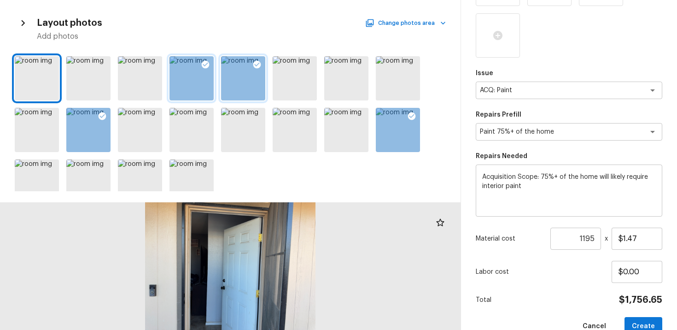
scroll to position [290, 0]
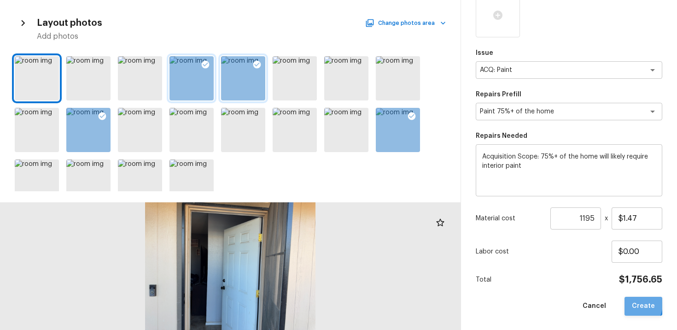
click at [634, 303] on button "Create" at bounding box center [644, 306] width 38 height 19
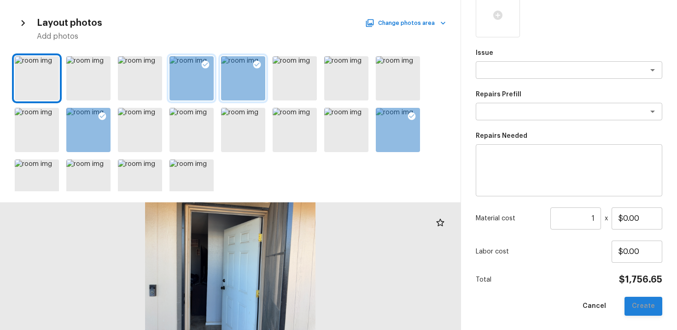
scroll to position [135, 0]
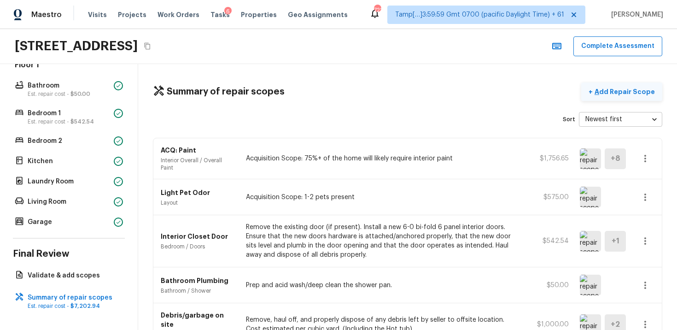
click at [615, 92] on p "Add Repair Scope" at bounding box center [624, 91] width 62 height 9
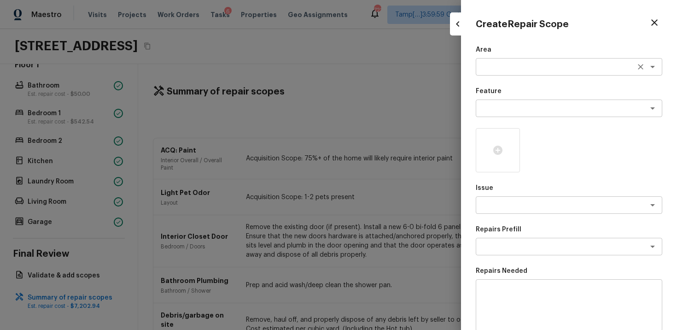
click at [515, 61] on div "x ​" at bounding box center [569, 67] width 187 height 18
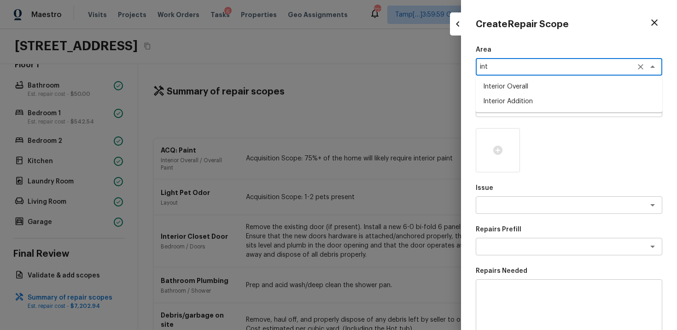
click at [512, 96] on li "Interior Addition" at bounding box center [569, 101] width 187 height 15
click at [515, 109] on textarea at bounding box center [556, 108] width 153 height 9
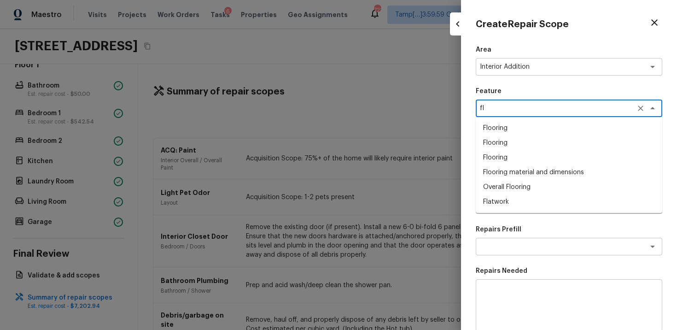
click at [516, 186] on li "Overall Flooring" at bounding box center [569, 187] width 187 height 15
click at [518, 204] on textarea at bounding box center [556, 204] width 153 height 9
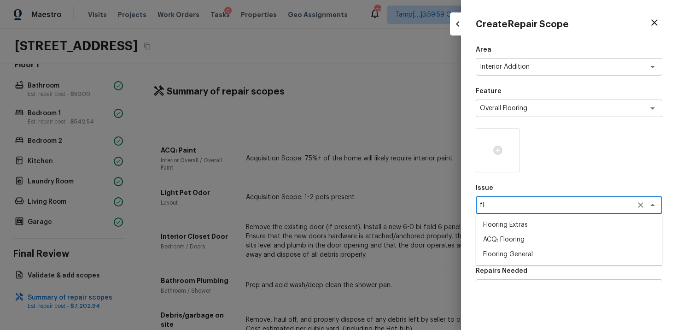
click at [547, 252] on li "Flooring General" at bounding box center [569, 254] width 187 height 15
click at [545, 242] on textarea at bounding box center [556, 246] width 153 height 9
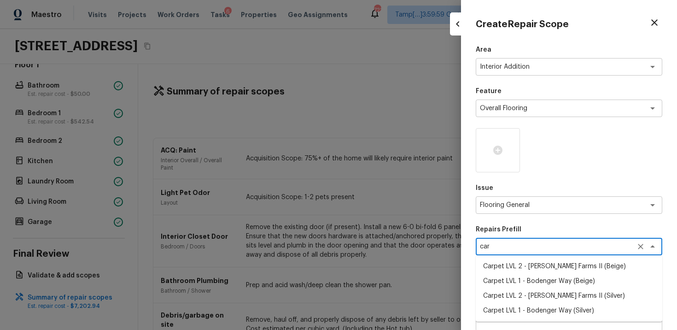
click at [555, 283] on li "Carpet LVL 1 - Bodenger Way (Beige)" at bounding box center [569, 281] width 187 height 15
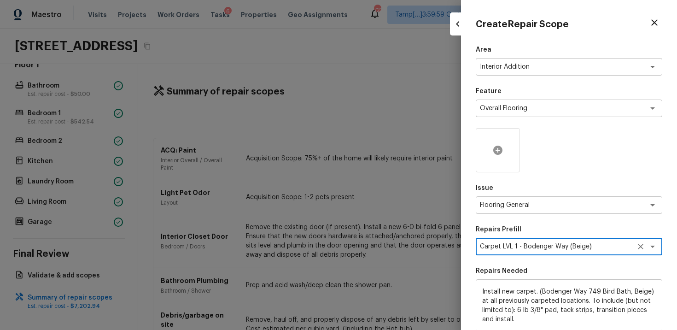
click at [487, 153] on div at bounding box center [498, 150] width 44 height 44
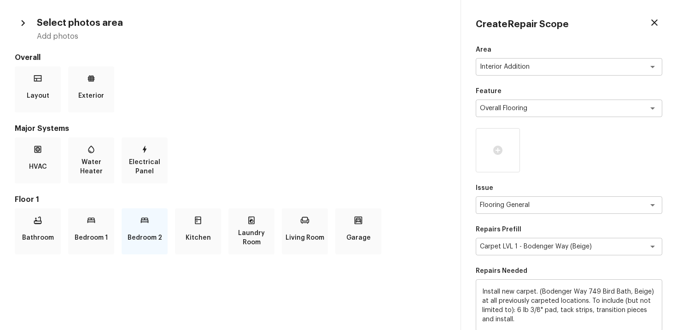
click at [135, 217] on div "Bedroom 2" at bounding box center [145, 231] width 46 height 46
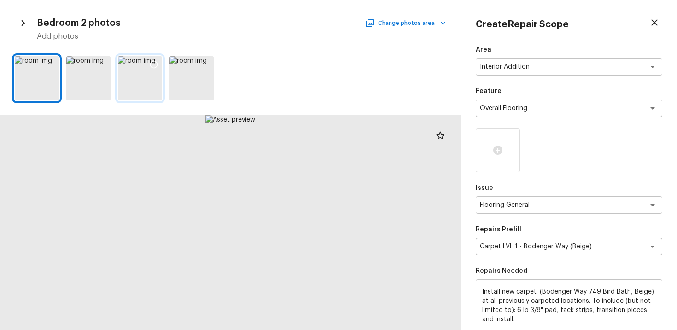
click at [151, 57] on div at bounding box center [154, 65] width 17 height 19
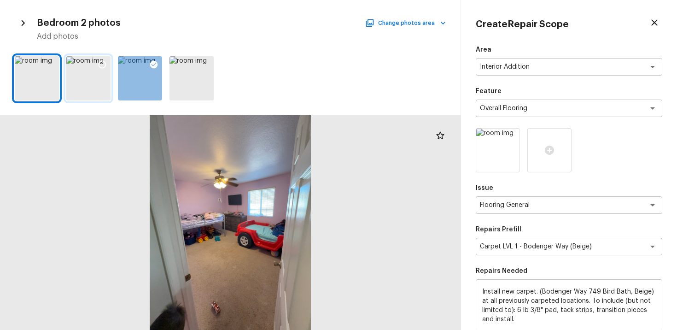
click at [98, 58] on div at bounding box center [102, 65] width 17 height 19
click at [390, 21] on button "Change photos area" at bounding box center [406, 23] width 79 height 12
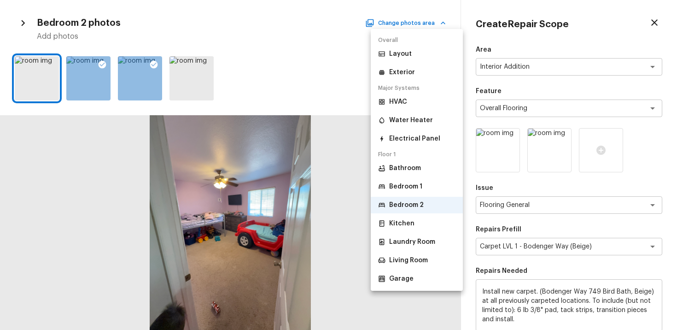
click at [413, 187] on p "Bedroom 1" at bounding box center [405, 186] width 33 height 9
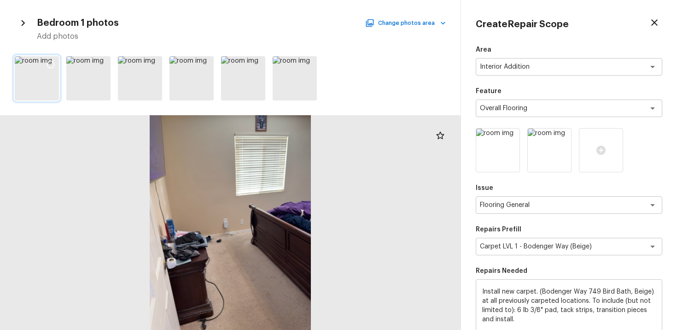
click at [52, 60] on icon at bounding box center [50, 64] width 9 height 9
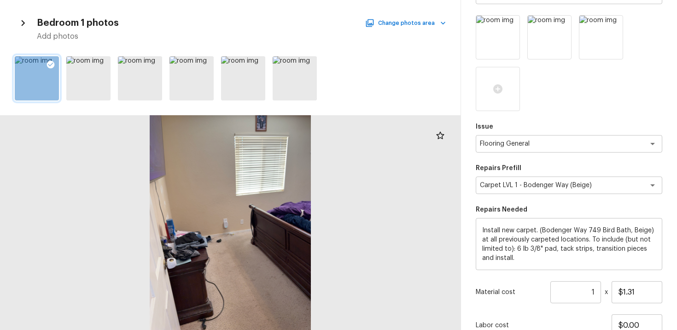
scroll to position [187, 0]
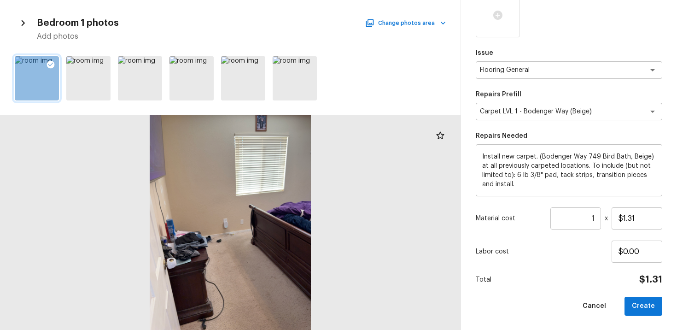
click at [598, 215] on input "1" at bounding box center [576, 218] width 51 height 22
click at [602, 265] on div "Area Interior Addition x ​ Feature Overall Flooring x ​ Issue Flooring General …" at bounding box center [569, 87] width 187 height 457
click at [595, 217] on input "5" at bounding box center [576, 218] width 51 height 22
click at [574, 273] on div "Area Interior Addition x ​ Feature Overall Flooring x ​ Issue Flooring General …" at bounding box center [569, 87] width 187 height 457
click at [652, 297] on button "Create" at bounding box center [644, 306] width 38 height 19
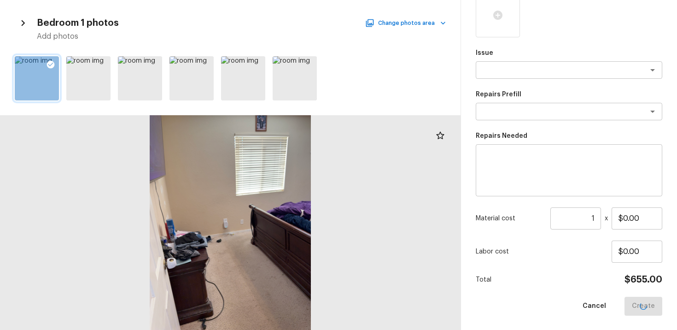
scroll to position [135, 0]
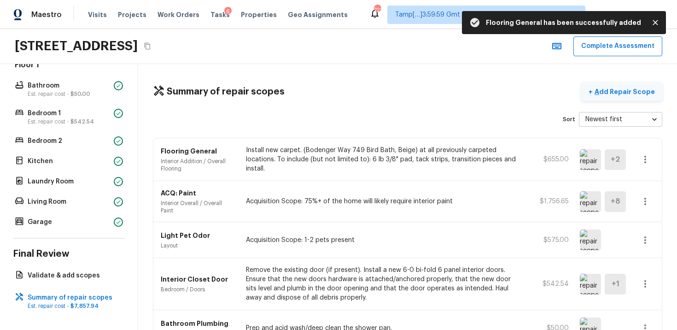
click at [617, 94] on p "Add Repair Scope" at bounding box center [624, 91] width 62 height 9
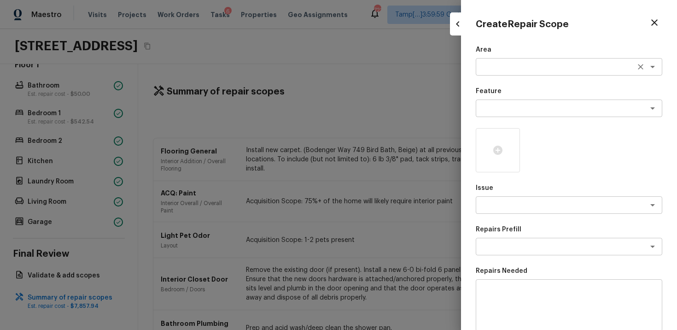
click at [511, 69] on textarea at bounding box center [556, 66] width 153 height 9
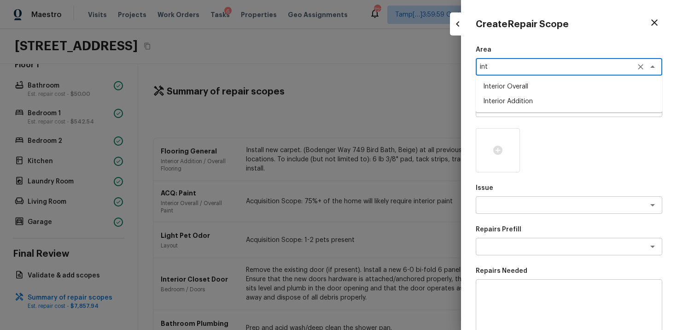
click at [507, 91] on li "Interior Overall" at bounding box center [569, 86] width 187 height 15
click at [510, 110] on textarea at bounding box center [556, 108] width 153 height 9
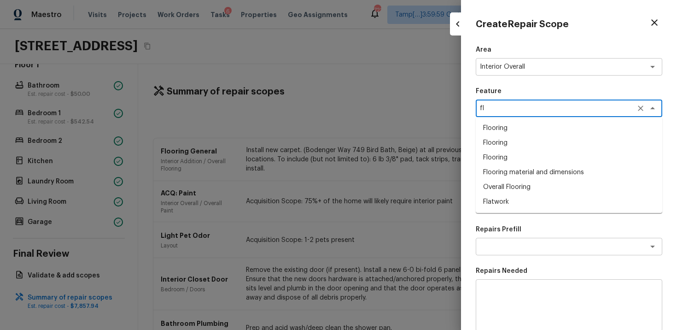
click at [518, 185] on li "Overall Flooring" at bounding box center [569, 187] width 187 height 15
click at [520, 208] on textarea at bounding box center [556, 204] width 153 height 9
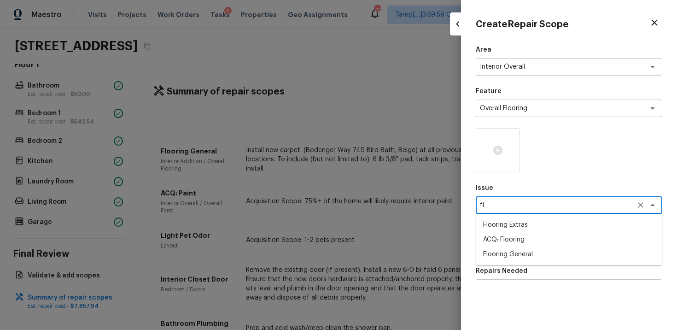
click at [524, 239] on li "ACQ: Flooring" at bounding box center [569, 239] width 187 height 15
click at [527, 244] on textarea at bounding box center [556, 246] width 153 height 9
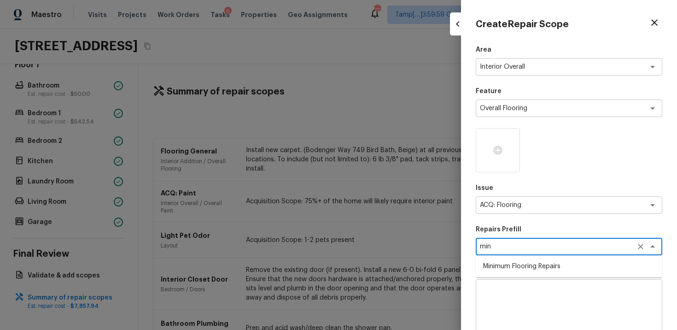
click at [534, 265] on li "Minimum Flooring Repairs" at bounding box center [569, 266] width 187 height 15
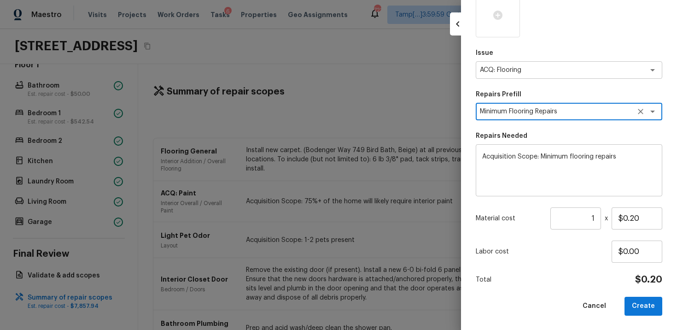
click at [597, 218] on input "1" at bounding box center [576, 218] width 51 height 22
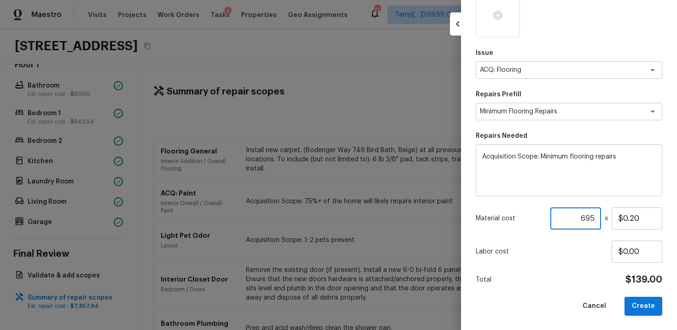
click at [553, 244] on div "Labor cost $0.00" at bounding box center [569, 252] width 187 height 22
click at [629, 313] on button "Create" at bounding box center [644, 306] width 38 height 19
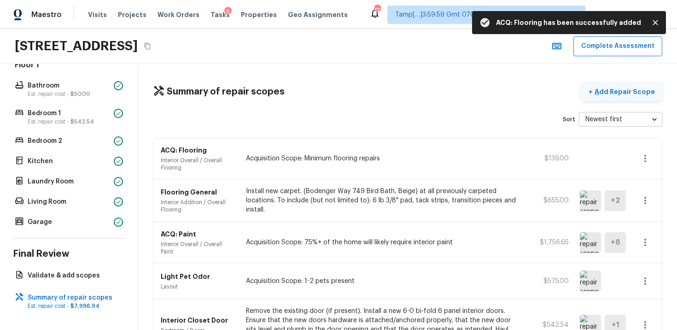
click at [627, 88] on p "Add Repair Scope" at bounding box center [624, 91] width 62 height 9
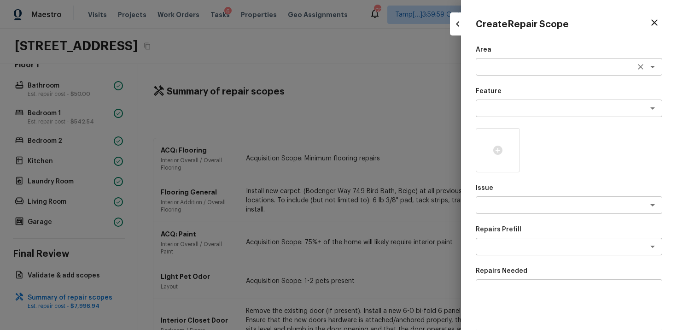
click at [505, 72] on div "x ​" at bounding box center [569, 67] width 187 height 18
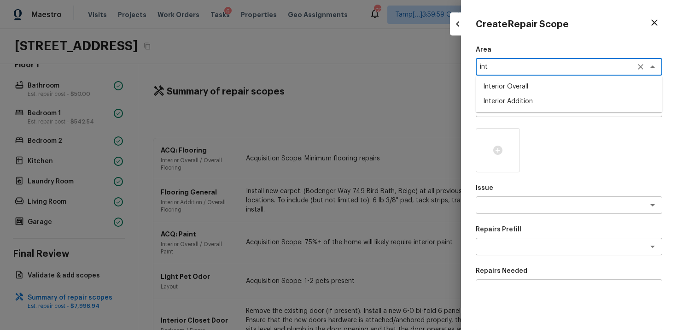
click at [507, 86] on li "Interior Overall" at bounding box center [569, 86] width 187 height 15
click at [513, 105] on textarea at bounding box center [556, 108] width 153 height 9
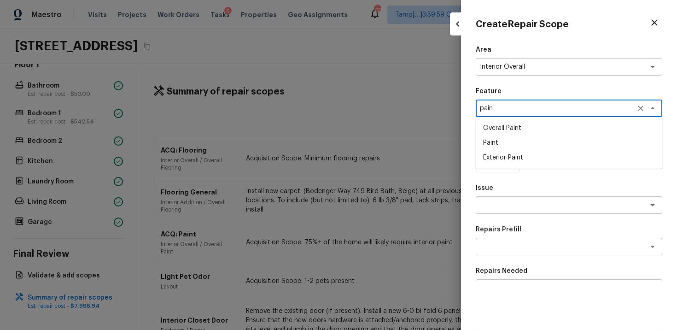
click at [511, 136] on li "Paint" at bounding box center [569, 142] width 187 height 15
click at [520, 201] on textarea at bounding box center [556, 204] width 153 height 9
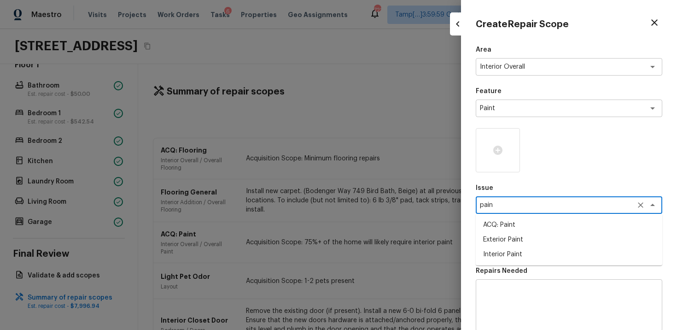
click at [524, 257] on li "Interior Paint" at bounding box center [569, 254] width 187 height 15
click at [524, 241] on div "x ​" at bounding box center [569, 247] width 187 height 18
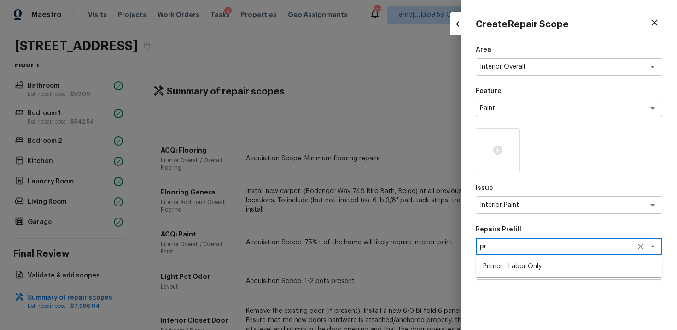
click at [529, 262] on li "Primer - Labor Only" at bounding box center [569, 266] width 187 height 15
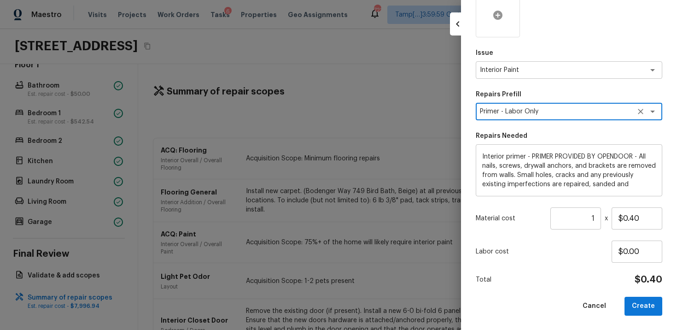
click at [494, 17] on icon at bounding box center [498, 15] width 9 height 9
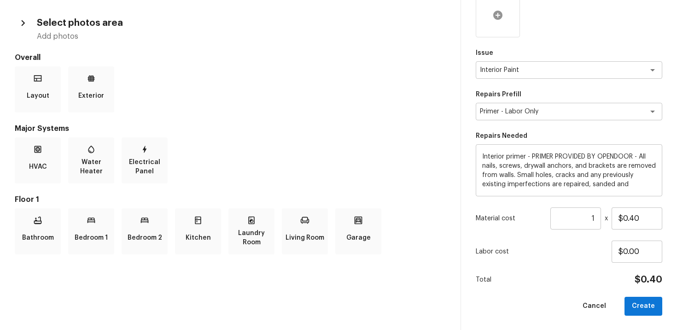
click at [500, 21] on div at bounding box center [498, 15] width 44 height 44
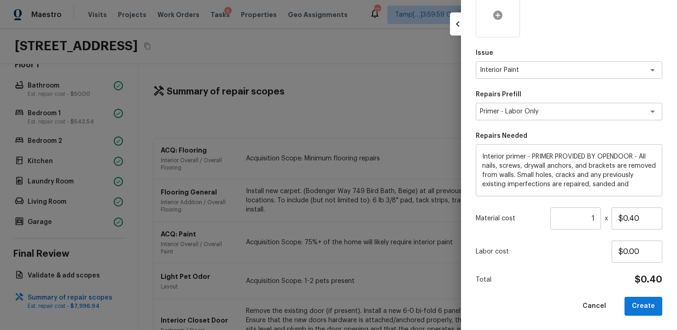
click at [499, 15] on icon at bounding box center [498, 15] width 11 height 11
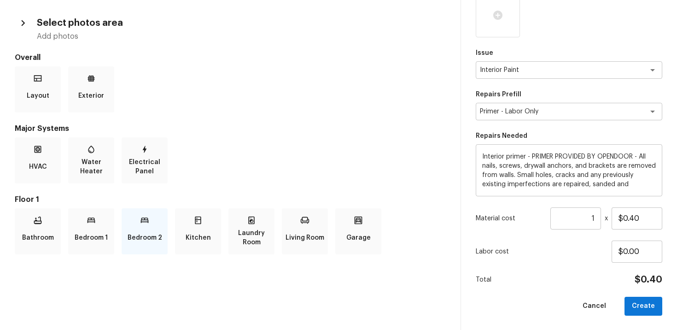
click at [137, 229] on p "Bedroom 2" at bounding box center [145, 238] width 35 height 18
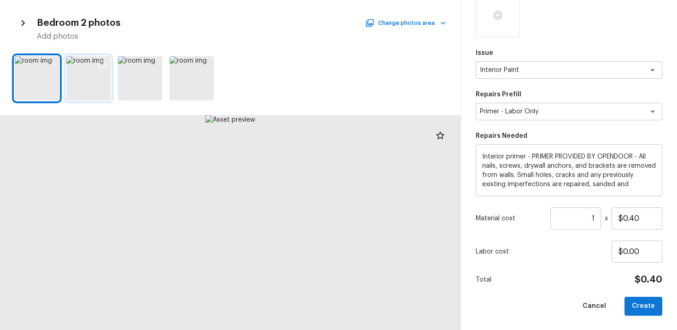
click at [109, 66] on div at bounding box center [102, 65] width 17 height 19
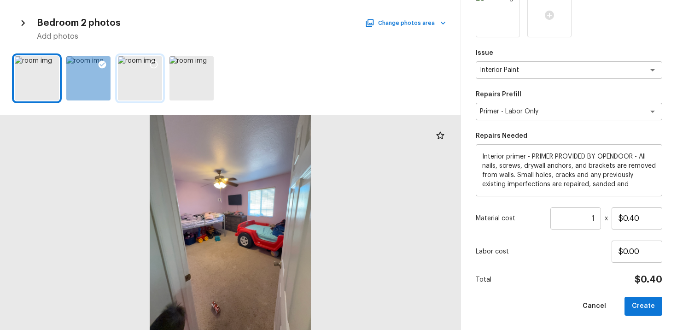
click at [159, 59] on div at bounding box center [154, 65] width 17 height 19
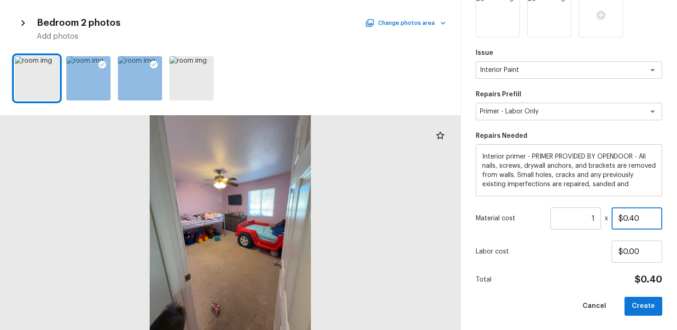
click at [649, 225] on input "$0.40" at bounding box center [637, 218] width 51 height 22
click at [637, 264] on div "Area Interior Overall x ​ Feature Paint x ​ Issue Interior Paint x ​ Repairs Pr…" at bounding box center [569, 112] width 187 height 405
click at [647, 305] on button "Create" at bounding box center [644, 306] width 38 height 19
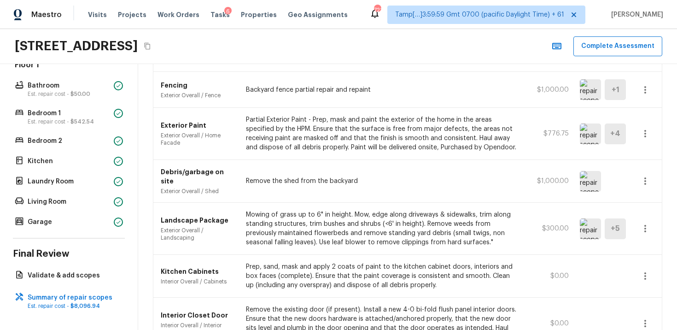
scroll to position [992, 0]
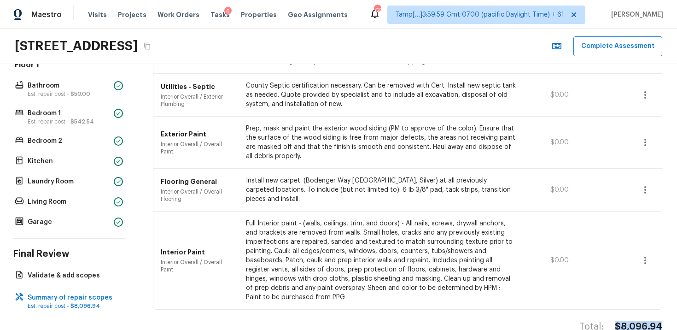
drag, startPoint x: 617, startPoint y: 304, endPoint x: 677, endPoint y: 304, distance: 59.9
click at [677, 304] on div "Summary of repair scopes + Add Repair Scope Sort Newest first newestFirst ​ Int…" at bounding box center [407, 197] width 539 height 266
copy h4 "$8,096.94"
click at [603, 42] on button "Complete Assessment" at bounding box center [618, 46] width 89 height 20
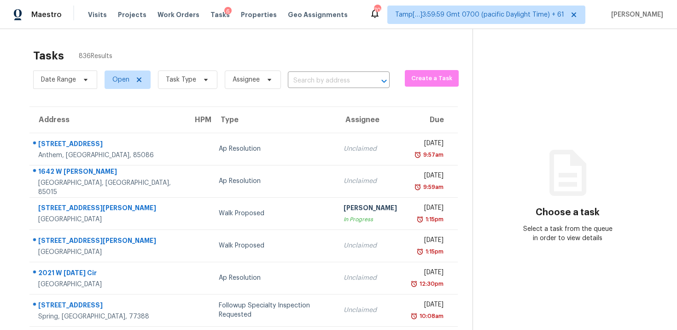
click at [359, 72] on div "Date Range Open Task Type Assignee ​" at bounding box center [211, 80] width 357 height 24
click at [359, 75] on input "text" at bounding box center [326, 81] width 76 height 14
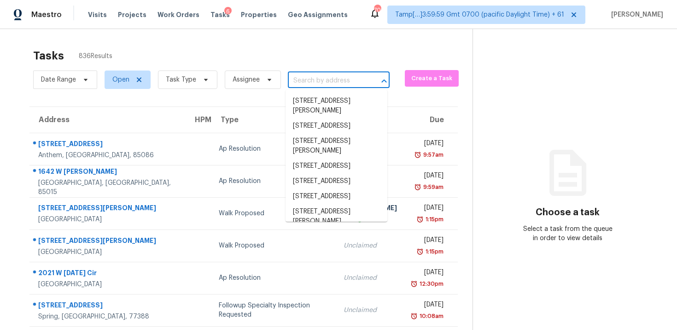
paste input "7821 N Overland Dr, Kansas City, MO 64151"
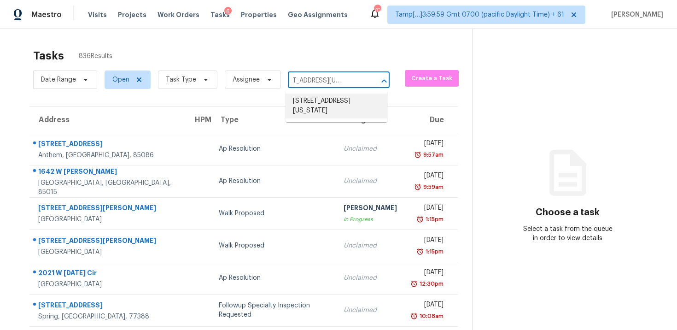
click at [355, 106] on li "7821 N Overland Dr, Kansas City, MO 64151" at bounding box center [337, 106] width 102 height 25
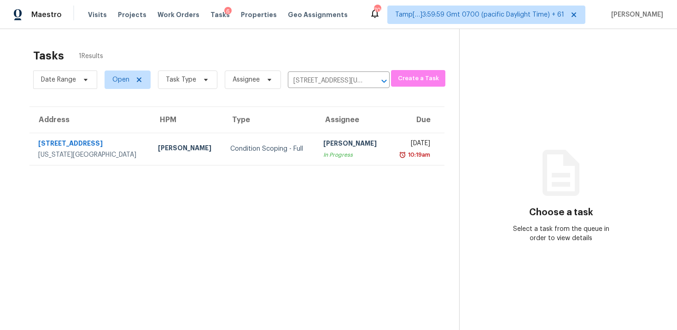
click at [358, 148] on td "Vigneshwaran B In Progress" at bounding box center [352, 149] width 72 height 32
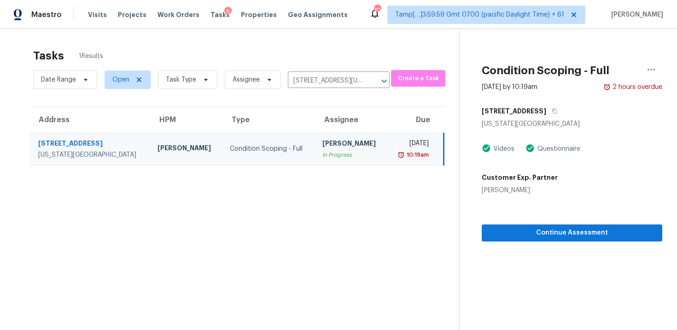
click at [546, 246] on section "Condition Scoping - Full Sep 26th 2025 by 10:19am 2 hours overdue 7821 N Overla…" at bounding box center [560, 194] width 203 height 330
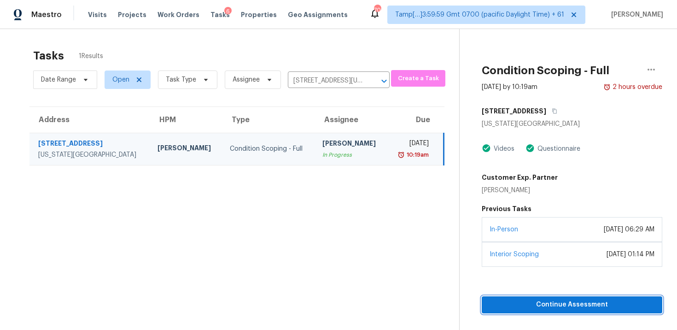
click at [558, 305] on span "Continue Assessment" at bounding box center [572, 305] width 166 height 12
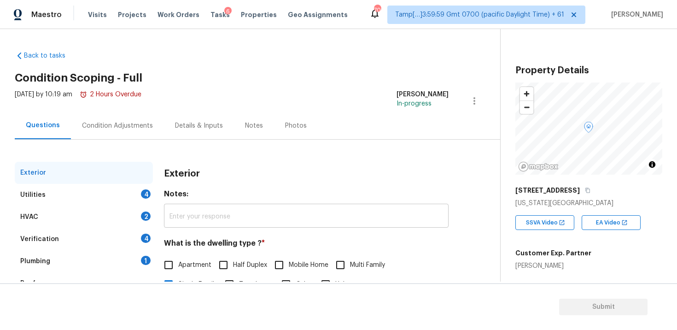
scroll to position [101, 0]
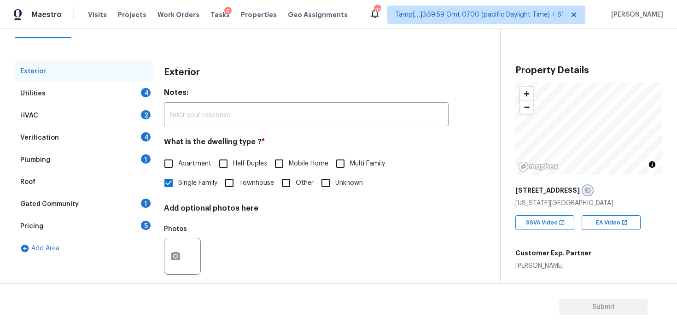
click at [586, 190] on icon "button" at bounding box center [588, 190] width 5 height 5
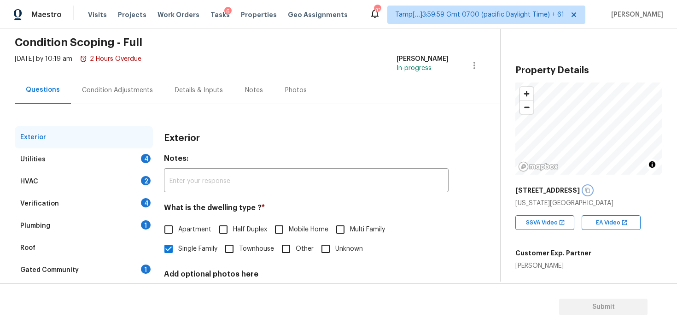
scroll to position [0, 0]
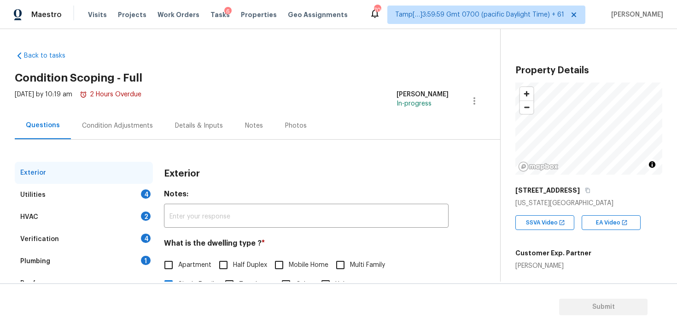
click at [156, 122] on div "Condition Adjustments" at bounding box center [117, 125] width 93 height 27
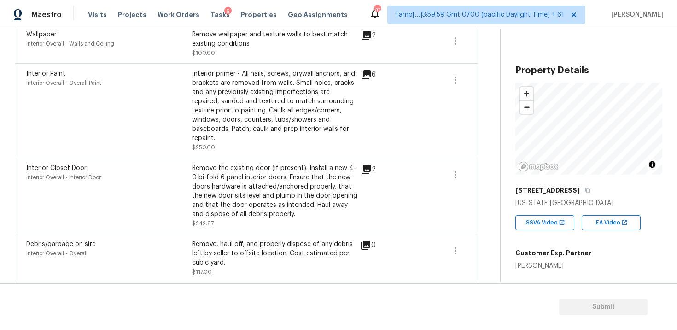
scroll to position [293, 0]
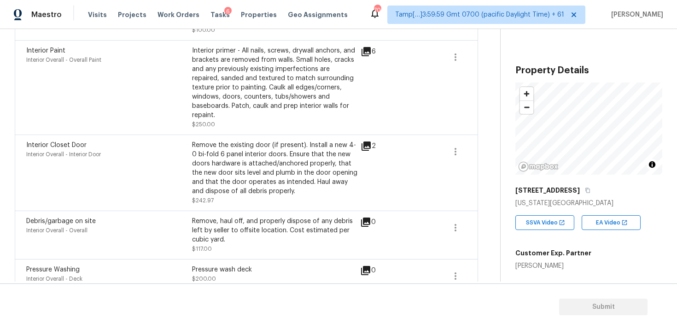
click at [370, 141] on icon at bounding box center [366, 145] width 9 height 9
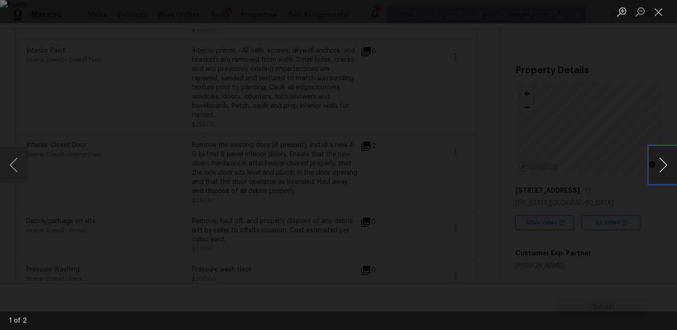
click at [662, 164] on button "Next image" at bounding box center [664, 165] width 28 height 37
click at [645, 116] on div "Lightbox" at bounding box center [338, 165] width 677 height 330
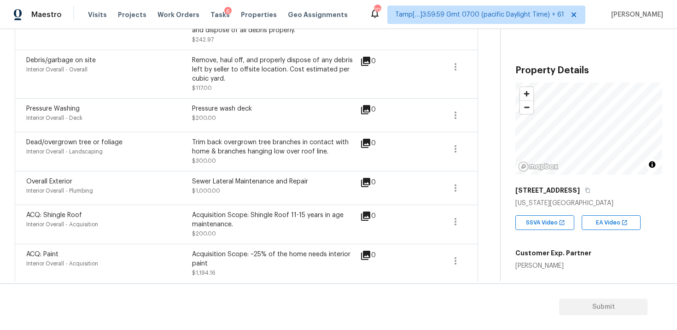
scroll to position [484, 0]
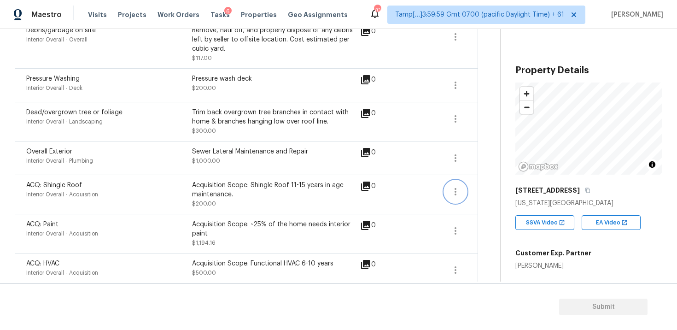
click at [460, 189] on button "button" at bounding box center [456, 192] width 22 height 22
click at [480, 183] on div "Edit" at bounding box center [508, 181] width 72 height 9
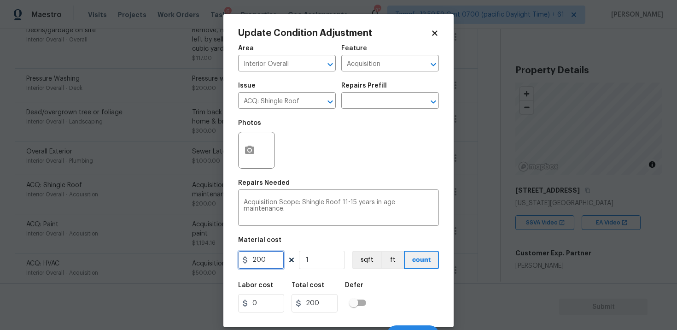
click at [275, 257] on input "200" at bounding box center [261, 260] width 46 height 18
click at [375, 280] on div "Labor cost 0 Total cost 0 Defer" at bounding box center [338, 296] width 201 height 41
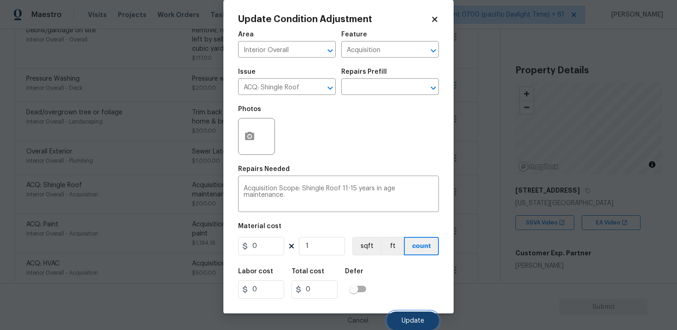
click at [409, 317] on button "Update" at bounding box center [413, 320] width 52 height 18
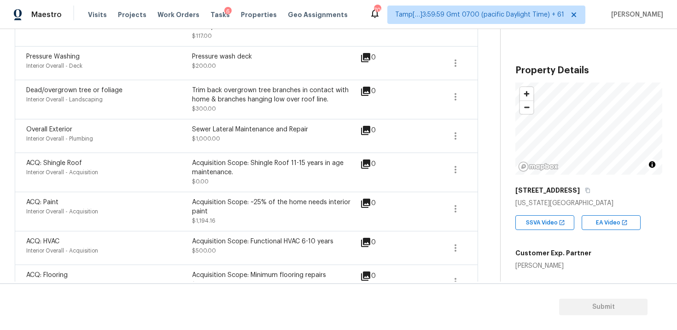
scroll to position [518, 0]
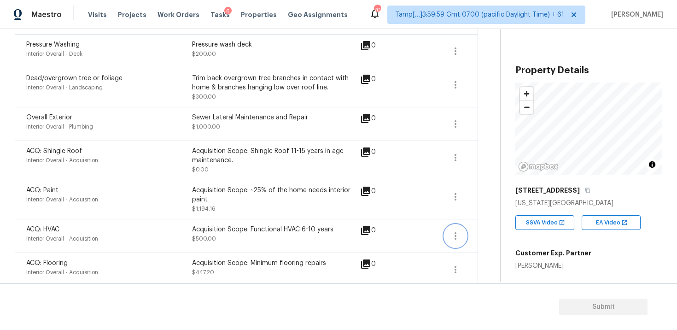
click at [461, 230] on icon "button" at bounding box center [455, 235] width 11 height 11
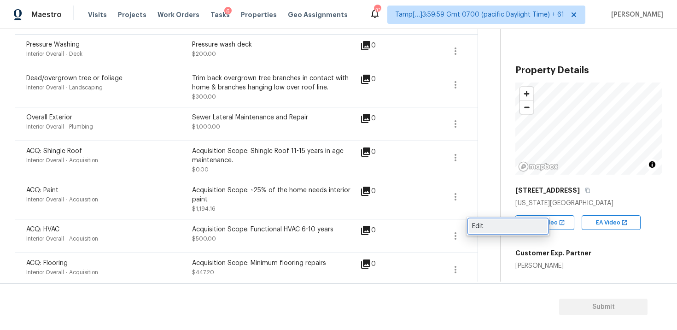
click at [496, 223] on div "Edit" at bounding box center [508, 226] width 72 height 9
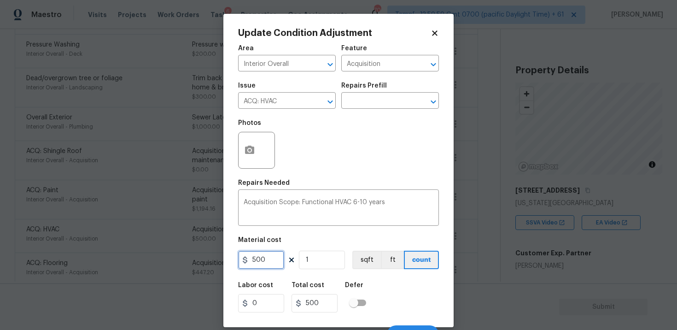
click at [282, 253] on input "500" at bounding box center [261, 260] width 46 height 18
click at [385, 280] on div "Labor cost 0 Total cost 500 Defer" at bounding box center [338, 296] width 201 height 41
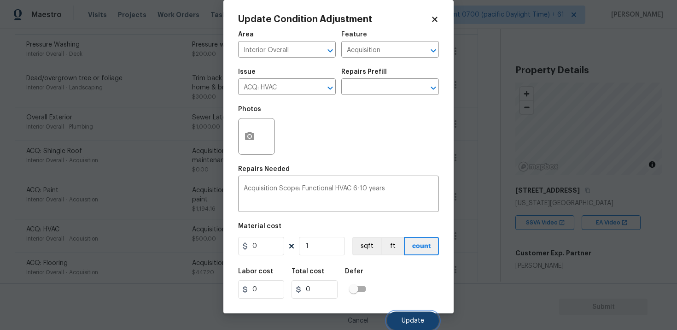
click at [418, 312] on button "Update" at bounding box center [413, 320] width 52 height 18
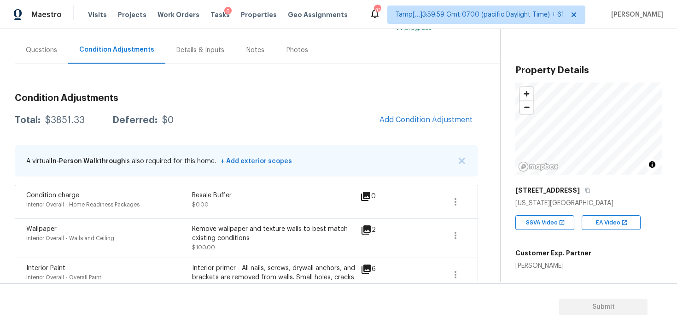
scroll to position [67, 0]
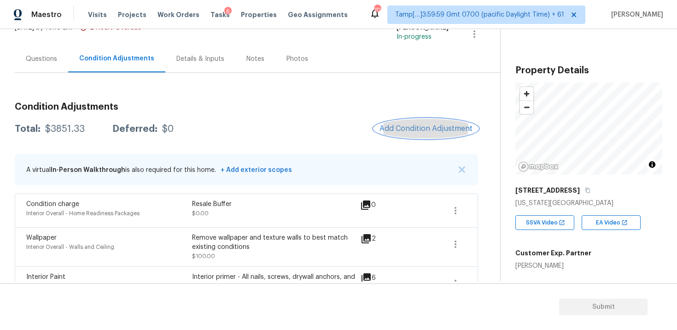
click at [436, 123] on button "Add Condition Adjustment" at bounding box center [426, 128] width 104 height 19
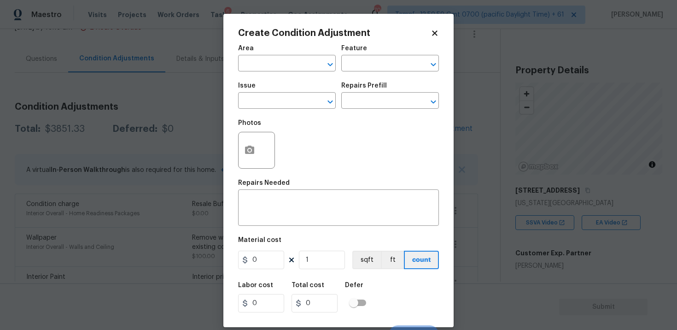
click at [293, 72] on span "Area ​" at bounding box center [287, 58] width 98 height 37
click at [290, 65] on input "text" at bounding box center [274, 64] width 72 height 14
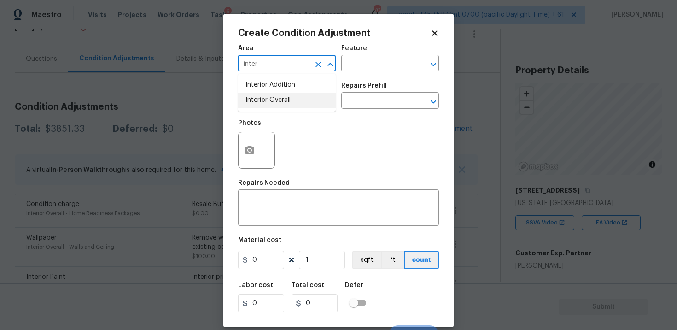
click at [292, 101] on li "Interior Overall" at bounding box center [287, 100] width 98 height 15
click at [292, 101] on input "text" at bounding box center [274, 101] width 72 height 14
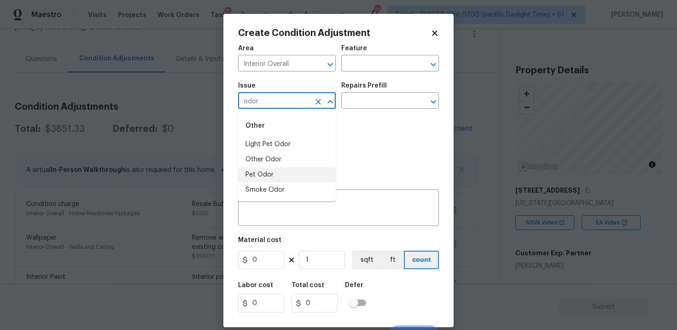
click at [288, 171] on li "Pet Odor" at bounding box center [287, 174] width 98 height 15
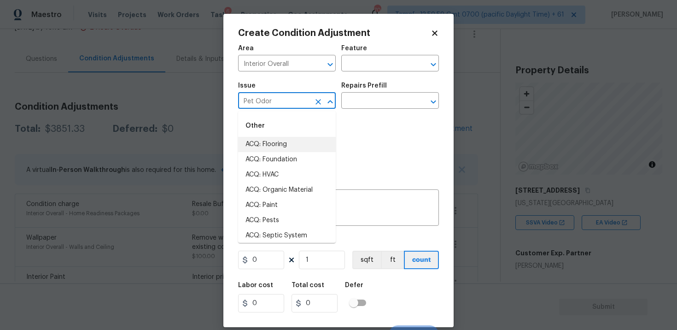
click at [358, 148] on div "Photos" at bounding box center [338, 144] width 201 height 60
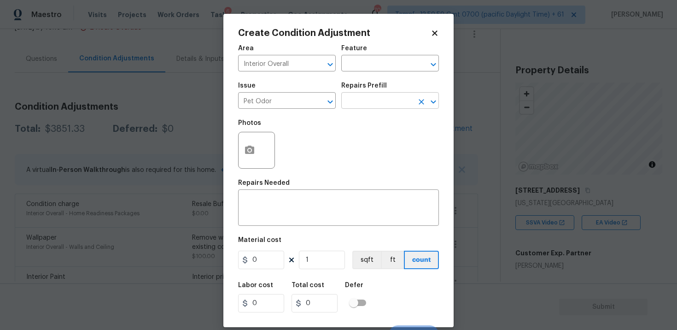
click at [363, 109] on input "text" at bounding box center [377, 101] width 72 height 14
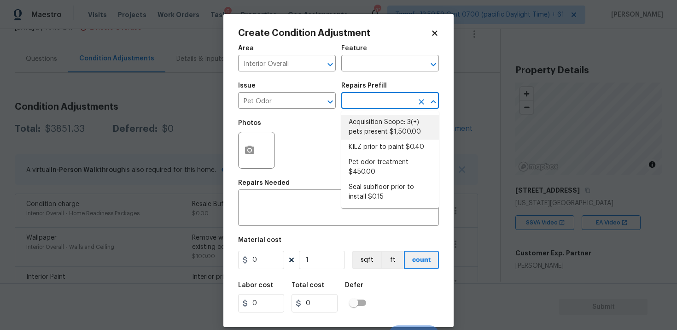
click at [372, 131] on li "Acquisition Scope: 3(+) pets present $1,500.00" at bounding box center [390, 127] width 98 height 25
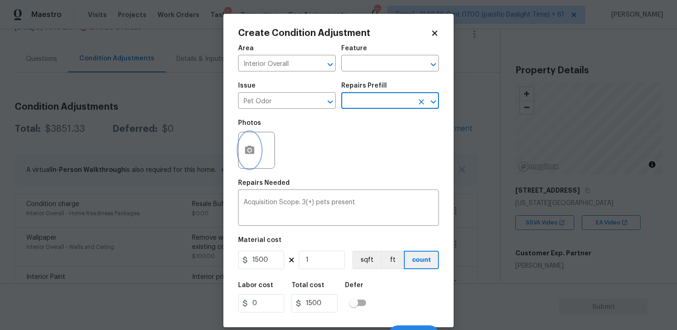
click at [247, 152] on icon "button" at bounding box center [249, 150] width 9 height 8
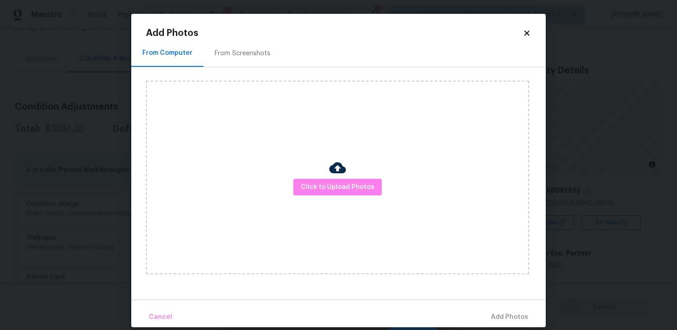
click at [318, 196] on div "Click to Upload Photos" at bounding box center [337, 178] width 383 height 194
click at [346, 184] on span "Click to Upload Photos" at bounding box center [338, 188] width 74 height 12
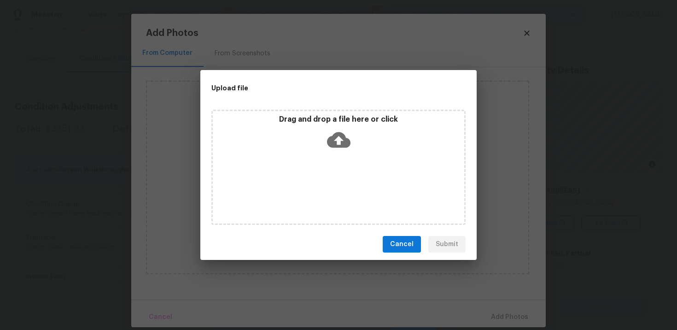
click at [341, 141] on icon at bounding box center [339, 140] width 24 height 16
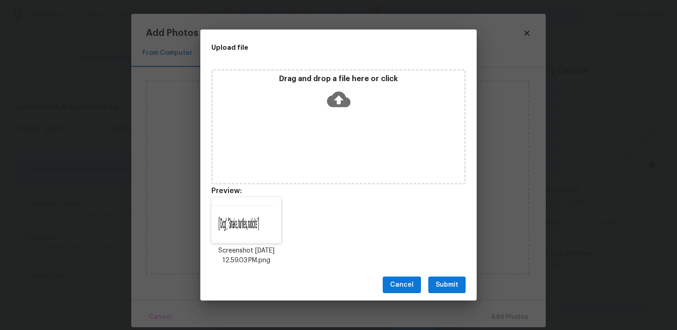
click at [449, 285] on span "Submit" at bounding box center [447, 285] width 23 height 12
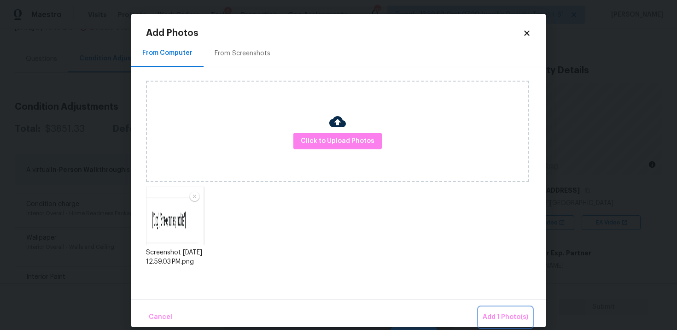
click at [495, 308] on button "Add 1 Photo(s)" at bounding box center [505, 317] width 53 height 20
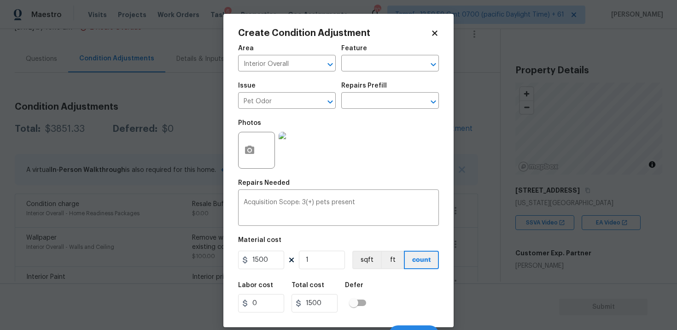
scroll to position [14, 0]
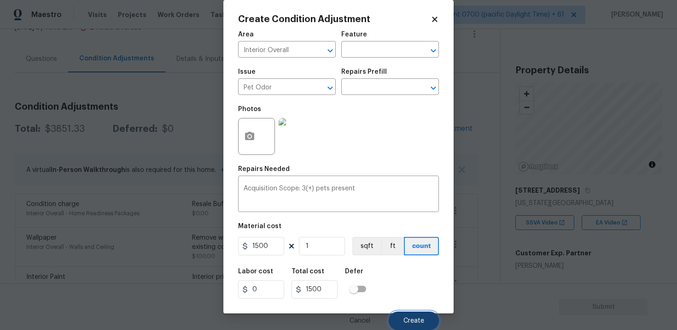
click at [411, 321] on span "Create" at bounding box center [414, 320] width 21 height 7
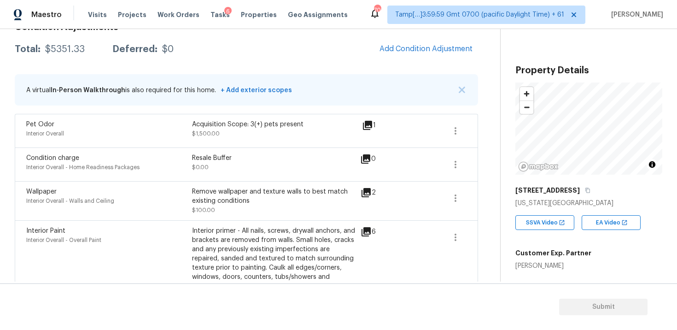
scroll to position [107, 0]
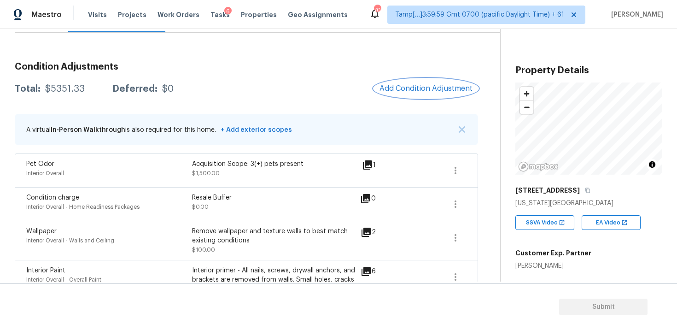
click at [419, 91] on span "Add Condition Adjustment" at bounding box center [426, 88] width 93 height 8
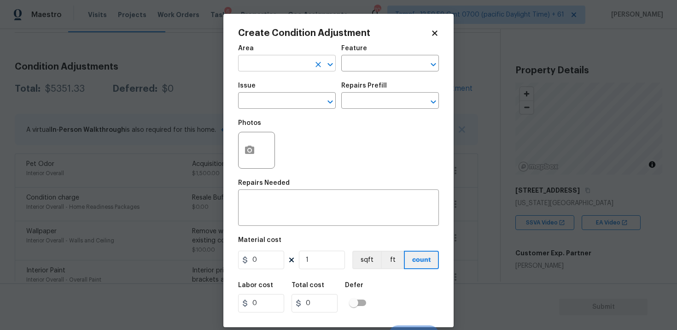
click at [285, 61] on input "text" at bounding box center [274, 64] width 72 height 14
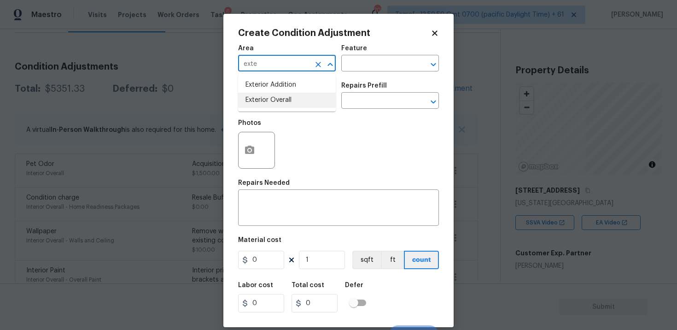
click at [282, 102] on li "Exterior Overall" at bounding box center [287, 100] width 98 height 15
click at [282, 102] on input "text" at bounding box center [274, 101] width 72 height 14
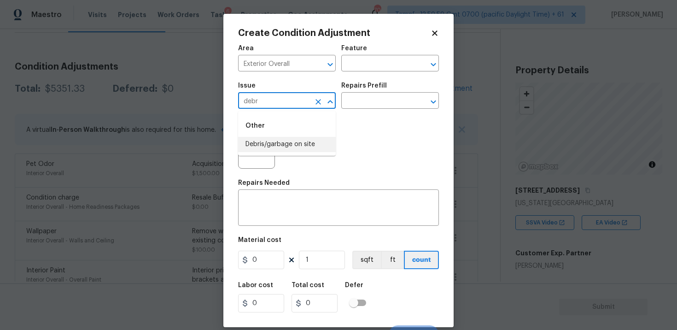
click at [282, 143] on li "Debris/garbage on site" at bounding box center [287, 144] width 98 height 15
click at [367, 101] on input "text" at bounding box center [377, 101] width 72 height 14
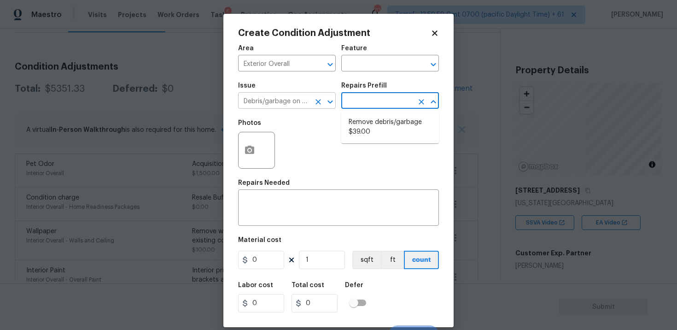
click at [306, 103] on input "Debris/garbage on site" at bounding box center [274, 101] width 72 height 14
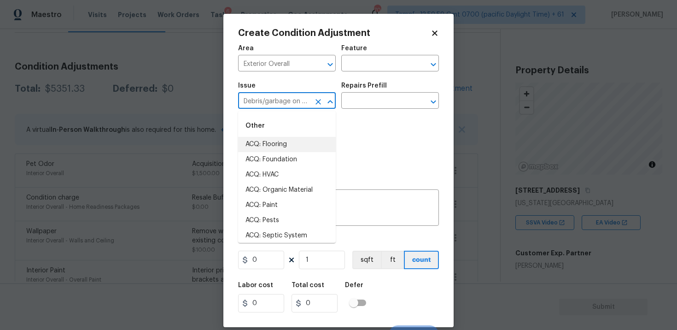
click at [320, 103] on icon "Clear" at bounding box center [318, 101] width 9 height 9
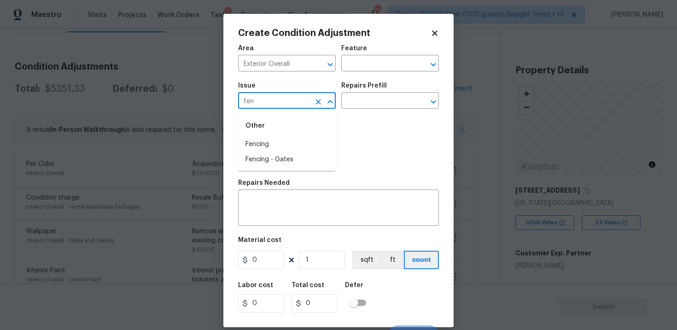
click at [304, 135] on div "Other" at bounding box center [287, 126] width 98 height 22
click at [304, 145] on li "Fencing" at bounding box center [287, 144] width 98 height 15
click at [304, 200] on textarea at bounding box center [339, 208] width 190 height 19
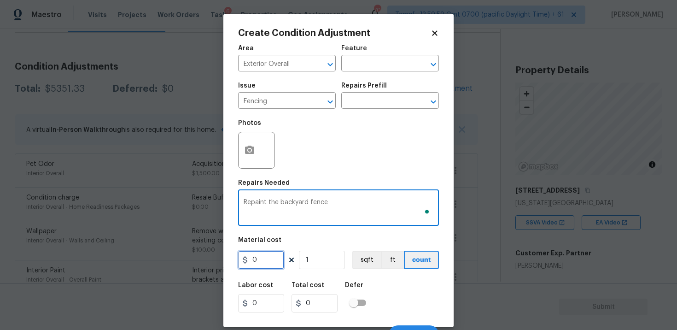
click at [266, 260] on input "0" at bounding box center [261, 260] width 46 height 18
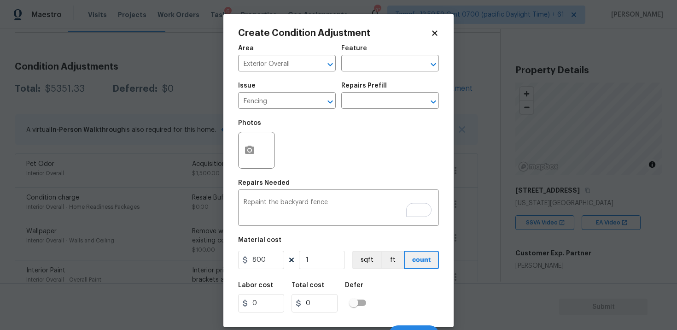
click at [363, 276] on div "Area Exterior Overall ​ Feature ​ Issue Fencing ​ Repairs Prefill ​ Photos Repa…" at bounding box center [338, 192] width 201 height 304
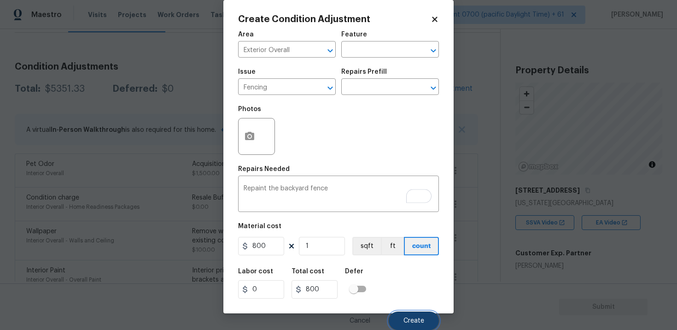
click at [423, 325] on button "Create" at bounding box center [414, 320] width 50 height 18
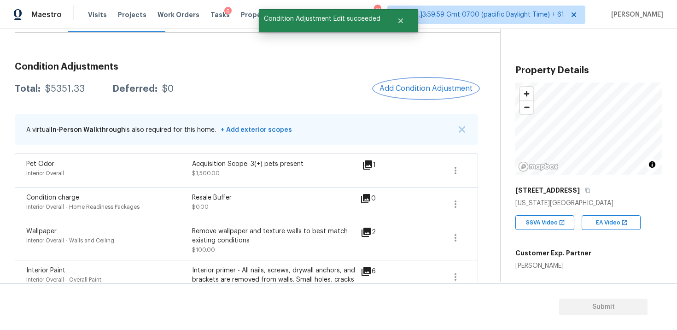
scroll to position [0, 0]
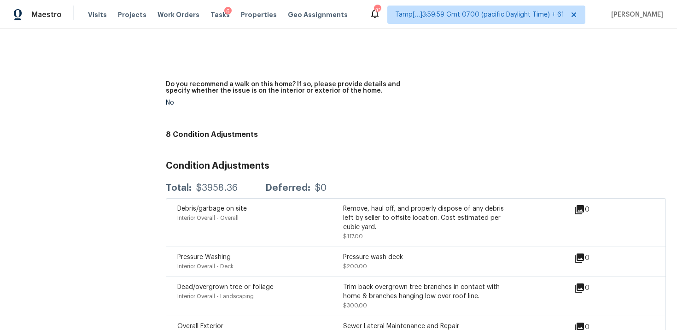
scroll to position [2188, 0]
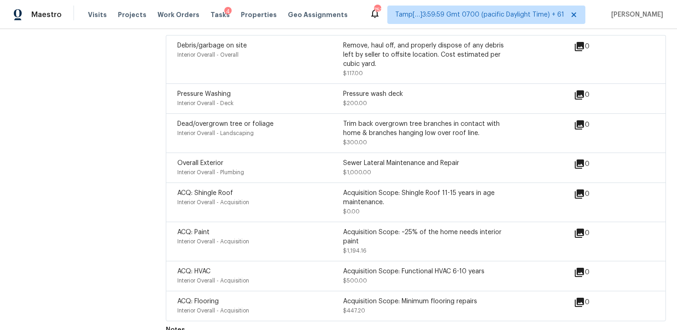
scroll to position [2449, 0]
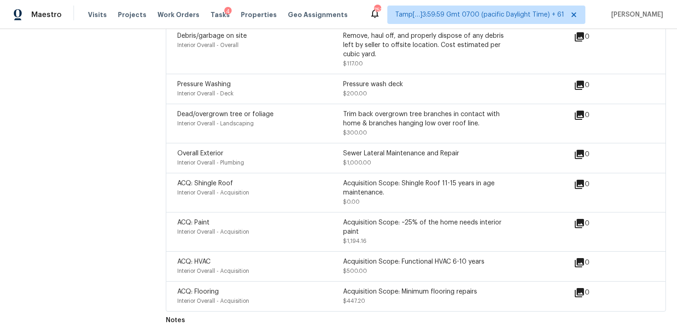
click at [301, 89] on div "Interior Overall - Deck" at bounding box center [260, 93] width 166 height 9
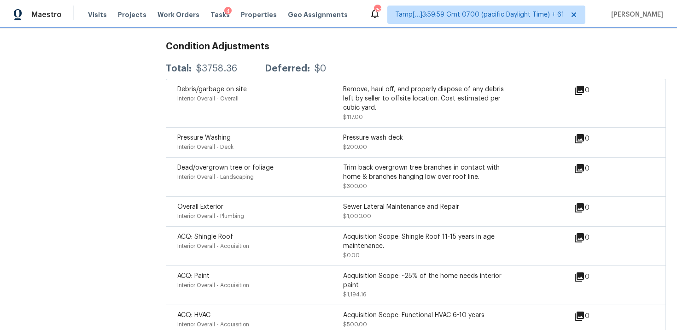
scroll to position [2395, 0]
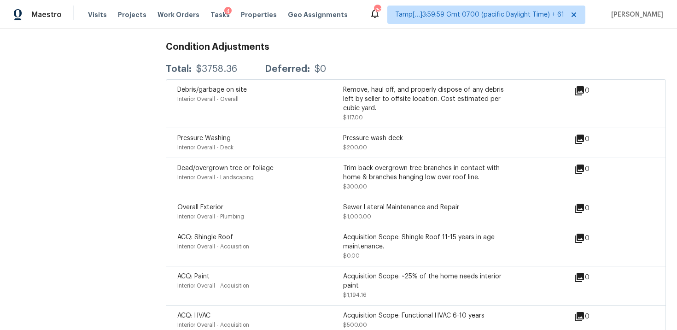
click at [279, 112] on div "Debris/garbage on site Interior Overall - Overall" at bounding box center [260, 103] width 166 height 37
click at [94, 17] on span "Visits" at bounding box center [97, 14] width 19 height 9
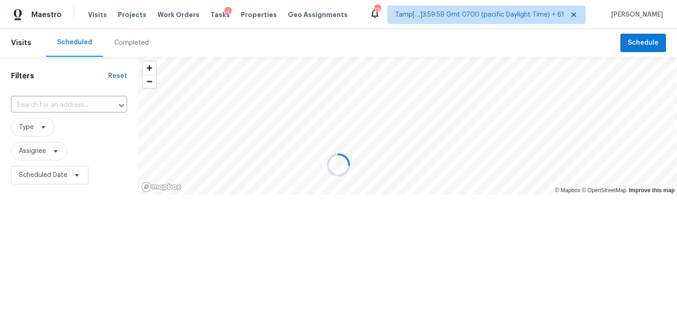
click at [134, 46] on div at bounding box center [338, 165] width 677 height 330
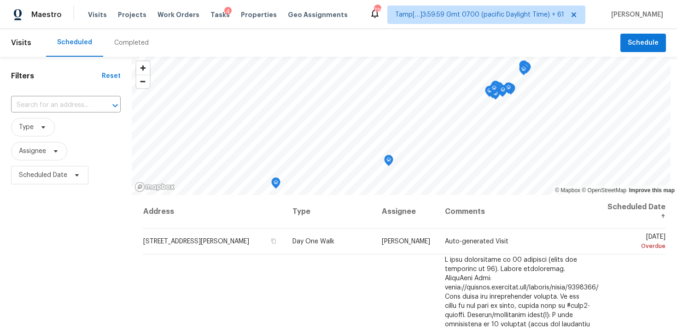
click at [134, 46] on div "Completed" at bounding box center [131, 42] width 35 height 9
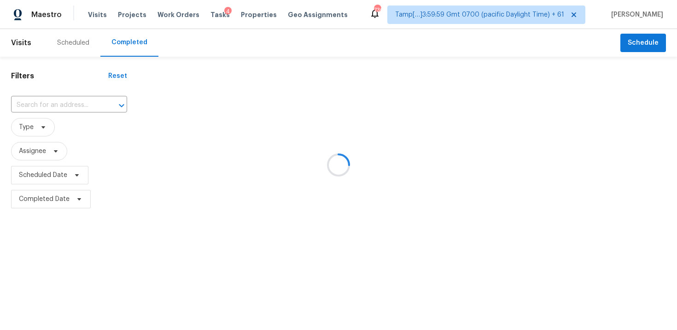
click at [84, 103] on div at bounding box center [338, 165] width 677 height 330
click at [116, 103] on icon "Open" at bounding box center [121, 105] width 11 height 11
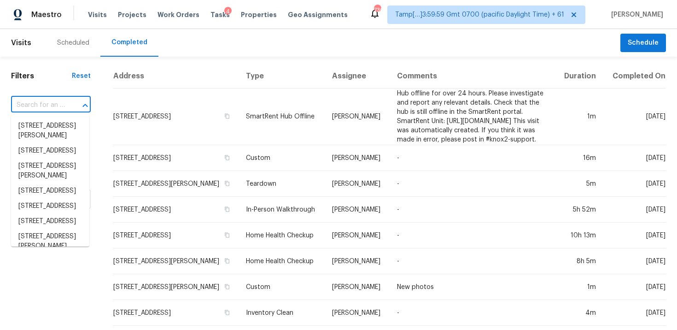
click at [84, 103] on icon "Close" at bounding box center [85, 105] width 11 height 11
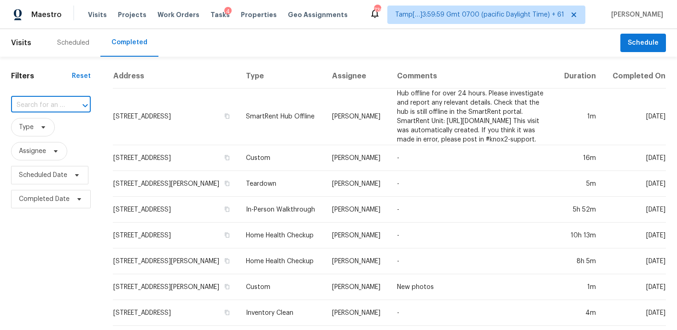
click at [44, 106] on input "text" at bounding box center [38, 105] width 54 height 14
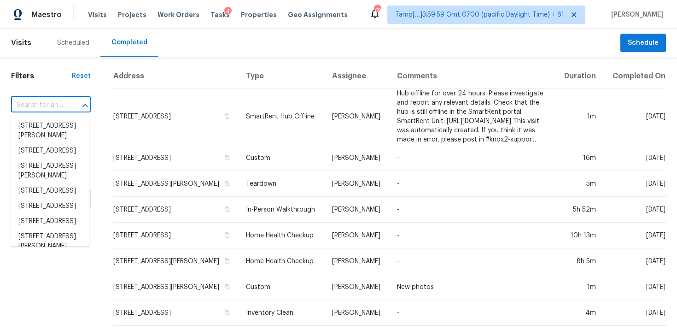
paste input "122 E 9th Ave, Roselle, NJ 07203"
type input "122 E 9th Ave, Roselle, NJ 07203"
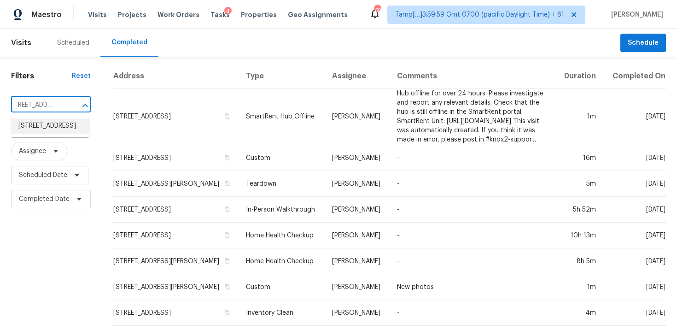
click at [64, 134] on li "122 E 9th Ave, Roselle, NJ 07203" at bounding box center [50, 125] width 78 height 15
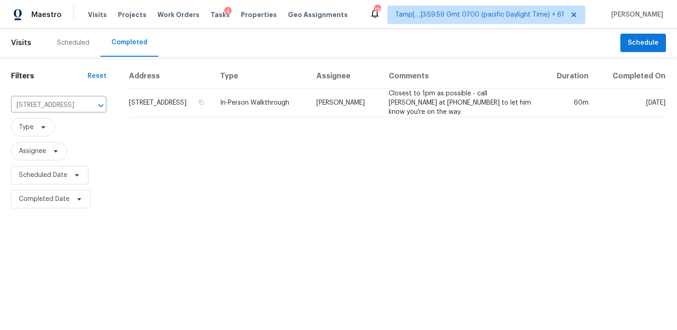
click at [178, 123] on div "Address Type Assignee Comments Duration Completed On 122 E 9th Ave, Roselle, NJ…" at bounding box center [398, 137] width 560 height 147
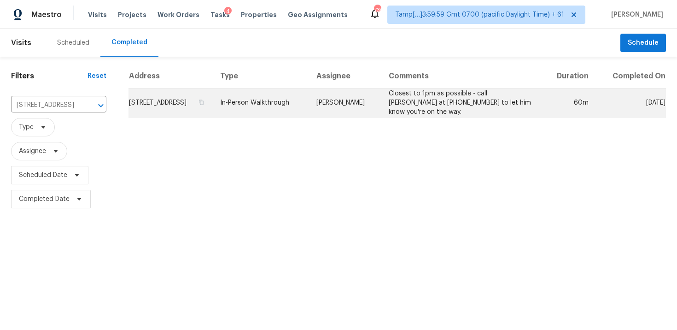
click at [198, 107] on td "122 E 9th Ave, Roselle, NJ 07203" at bounding box center [171, 102] width 85 height 29
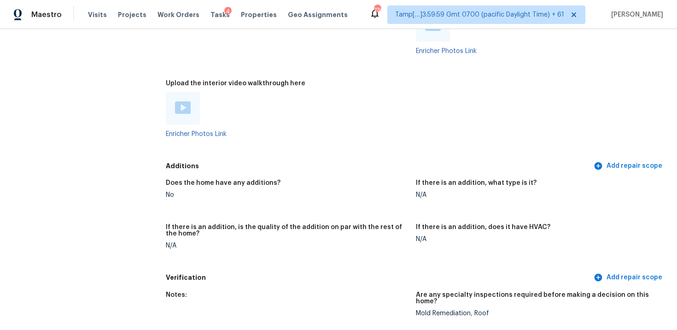
scroll to position [1815, 0]
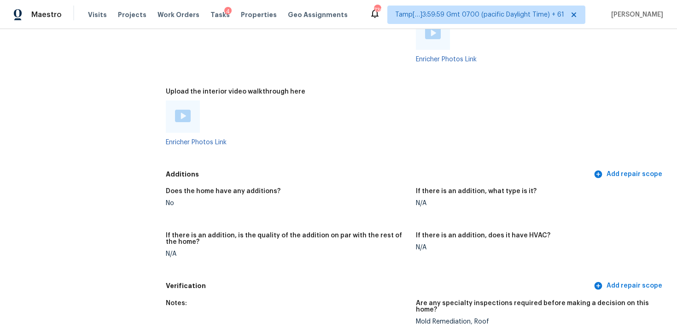
click at [177, 114] on img at bounding box center [183, 116] width 16 height 12
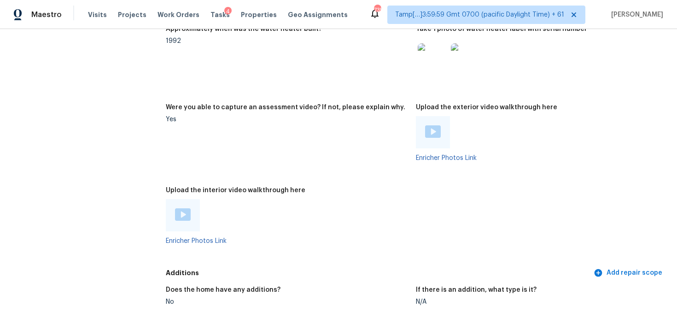
click at [274, 63] on figure "Approximately when was the water heater built? 1992" at bounding box center [291, 59] width 250 height 67
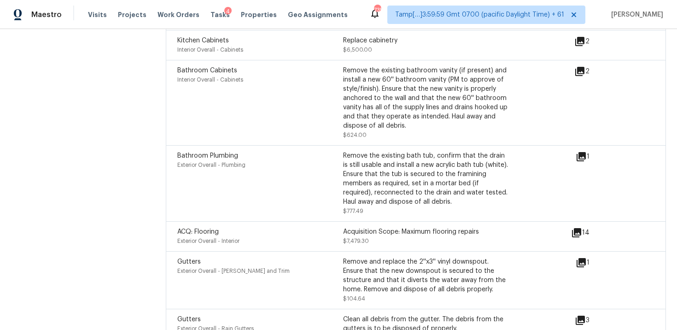
scroll to position [3209, 0]
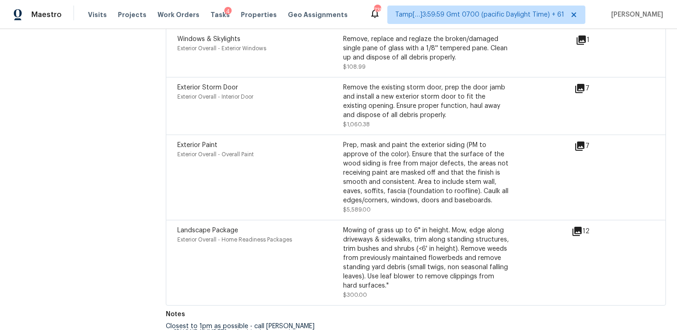
click at [330, 249] on div "Landscape Package Exterior Overall - Home Readiness Packages" at bounding box center [260, 263] width 166 height 74
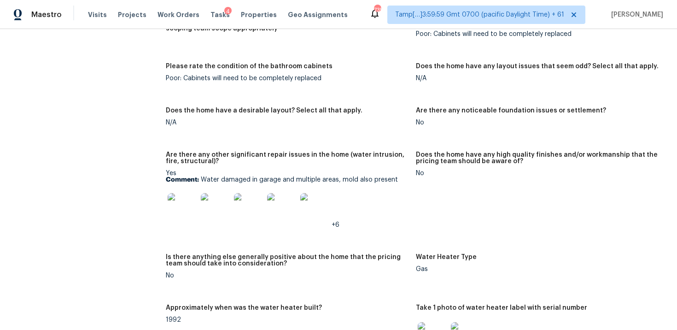
scroll to position [1435, 0]
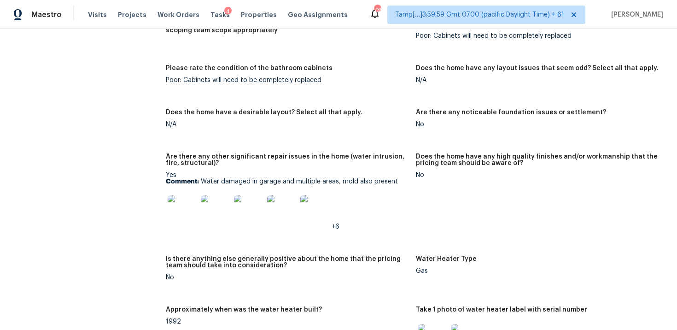
click at [179, 206] on img at bounding box center [182, 209] width 29 height 29
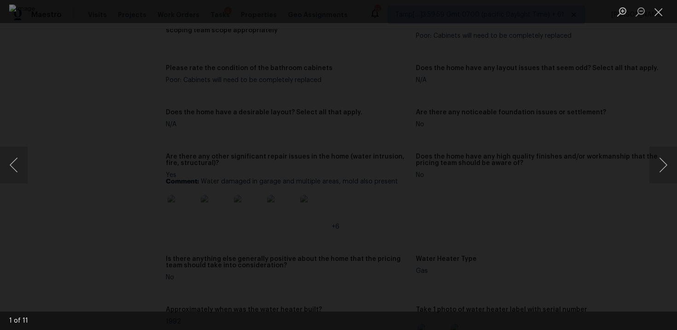
click at [653, 85] on div "Lightbox" at bounding box center [338, 165] width 677 height 330
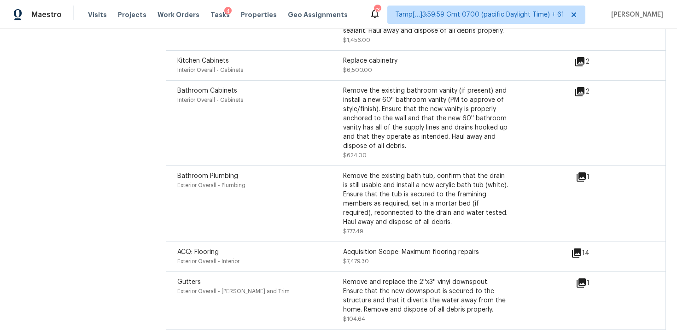
scroll to position [2703, 0]
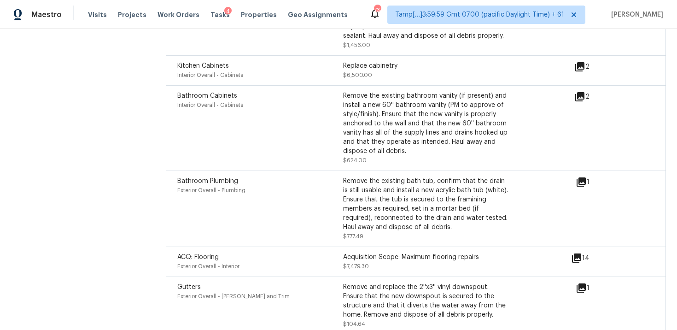
click at [581, 177] on icon at bounding box center [581, 181] width 9 height 9
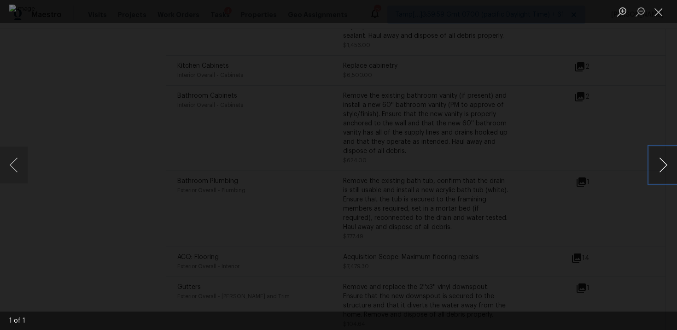
click at [664, 161] on button "Next image" at bounding box center [664, 165] width 28 height 37
click at [646, 125] on div "Lightbox" at bounding box center [338, 165] width 677 height 330
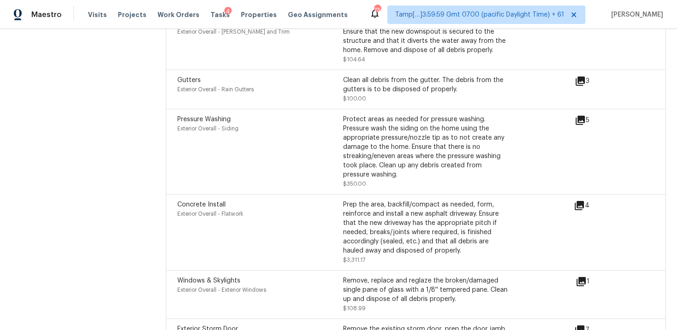
scroll to position [2967, 0]
click at [576, 202] on icon at bounding box center [579, 206] width 9 height 9
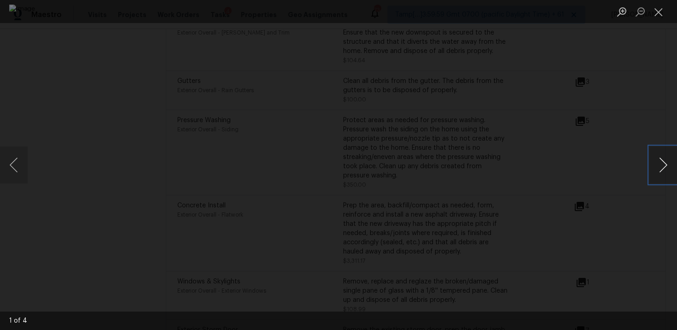
click at [666, 165] on button "Next image" at bounding box center [664, 165] width 28 height 37
click at [642, 134] on div "Lightbox" at bounding box center [338, 165] width 677 height 330
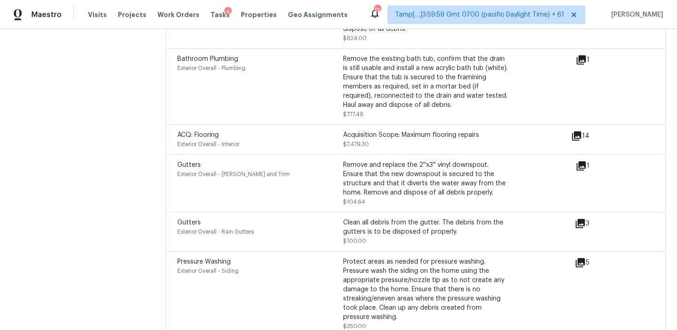
scroll to position [2821, 0]
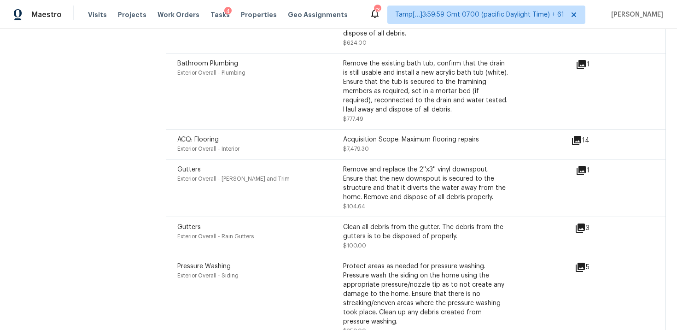
click at [575, 135] on icon at bounding box center [576, 140] width 11 height 11
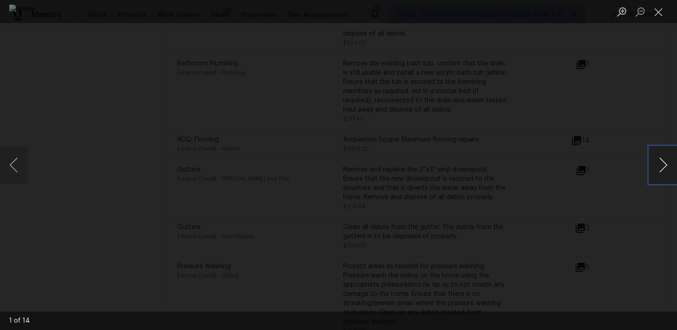
click at [656, 169] on button "Next image" at bounding box center [664, 165] width 28 height 37
click at [616, 119] on div "Lightbox" at bounding box center [338, 165] width 677 height 330
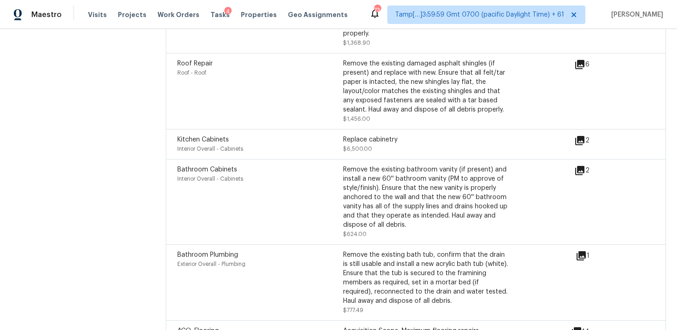
scroll to position [2629, 0]
click at [583, 165] on icon at bounding box center [580, 170] width 11 height 11
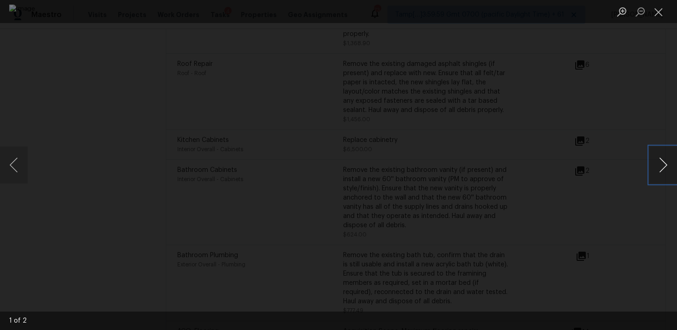
click at [655, 164] on button "Next image" at bounding box center [664, 165] width 28 height 37
click at [655, 165] on button "Next image" at bounding box center [664, 165] width 28 height 37
click at [655, 167] on button "Next image" at bounding box center [664, 165] width 28 height 37
click at [631, 115] on div "Lightbox" at bounding box center [338, 165] width 677 height 330
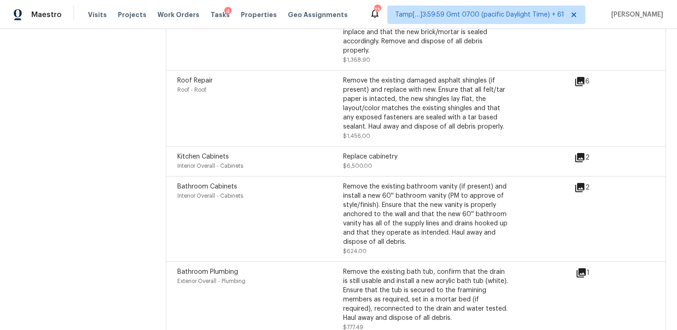
scroll to position [2612, 0]
click at [578, 153] on icon at bounding box center [580, 158] width 11 height 11
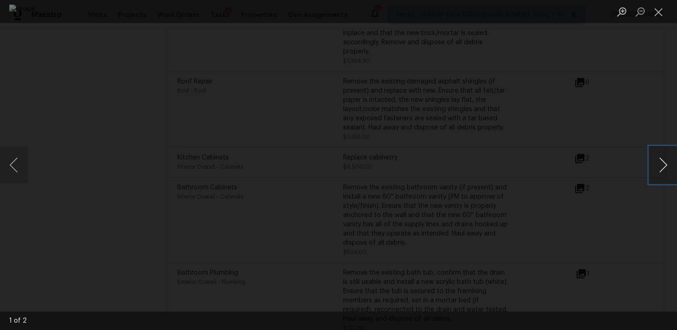
click at [658, 160] on button "Next image" at bounding box center [664, 165] width 28 height 37
click at [638, 118] on div "Lightbox" at bounding box center [338, 165] width 677 height 330
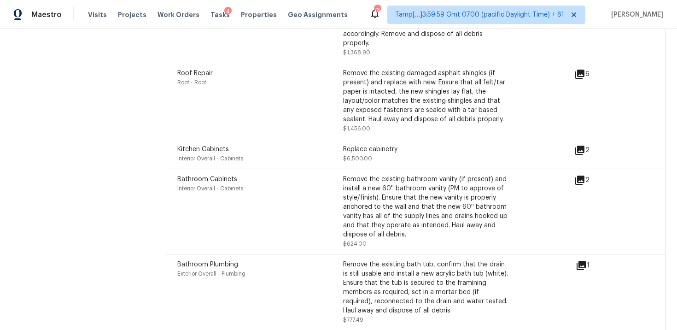
scroll to position [2621, 0]
click at [577, 144] on icon at bounding box center [580, 149] width 11 height 11
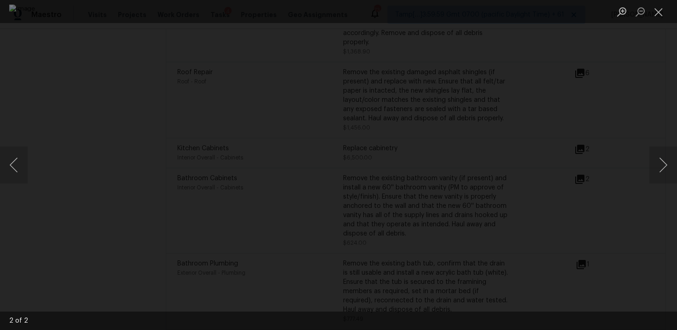
click at [639, 105] on div "Lightbox" at bounding box center [338, 165] width 677 height 330
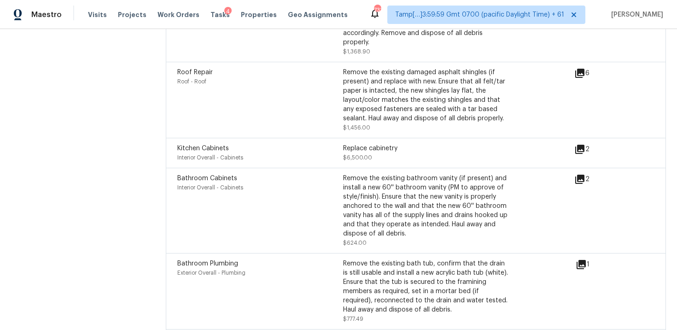
click at [279, 113] on div "Roof Repair Roof - Roof" at bounding box center [260, 100] width 166 height 65
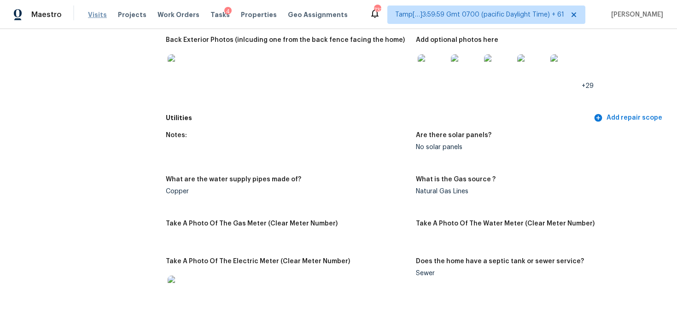
click at [99, 17] on span "Visits" at bounding box center [97, 14] width 19 height 9
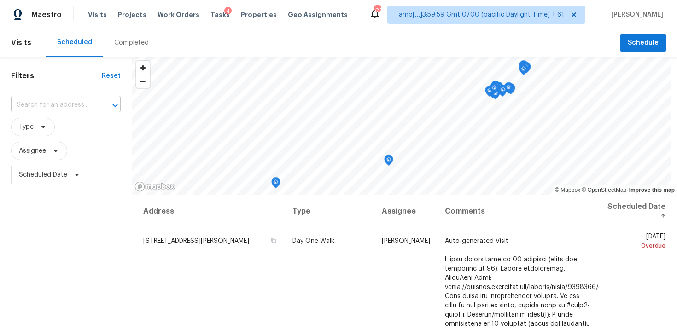
click at [85, 98] on input "text" at bounding box center [53, 105] width 84 height 14
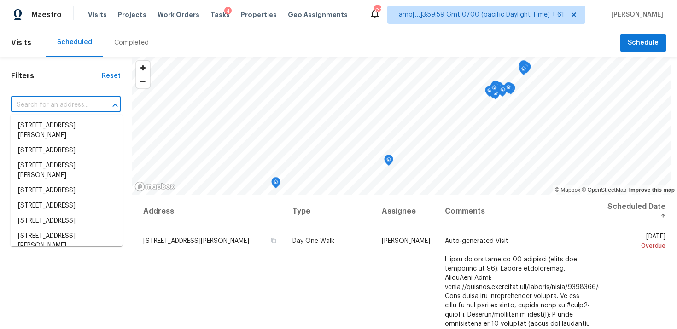
click at [126, 45] on div "Completed" at bounding box center [131, 42] width 35 height 9
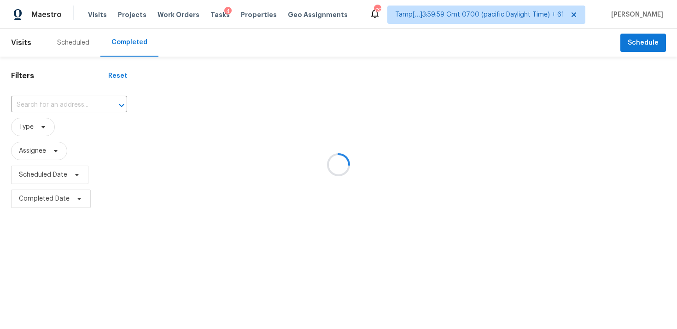
click at [280, 49] on div at bounding box center [338, 164] width 677 height 329
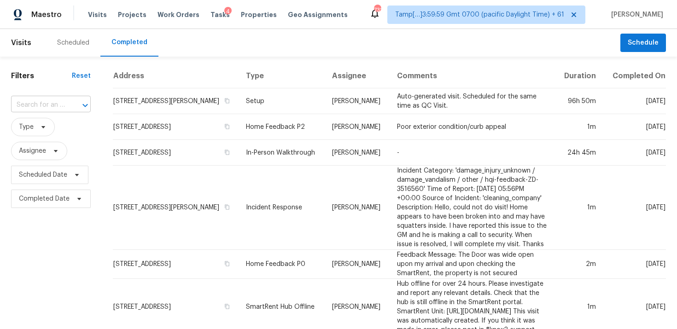
click at [73, 102] on div at bounding box center [79, 105] width 24 height 13
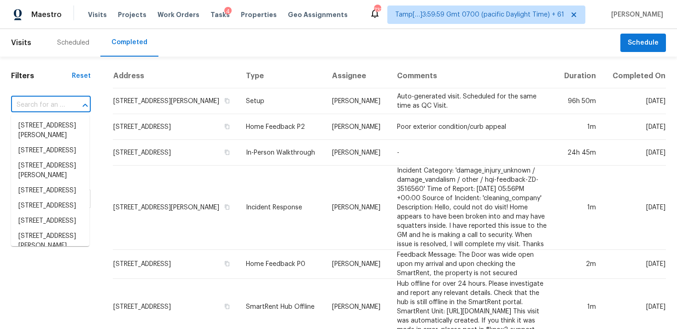
paste input "843 Davies Ave, Akron, OH 44306"
type input "843 Davies Ave, Akron, OH 44306"
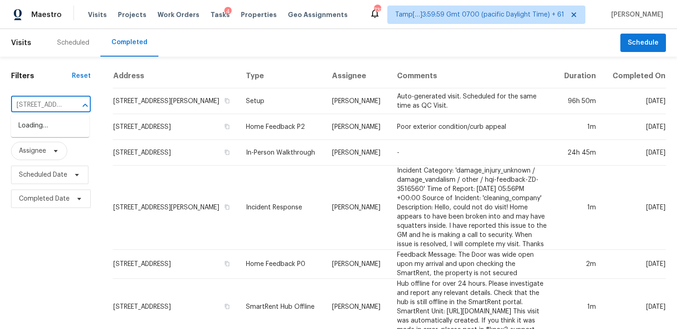
scroll to position [0, 55]
click at [70, 132] on li "843 Davies Ave, Akron, OH 44306" at bounding box center [50, 125] width 78 height 15
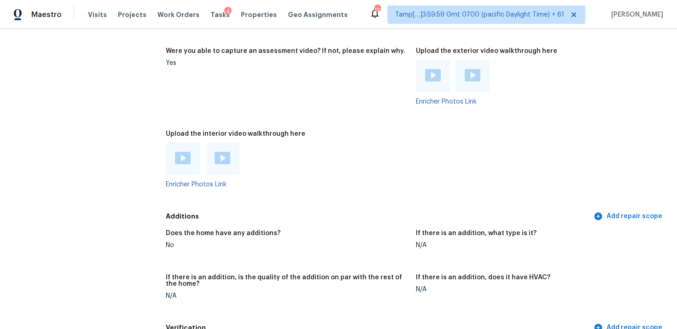
scroll to position [1857, 0]
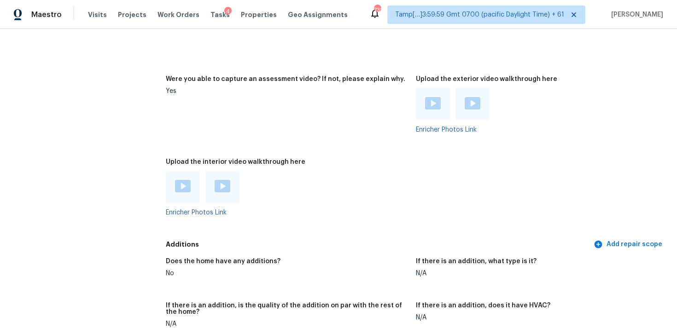
click at [188, 182] on img at bounding box center [183, 186] width 16 height 12
click at [223, 191] on img at bounding box center [223, 186] width 16 height 12
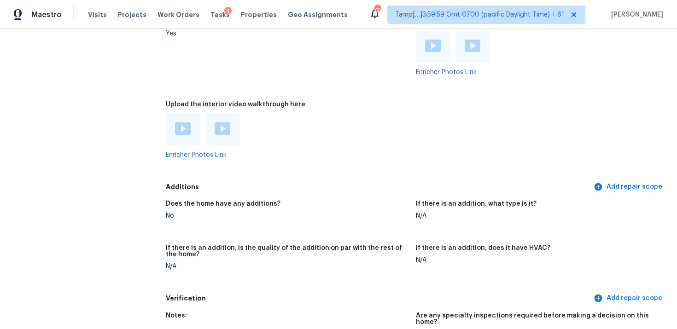
scroll to position [1725, 0]
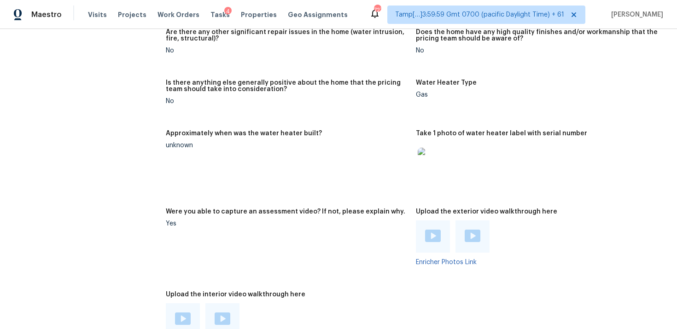
click at [436, 238] on img at bounding box center [433, 236] width 16 height 12
click at [481, 233] on div at bounding box center [473, 237] width 34 height 32
click at [469, 233] on img at bounding box center [473, 236] width 16 height 12
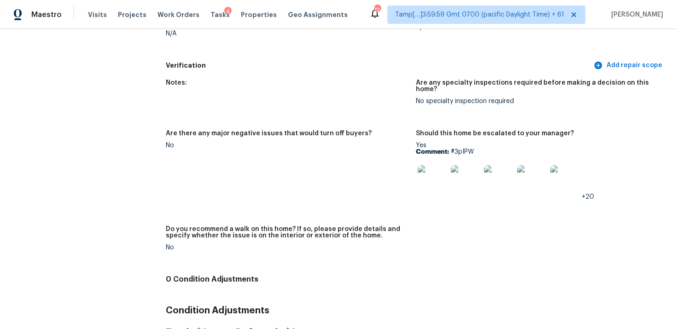
scroll to position [2179, 0]
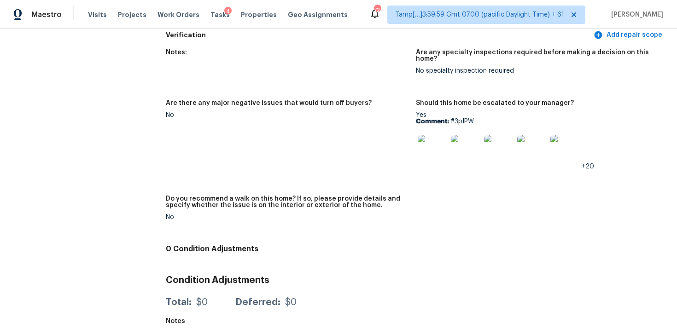
click at [295, 85] on div "Notes: Are any specialty inspections required before making a decision on this …" at bounding box center [416, 142] width 500 height 197
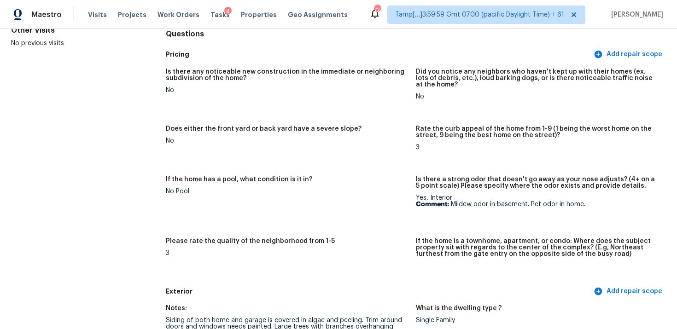
click at [421, 204] on b "Comment:" at bounding box center [432, 204] width 33 height 6
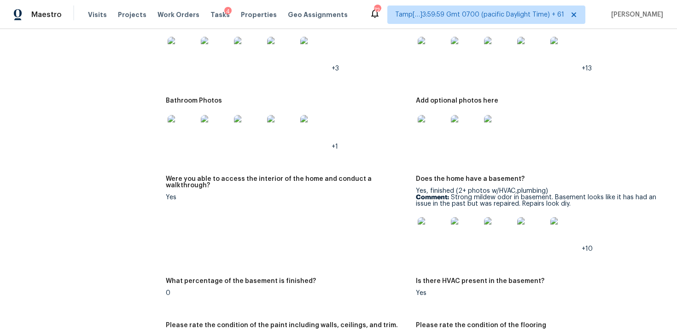
click at [466, 200] on p "Comment: Strong mildew odor in basement. Basement looks like it has had an issu…" at bounding box center [537, 200] width 243 height 13
click at [579, 205] on p "Comment: Strong mildew odor in basement. Basement looks like it has had an issu…" at bounding box center [537, 200] width 243 height 13
drag, startPoint x: 451, startPoint y: 198, endPoint x: 551, endPoint y: 195, distance: 100.0
click at [551, 197] on p "Comment: Strong mildew odor in basement. Basement looks like it has had an issu…" at bounding box center [537, 200] width 243 height 13
click at [451, 234] on img at bounding box center [465, 231] width 29 height 29
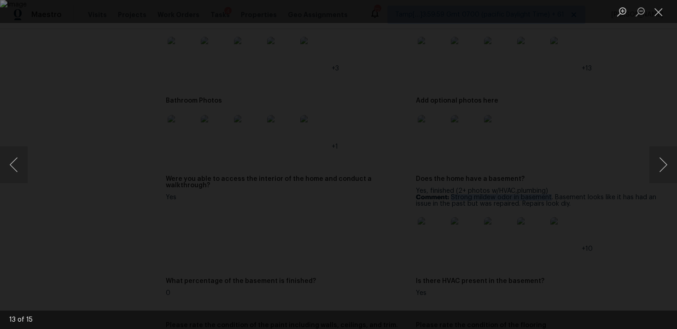
click at [606, 137] on div "Lightbox" at bounding box center [338, 164] width 677 height 329
click at [601, 87] on div "Lightbox" at bounding box center [338, 164] width 677 height 329
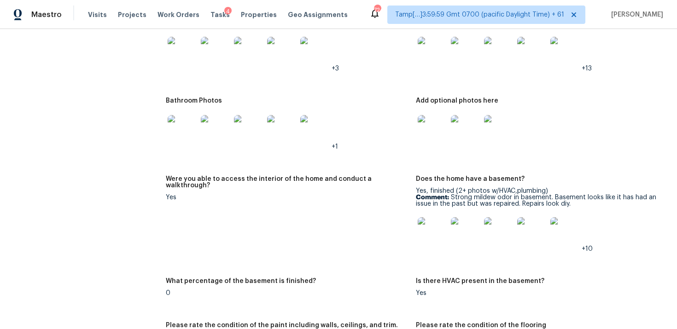
click at [457, 228] on img at bounding box center [465, 231] width 29 height 29
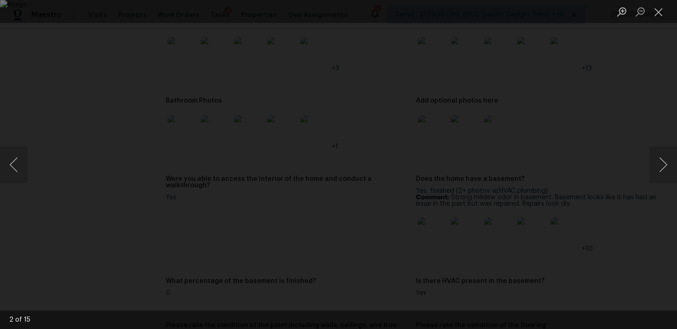
click at [577, 179] on div "Lightbox" at bounding box center [338, 164] width 677 height 329
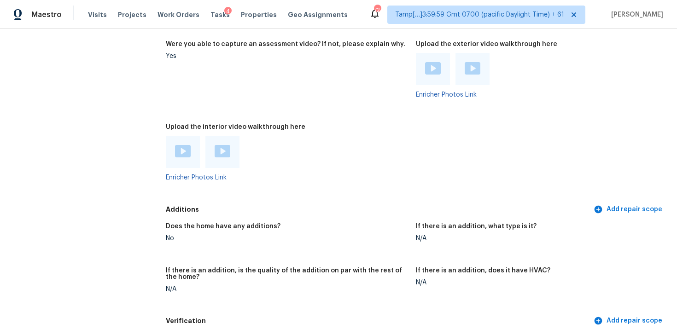
scroll to position [1871, 0]
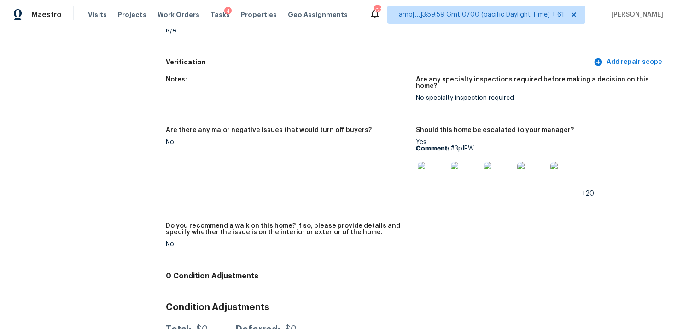
scroll to position [2160, 0]
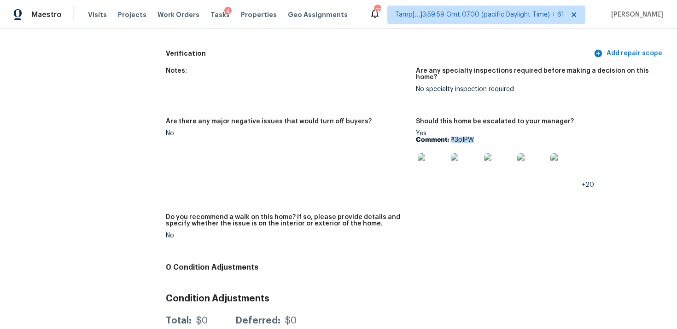
drag, startPoint x: 452, startPoint y: 135, endPoint x: 485, endPoint y: 133, distance: 32.3
click at [485, 137] on p "Comment: #3pIPW" at bounding box center [537, 140] width 243 height 6
copy p "#3pIPW"
click at [92, 18] on span "Visits" at bounding box center [97, 14] width 19 height 9
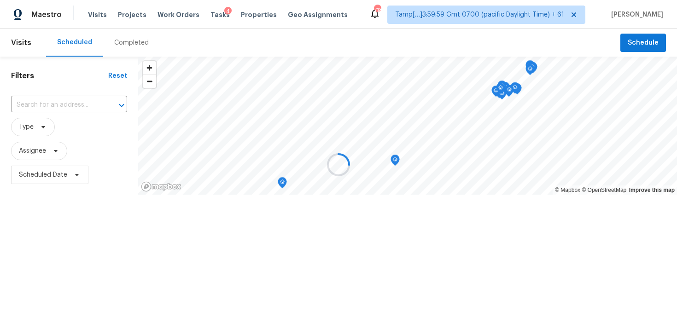
click at [129, 45] on div at bounding box center [338, 164] width 677 height 329
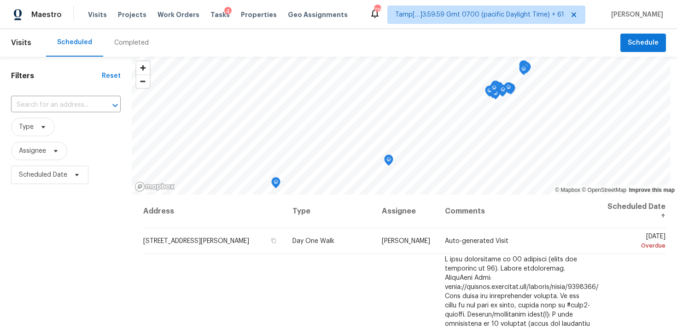
click at [129, 45] on div "Completed" at bounding box center [131, 42] width 35 height 9
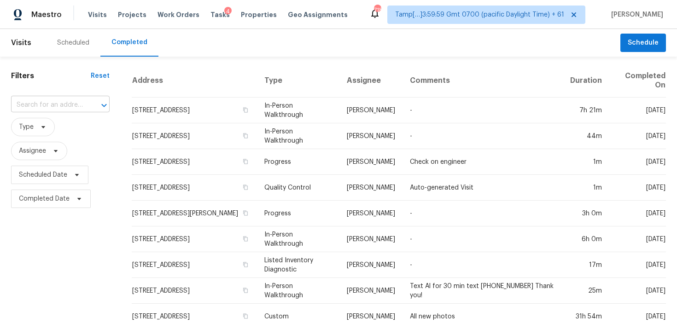
click at [72, 109] on input "text" at bounding box center [47, 105] width 73 height 14
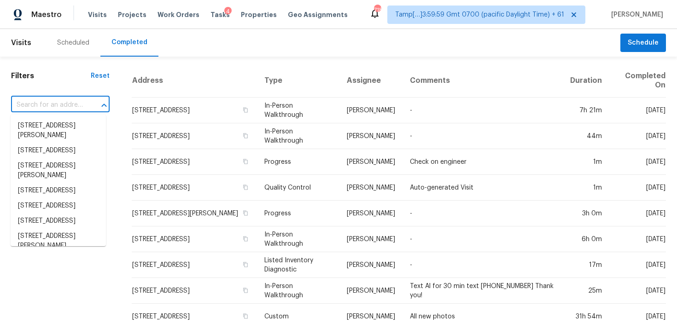
paste input "1365 European Dr, Henderson, NV 89052"
type input "1365 European Dr, Henderson, NV 89052"
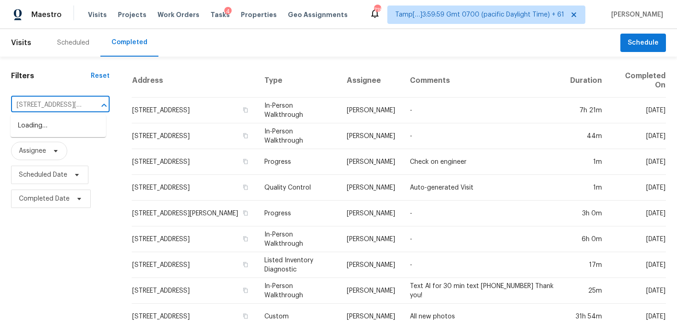
scroll to position [0, 59]
click at [81, 131] on li "1365 European Dr, Henderson, NV 89052" at bounding box center [58, 130] width 95 height 25
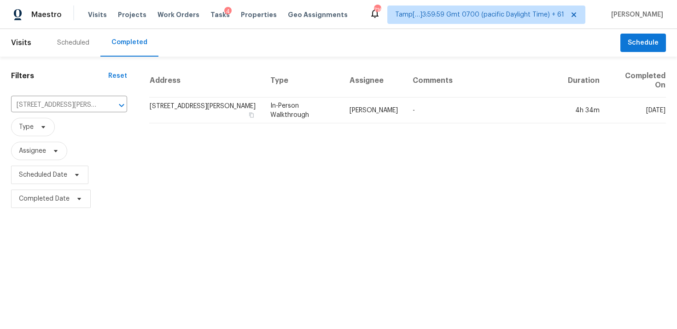
click at [210, 108] on td "1365 European Dr, Henderson, NV 89052" at bounding box center [206, 111] width 114 height 26
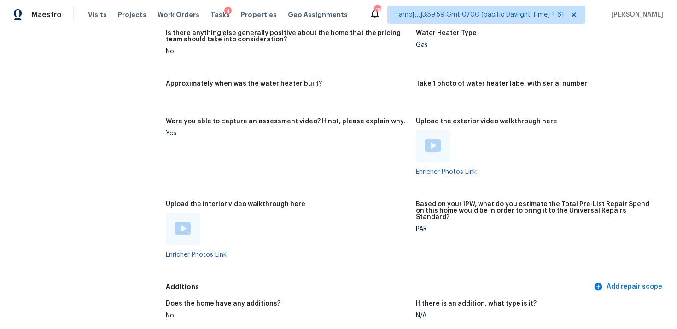
scroll to position [1543, 0]
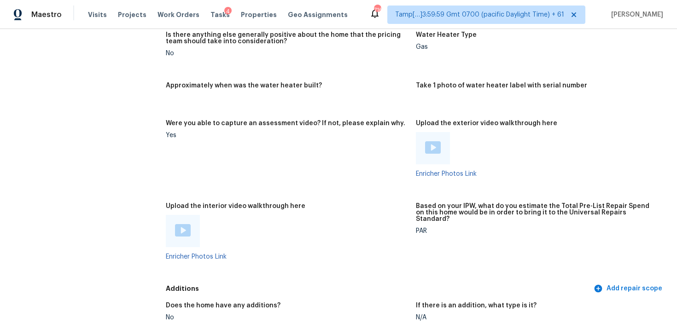
click at [187, 217] on div at bounding box center [183, 231] width 34 height 32
click at [188, 224] on img at bounding box center [183, 230] width 16 height 12
click at [362, 184] on figure "Were you able to capture an assessment video? If not, please explain why. Yes" at bounding box center [291, 156] width 250 height 72
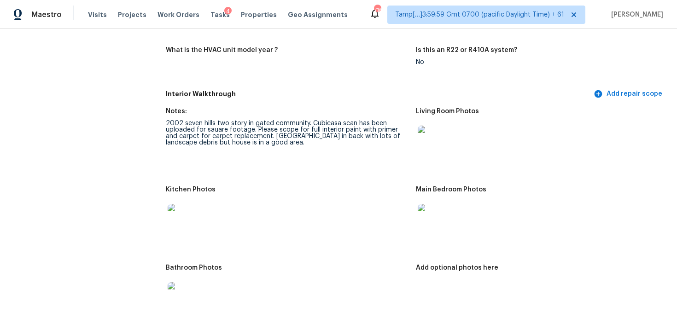
scroll to position [777, 0]
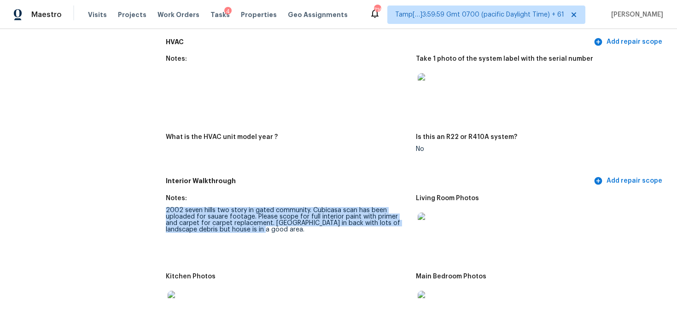
drag, startPoint x: 166, startPoint y: 210, endPoint x: 238, endPoint y: 232, distance: 75.3
click at [238, 233] on figure "Notes: 2002 seven hills two story in gated community. Cubicasa scan has been up…" at bounding box center [291, 228] width 250 height 67
click at [238, 232] on div "2002 seven hills two story in gated community. Cubicasa scan has been uploaded …" at bounding box center [287, 220] width 243 height 26
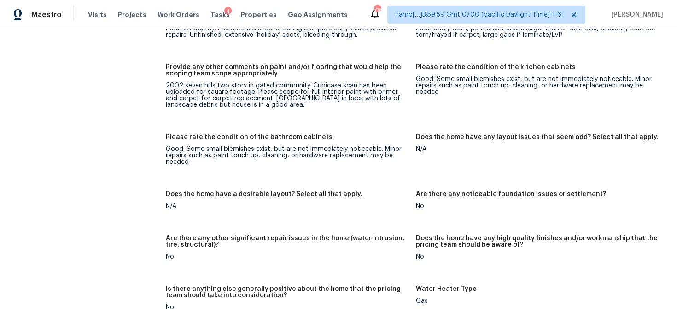
scroll to position [1290, 0]
click at [412, 123] on div "Notes: 2002 seven hills two story in gated community. Cubicasa scan has been up…" at bounding box center [416, 105] width 500 height 857
click at [345, 107] on figure "Provide any other comments on paint and/or flooring that would help the scoping…" at bounding box center [291, 92] width 250 height 59
click at [241, 41] on figure "Please rate the condition of the paint including walls, ceilings, and trim. Poo…" at bounding box center [291, 32] width 250 height 40
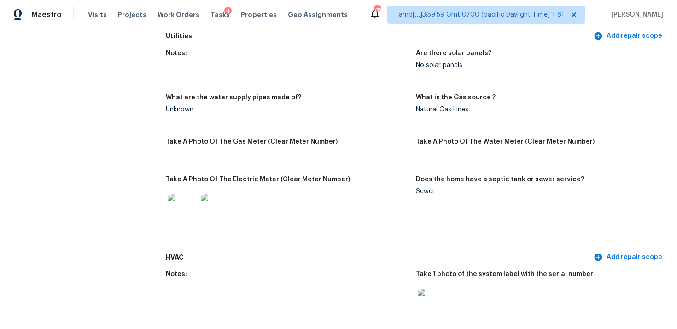
scroll to position [814, 0]
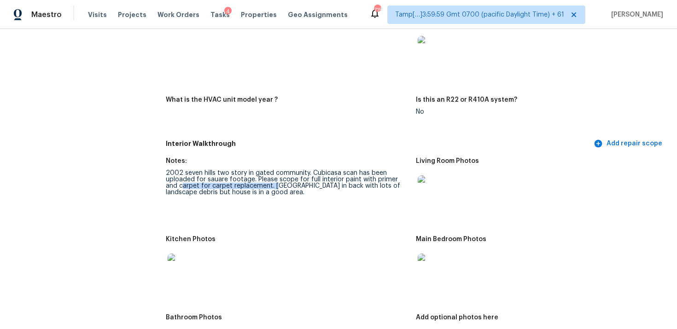
drag, startPoint x: 169, startPoint y: 187, endPoint x: 263, endPoint y: 187, distance: 94.5
click at [263, 187] on div "2002 seven hills two story in gated community. Cubicasa scan has been uploaded …" at bounding box center [287, 183] width 243 height 26
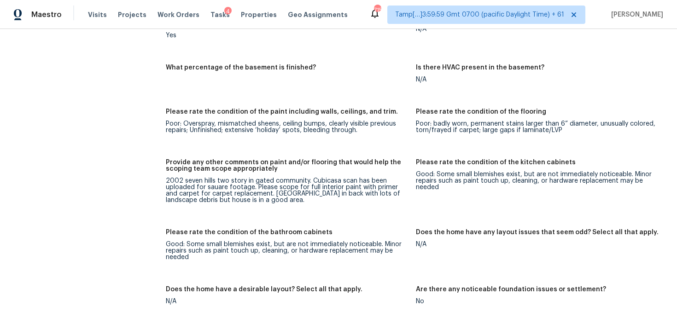
scroll to position [1202, 0]
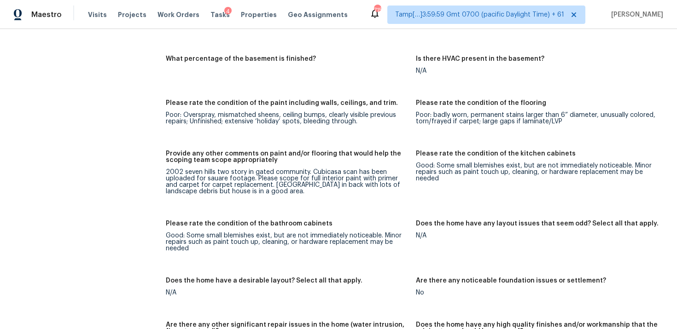
click at [263, 187] on div "2002 seven hills two story in gated community. Cubicasa scan has been uploaded …" at bounding box center [287, 182] width 243 height 26
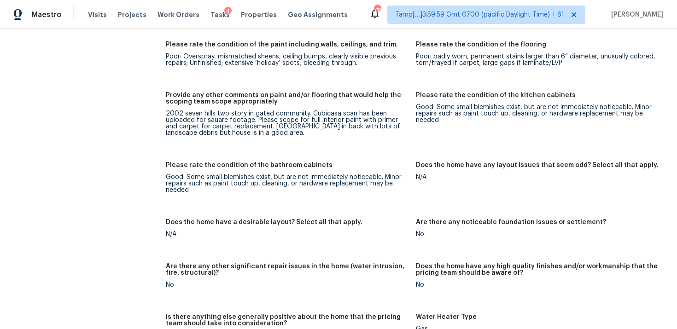
scroll to position [1262, 0]
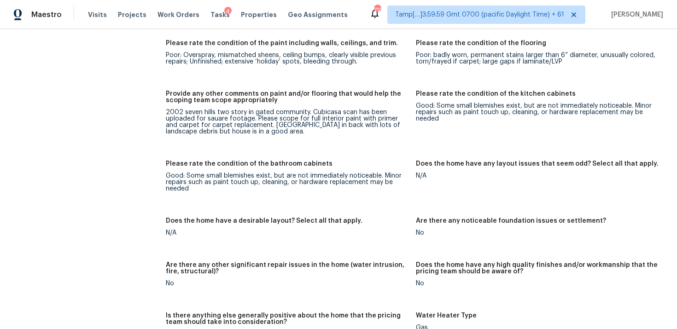
click at [258, 69] on figure "Please rate the condition of the paint including walls, ceilings, and trim. Poo…" at bounding box center [291, 60] width 250 height 40
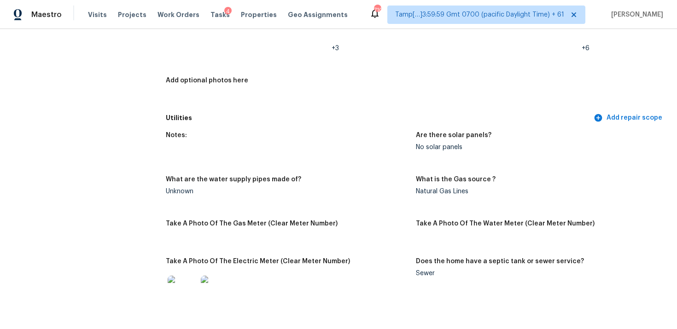
scroll to position [1404, 0]
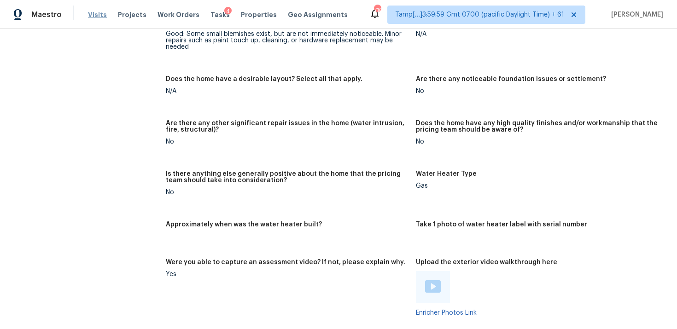
click at [99, 11] on span "Visits" at bounding box center [97, 14] width 19 height 9
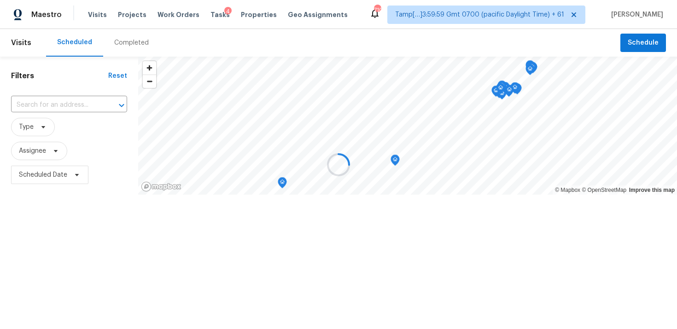
click at [104, 38] on div at bounding box center [338, 164] width 677 height 329
click at [123, 46] on div at bounding box center [338, 164] width 677 height 329
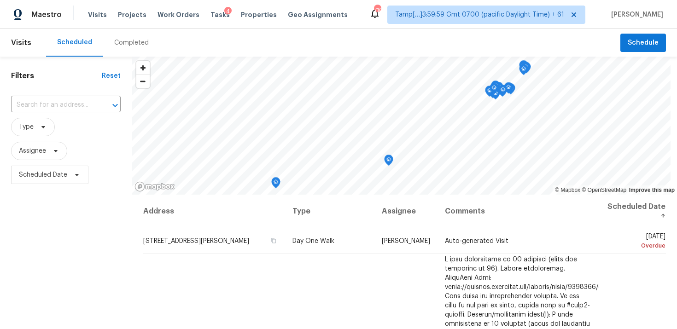
click at [123, 46] on div "Completed" at bounding box center [131, 42] width 35 height 9
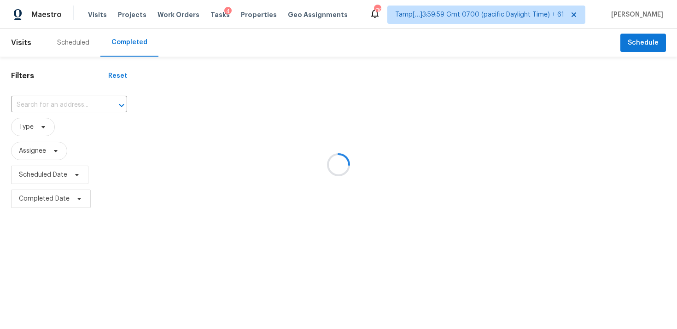
click at [78, 105] on div at bounding box center [338, 164] width 677 height 329
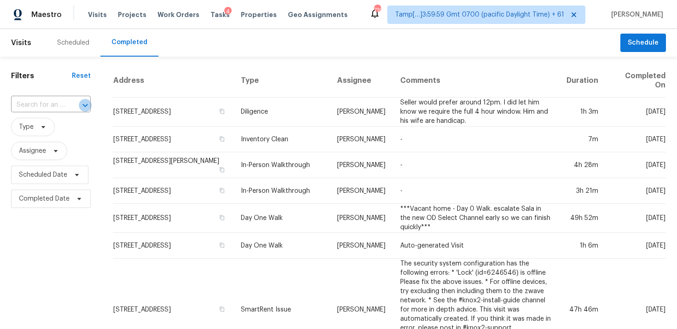
click at [80, 105] on icon "Open" at bounding box center [85, 105] width 11 height 11
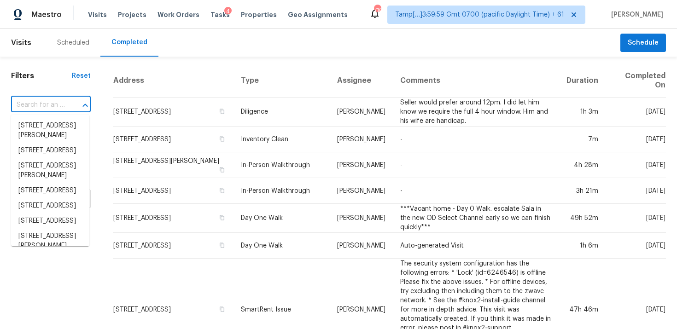
click at [59, 102] on input "text" at bounding box center [38, 105] width 54 height 14
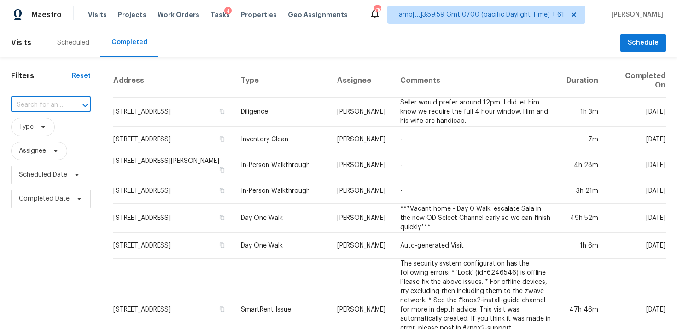
paste input "11444 Higdon St, Soddy Daisy, TN 37379"
type input "11444 Higdon St, Soddy Daisy, TN 37379"
click at [71, 133] on li "11444 Higdon St, Soddy Daisy, TN 37379" at bounding box center [50, 135] width 78 height 35
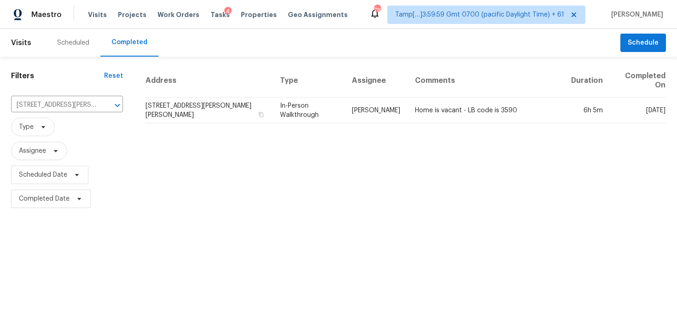
click at [196, 114] on td "11444 Higdon St, Soddy Daisy, TN 37379" at bounding box center [209, 111] width 128 height 26
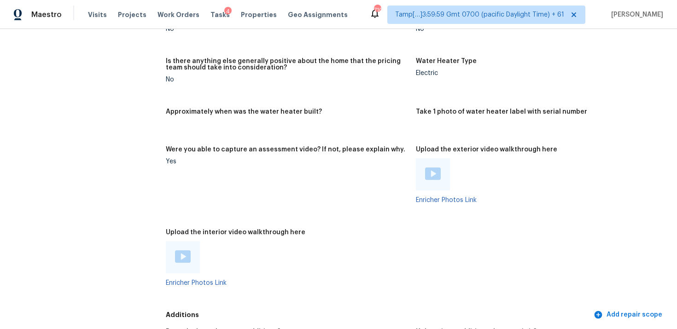
scroll to position [1608, 0]
click at [185, 252] on img at bounding box center [183, 256] width 16 height 12
click at [274, 112] on div "Approximately when was the water heater built?" at bounding box center [287, 114] width 243 height 12
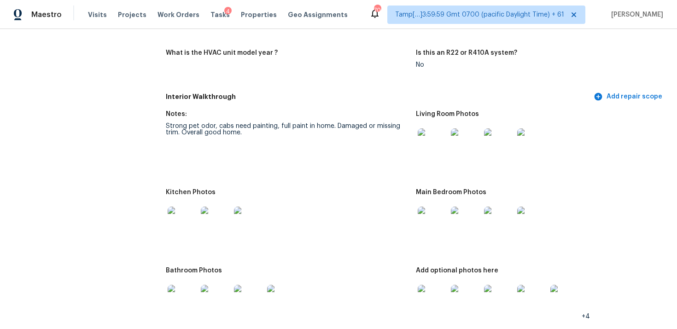
scroll to position [945, 0]
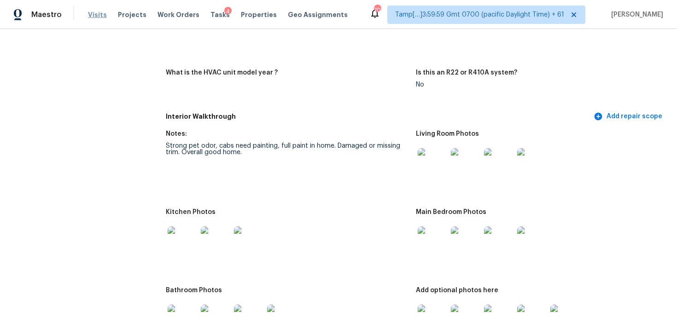
click at [88, 18] on span "Visits" at bounding box center [97, 14] width 19 height 9
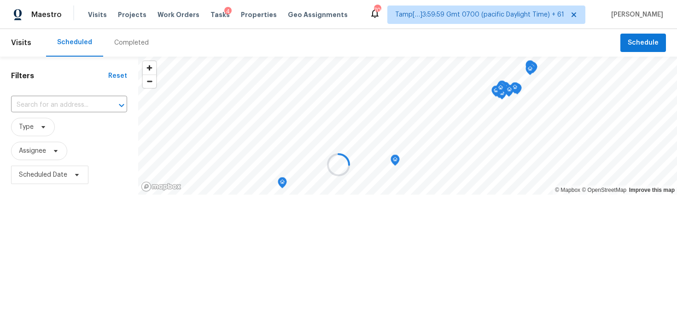
click at [116, 48] on div at bounding box center [338, 164] width 677 height 329
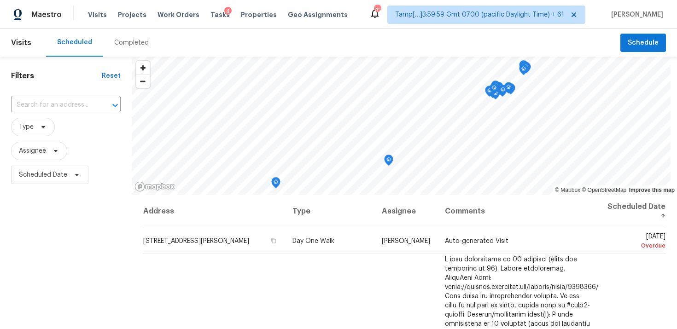
click at [131, 34] on div "Completed" at bounding box center [131, 43] width 57 height 28
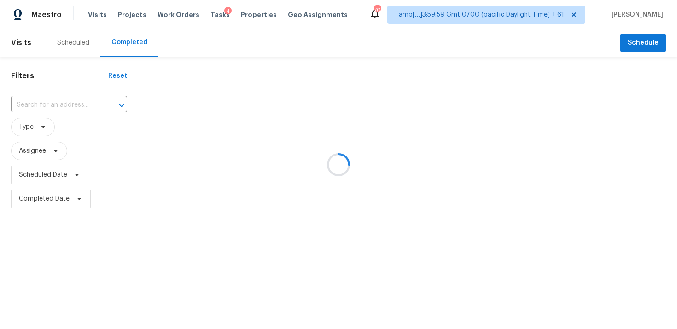
click at [70, 110] on div at bounding box center [338, 164] width 677 height 329
click at [65, 100] on div at bounding box center [338, 164] width 677 height 329
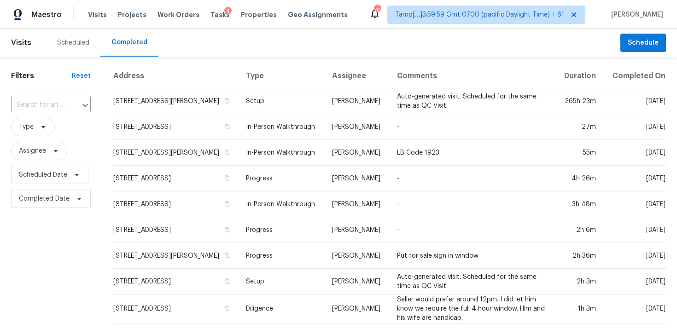
click at [58, 114] on div "​" at bounding box center [51, 105] width 80 height 20
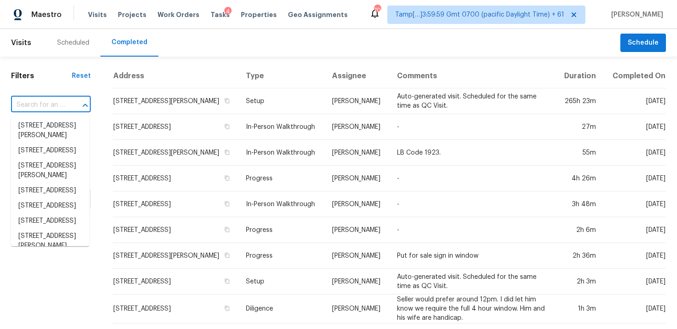
paste input "17207 Wagganner Dr, Hockley, TX 77447"
type input "17207 Wagganner Dr, Hockley, TX 77447"
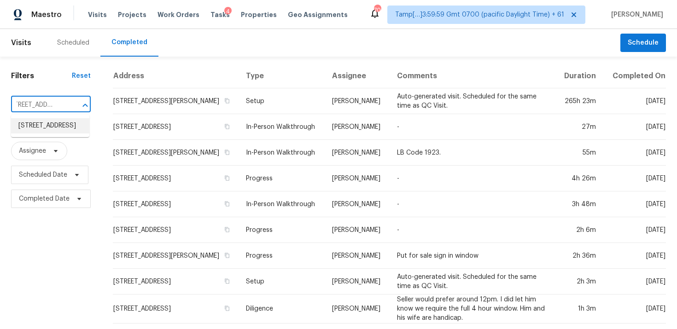
click at [70, 129] on li "17207 Wagganner Dr, Hockley, TX 77447" at bounding box center [50, 125] width 78 height 15
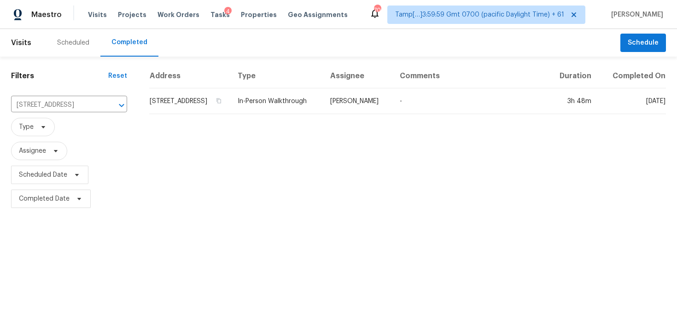
click at [191, 101] on td "17207 Wagganner Dr, Hockley, TX 77447" at bounding box center [189, 101] width 81 height 26
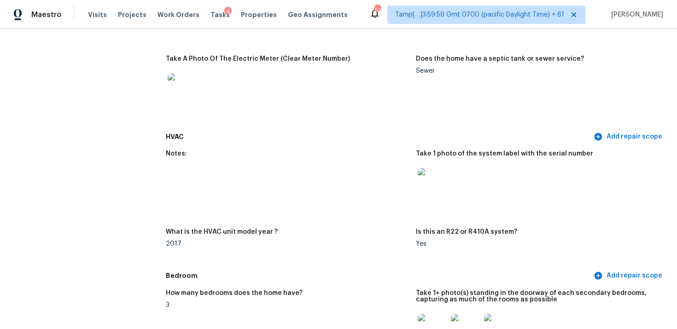
scroll to position [674, 0]
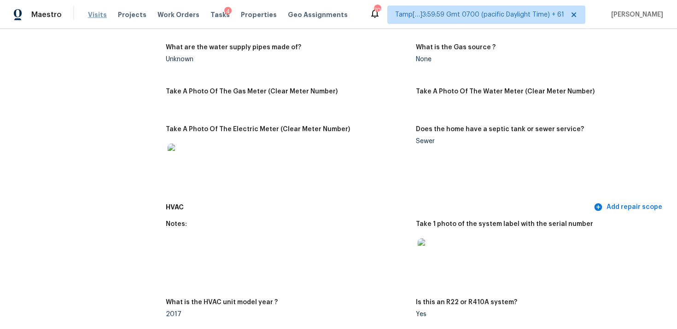
click at [93, 13] on span "Visits" at bounding box center [97, 14] width 19 height 9
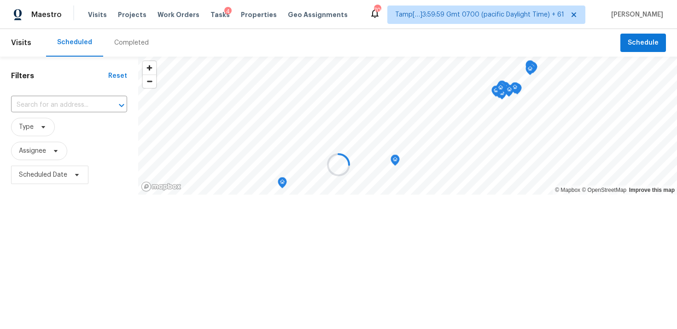
click at [125, 42] on div at bounding box center [338, 164] width 677 height 329
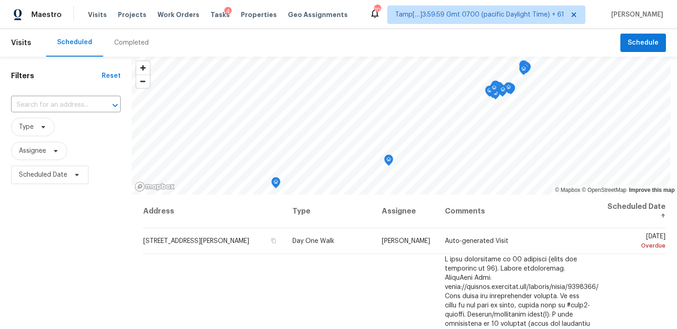
click at [125, 42] on div "Completed" at bounding box center [131, 42] width 35 height 9
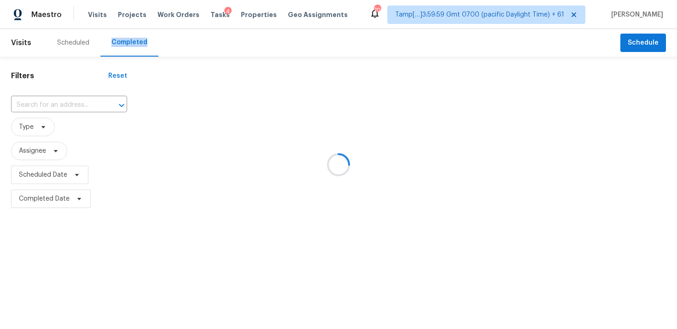
click at [82, 94] on div at bounding box center [338, 164] width 677 height 329
click at [59, 92] on div at bounding box center [338, 164] width 677 height 329
click at [61, 99] on div at bounding box center [338, 164] width 677 height 329
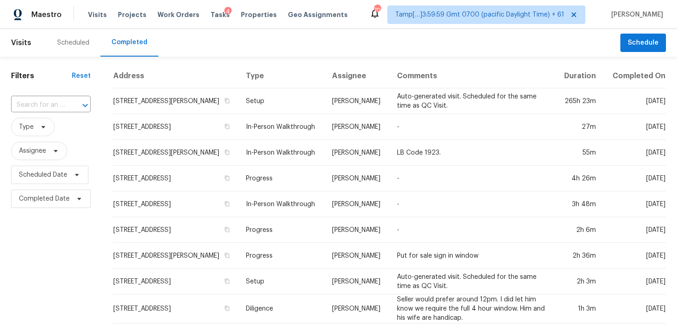
click at [61, 99] on input "text" at bounding box center [38, 105] width 54 height 14
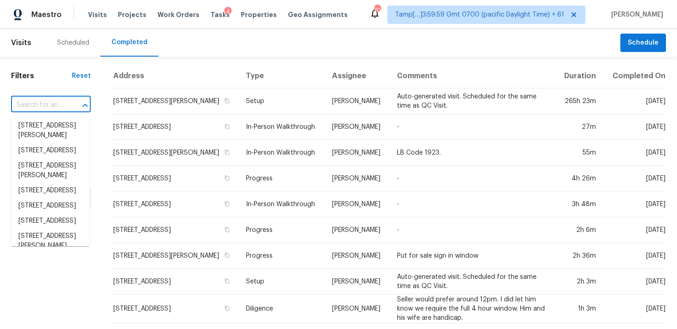
paste input "1063 Gather Dr, Lawrenceville, GA 30043"
type input "1063 Gather Dr, Lawrenceville, GA 30043"
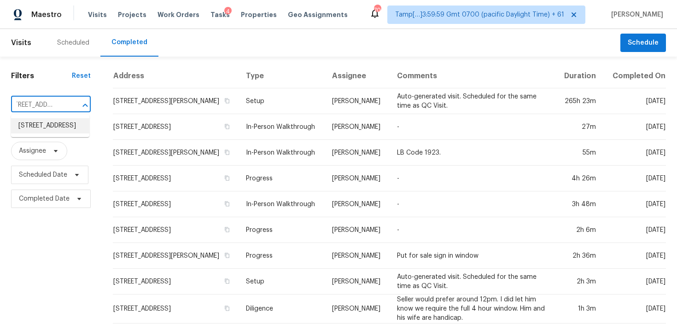
click at [70, 131] on li "1063 Gather Dr, Lawrenceville, GA 30043" at bounding box center [50, 125] width 78 height 15
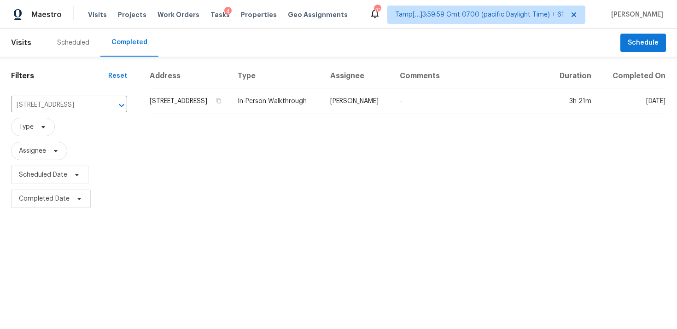
click at [189, 108] on td "1063 Gather Dr, Lawrenceville, GA 30043" at bounding box center [189, 101] width 81 height 26
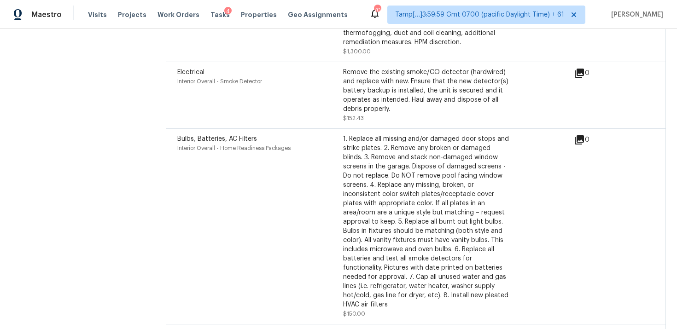
scroll to position [5468, 0]
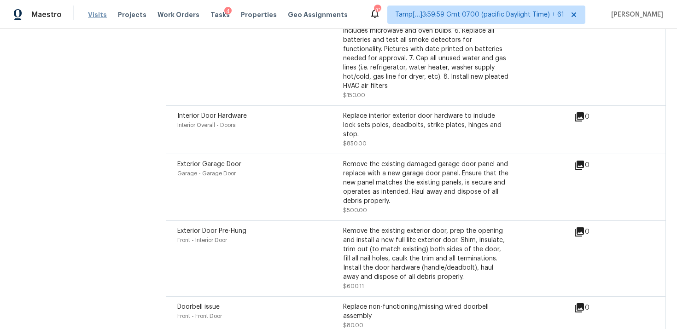
click at [96, 16] on span "Visits" at bounding box center [97, 14] width 19 height 9
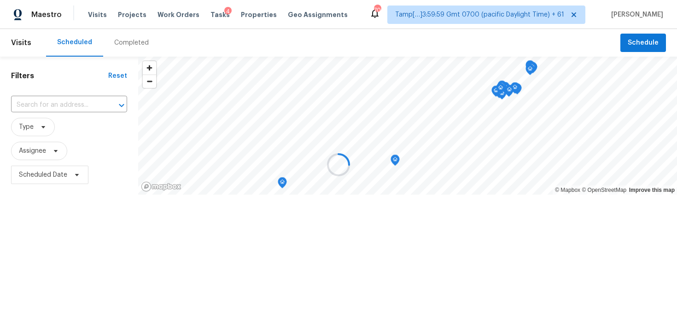
click at [112, 39] on div at bounding box center [338, 164] width 677 height 329
click at [122, 40] on div at bounding box center [338, 164] width 677 height 329
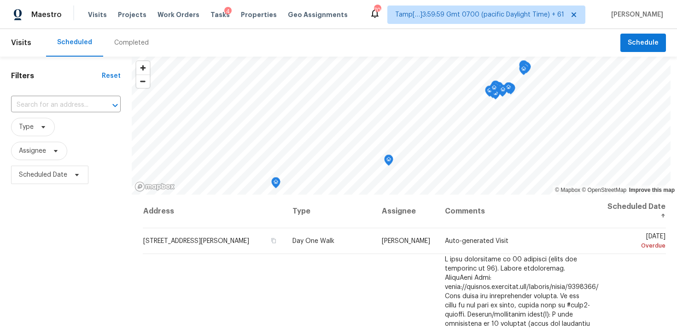
click at [131, 45] on div "Completed" at bounding box center [131, 42] width 35 height 9
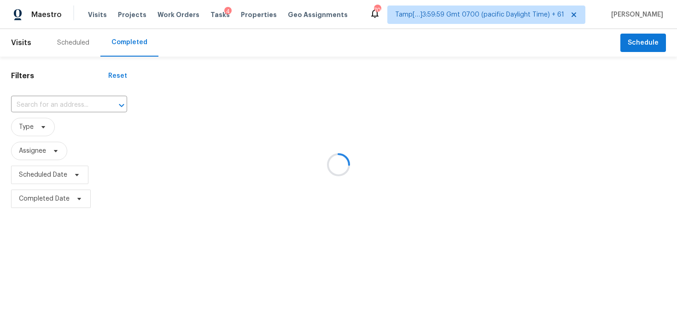
click at [68, 106] on div at bounding box center [338, 164] width 677 height 329
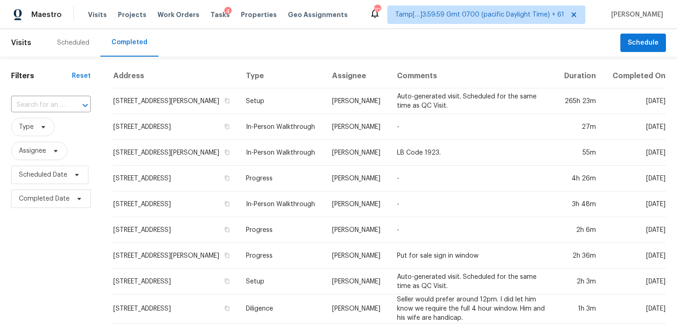
click at [61, 101] on input "text" at bounding box center [38, 105] width 54 height 14
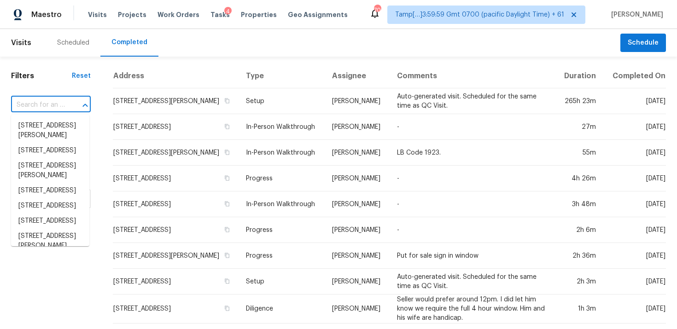
paste input "561 Bayou Bend Dr, Buda, TX 78610"
type input "561 Bayou Bend Dr, Buda, TX 78610"
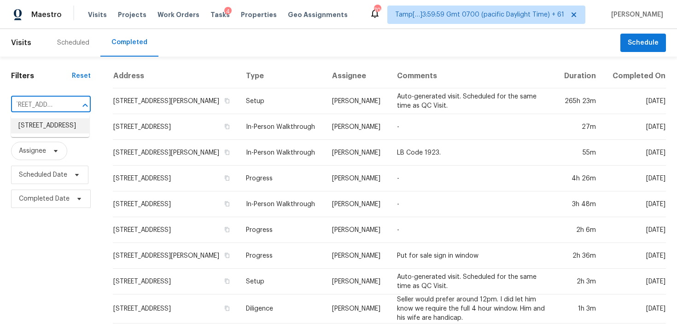
click at [71, 127] on li "561 Bayou Bend Dr, Buda, TX 78610" at bounding box center [50, 125] width 78 height 15
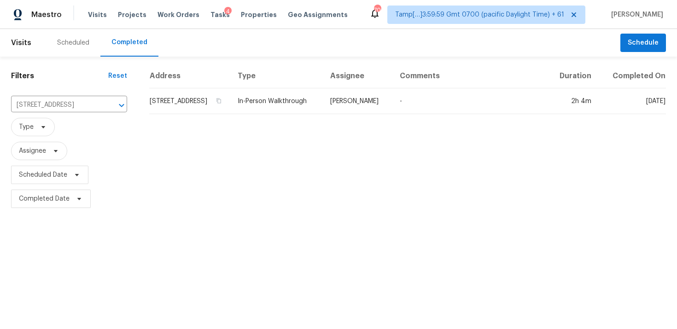
click at [175, 112] on td "561 Bayou Bend Dr, Buda, TX 78610" at bounding box center [189, 101] width 81 height 26
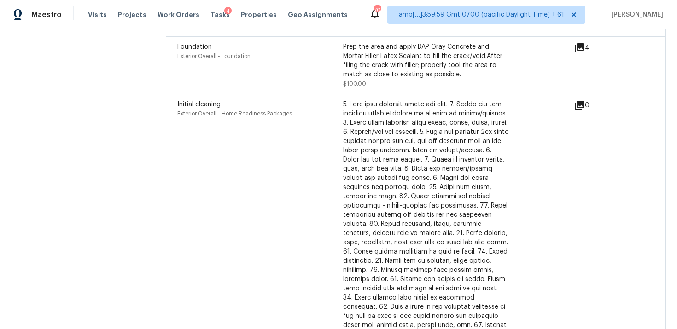
scroll to position [3374, 0]
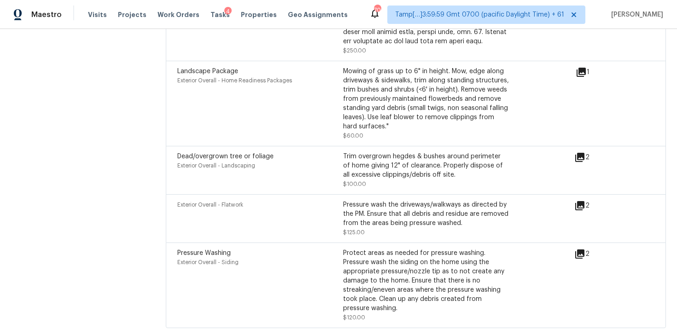
click at [92, 8] on div "Visits Projects Work Orders Tasks 4 Properties Geo Assignments" at bounding box center [223, 15] width 271 height 18
click at [96, 15] on span "Visits" at bounding box center [97, 14] width 19 height 9
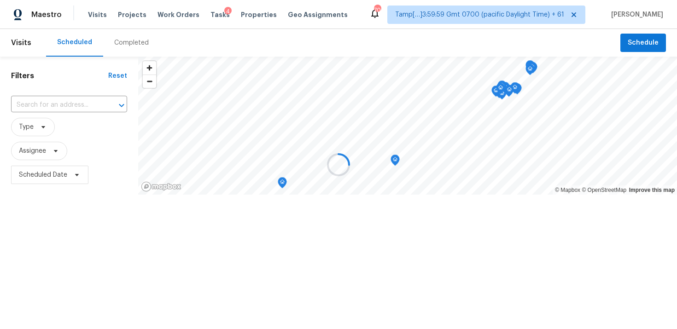
click at [135, 37] on div at bounding box center [338, 164] width 677 height 329
click at [133, 47] on div at bounding box center [338, 164] width 677 height 329
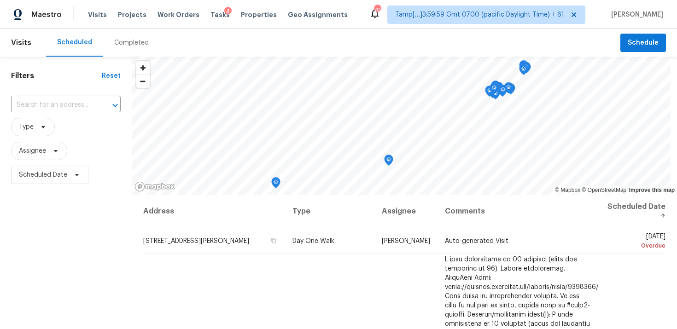
click at [126, 41] on div "Completed" at bounding box center [131, 42] width 35 height 9
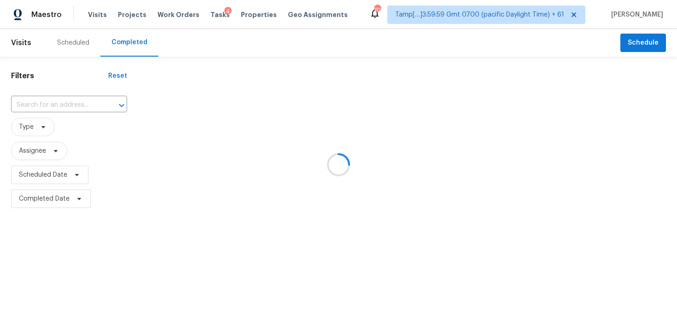
click at [62, 100] on div at bounding box center [338, 164] width 677 height 329
click at [56, 100] on div at bounding box center [338, 164] width 677 height 329
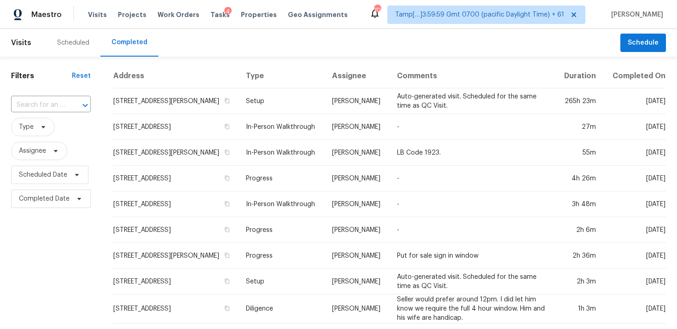
click at [56, 100] on input "text" at bounding box center [38, 105] width 54 height 14
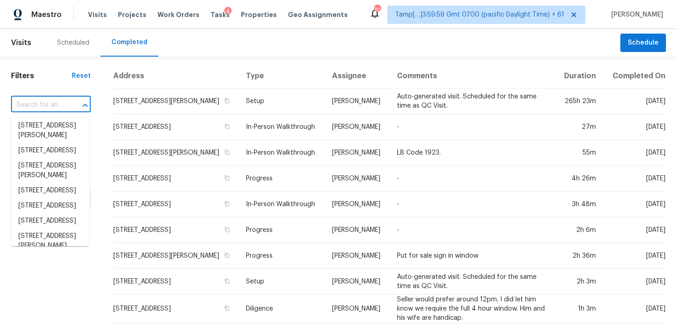
paste input "3254 Lakeshore Dr, Hutchinson Island, FL 34949"
type input "3254 Lakeshore Dr, Hutchinson Island, FL 34949"
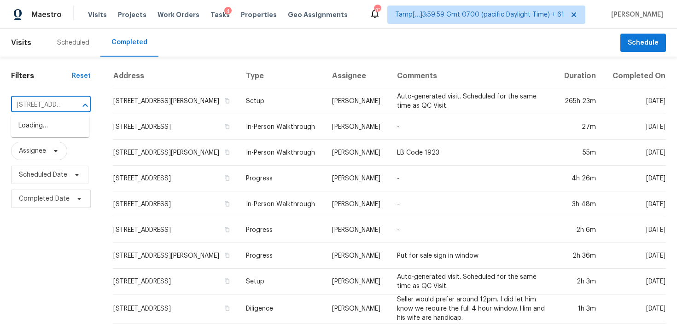
scroll to position [0, 98]
click at [64, 127] on li "3254 Lakeshore Dr, Hutchinson Island, FL 34949" at bounding box center [50, 130] width 78 height 25
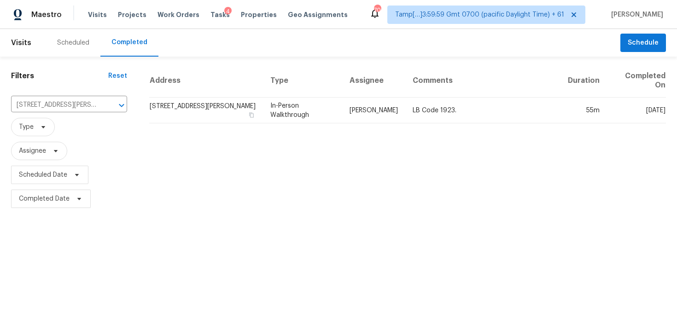
click at [195, 103] on td "3254 Lakeshore Dr, Hutchinson Island, FL 34949" at bounding box center [206, 111] width 114 height 26
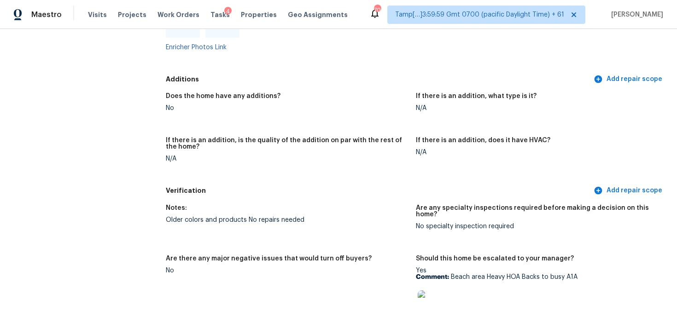
scroll to position [1927, 0]
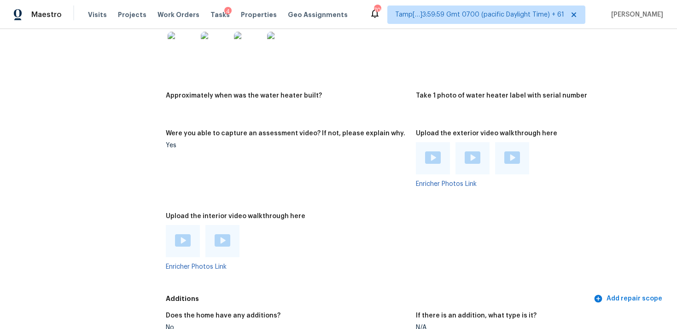
click at [226, 238] on img at bounding box center [223, 241] width 16 height 12
click at [189, 235] on img at bounding box center [183, 241] width 16 height 12
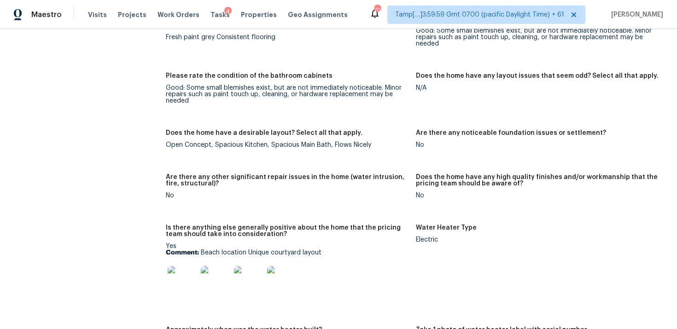
scroll to position [1573, 0]
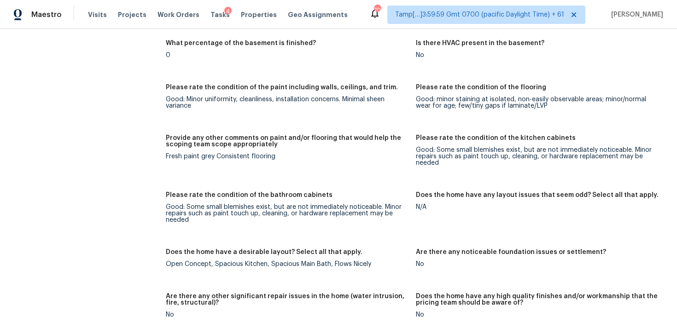
click at [293, 57] on figure "What percentage of the basement is finished? 0" at bounding box center [291, 56] width 250 height 33
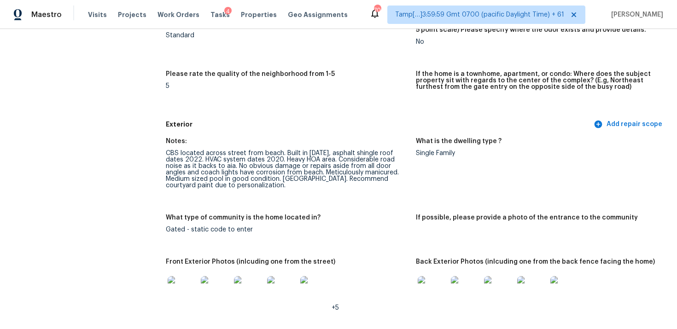
scroll to position [260, 0]
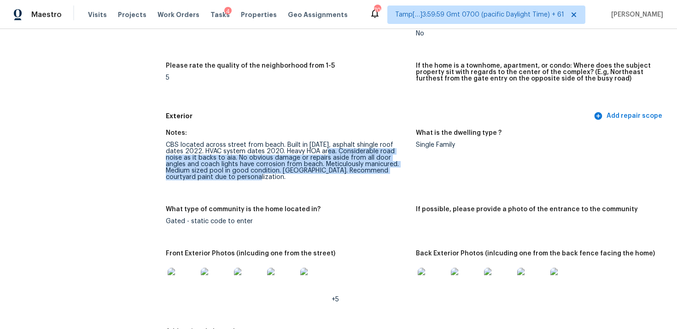
drag, startPoint x: 311, startPoint y: 152, endPoint x: 322, endPoint y: 177, distance: 27.5
click at [322, 177] on div "CBS located across street from beach. Built in 2004, asphalt shingle roof dates…" at bounding box center [287, 161] width 243 height 39
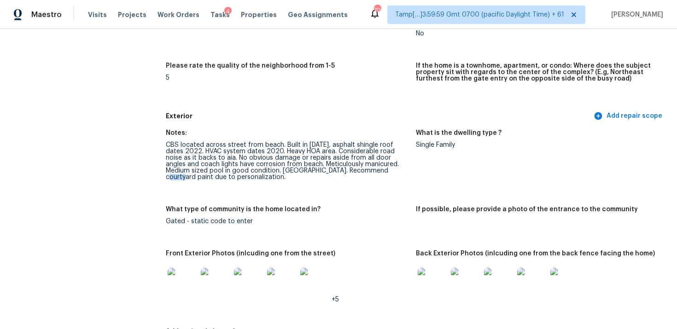
click at [358, 159] on div "CBS located across street from beach. Built in 2004, asphalt shingle roof dates…" at bounding box center [287, 161] width 243 height 39
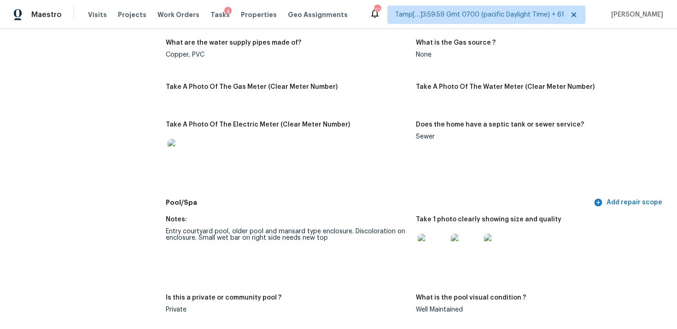
scroll to position [652, 0]
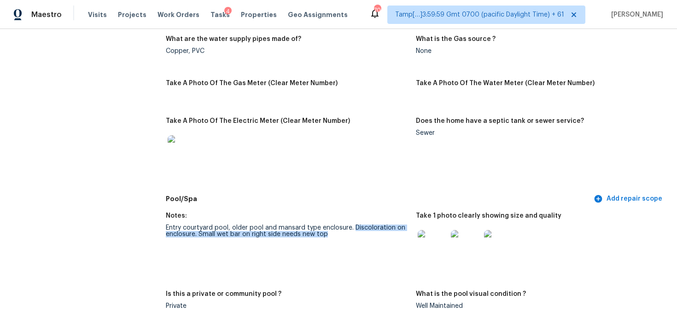
drag, startPoint x: 353, startPoint y: 227, endPoint x: 356, endPoint y: 236, distance: 9.2
click at [356, 236] on div "Entry courtyard pool, older pool and mansard type enclosure. Discoloration on e…" at bounding box center [287, 231] width 243 height 13
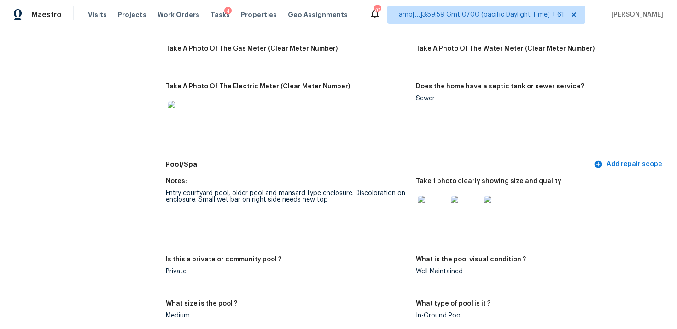
scroll to position [689, 0]
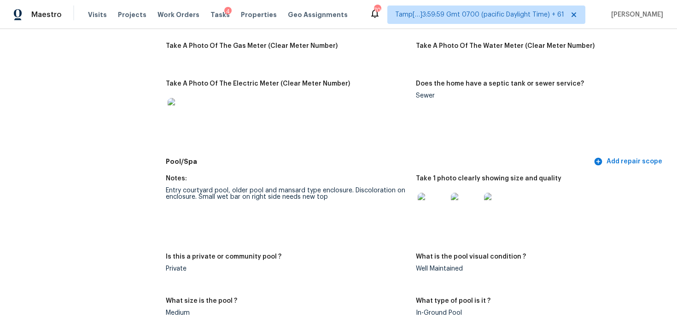
click at [438, 212] on img at bounding box center [432, 207] width 29 height 29
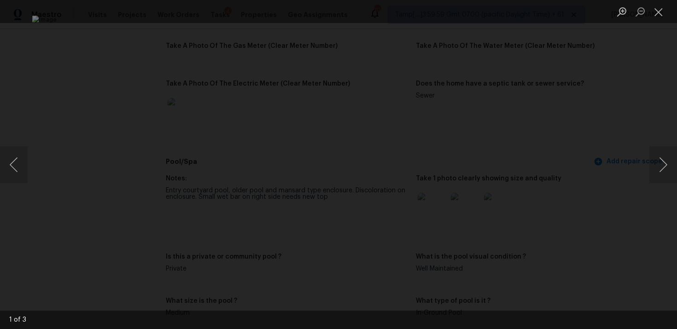
click at [571, 134] on div "Lightbox" at bounding box center [338, 164] width 677 height 329
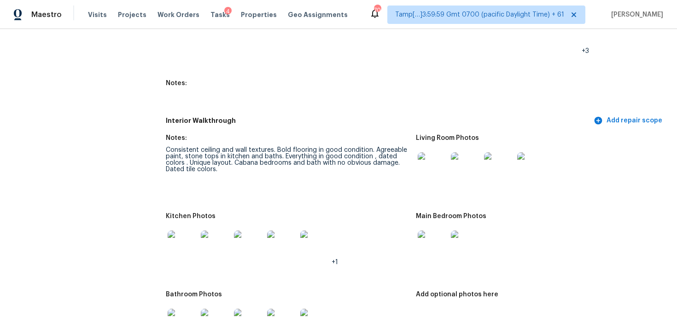
scroll to position [1202, 0]
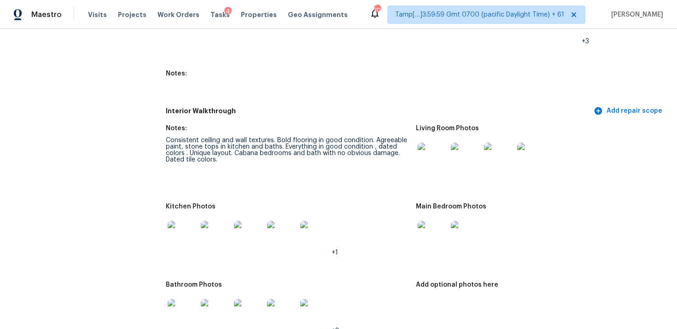
click at [428, 160] on img at bounding box center [432, 157] width 29 height 29
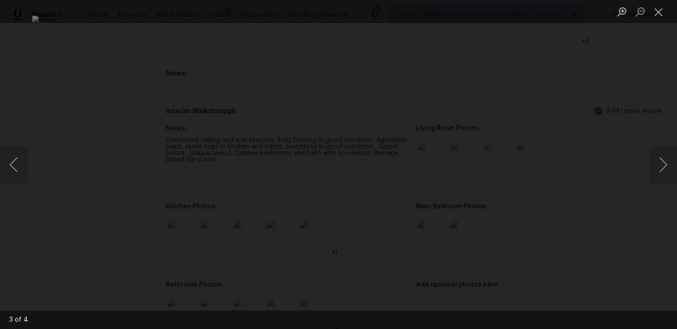
click at [611, 85] on div "Lightbox" at bounding box center [338, 164] width 677 height 329
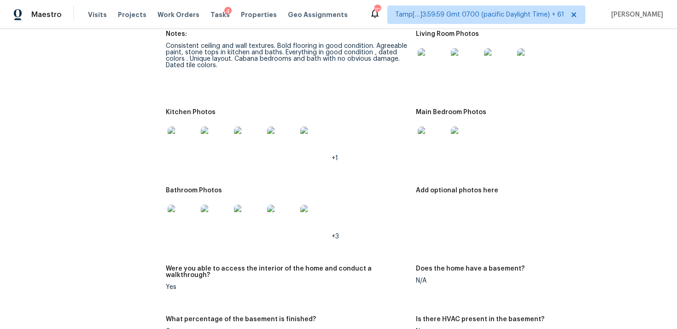
scroll to position [1307, 0]
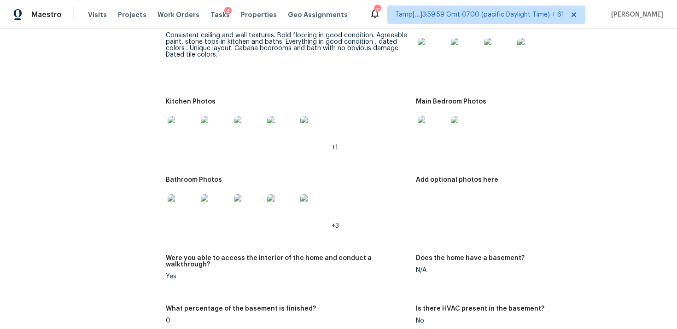
click at [181, 143] on img at bounding box center [182, 130] width 29 height 29
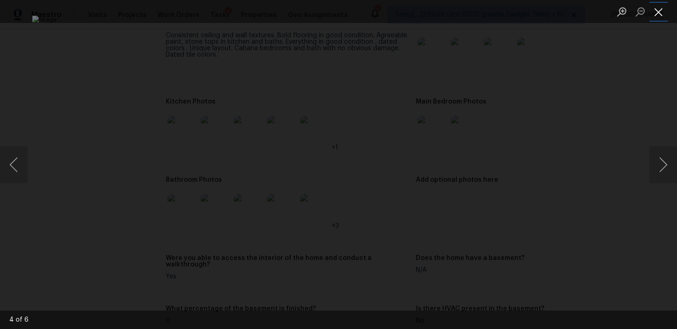
click at [654, 14] on button "Close lightbox" at bounding box center [659, 12] width 18 height 16
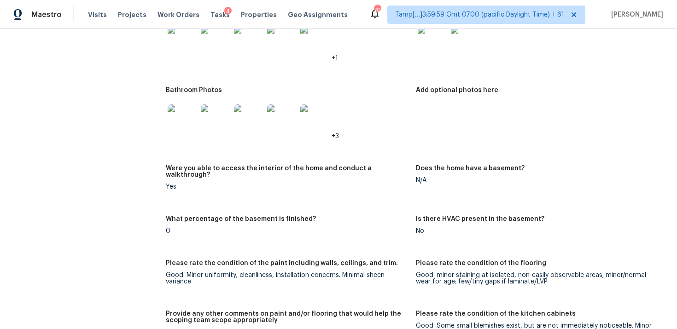
scroll to position [1276, 0]
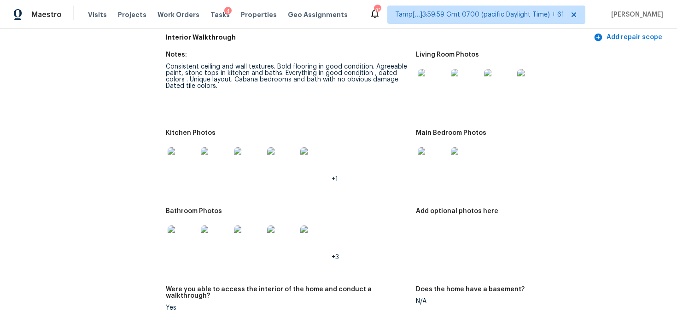
click at [428, 158] on img at bounding box center [432, 161] width 29 height 29
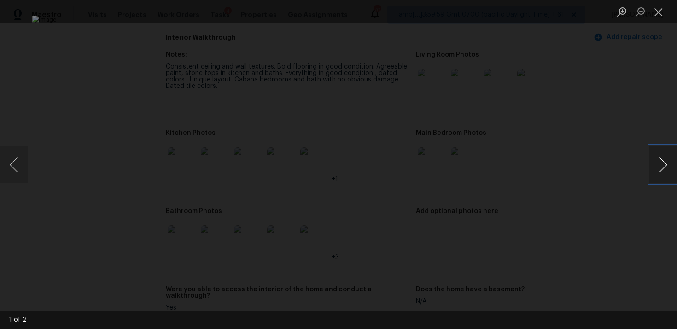
click at [675, 165] on button "Next image" at bounding box center [664, 165] width 28 height 37
click at [636, 113] on div "Lightbox" at bounding box center [338, 164] width 677 height 329
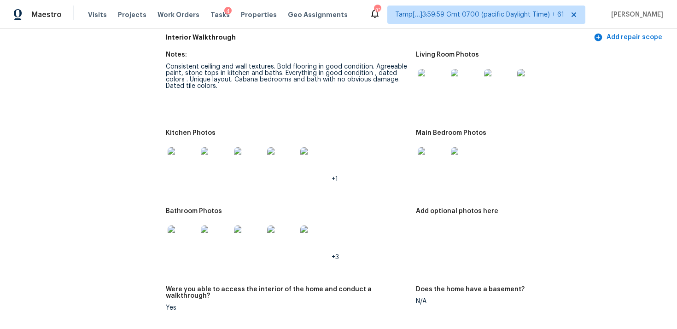
click at [192, 236] on img at bounding box center [182, 240] width 29 height 29
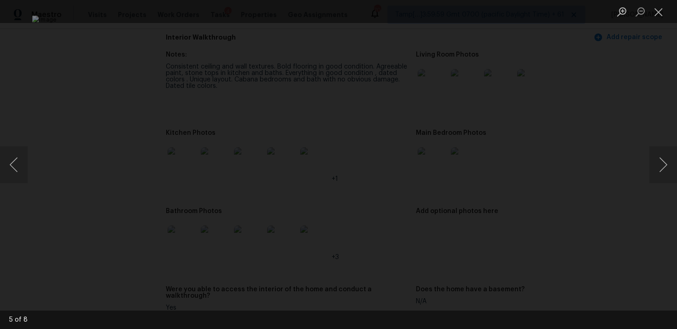
click at [558, 154] on div "Lightbox" at bounding box center [338, 164] width 677 height 329
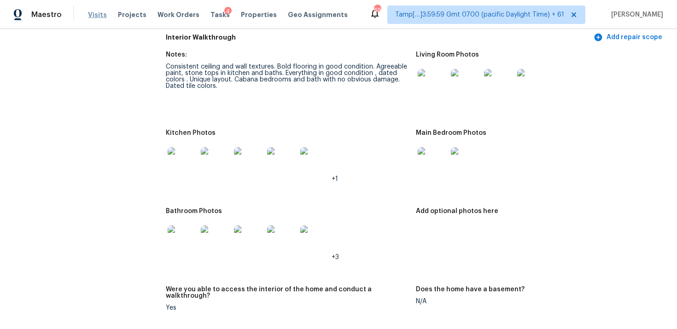
click at [99, 17] on span "Visits" at bounding box center [97, 14] width 19 height 9
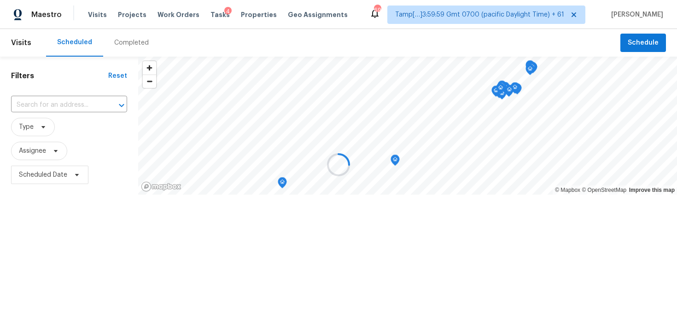
click at [120, 41] on div at bounding box center [338, 164] width 677 height 329
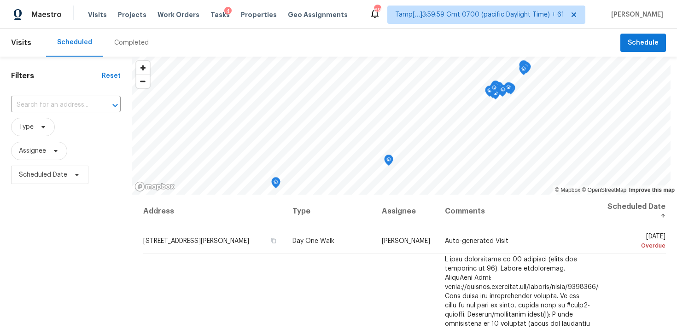
click at [120, 41] on div "Completed" at bounding box center [131, 42] width 35 height 9
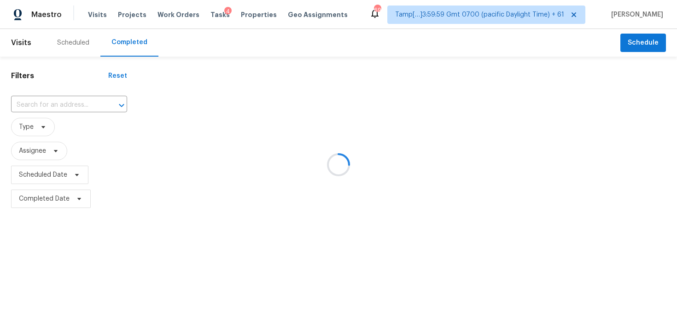
click at [79, 101] on div at bounding box center [338, 164] width 677 height 329
click at [63, 100] on div at bounding box center [338, 164] width 677 height 329
click at [53, 94] on div at bounding box center [338, 164] width 677 height 329
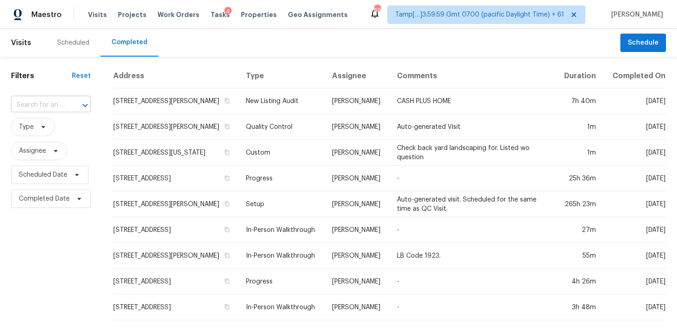
click at [59, 98] on input "text" at bounding box center [38, 105] width 54 height 14
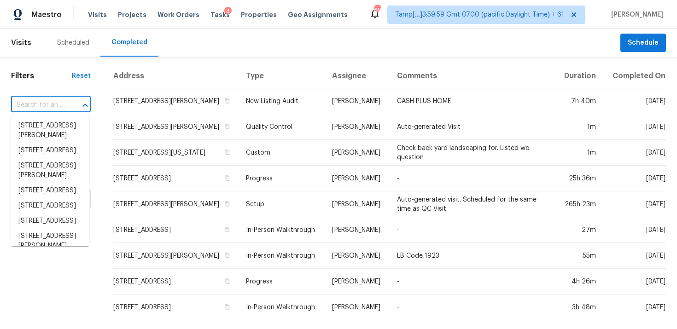
paste input "5197 Rosen Blvd, Boynton Beach, FL 33472"
type input "5197 Rosen Blvd, Boynton Beach, FL 33472"
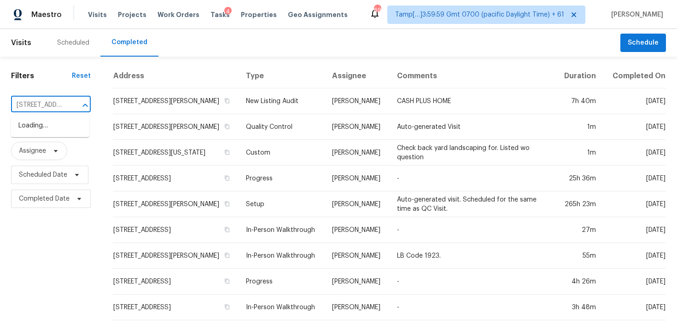
scroll to position [0, 81]
click at [66, 122] on li "5197 Rosen Blvd, Boynton Beach, FL 33472" at bounding box center [50, 130] width 78 height 25
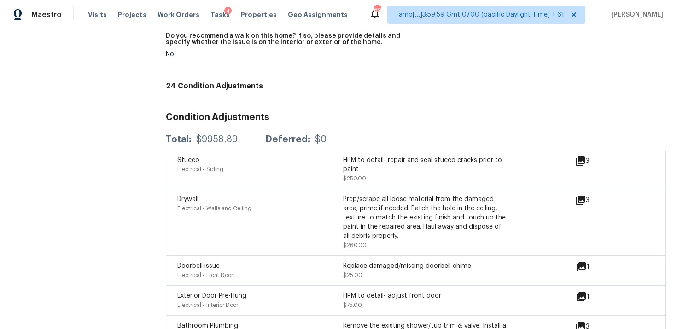
scroll to position [2237, 0]
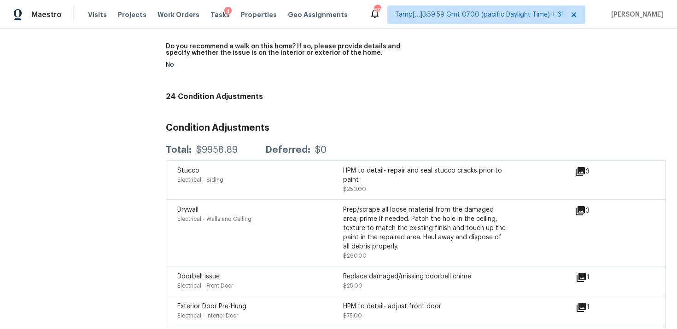
click at [94, 9] on div "Visits Projects Work Orders Tasks 4 Properties Geo Assignments" at bounding box center [223, 15] width 271 height 18
click at [102, 16] on span "Visits" at bounding box center [97, 14] width 19 height 9
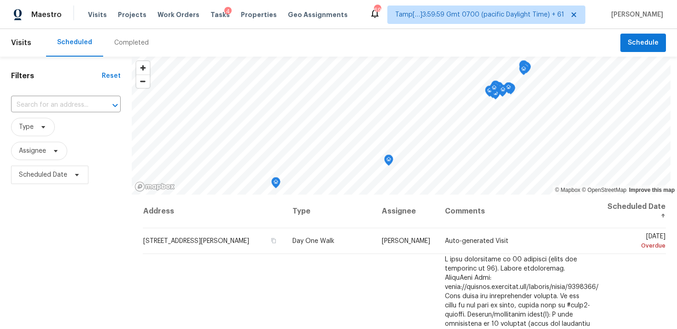
click at [127, 44] on div "Completed" at bounding box center [131, 42] width 35 height 9
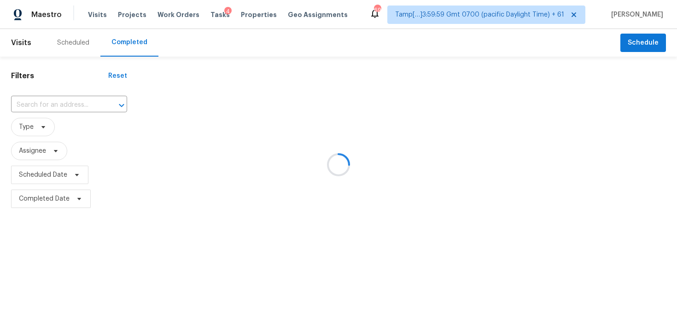
click at [82, 97] on div at bounding box center [338, 164] width 677 height 329
click at [70, 104] on div at bounding box center [338, 164] width 677 height 329
click at [60, 107] on input "text" at bounding box center [56, 105] width 90 height 14
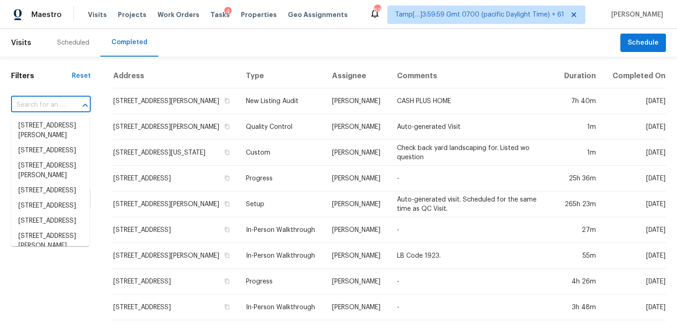
paste input "9 Teak Crse, Ocala, FL 34472"
type input "9 Teak Crse, Ocala, FL 34472"
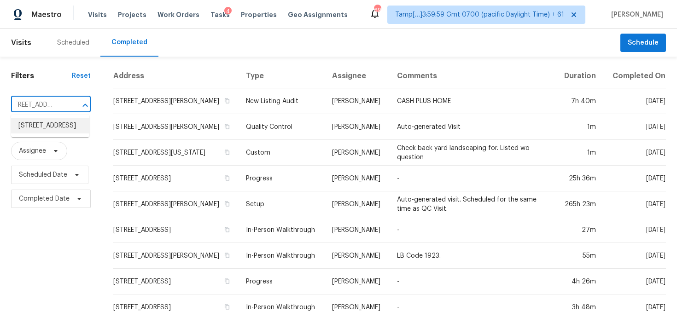
click at [65, 132] on li "9 Teak Crse, Ocala, FL 34472" at bounding box center [50, 125] width 78 height 15
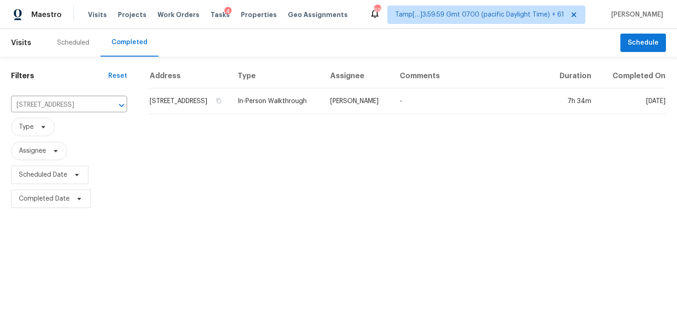
click at [162, 118] on div "Address Type Assignee Comments Duration Completed On 9 Teak Crse, Ocala, FL 344…" at bounding box center [407, 137] width 539 height 147
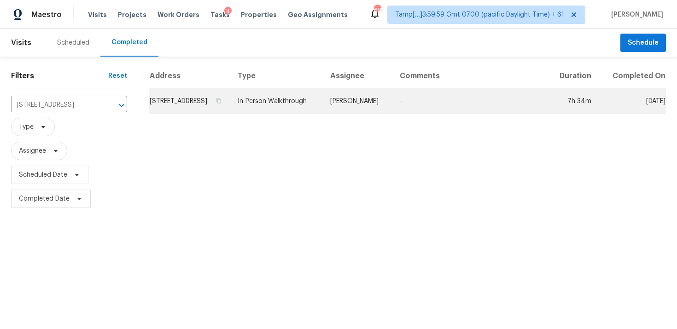
click at [172, 111] on td "9 Teak Crse, Ocala, FL 34472" at bounding box center [189, 101] width 81 height 26
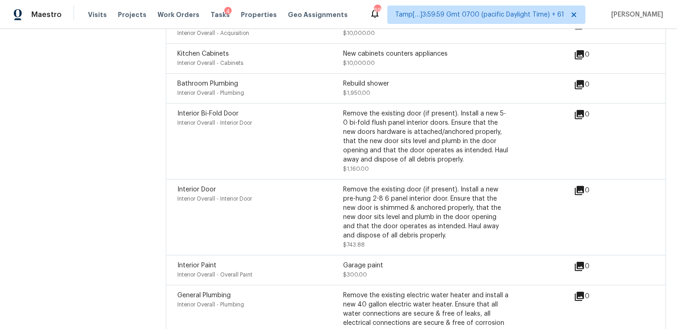
scroll to position [3042, 0]
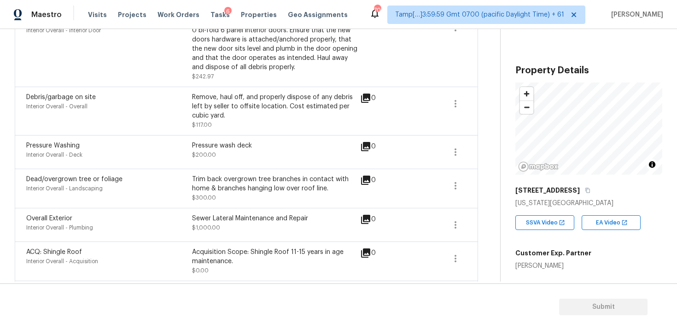
scroll to position [479, 0]
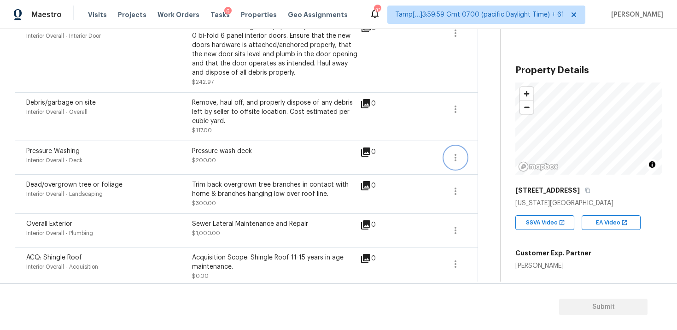
click at [459, 152] on icon "button" at bounding box center [455, 157] width 11 height 11
click at [509, 152] on div "Edit" at bounding box center [508, 147] width 72 height 9
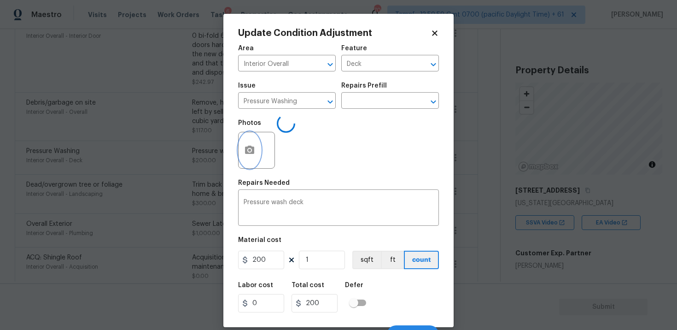
click at [247, 149] on icon "button" at bounding box center [249, 150] width 9 height 8
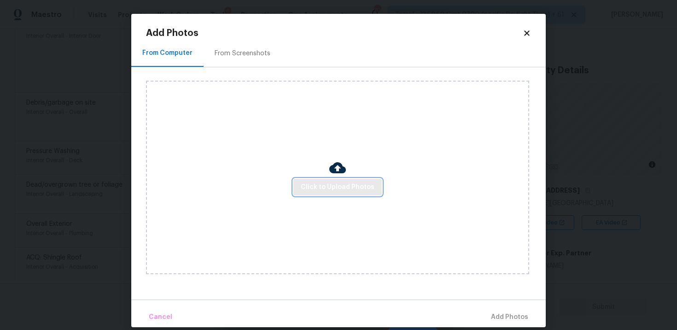
click at [352, 190] on span "Click to Upload Photos" at bounding box center [338, 188] width 74 height 12
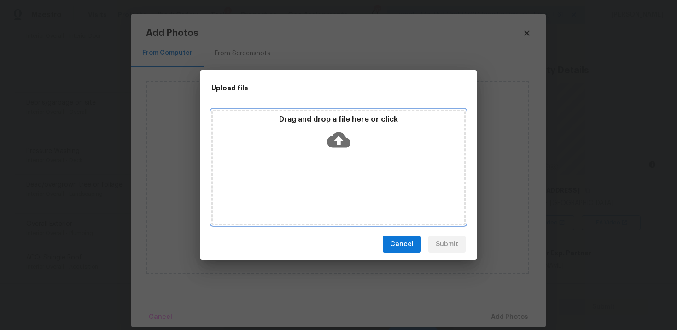
click at [335, 140] on icon at bounding box center [339, 140] width 24 height 24
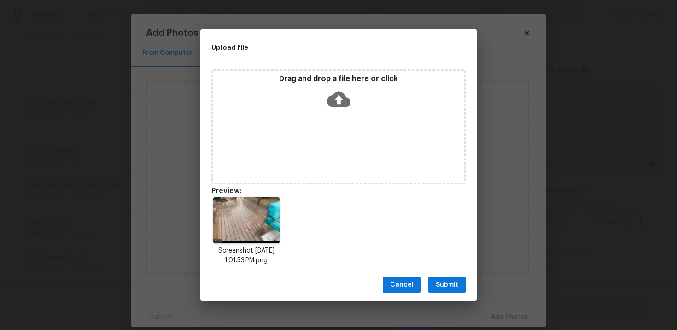
drag, startPoint x: 455, startPoint y: 280, endPoint x: 452, endPoint y: 271, distance: 8.6
click at [455, 280] on span "Submit" at bounding box center [447, 285] width 23 height 12
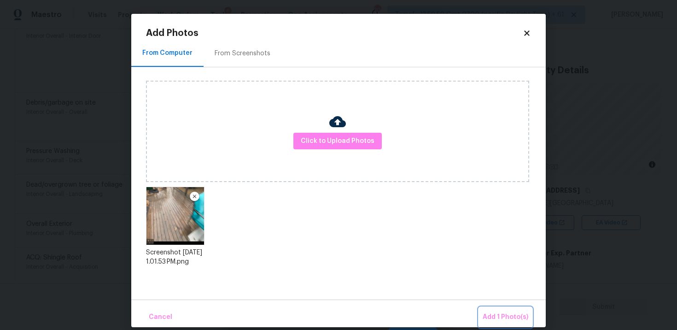
click at [504, 313] on span "Add 1 Photo(s)" at bounding box center [506, 317] width 46 height 12
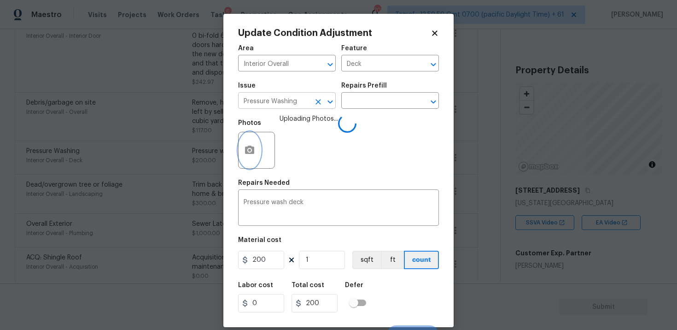
click at [314, 104] on icon "Clear" at bounding box center [318, 101] width 9 height 9
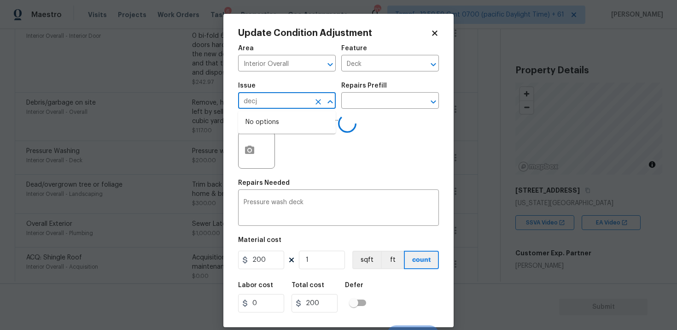
type input "dec"
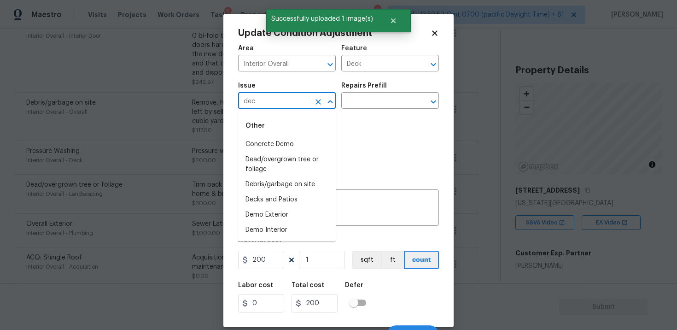
type input "deck"
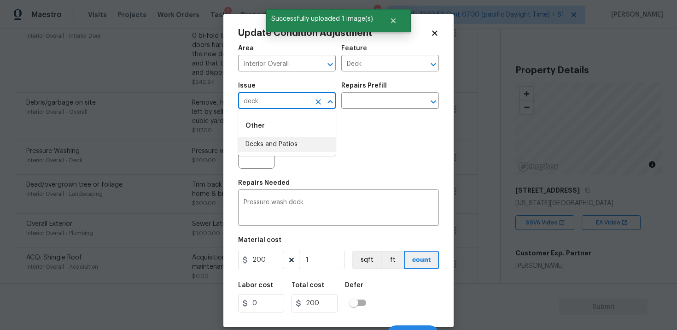
click at [270, 140] on li "Decks and Patios" at bounding box center [287, 144] width 98 height 15
type input "Decks and Patios"
click at [317, 202] on textarea "Pressure wash deck" at bounding box center [339, 208] width 190 height 19
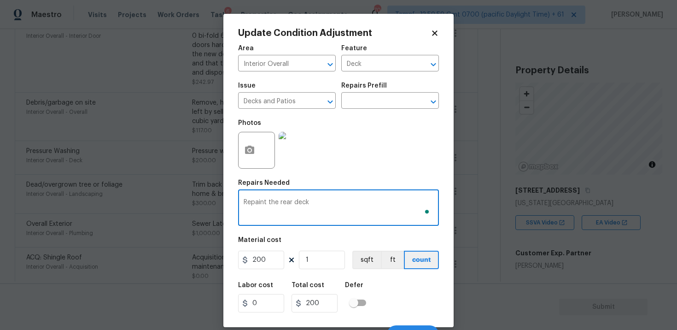
type textarea "Repaint the rear deck"
click at [280, 262] on input "200" at bounding box center [261, 260] width 46 height 18
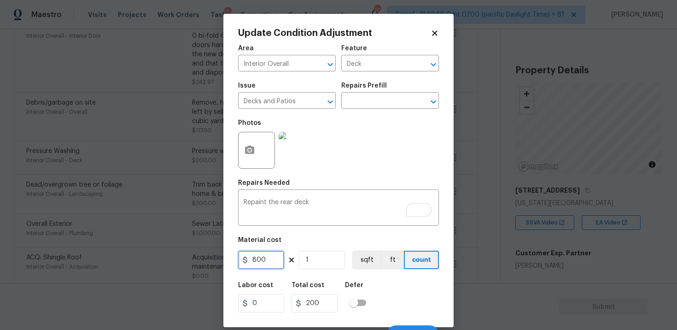
type input "800"
click at [375, 288] on div "Labor cost 0 Total cost 800 Defer" at bounding box center [338, 296] width 201 height 41
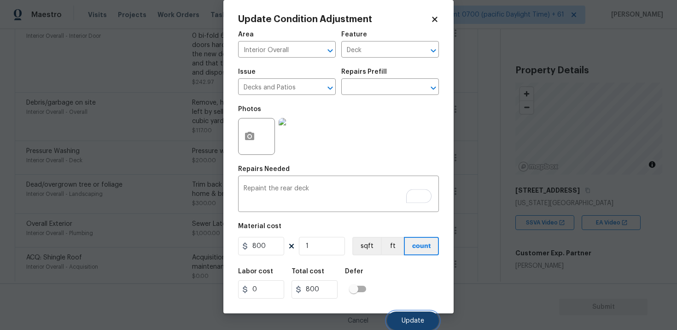
click at [417, 320] on span "Update" at bounding box center [413, 320] width 23 height 7
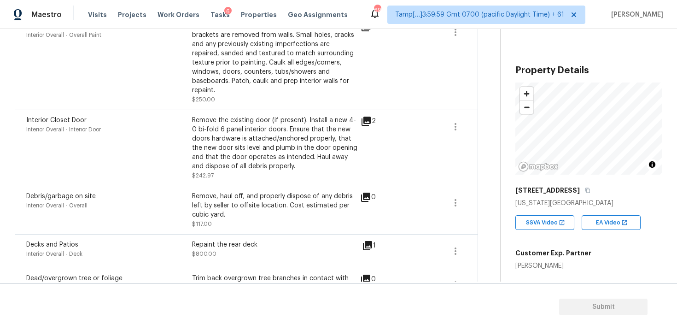
scroll to position [385, 0]
click at [451, 198] on icon "button" at bounding box center [455, 203] width 11 height 11
click at [494, 190] on div "Edit" at bounding box center [508, 192] width 72 height 9
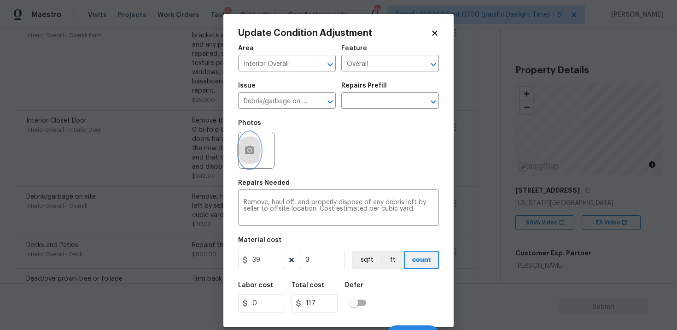
click at [254, 152] on icon "button" at bounding box center [249, 150] width 9 height 8
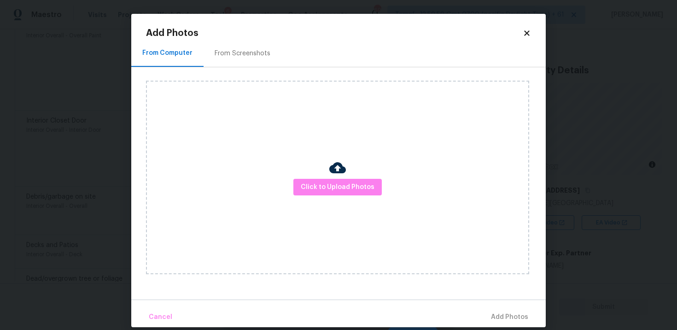
click at [341, 176] on div at bounding box center [337, 168] width 17 height 19
click at [362, 196] on div "Click to Upload Photos" at bounding box center [337, 178] width 383 height 194
click at [376, 183] on button "Click to Upload Photos" at bounding box center [338, 187] width 88 height 17
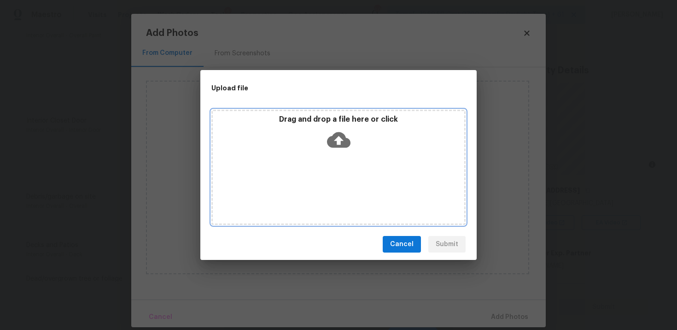
click at [338, 139] on icon at bounding box center [339, 140] width 24 height 24
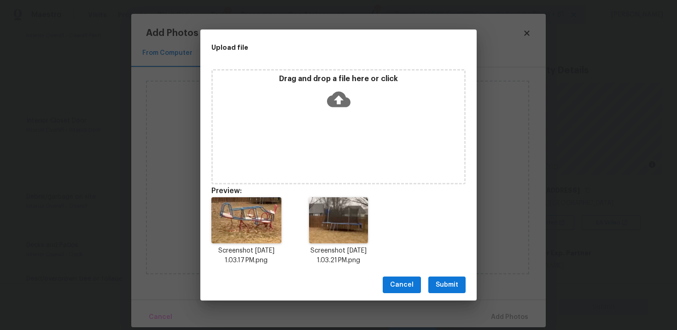
scroll to position [7, 0]
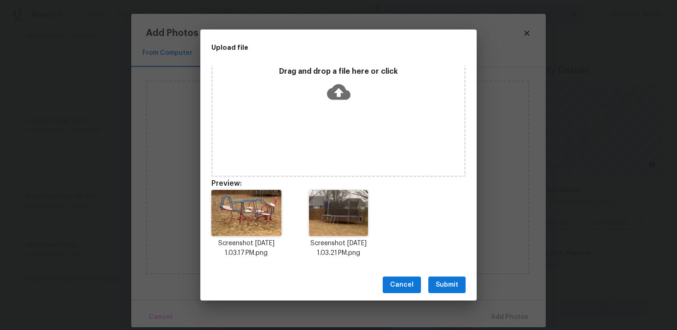
click at [439, 278] on button "Submit" at bounding box center [447, 284] width 37 height 17
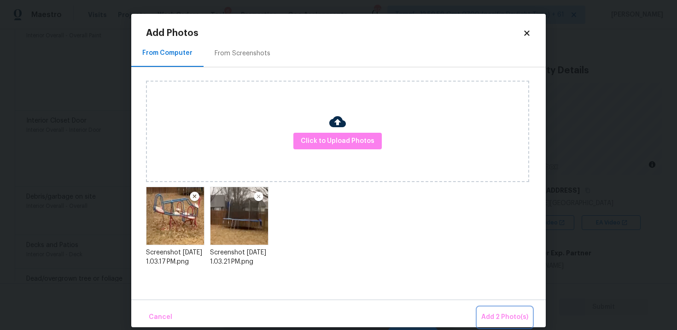
click at [493, 308] on button "Add 2 Photo(s)" at bounding box center [505, 317] width 54 height 20
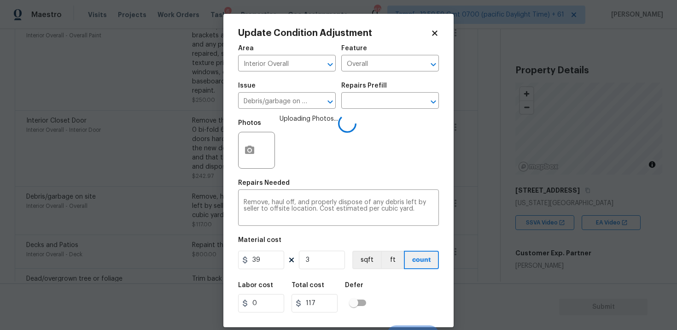
click at [271, 274] on div "Area Interior Overall ​ Feature Overall ​ Issue Debris/garbage on site ​ Repair…" at bounding box center [338, 192] width 201 height 304
click at [271, 266] on input "39" at bounding box center [261, 260] width 46 height 18
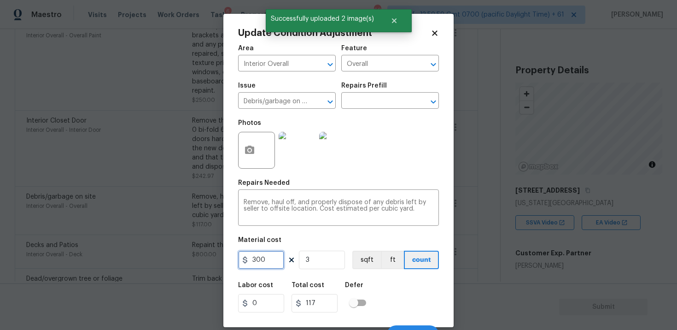
type input "300"
click at [314, 267] on input "3" at bounding box center [322, 260] width 46 height 18
type input "900"
type input "0"
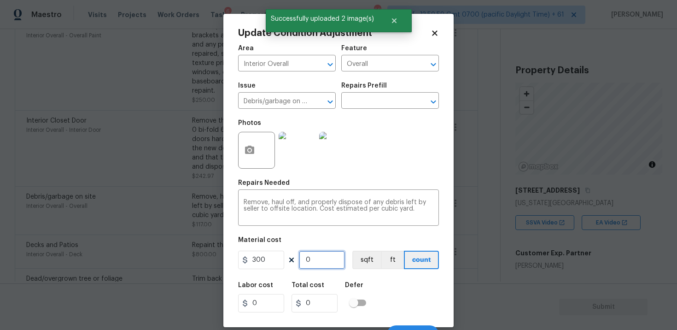
type input "1"
type input "300"
type input "1"
click at [278, 261] on input "300" at bounding box center [261, 260] width 46 height 18
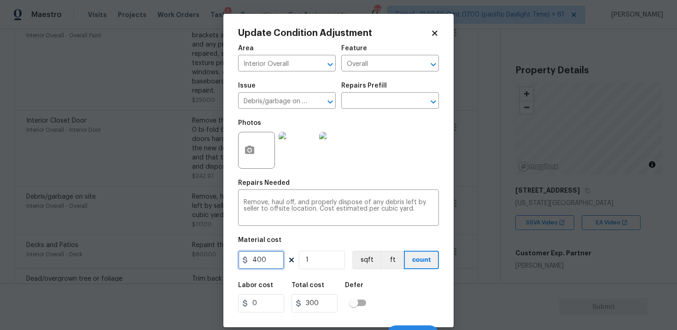
type input "400"
click at [366, 286] on div "Defer" at bounding box center [358, 288] width 27 height 12
type input "400"
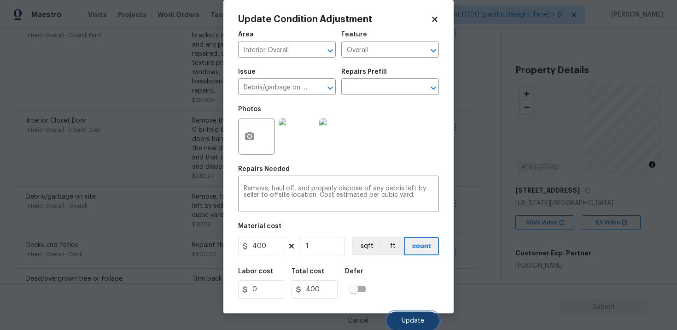
click at [400, 312] on button "Update" at bounding box center [413, 320] width 52 height 18
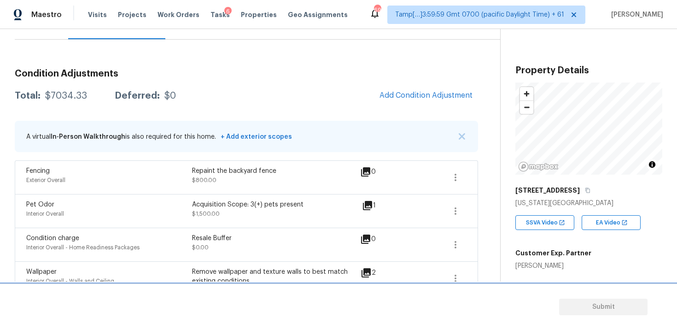
scroll to position [97, 0]
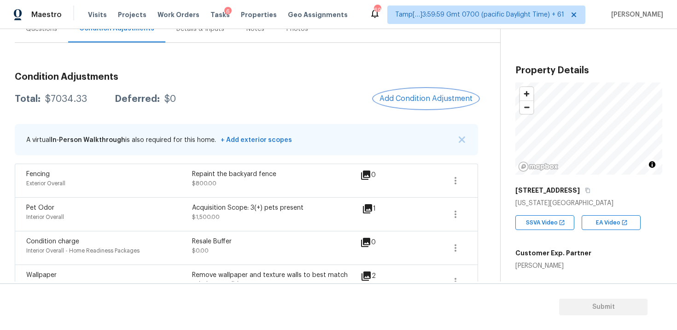
click at [421, 98] on span "Add Condition Adjustment" at bounding box center [426, 98] width 93 height 8
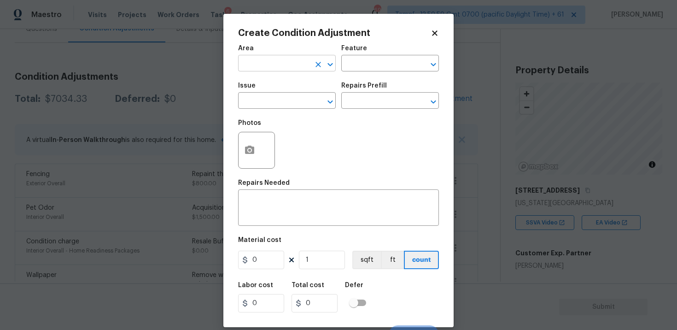
click at [268, 59] on input "text" at bounding box center [274, 64] width 72 height 14
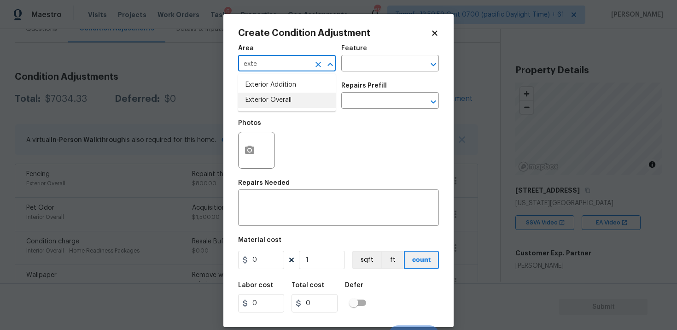
click at [272, 103] on li "Exterior Overall" at bounding box center [287, 100] width 98 height 15
type input "Exterior Overall"
click at [272, 103] on input "text" at bounding box center [274, 101] width 72 height 14
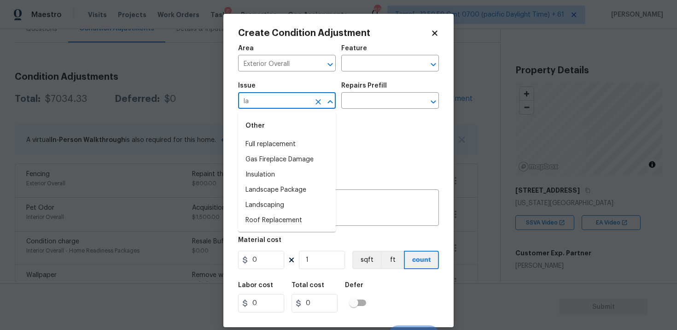
type input "l"
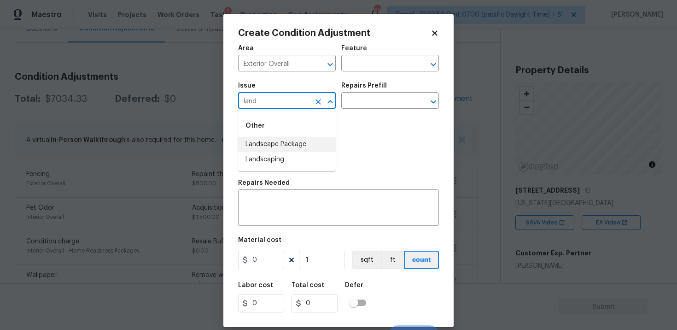
click at [269, 143] on li "Landscape Package" at bounding box center [287, 144] width 98 height 15
type input "Landscape Package"
click at [369, 85] on h5 "Repairs Prefill" at bounding box center [364, 85] width 46 height 6
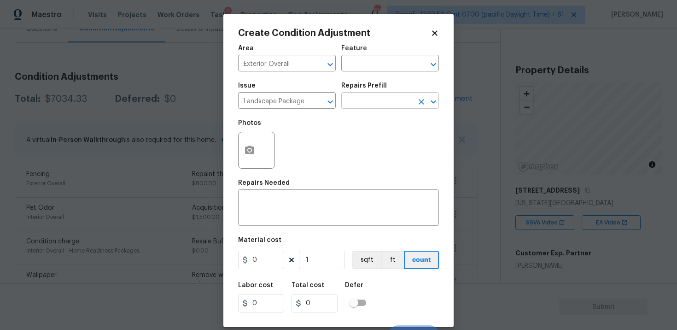
click at [368, 99] on input "text" at bounding box center [377, 101] width 72 height 14
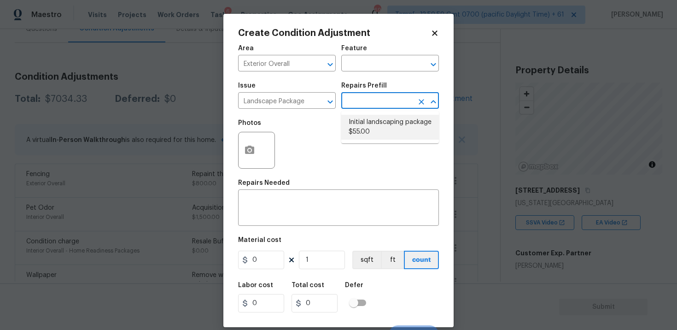
click at [365, 128] on li "Initial landscaping package $55.00" at bounding box center [390, 127] width 98 height 25
type input "Home Readiness Packages"
type textarea "Mowing of grass up to 6" in height. Mow, edge along driveways & sidewalks, trim…"
type input "55"
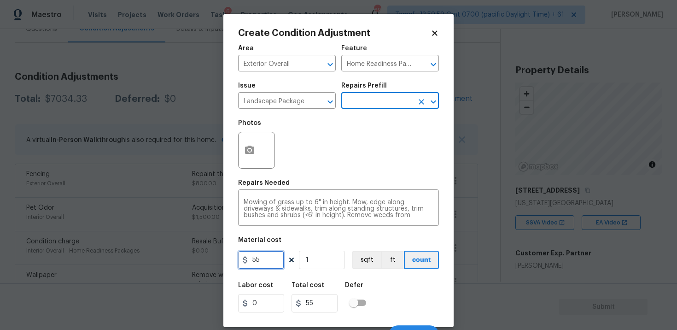
click at [268, 268] on input "55" at bounding box center [261, 260] width 46 height 18
type input "300"
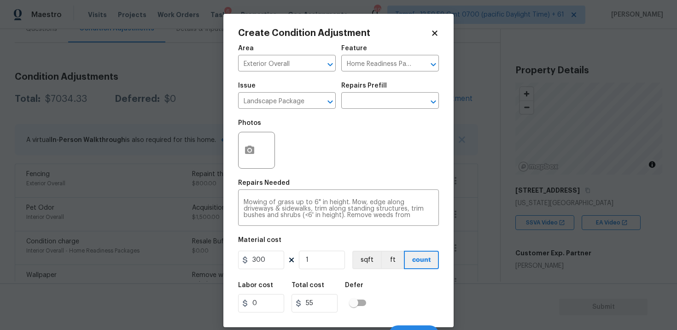
click at [334, 289] on div "Total cost" at bounding box center [318, 288] width 53 height 12
type input "300"
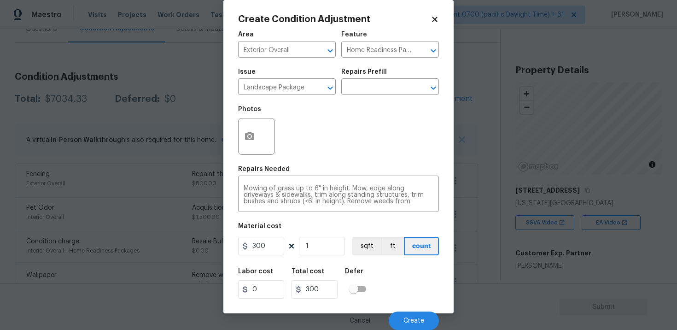
click at [403, 307] on div "Cancel Create" at bounding box center [338, 317] width 201 height 26
click at [405, 315] on button "Create" at bounding box center [414, 320] width 50 height 18
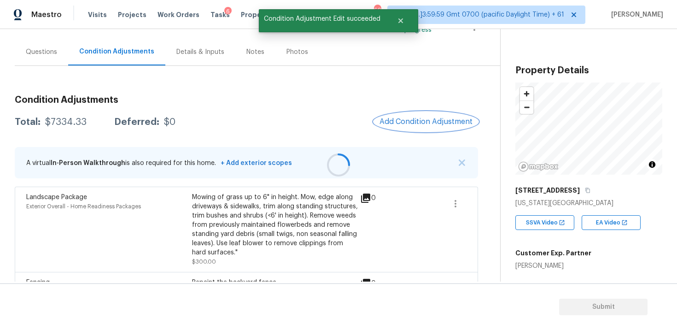
scroll to position [60, 0]
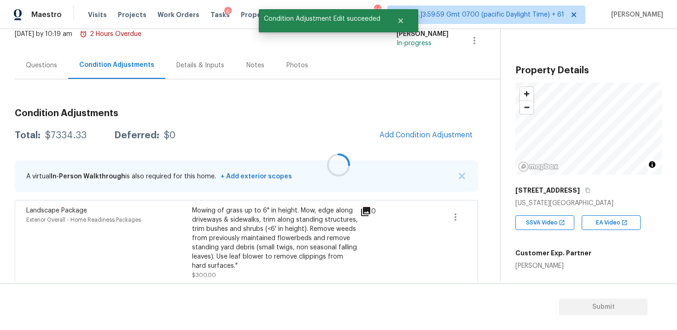
click at [412, 130] on div at bounding box center [338, 165] width 677 height 330
click at [409, 133] on span "Add Condition Adjustment" at bounding box center [426, 135] width 93 height 8
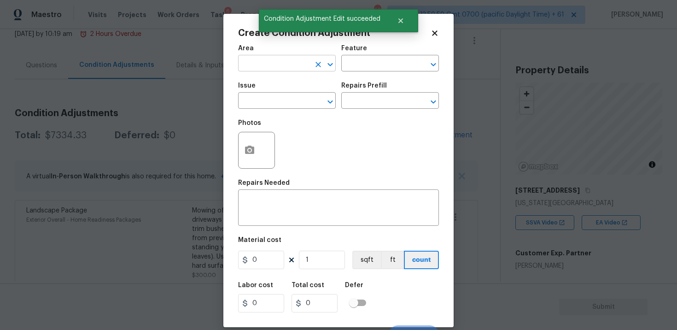
click at [276, 68] on input "text" at bounding box center [274, 64] width 72 height 14
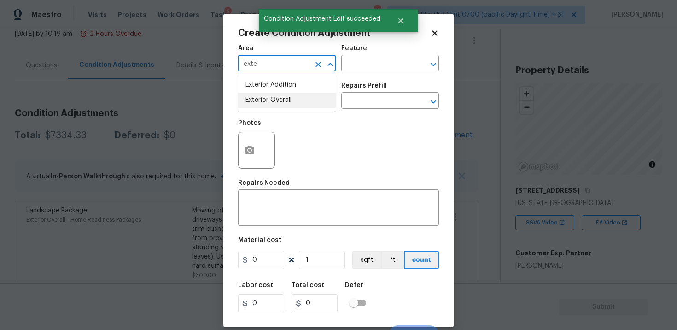
click at [277, 107] on li "Exterior Overall" at bounding box center [287, 100] width 98 height 15
type input "Exterior Overall"
click at [277, 107] on input "text" at bounding box center [274, 101] width 72 height 14
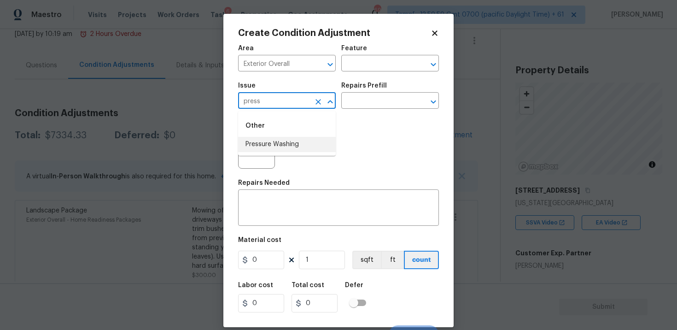
click at [287, 145] on li "Pressure Washing" at bounding box center [287, 144] width 98 height 15
type input "Pressure Washing"
click at [360, 106] on input "text" at bounding box center [377, 101] width 72 height 14
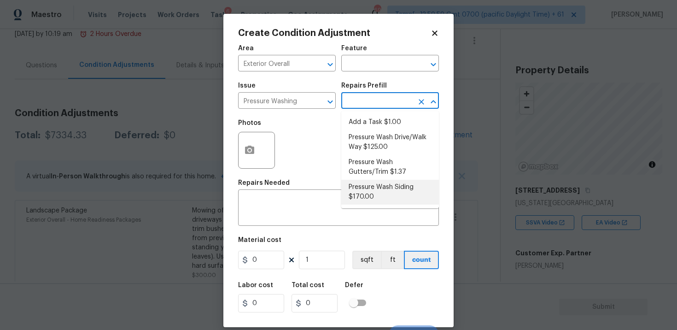
click at [372, 188] on li "Pressure Wash Siding $170.00" at bounding box center [390, 192] width 98 height 25
type input "Siding"
type textarea "Protect areas as needed for pressure washing. Pressure wash the siding on the h…"
type input "170"
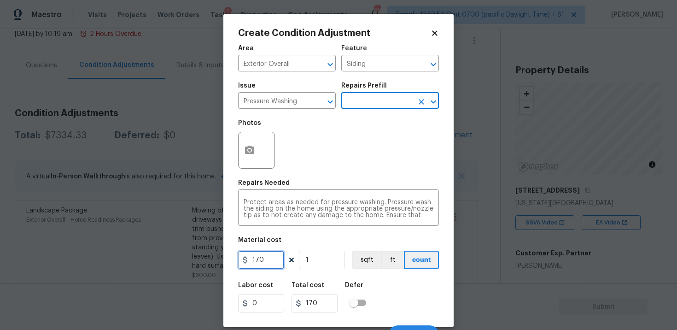
click at [279, 256] on input "170" at bounding box center [261, 260] width 46 height 18
type input "400"
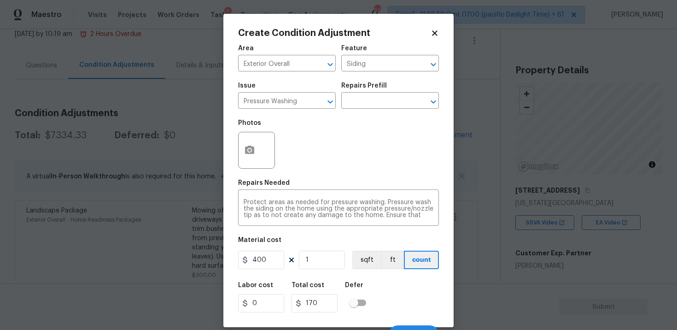
type input "400"
click at [361, 288] on h5 "Defer" at bounding box center [354, 285] width 18 height 6
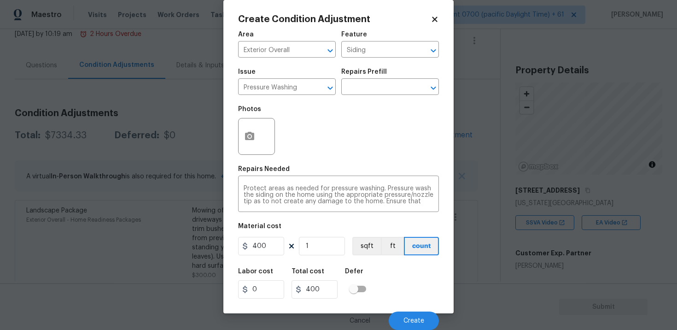
click at [401, 311] on div "Cancel Create" at bounding box center [338, 317] width 201 height 26
click at [403, 314] on button "Create" at bounding box center [414, 320] width 50 height 18
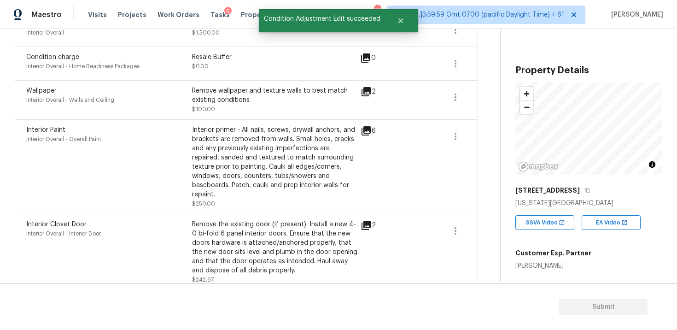
scroll to position [756, 0]
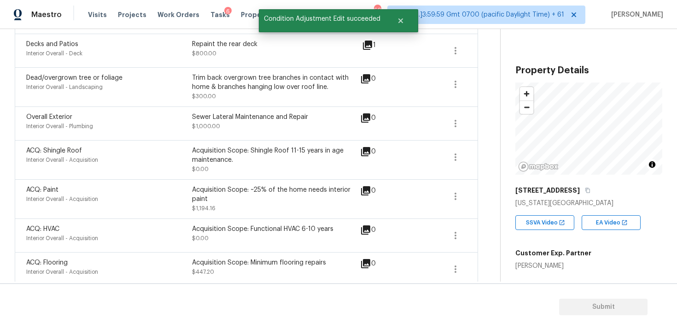
click at [411, 123] on span at bounding box center [422, 123] width 35 height 22
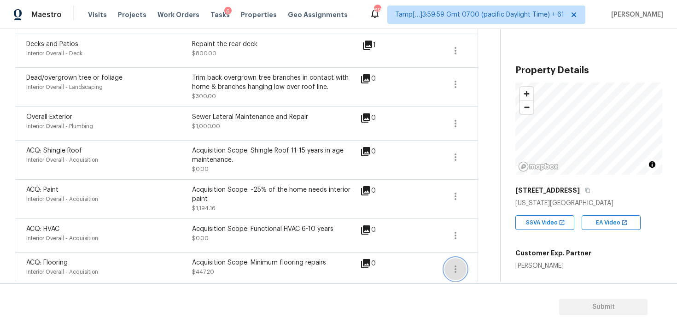
click at [462, 259] on button "button" at bounding box center [456, 269] width 22 height 22
click at [427, 252] on div "ACQ: Flooring Interior Overall - Acquisition Acquisition Scope: Minimum floorin…" at bounding box center [247, 269] width 464 height 34
click at [456, 193] on icon "button" at bounding box center [456, 196] width 2 height 7
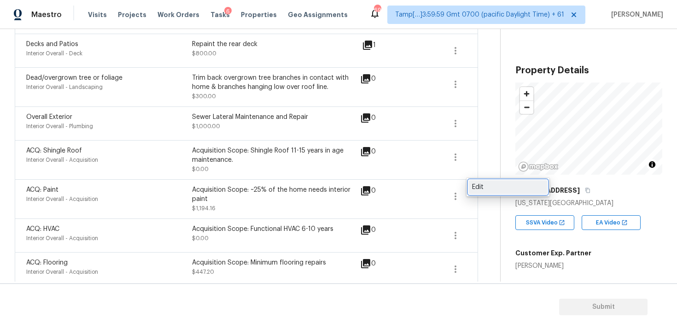
click at [495, 185] on div "Edit" at bounding box center [508, 186] width 72 height 9
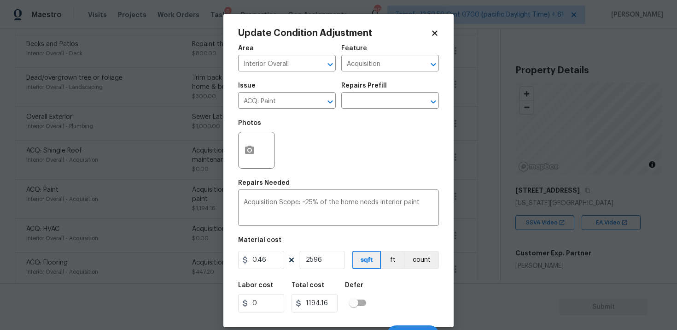
click at [261, 152] on div at bounding box center [256, 150] width 37 height 37
click at [246, 147] on icon "button" at bounding box center [249, 150] width 9 height 8
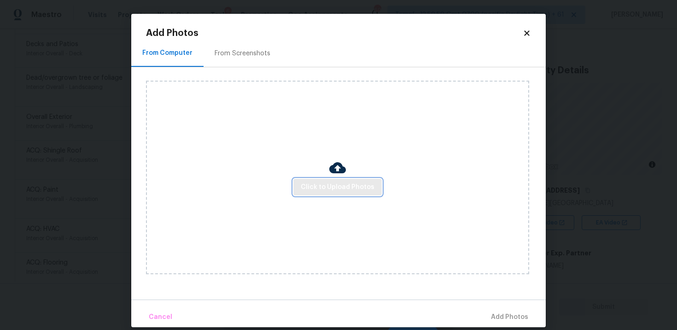
click at [342, 194] on button "Click to Upload Photos" at bounding box center [338, 187] width 88 height 17
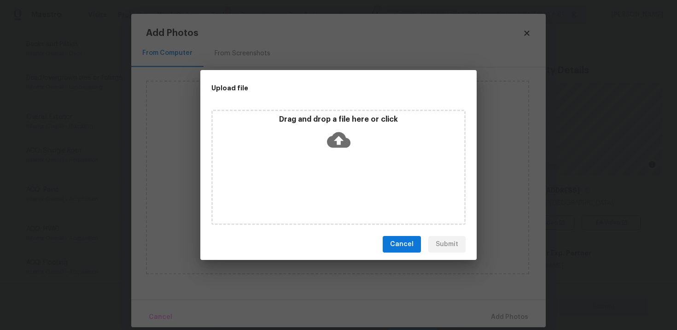
click at [343, 145] on icon at bounding box center [339, 140] width 24 height 16
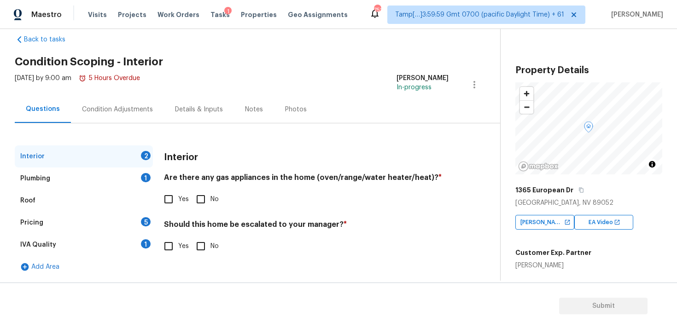
scroll to position [16, 0]
click at [152, 108] on div "Condition Adjustments" at bounding box center [117, 109] width 93 height 27
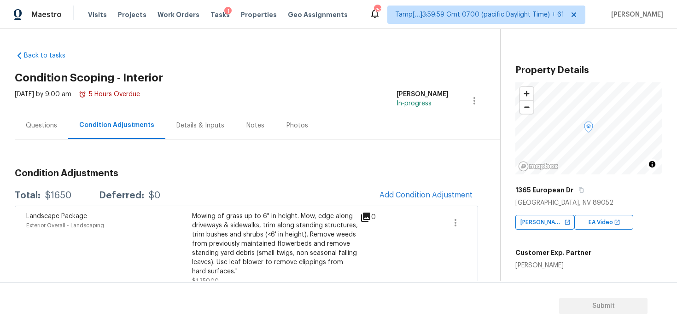
scroll to position [47, 0]
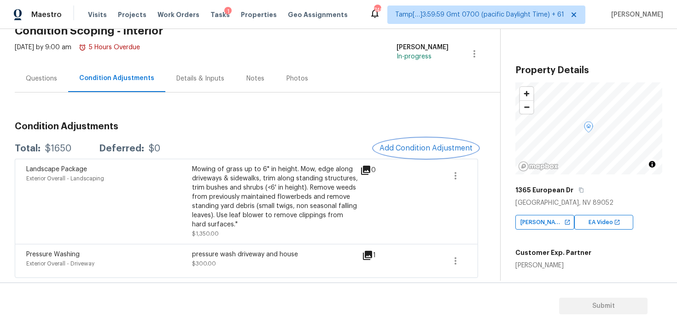
click at [407, 143] on button "Add Condition Adjustment" at bounding box center [426, 148] width 104 height 19
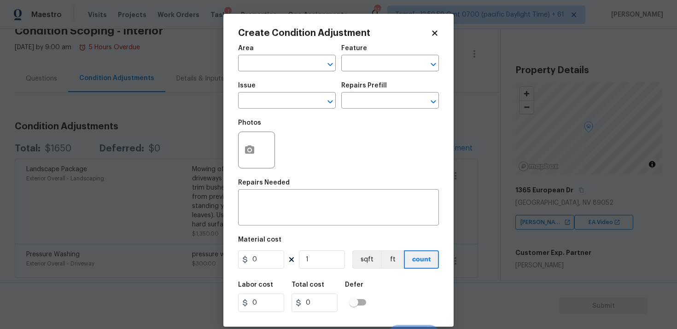
click at [235, 142] on div "Create Condition Adjustment Area ​ Feature ​ Issue ​ Repairs Prefill ​ Photos R…" at bounding box center [338, 170] width 230 height 313
click at [247, 146] on icon "button" at bounding box center [249, 150] width 11 height 11
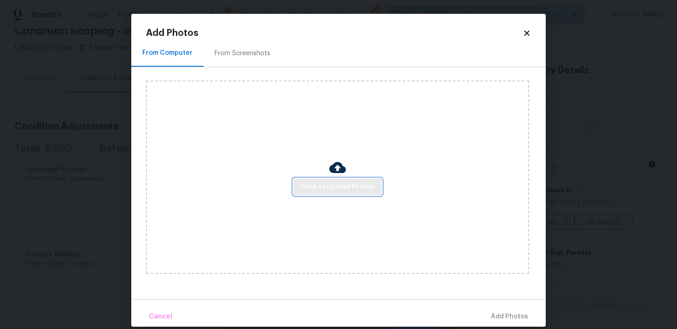
click at [321, 180] on button "Click to Upload Photos" at bounding box center [338, 187] width 88 height 17
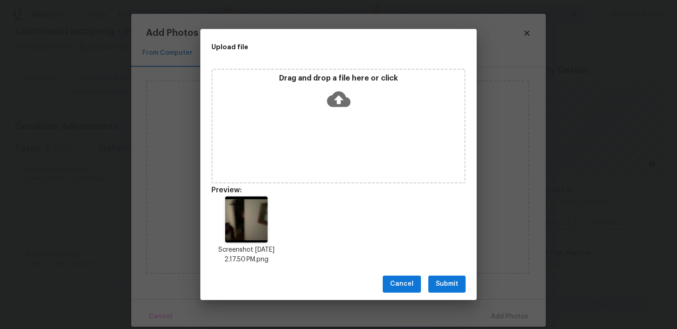
click at [443, 280] on span "Submit" at bounding box center [447, 285] width 23 height 12
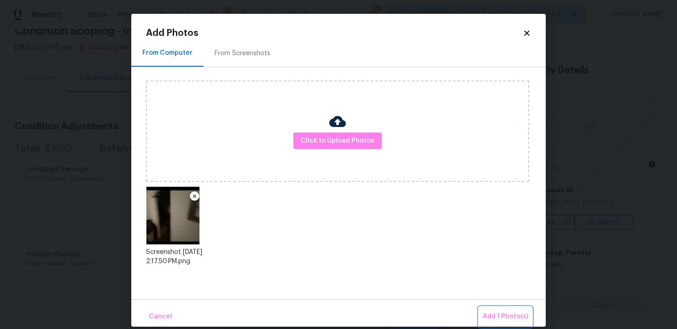
click at [502, 309] on button "Add 1 Photo(s)" at bounding box center [505, 317] width 53 height 20
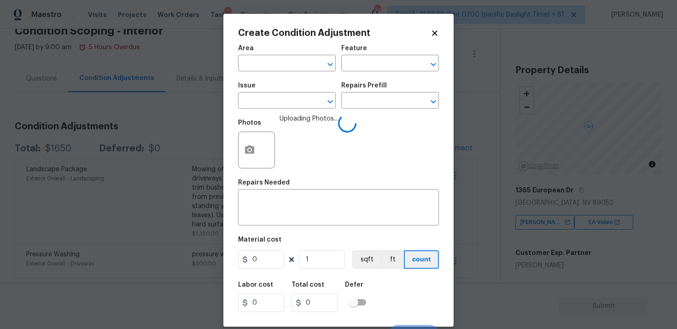
click at [279, 77] on span "Issue ​" at bounding box center [287, 95] width 98 height 37
click at [279, 71] on input "text" at bounding box center [274, 64] width 72 height 14
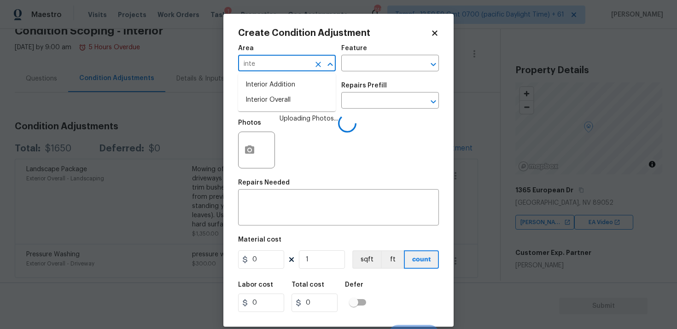
type input "inter"
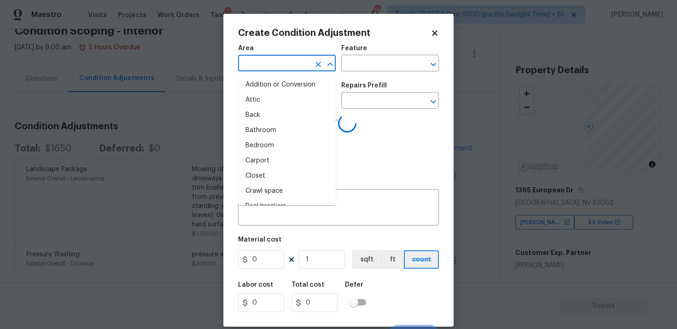
click at [276, 103] on li "Attic" at bounding box center [287, 100] width 98 height 15
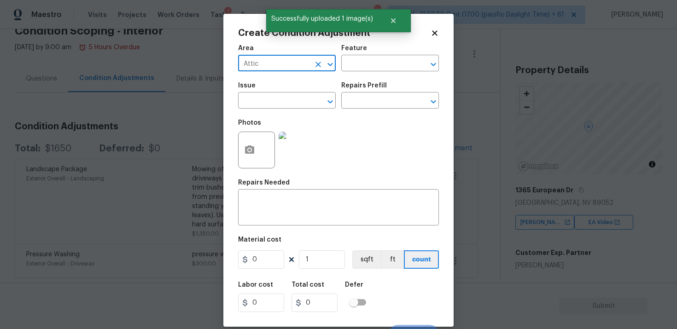
type input "Attic"
click at [297, 73] on span "Area Attic ​" at bounding box center [287, 58] width 98 height 37
click at [290, 69] on input "Attic" at bounding box center [274, 64] width 72 height 14
click at [288, 98] on li "Interior Overall" at bounding box center [287, 100] width 98 height 15
type input "Interior Overall"
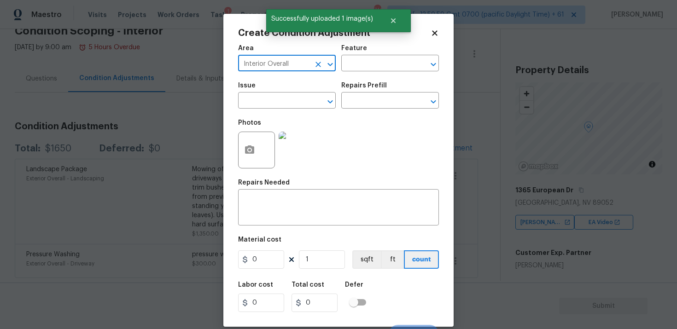
click at [288, 98] on input "text" at bounding box center [274, 101] width 72 height 14
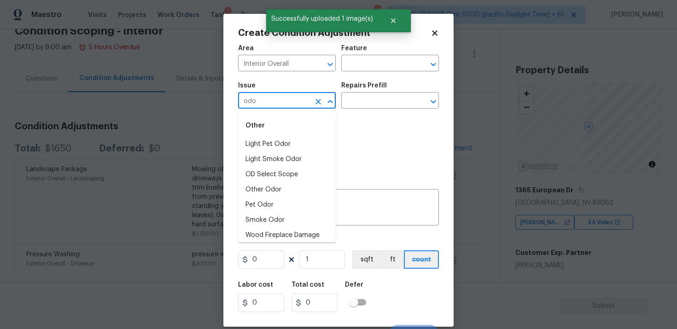
type input "odor"
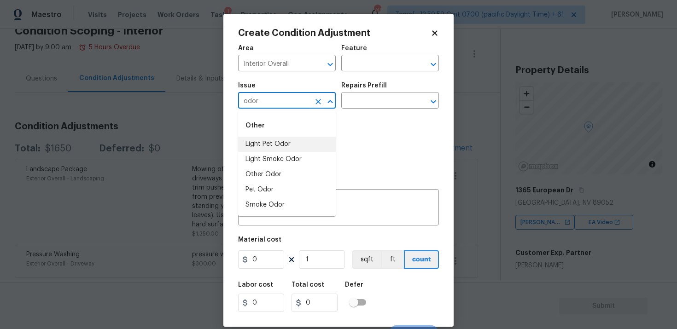
click at [316, 98] on icon "Clear" at bounding box center [318, 101] width 9 height 9
click at [308, 143] on li "Interior Closet Door" at bounding box center [287, 144] width 98 height 15
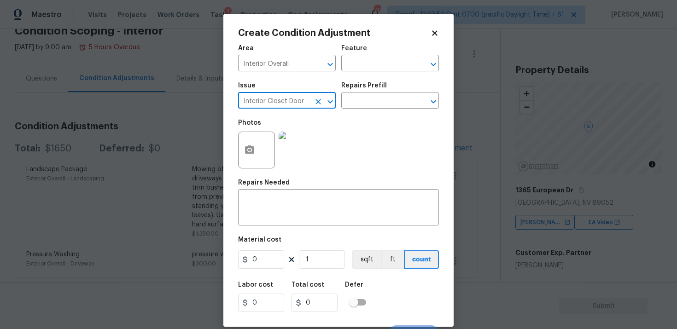
type input "Interior Closet Door"
click at [360, 112] on div "Issue Interior Closet Door ​ Repairs Prefill ​" at bounding box center [338, 95] width 201 height 37
click at [368, 103] on input "text" at bounding box center [377, 101] width 72 height 14
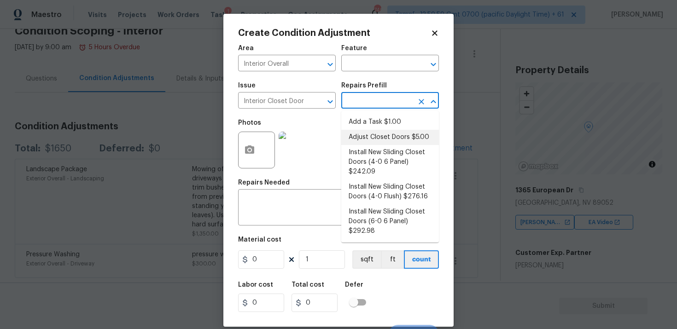
click at [373, 151] on li "Install New Sliding Closet Doors (4-0 6 Panel) $242.09" at bounding box center [390, 162] width 98 height 35
type input "Interior Door"
type textarea "Remove the existing door (if present). Install a new 4-0 bi-fold 6 panel interi…"
type input "242.09"
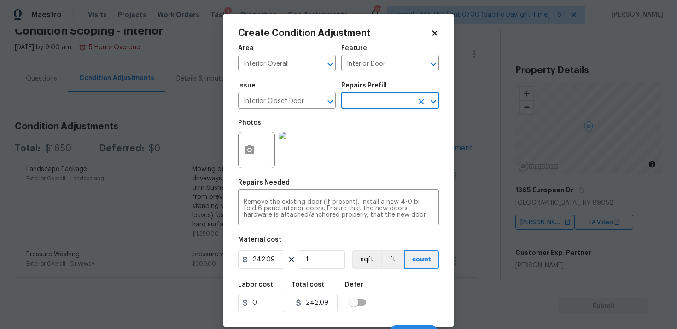
scroll to position [15, 0]
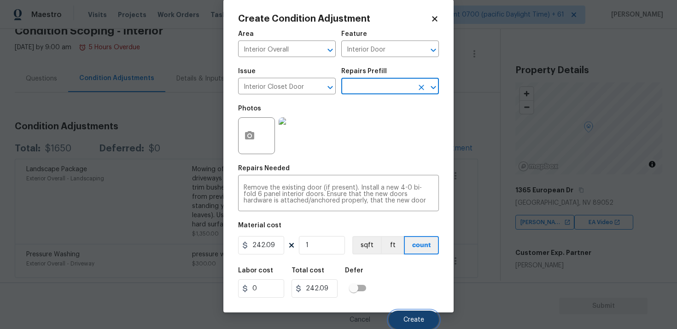
click at [412, 312] on button "Create" at bounding box center [414, 320] width 50 height 18
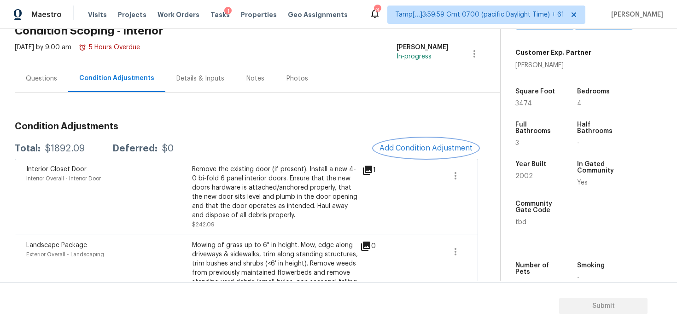
scroll to position [201, 0]
drag, startPoint x: 516, startPoint y: 100, endPoint x: 559, endPoint y: 100, distance: 43.3
click at [559, 100] on div "3474" at bounding box center [538, 103] width 44 height 6
copy span "3474"
click at [451, 141] on button "Add Condition Adjustment" at bounding box center [426, 148] width 104 height 19
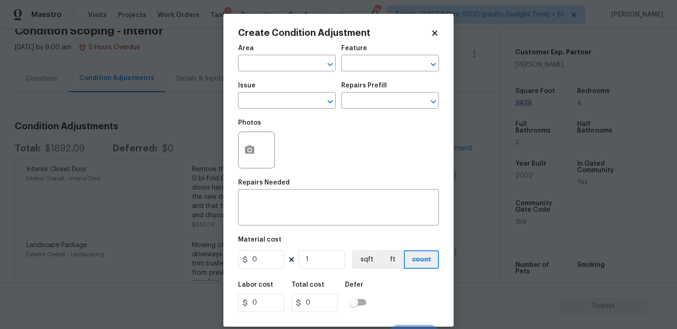
click at [274, 76] on span "Area ​" at bounding box center [287, 58] width 98 height 37
click at [273, 62] on input "text" at bounding box center [274, 64] width 72 height 14
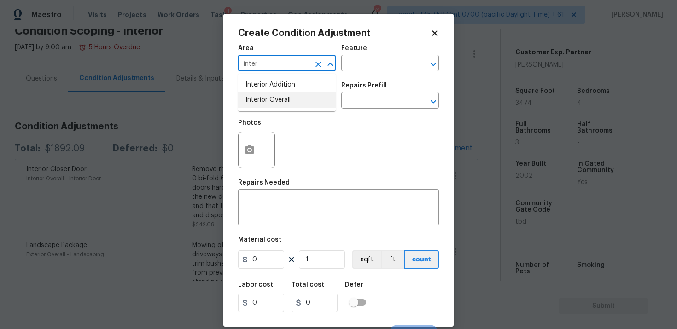
click at [269, 97] on li "Interior Overall" at bounding box center [287, 100] width 98 height 15
type input "Interior Overall"
click at [269, 97] on input "text" at bounding box center [274, 101] width 72 height 14
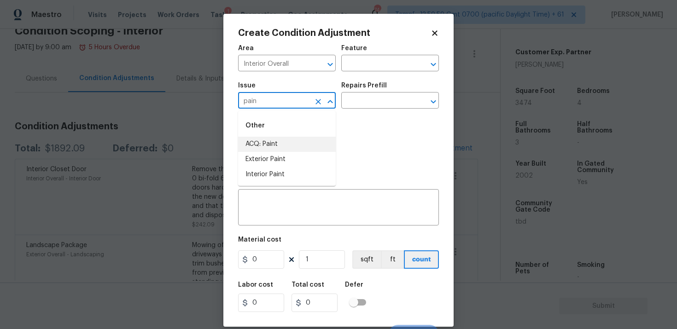
click at [273, 143] on li "ACQ: Paint" at bounding box center [287, 144] width 98 height 15
type input "ACQ: Paint"
click at [376, 99] on input "text" at bounding box center [377, 101] width 72 height 14
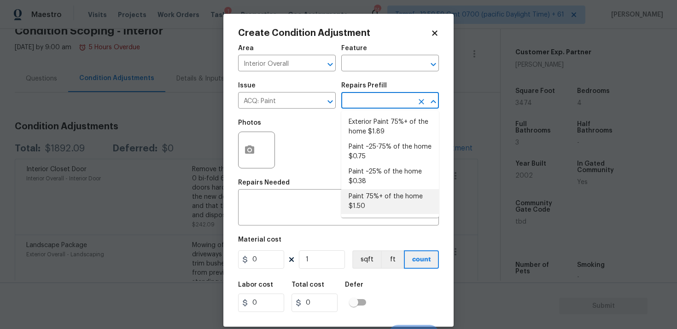
click at [371, 192] on li "Paint 75%+ of the home $1.50" at bounding box center [390, 201] width 98 height 25
type input "Acquisition"
type textarea "Acquisition Scope: 75%+ of the home will likely require interior paint"
type input "1.5"
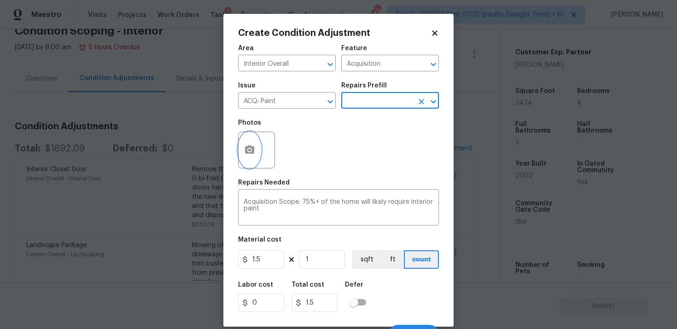
click at [247, 146] on icon "button" at bounding box center [249, 150] width 11 height 11
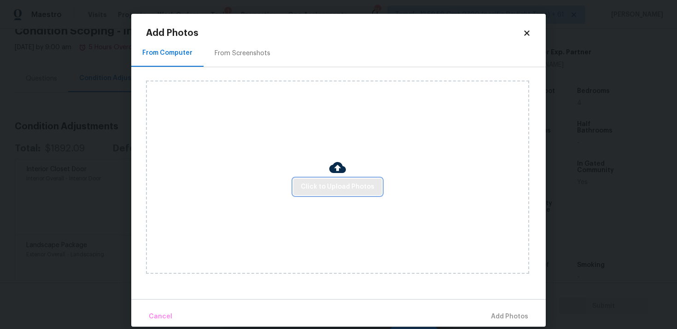
click at [340, 181] on button "Click to Upload Photos" at bounding box center [338, 187] width 88 height 17
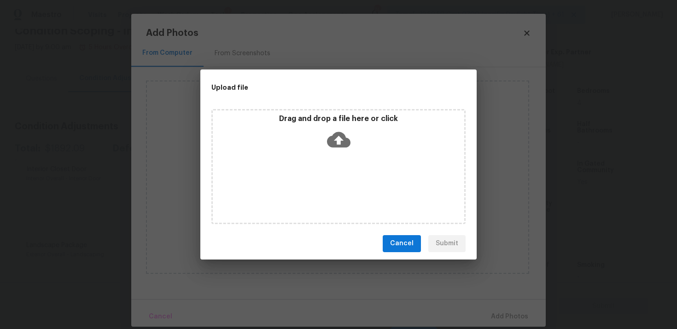
click at [337, 135] on icon at bounding box center [339, 140] width 24 height 16
